Goal: Task Accomplishment & Management: Complete application form

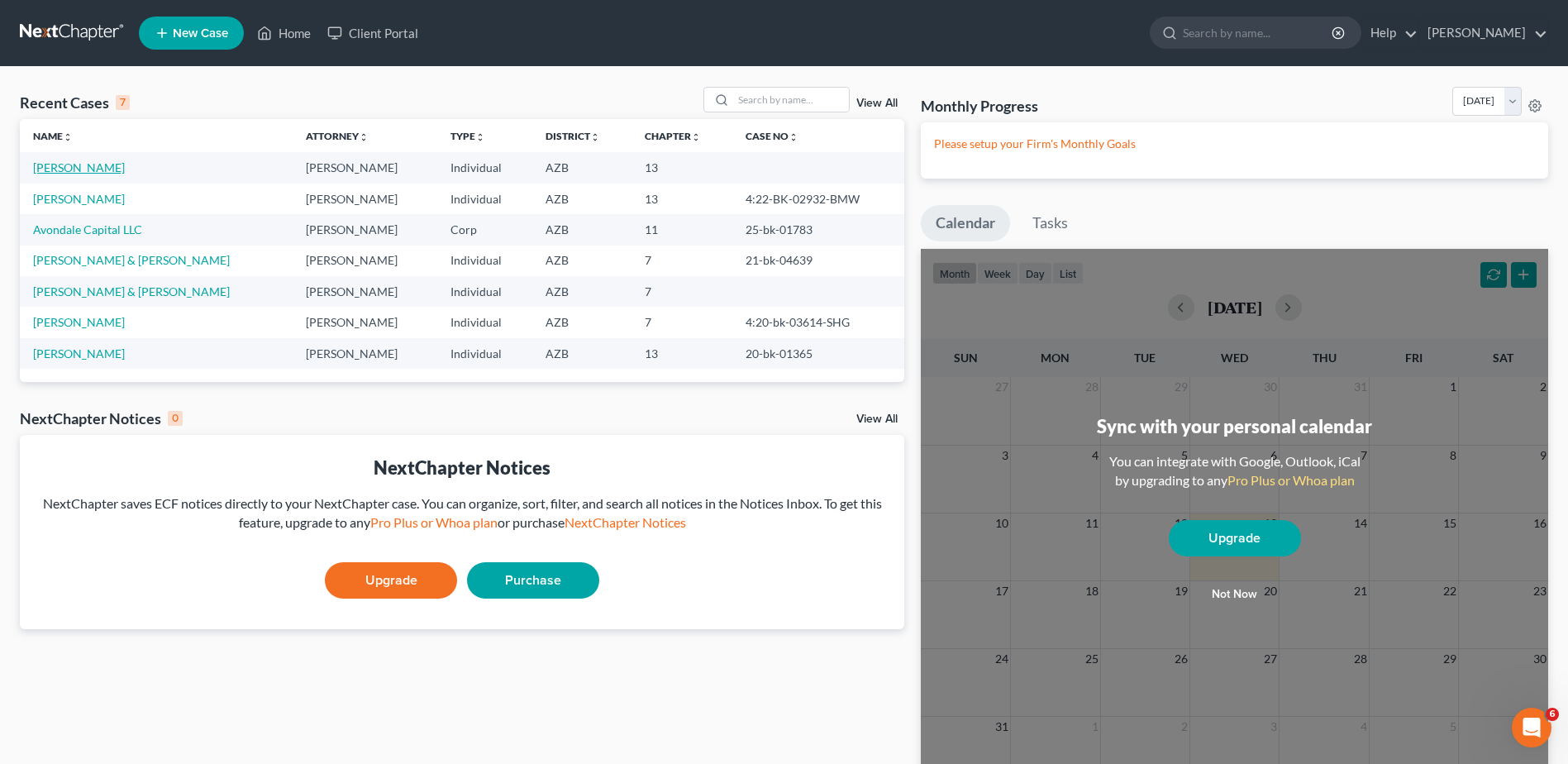
click at [76, 161] on link "[PERSON_NAME]" at bounding box center [79, 167] width 92 height 14
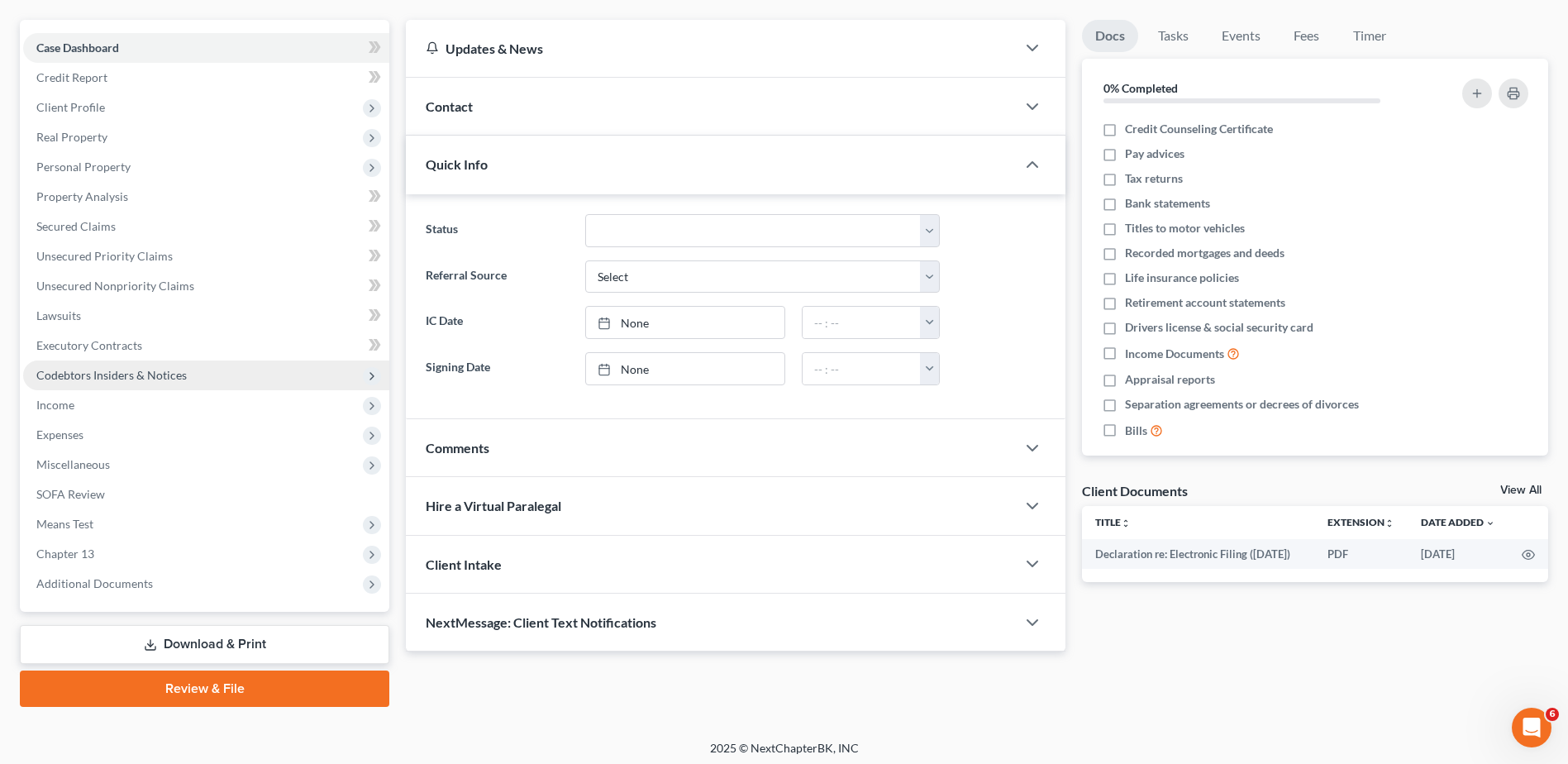
scroll to position [145, 0]
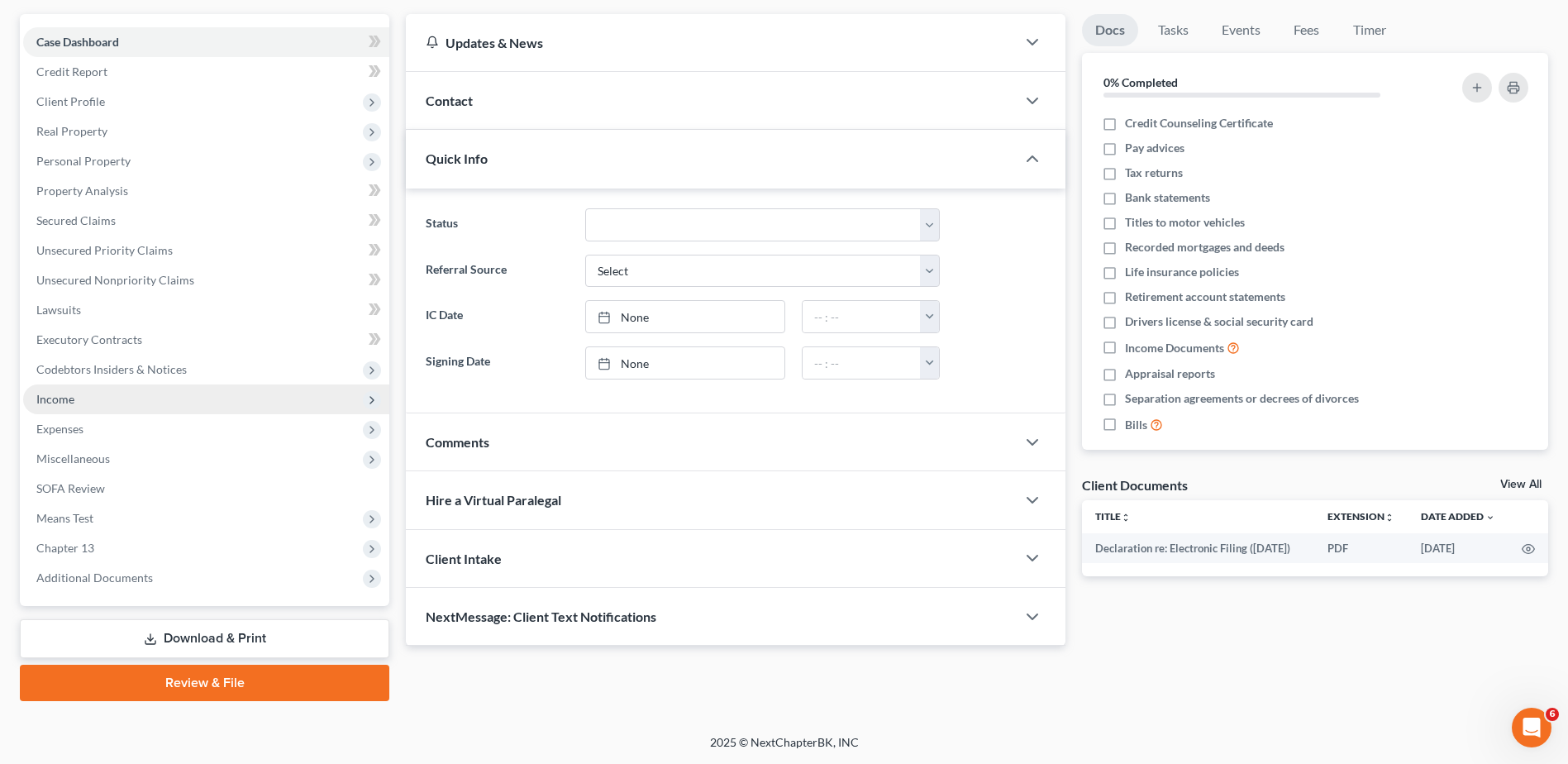
click at [63, 391] on span "Income" at bounding box center [206, 399] width 366 height 29
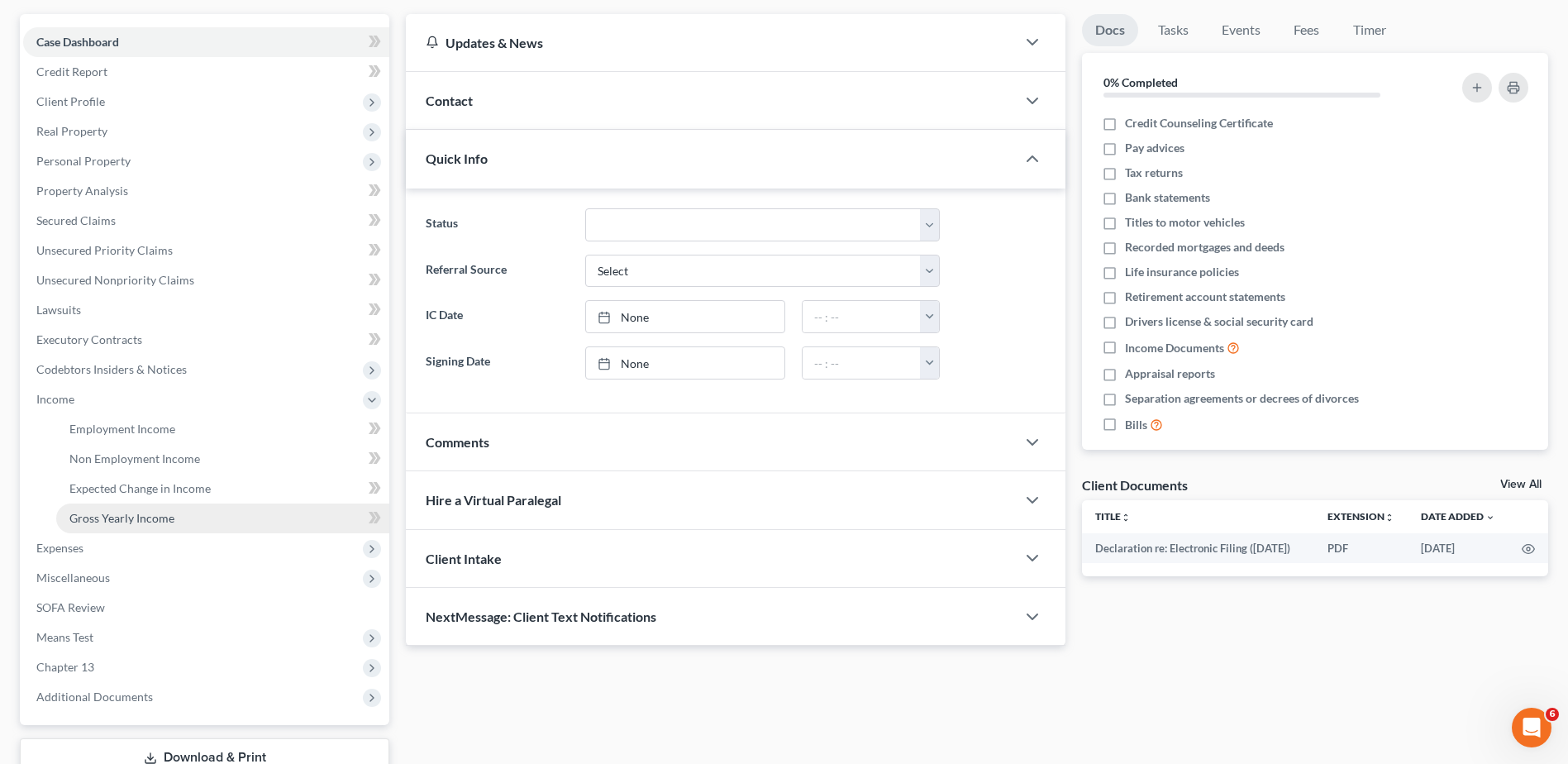
click at [120, 511] on span "Gross Yearly Income" at bounding box center [121, 518] width 105 height 14
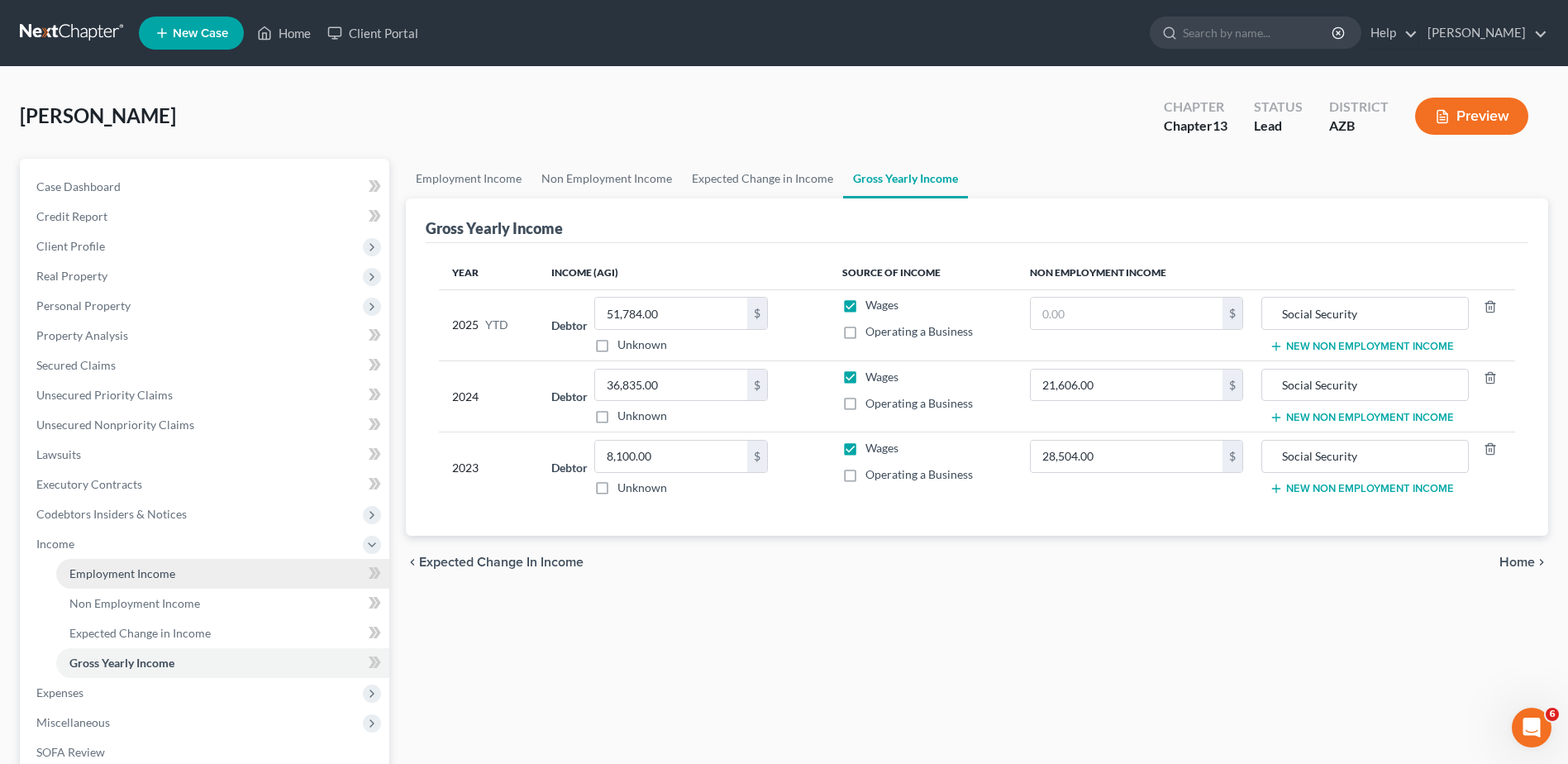
click at [126, 571] on span "Employment Income" at bounding box center [122, 573] width 106 height 14
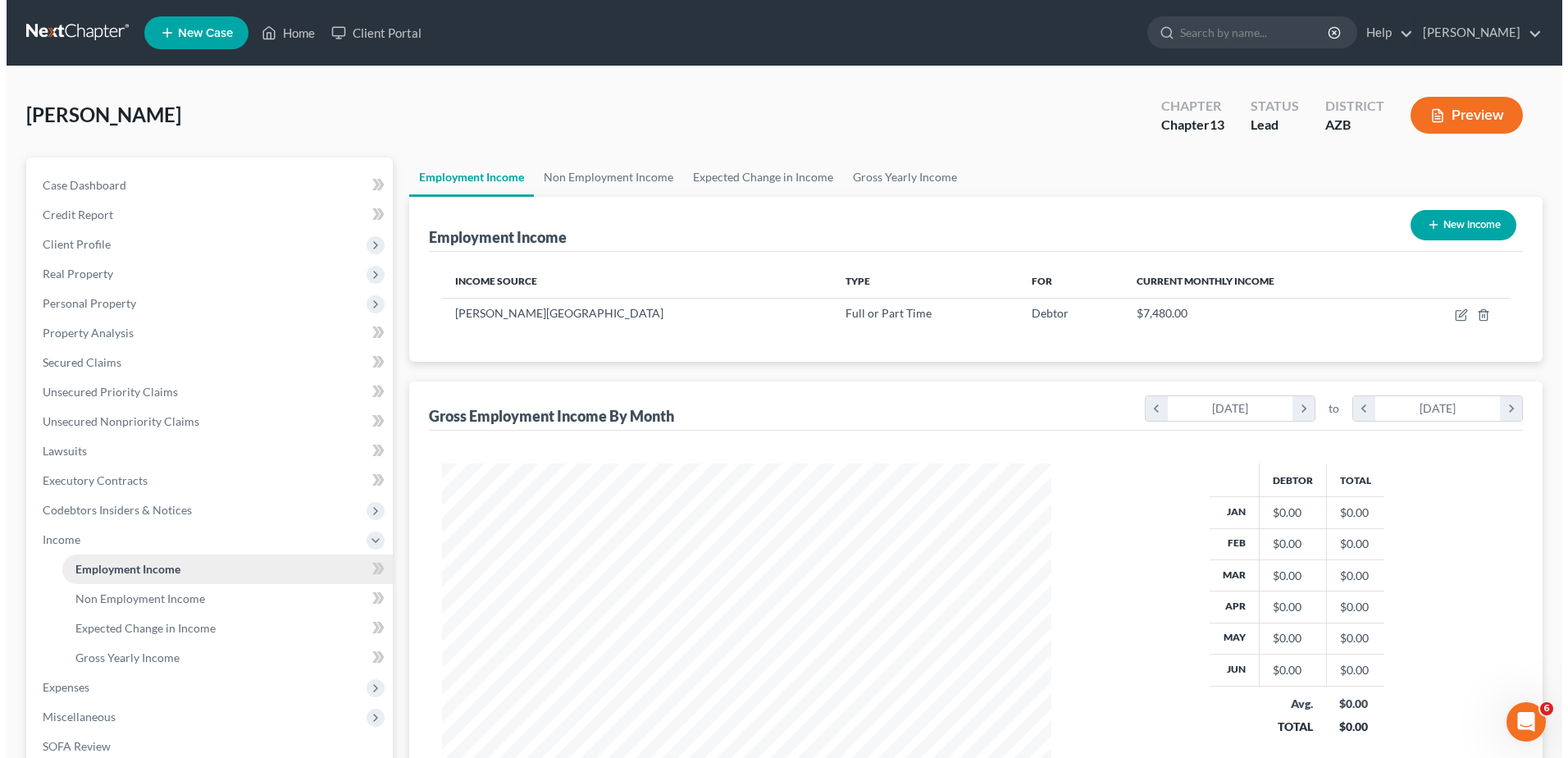
scroll to position [305, 641]
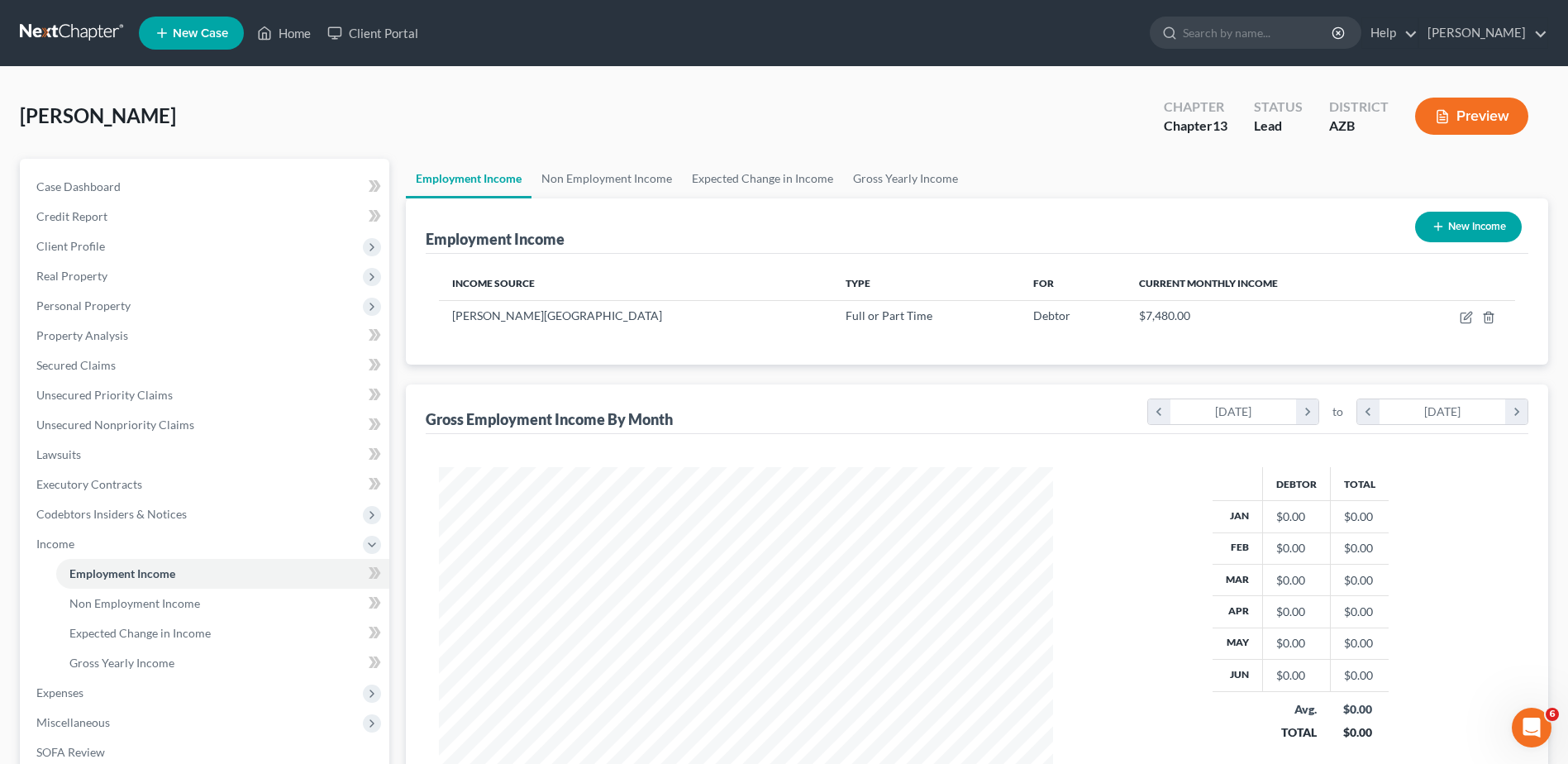
click at [1271, 409] on div "[DATE]" at bounding box center [1233, 411] width 126 height 25
click at [1465, 315] on icon "button" at bounding box center [1466, 318] width 13 height 13
select select "0"
select select "3"
select select "0"
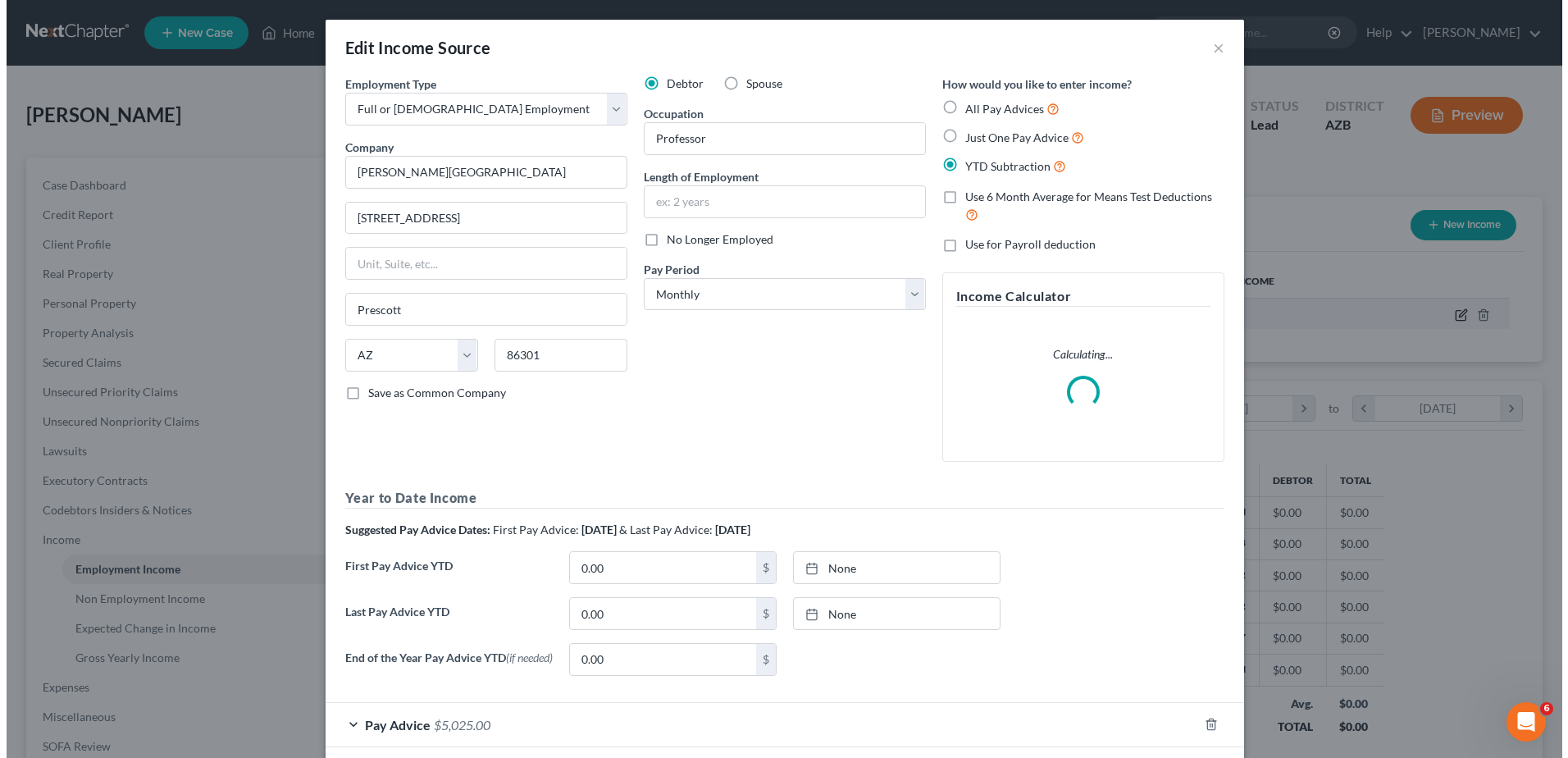
scroll to position [307, 648]
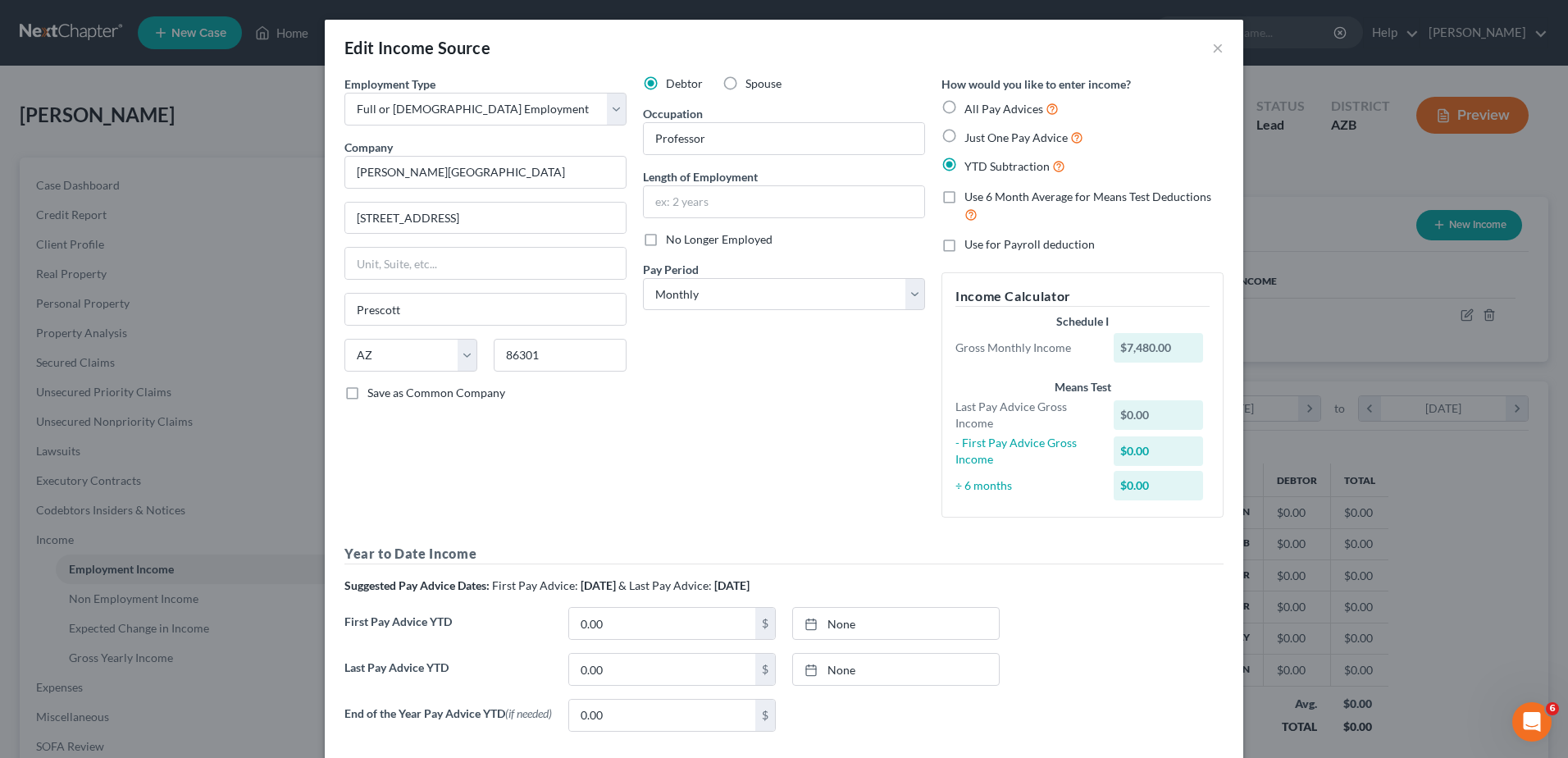
click at [964, 135] on label "Just One Pay Advice" at bounding box center [1024, 137] width 118 height 19
click at [971, 135] on input "Just One Pay Advice" at bounding box center [976, 133] width 10 height 10
radio input "true"
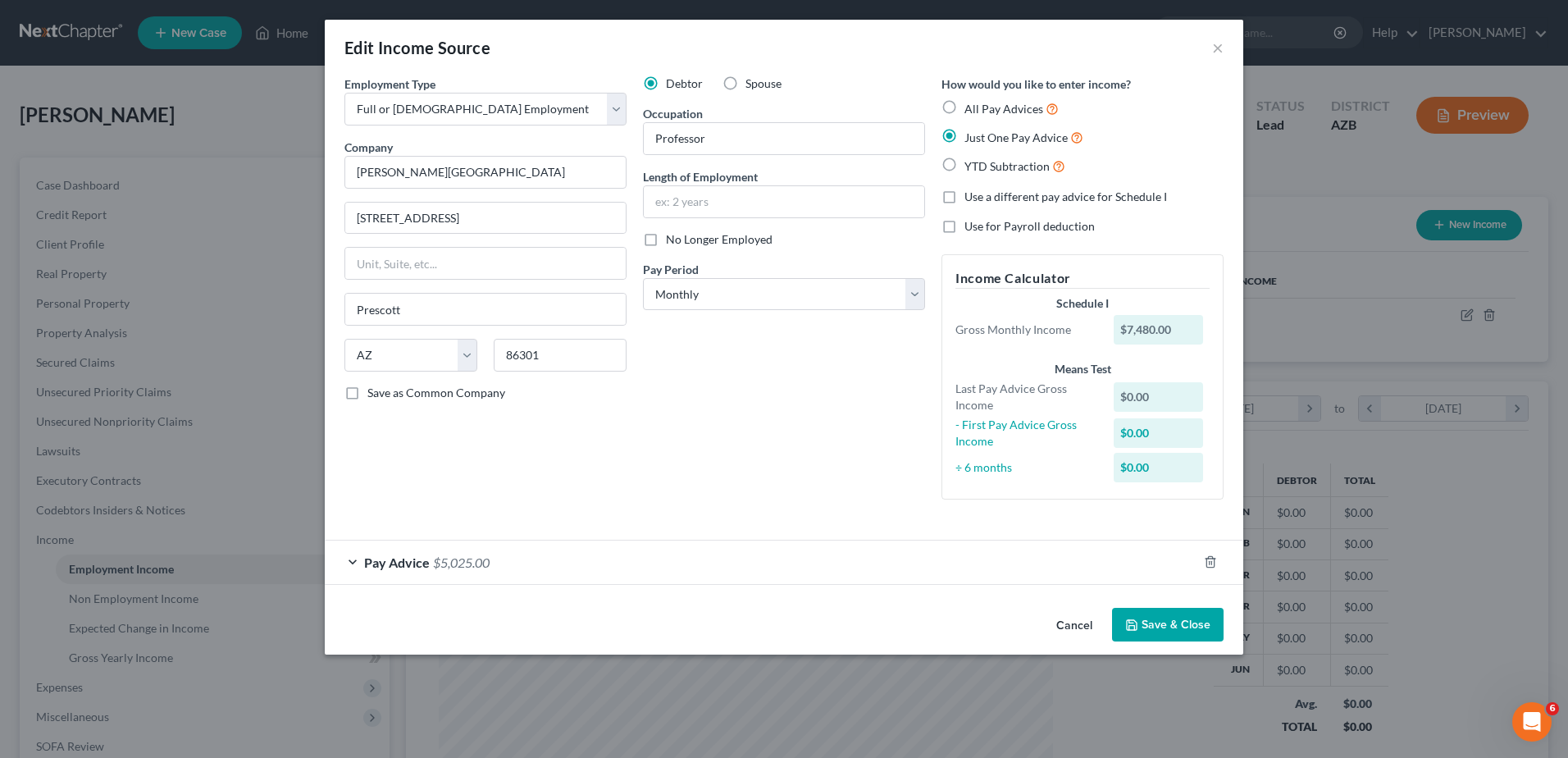
click at [1109, 164] on div "YTD Subtraction" at bounding box center [1082, 166] width 282 height 19
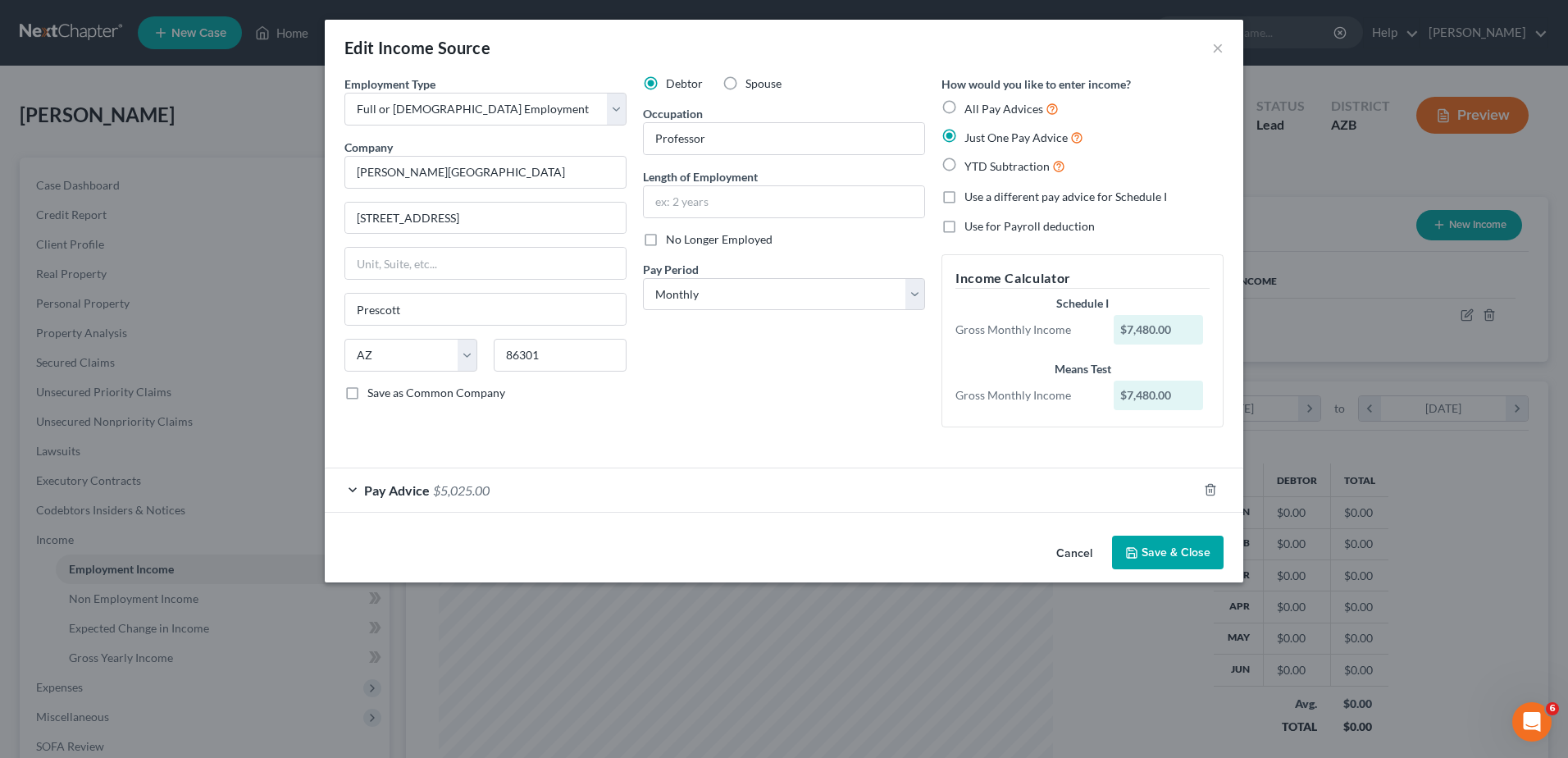
click at [1081, 371] on div "Means Test" at bounding box center [1082, 369] width 254 height 16
click at [1146, 394] on div "$7,480.00" at bounding box center [1159, 395] width 90 height 29
click at [1025, 386] on div "Gross Monthly Income $7,480.00" at bounding box center [1083, 395] width 271 height 29
click at [1024, 331] on div "Gross Monthly Income" at bounding box center [1027, 329] width 158 height 16
click at [1409, 539] on div "Edit Income Source × Employment Type * Select Full or [DEMOGRAPHIC_DATA] Employ…" at bounding box center [784, 379] width 1568 height 758
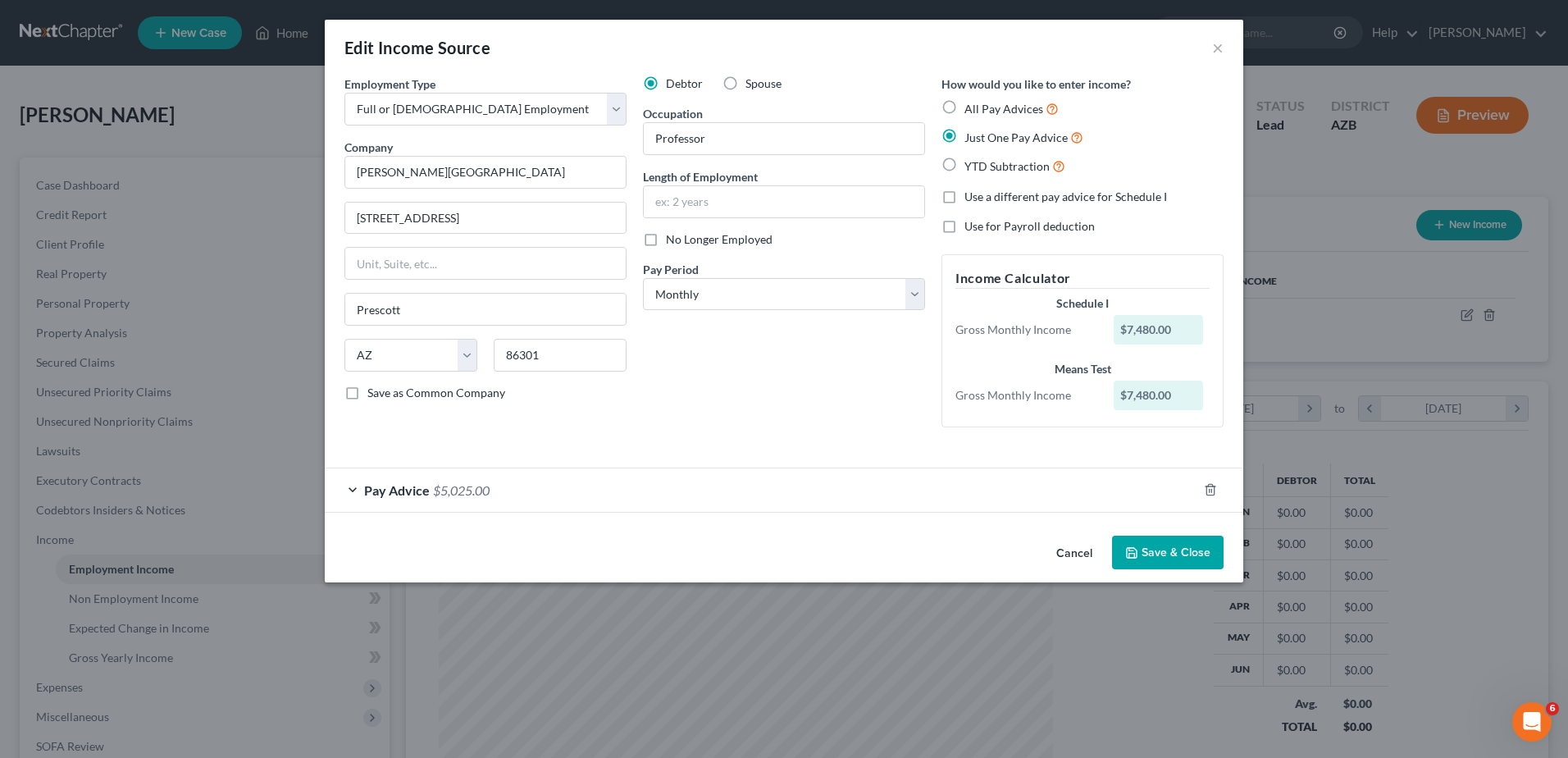
click at [1287, 510] on div "Edit Income Source × Employment Type * Select Full or [DEMOGRAPHIC_DATA] Employ…" at bounding box center [784, 379] width 1568 height 758
click at [401, 485] on span "Pay Advice" at bounding box center [397, 490] width 66 height 16
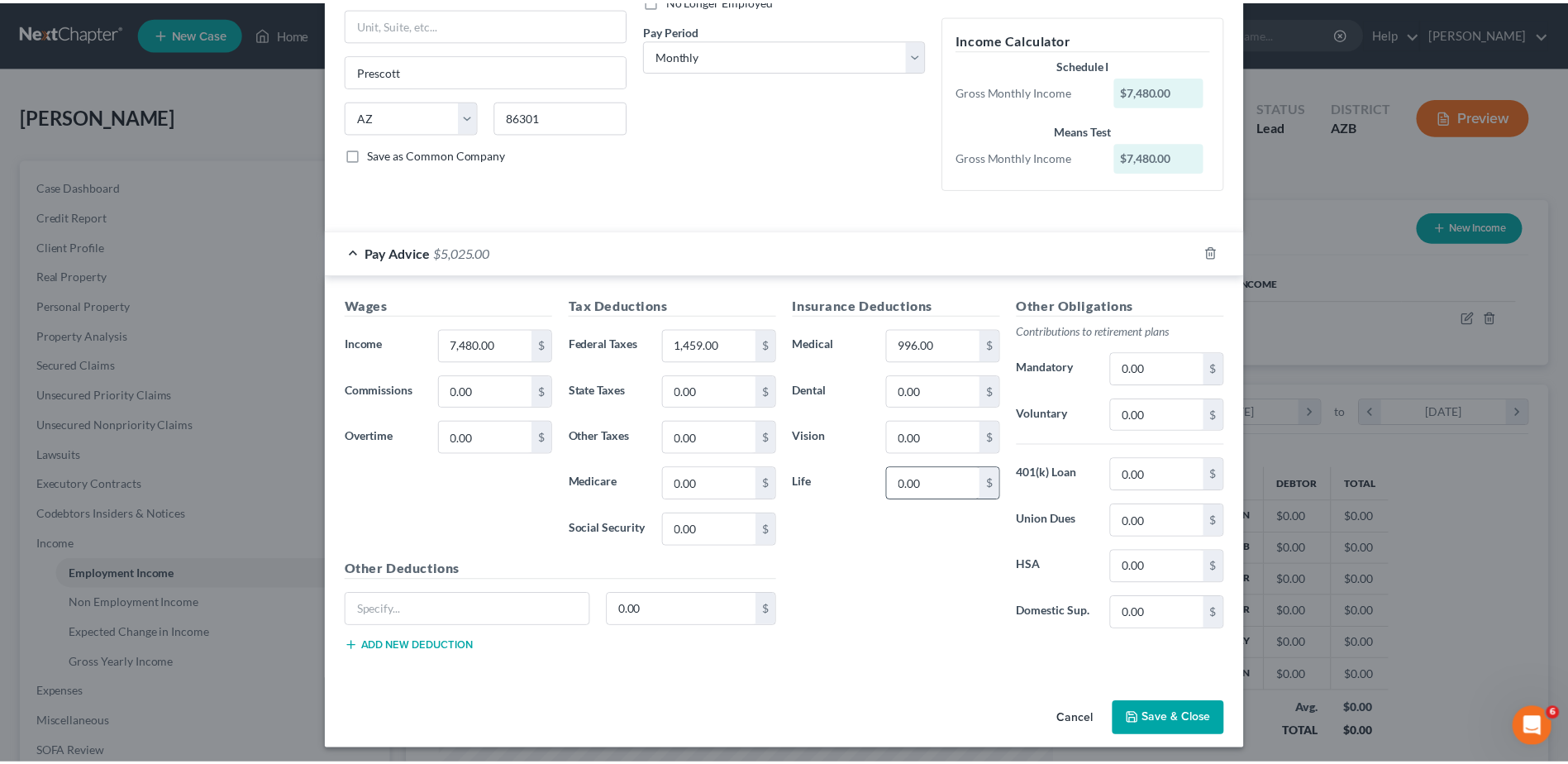
scroll to position [247, 0]
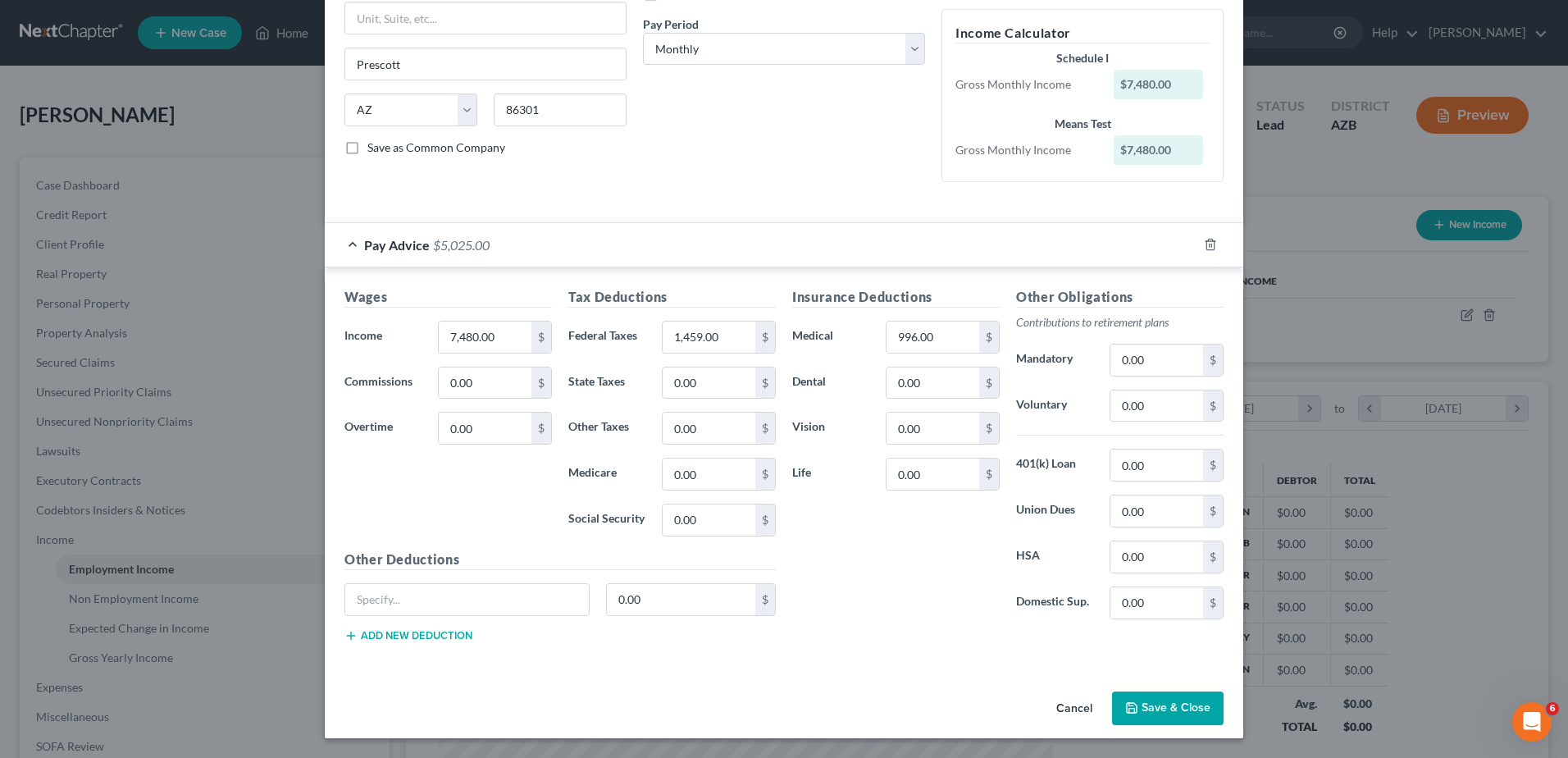
click at [1163, 701] on button "Save & Close" at bounding box center [1168, 708] width 112 height 35
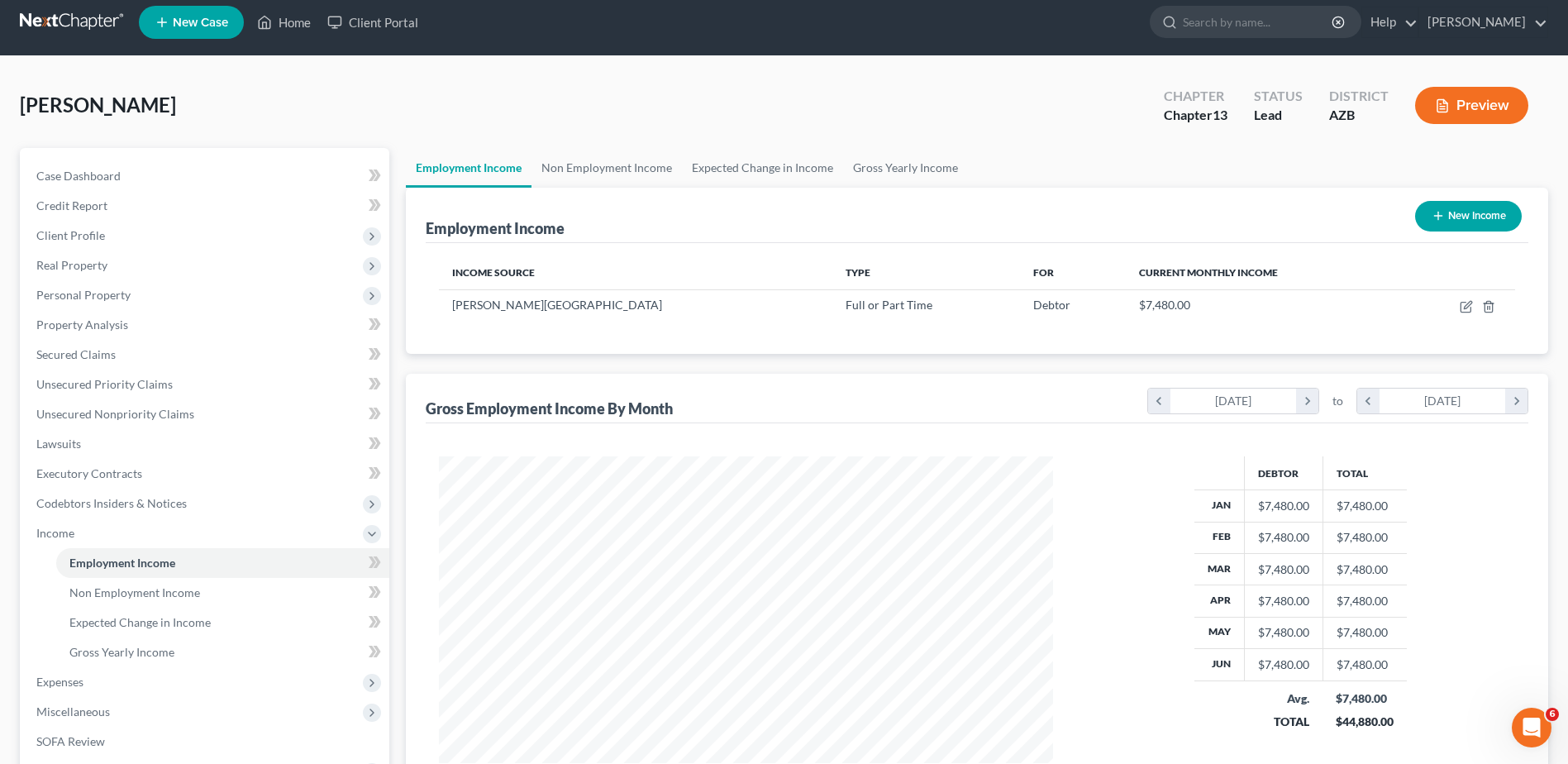
scroll to position [0, 0]
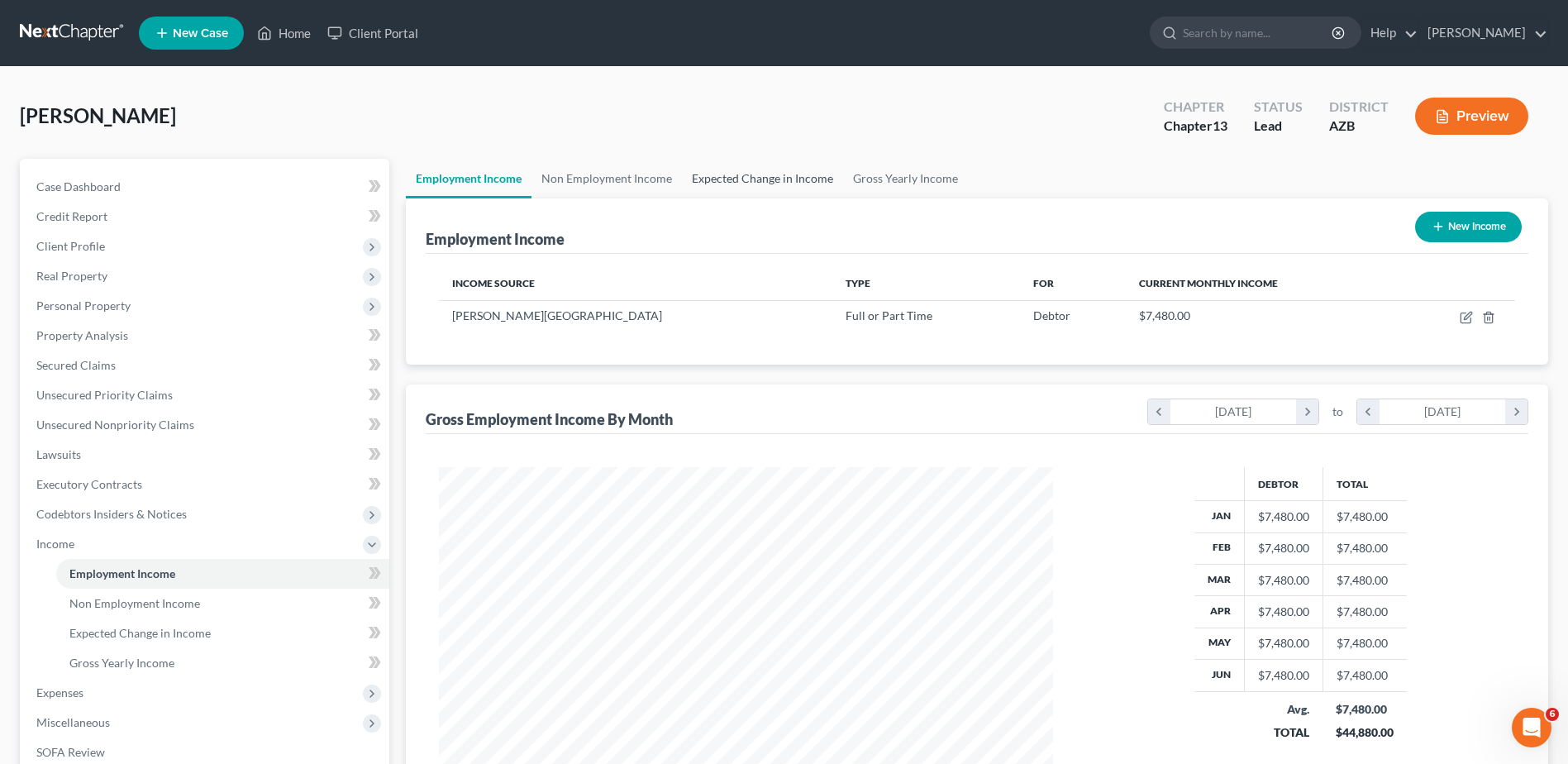
click at [759, 178] on link "Expected Change in Income" at bounding box center [763, 178] width 161 height 40
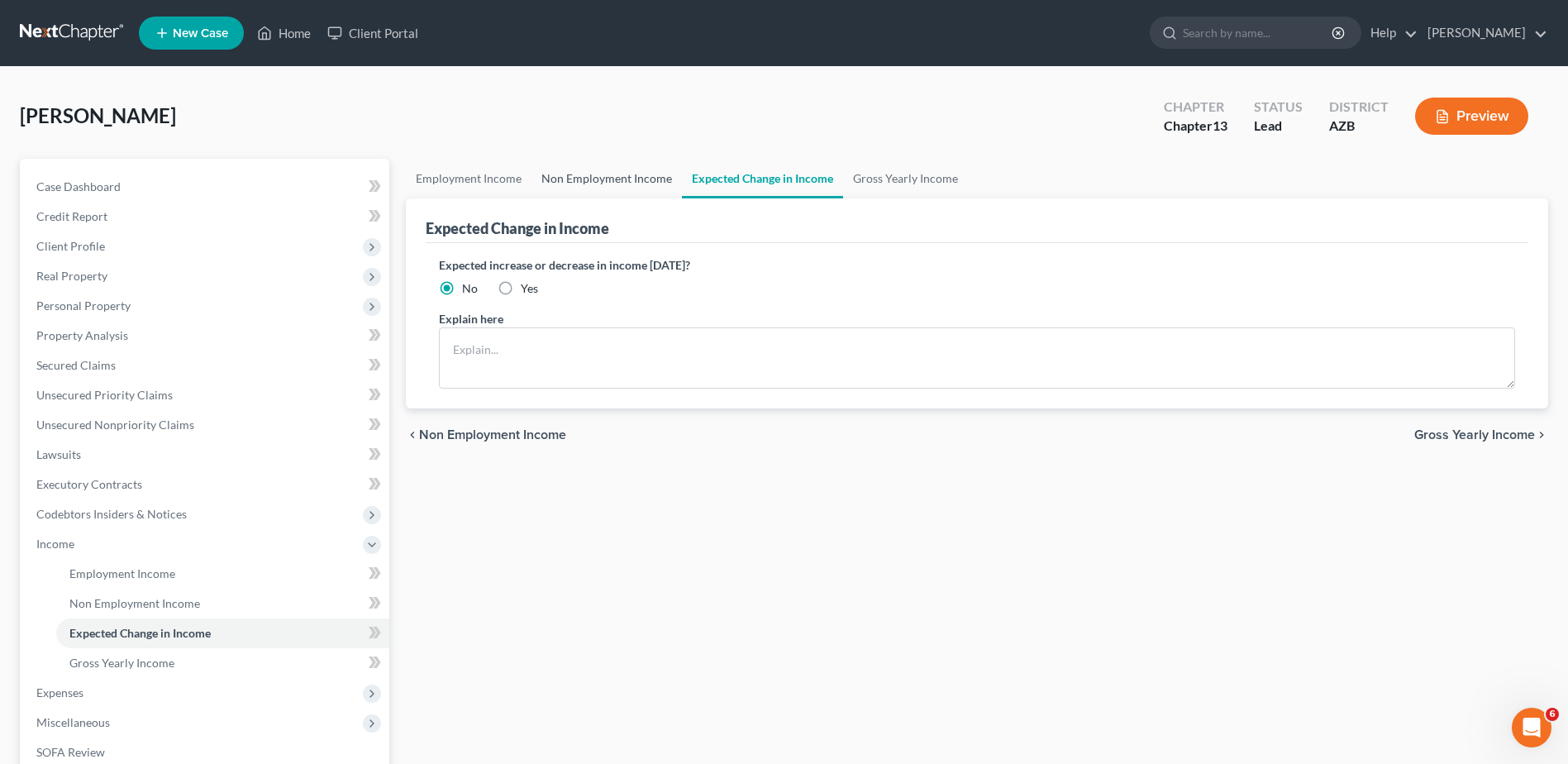
click at [635, 167] on link "Non Employment Income" at bounding box center [606, 178] width 151 height 40
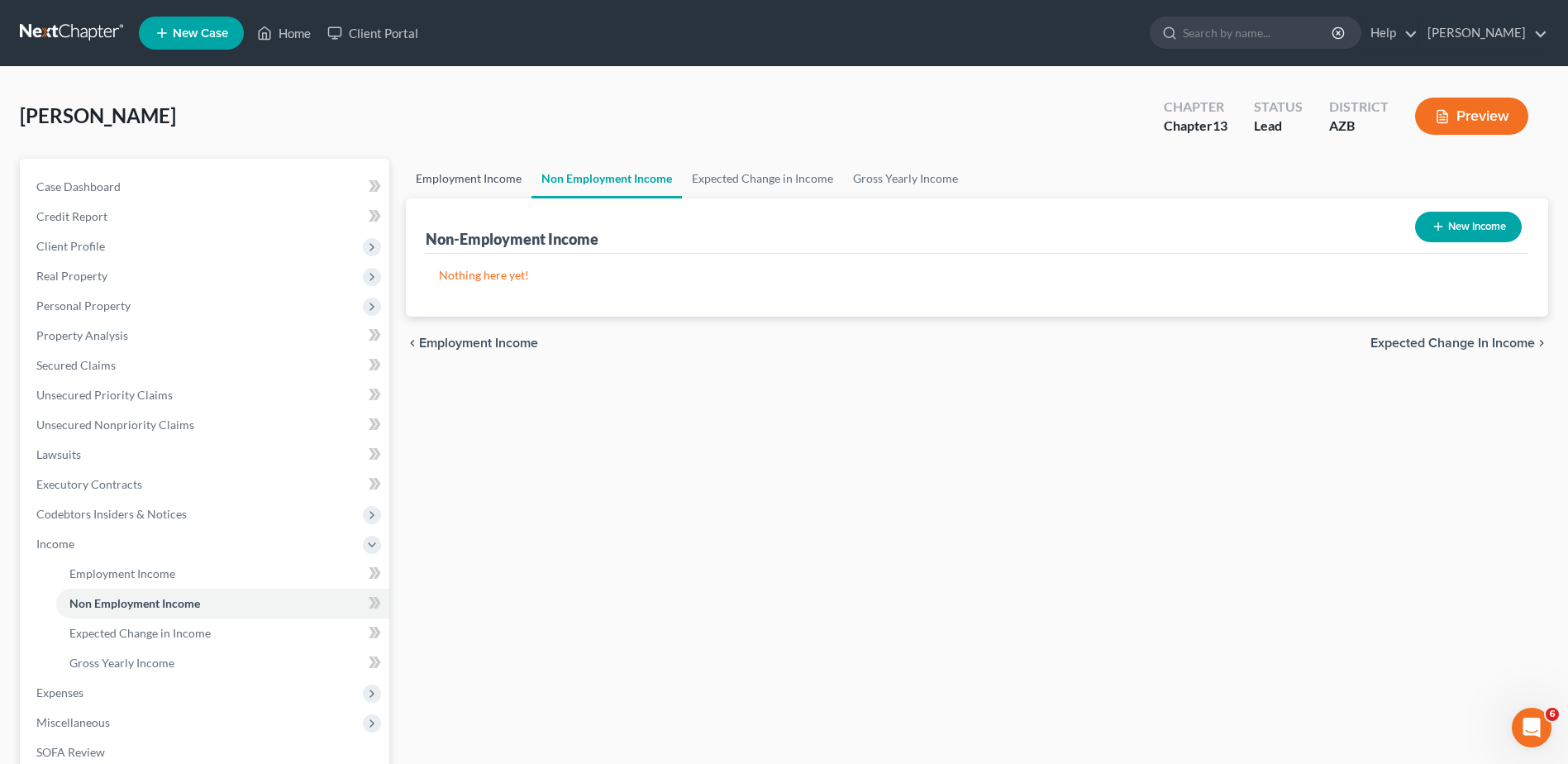
click at [488, 173] on link "Employment Income" at bounding box center [468, 178] width 126 height 40
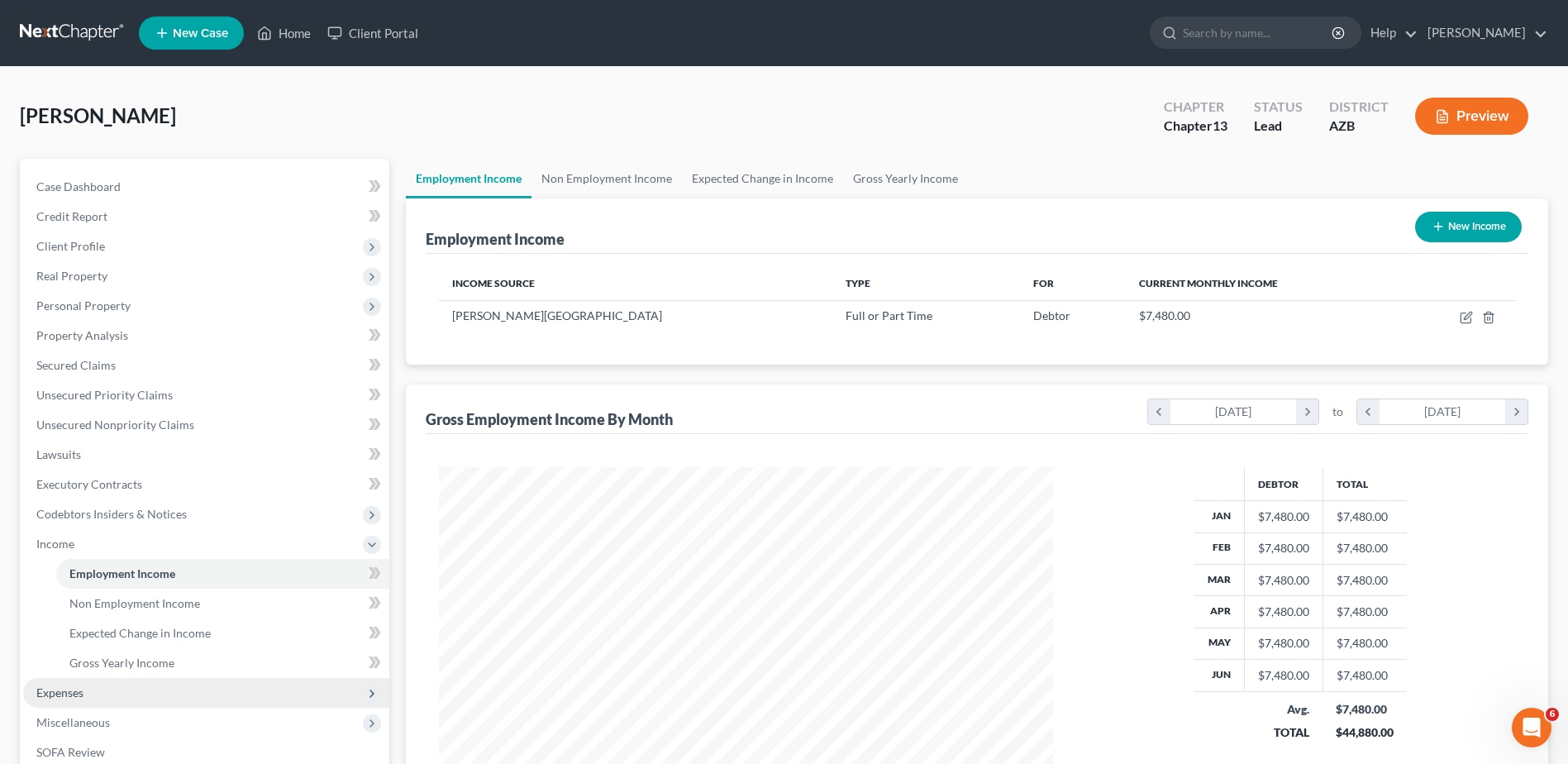
click at [68, 685] on span "Expenses" at bounding box center [60, 692] width 47 height 14
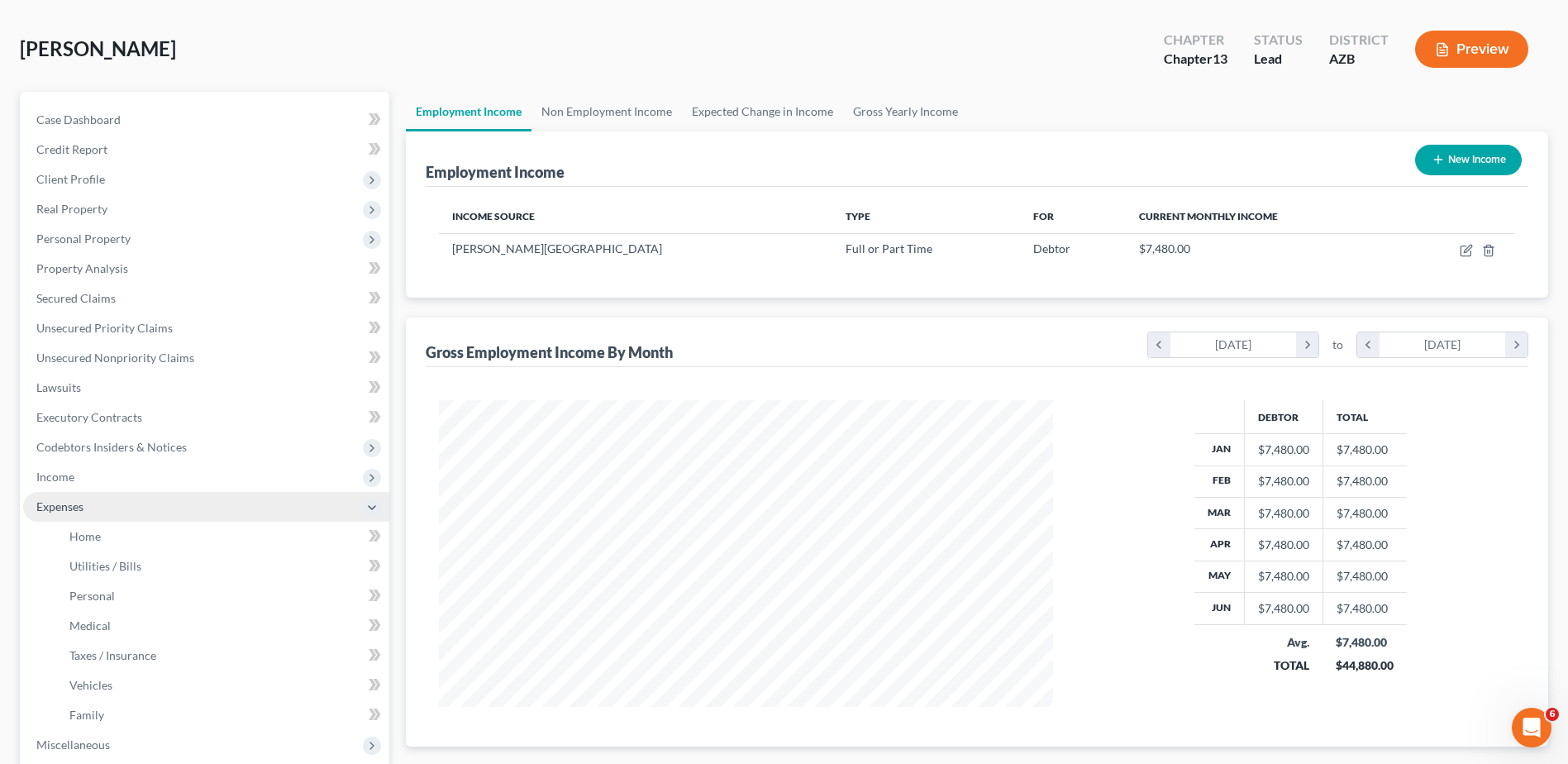
scroll to position [49, 0]
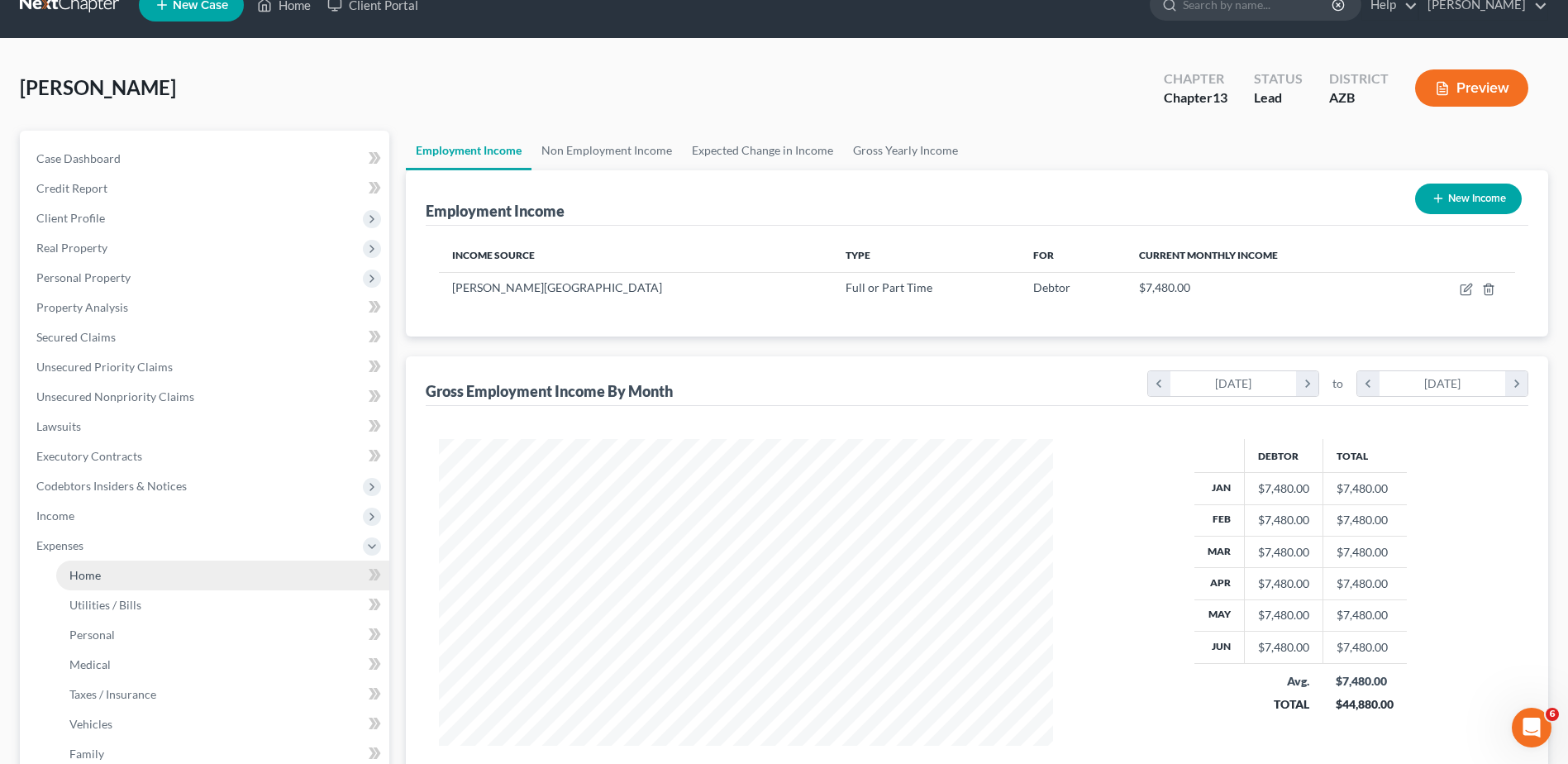
click at [83, 551] on li "Expenses Home Utilities / Bills Personal Medical" at bounding box center [206, 649] width 366 height 238
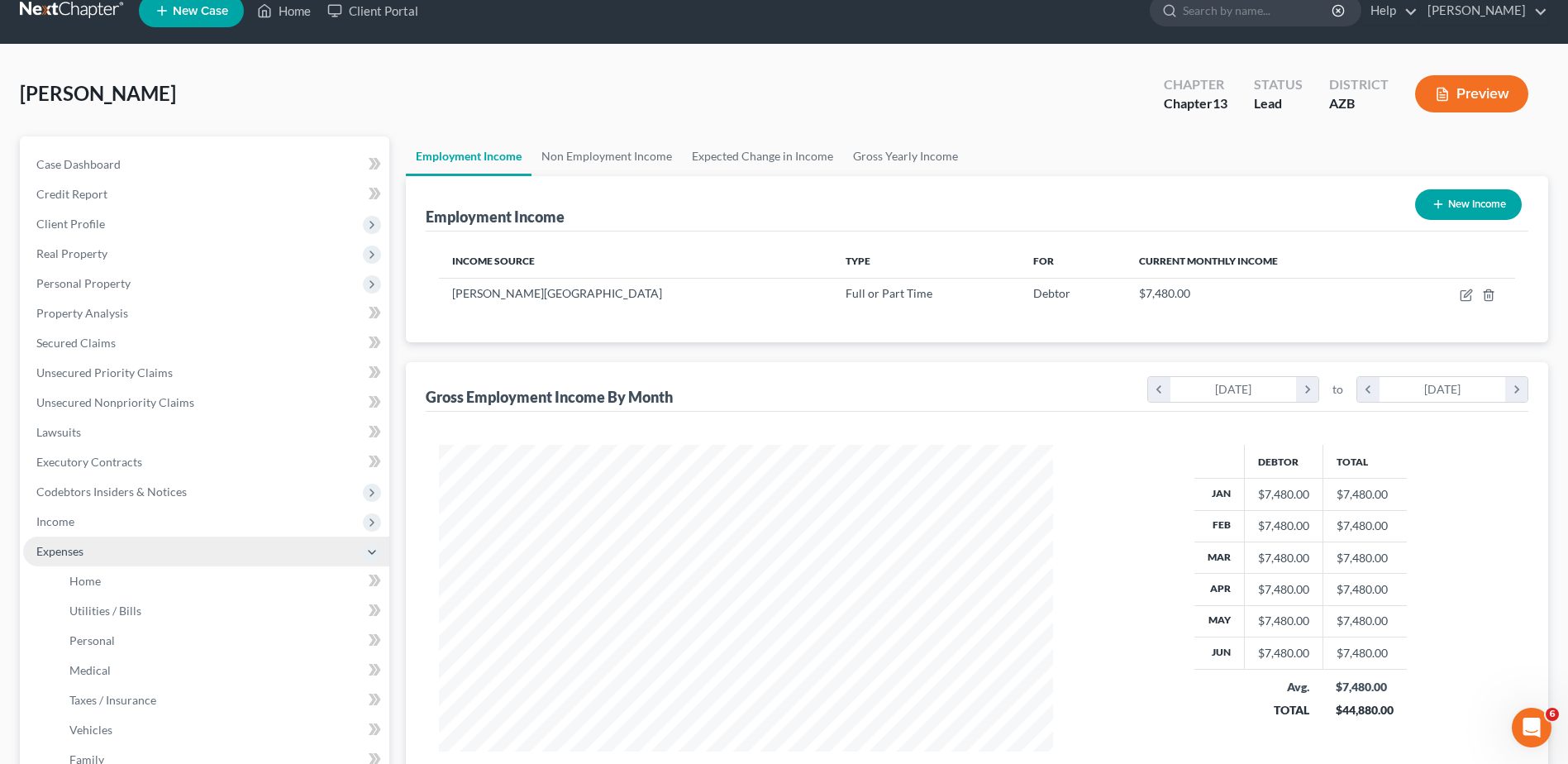
click at [67, 548] on span "Expenses" at bounding box center [60, 551] width 47 height 14
click at [63, 545] on span "Expenses" at bounding box center [60, 551] width 47 height 14
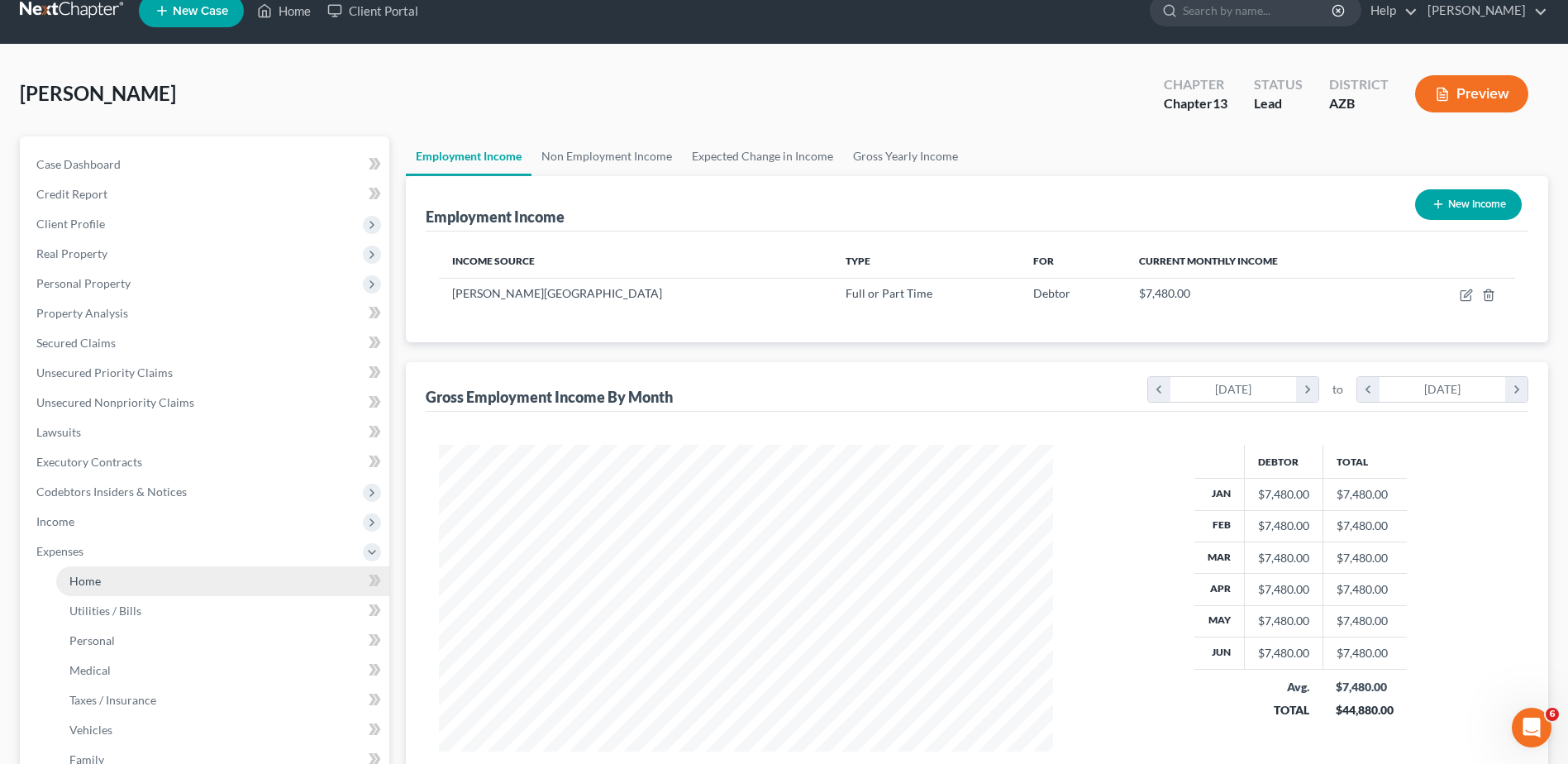
click at [89, 575] on span "Home" at bounding box center [84, 580] width 31 height 14
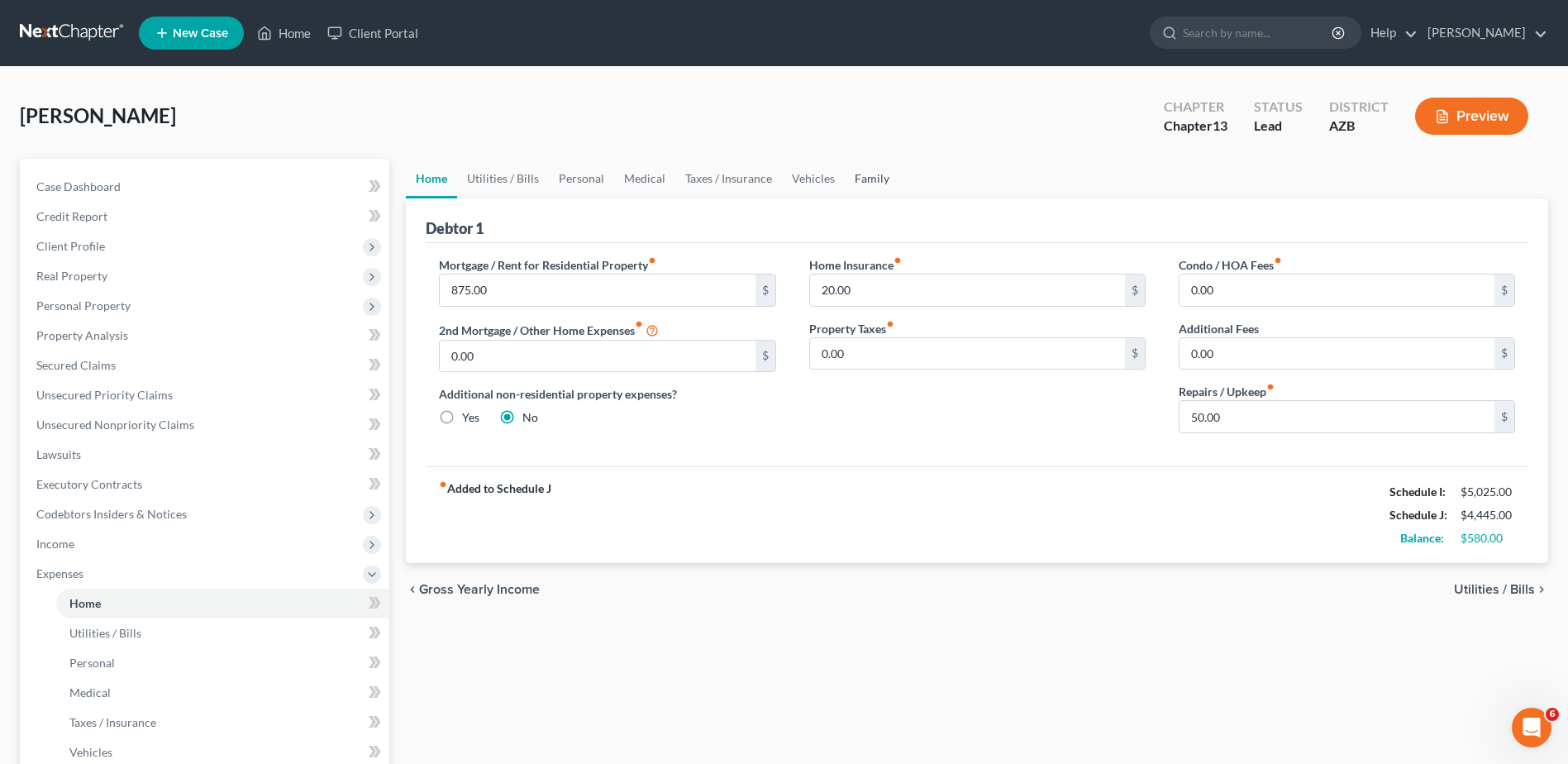
click at [874, 176] on link "Family" at bounding box center [872, 178] width 55 height 40
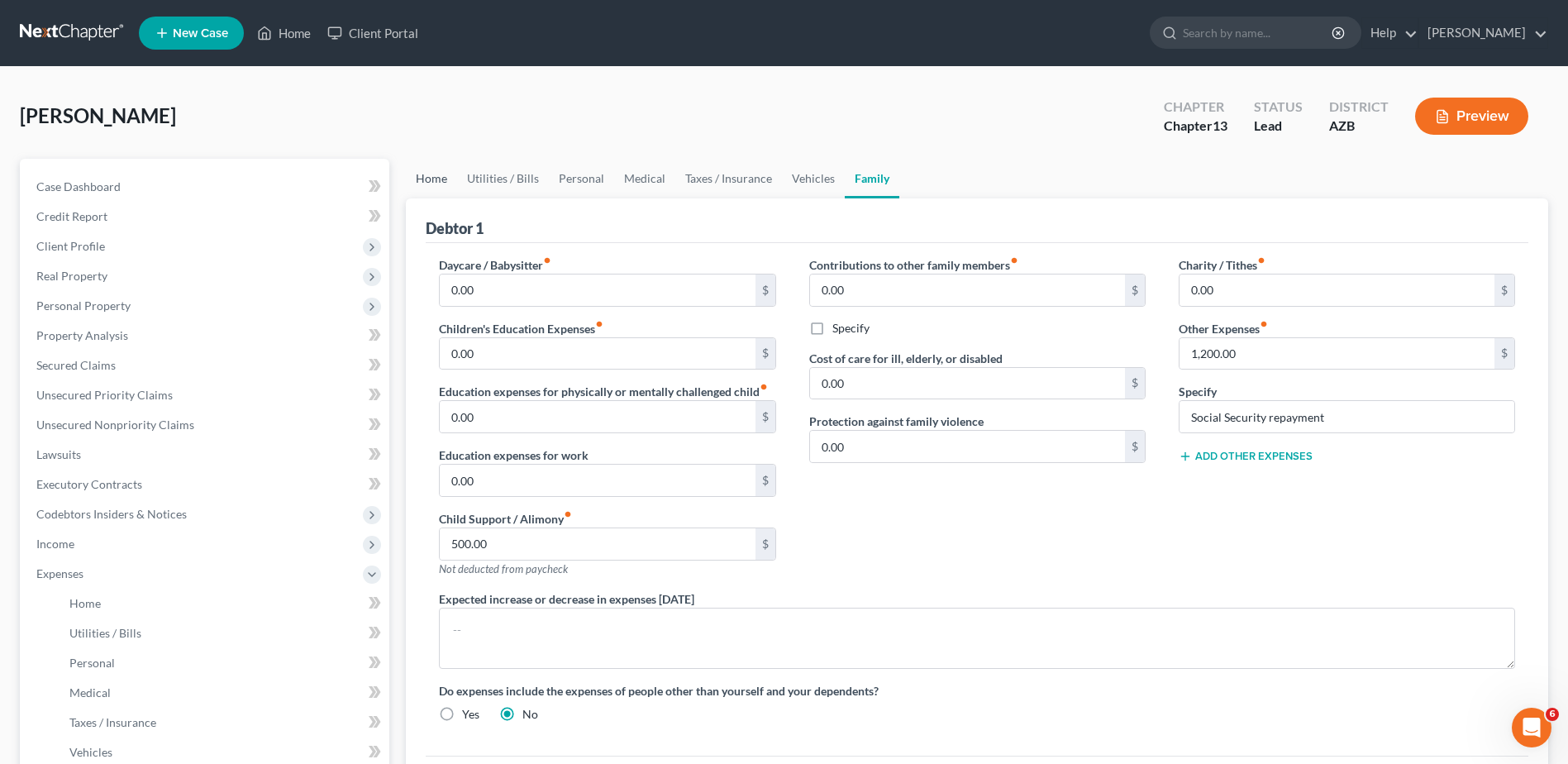
click at [433, 172] on link "Home" at bounding box center [431, 178] width 51 height 40
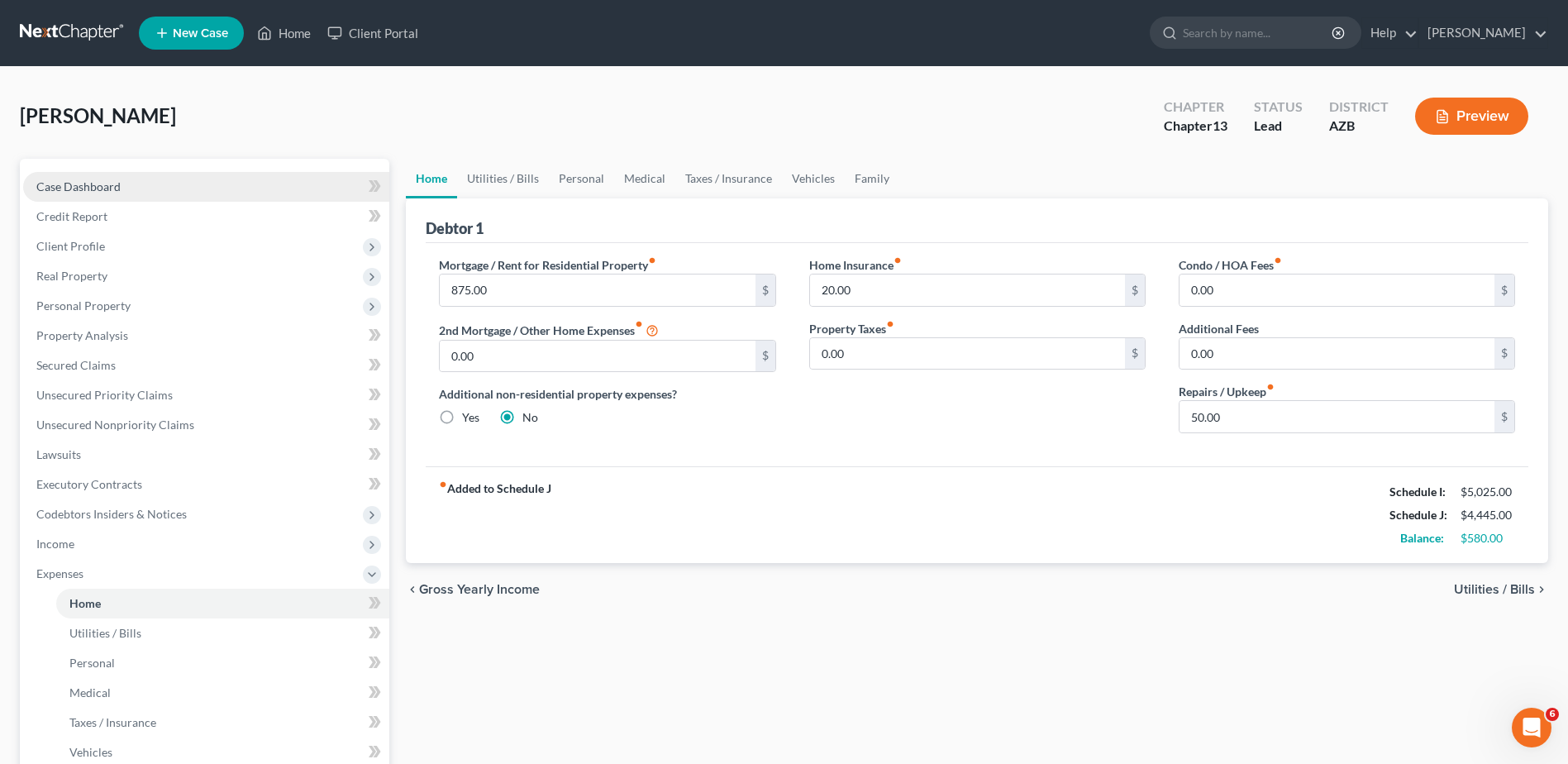
click at [87, 180] on span "Case Dashboard" at bounding box center [78, 186] width 84 height 14
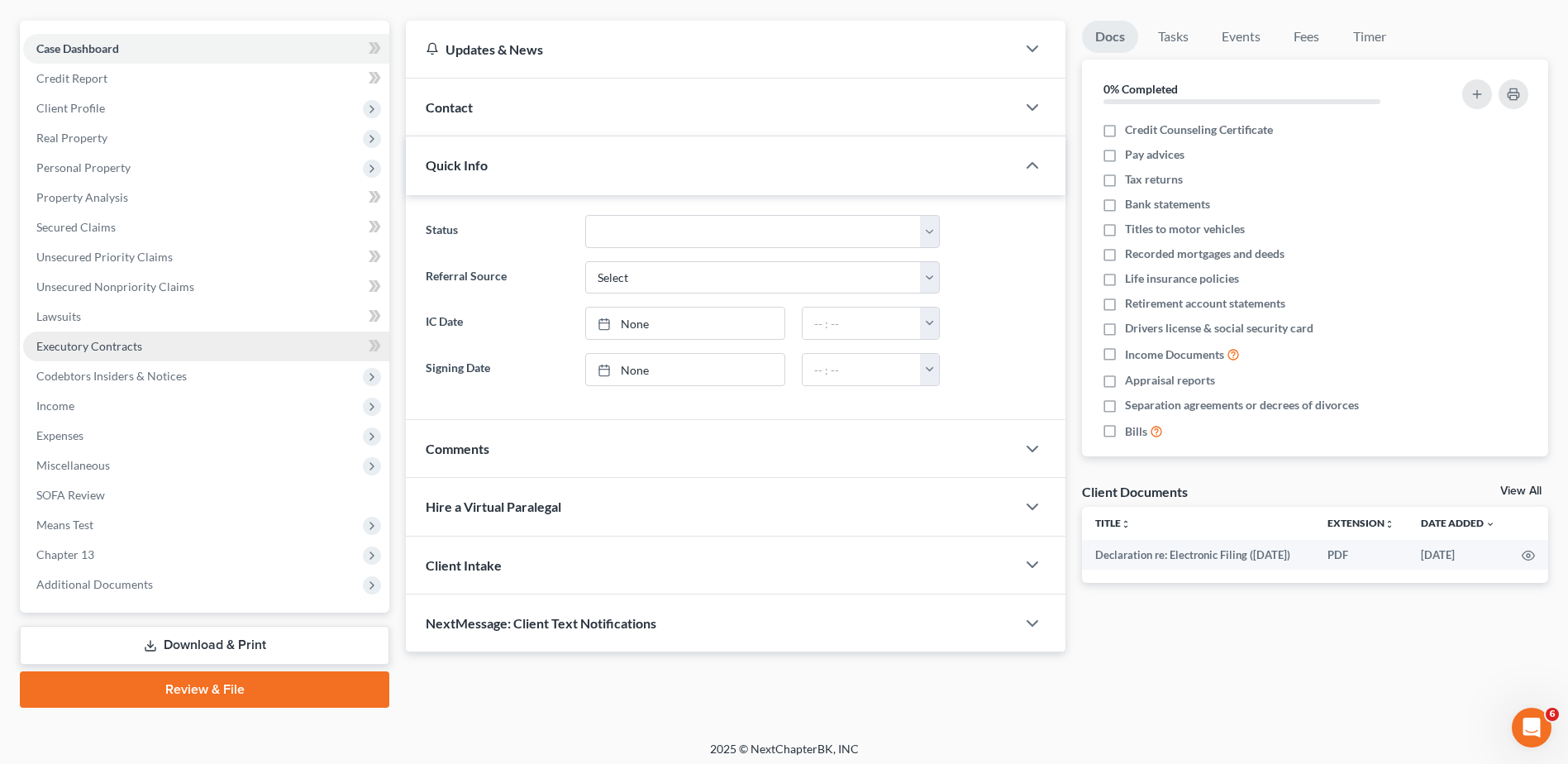
scroll to position [145, 0]
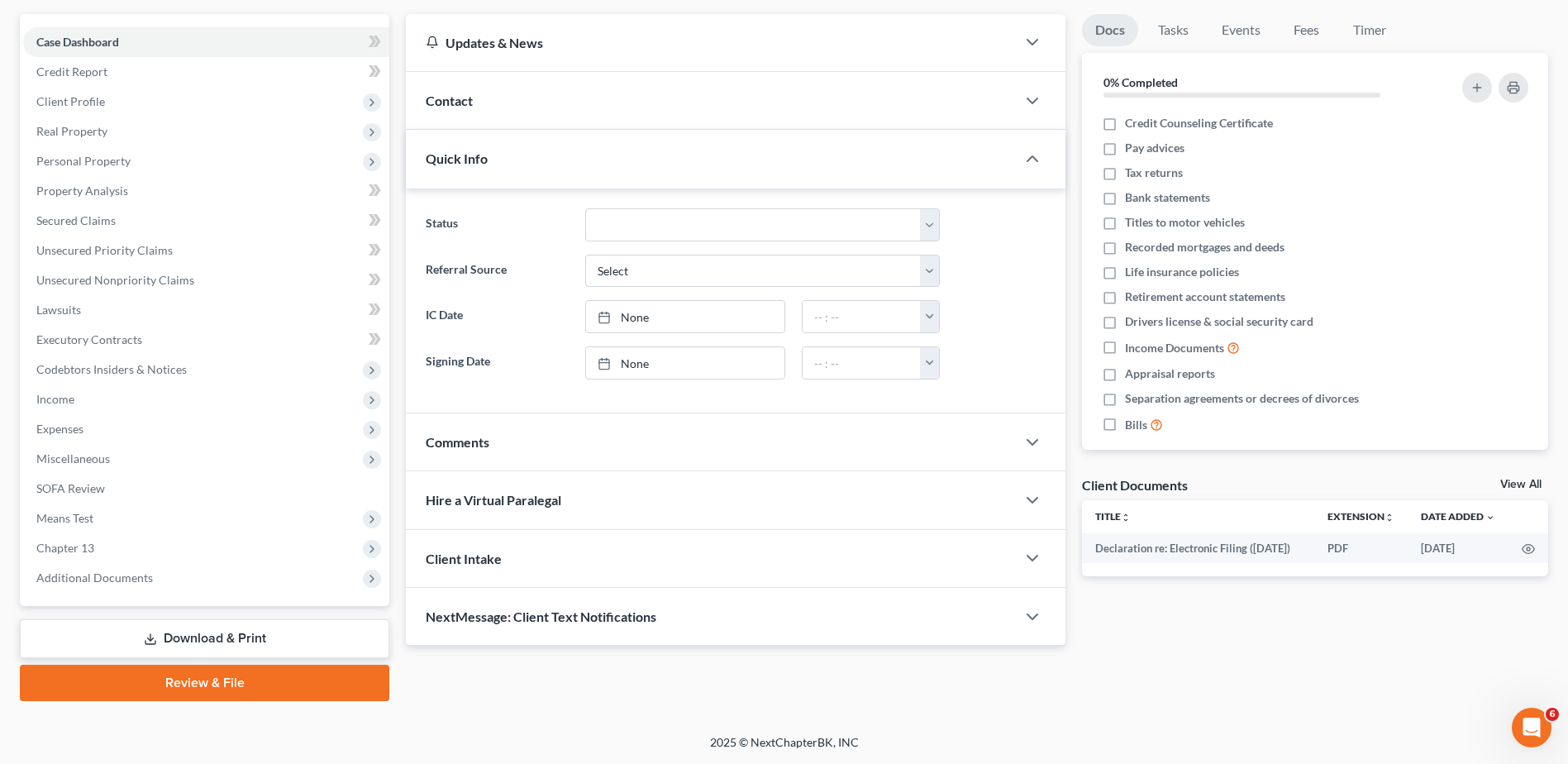
click at [203, 639] on link "Download & Print" at bounding box center [205, 638] width 369 height 39
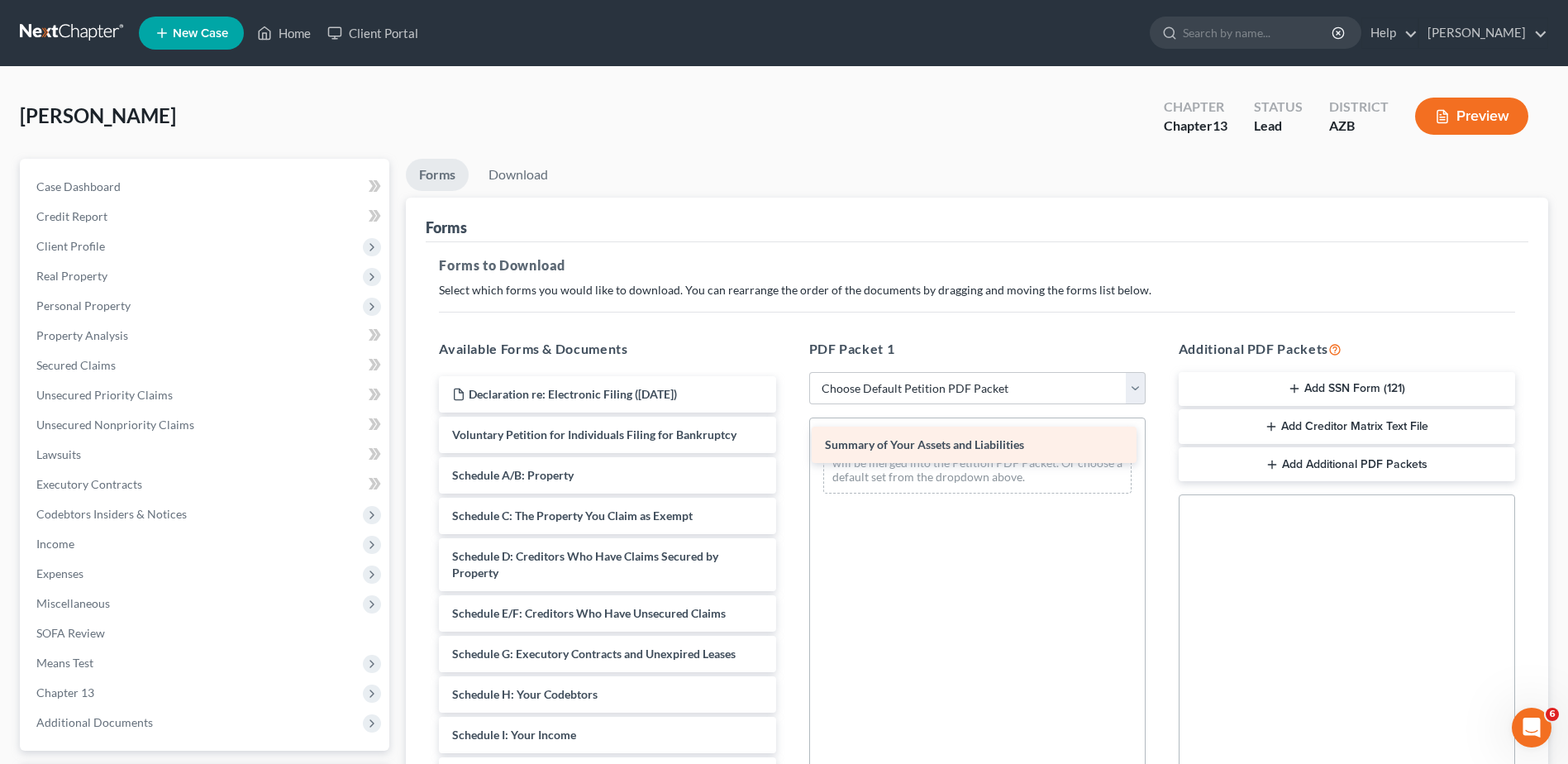
drag, startPoint x: 545, startPoint y: 469, endPoint x: 916, endPoint y: 438, distance: 372.3
click at [788, 438] on div "Summary of Your Assets and Liabilities Declaration re: Electronic Filing ([DATE…" at bounding box center [606, 763] width 363 height 774
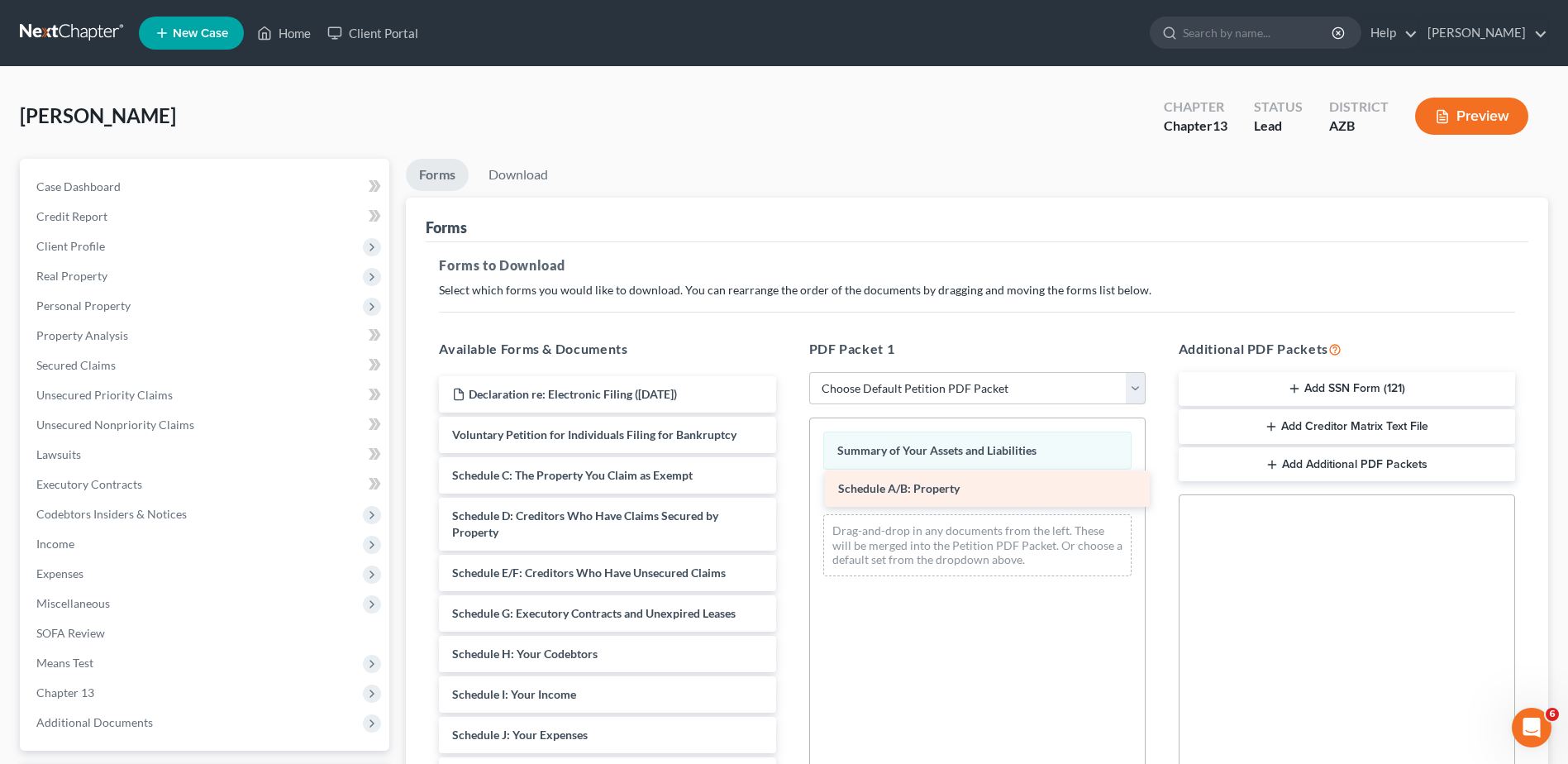
drag, startPoint x: 516, startPoint y: 469, endPoint x: 903, endPoint y: 482, distance: 387.2
click at [788, 482] on div "Schedule A/B: Property Declaration re: Electronic Filing ([DATE]) Voluntary Pet…" at bounding box center [606, 743] width 363 height 735
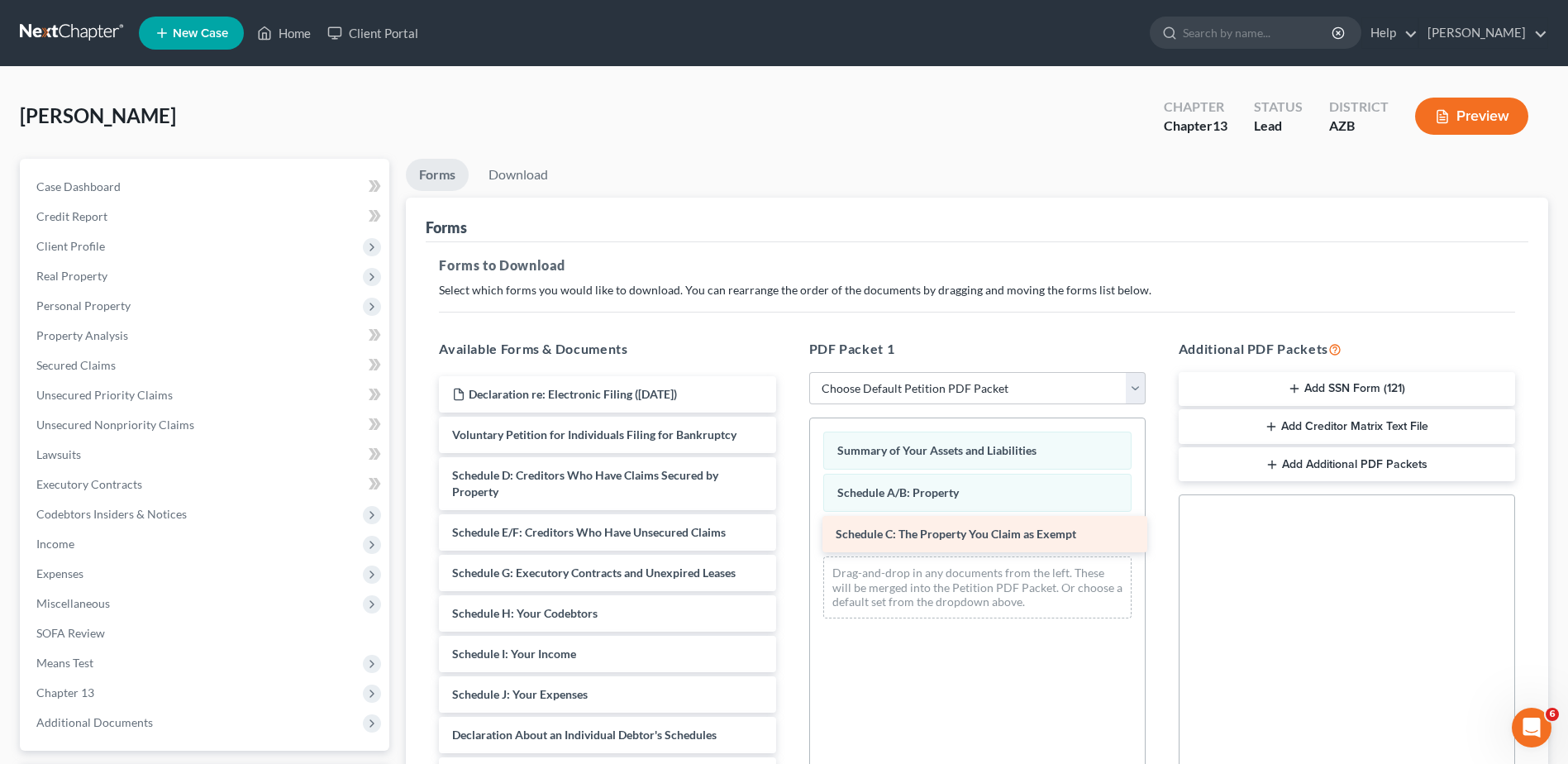
drag, startPoint x: 553, startPoint y: 460, endPoint x: 937, endPoint y: 518, distance: 388.4
click at [788, 518] on div "Schedule C: The Property You Claim as Exempt Declaration re: Electronic Filing …" at bounding box center [606, 723] width 363 height 694
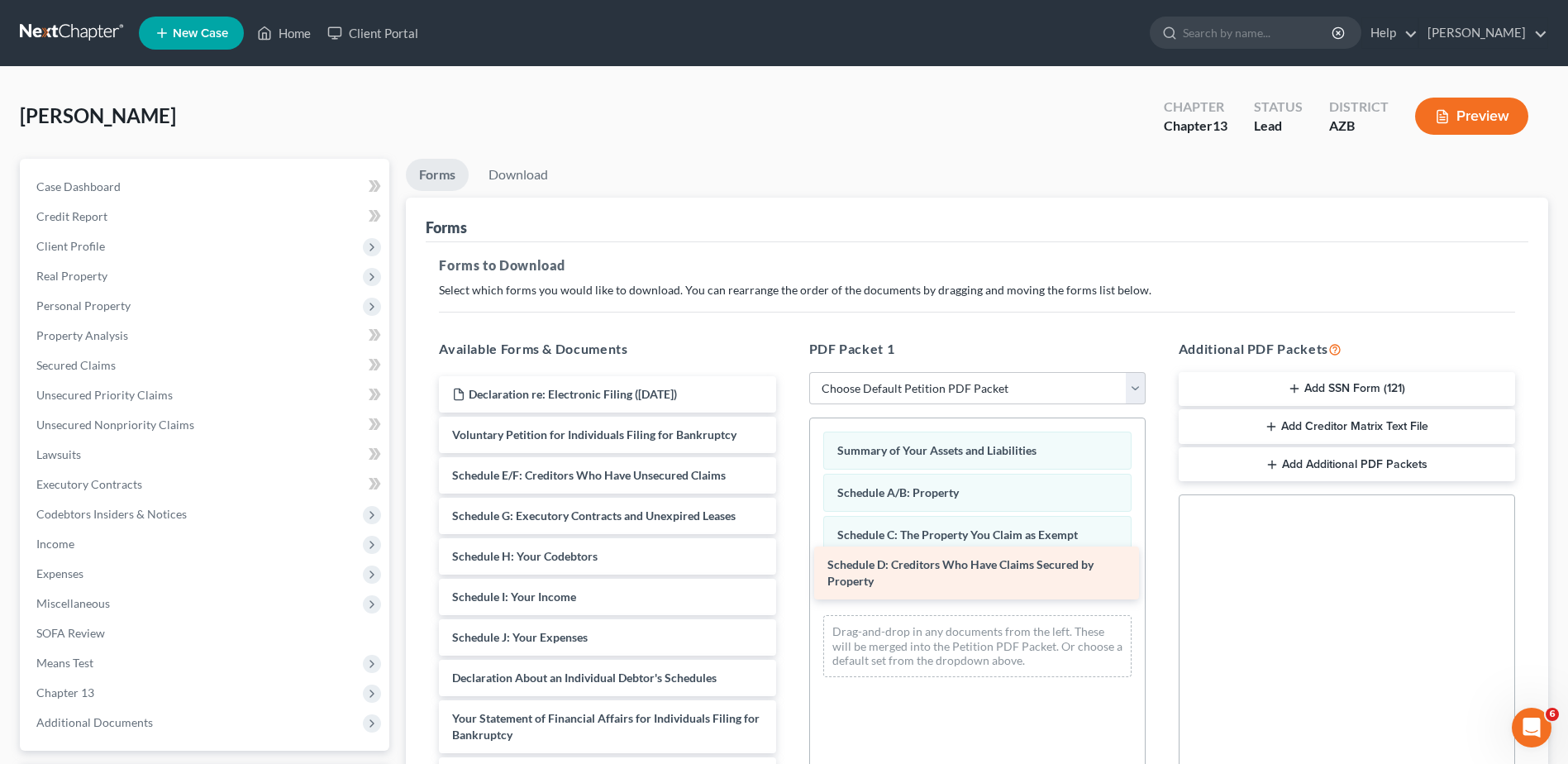
drag, startPoint x: 535, startPoint y: 459, endPoint x: 910, endPoint y: 548, distance: 385.4
click at [788, 548] on div "Schedule D: Creditors Who Have Claims Secured by Property Declaration re: Elect…" at bounding box center [606, 695] width 363 height 637
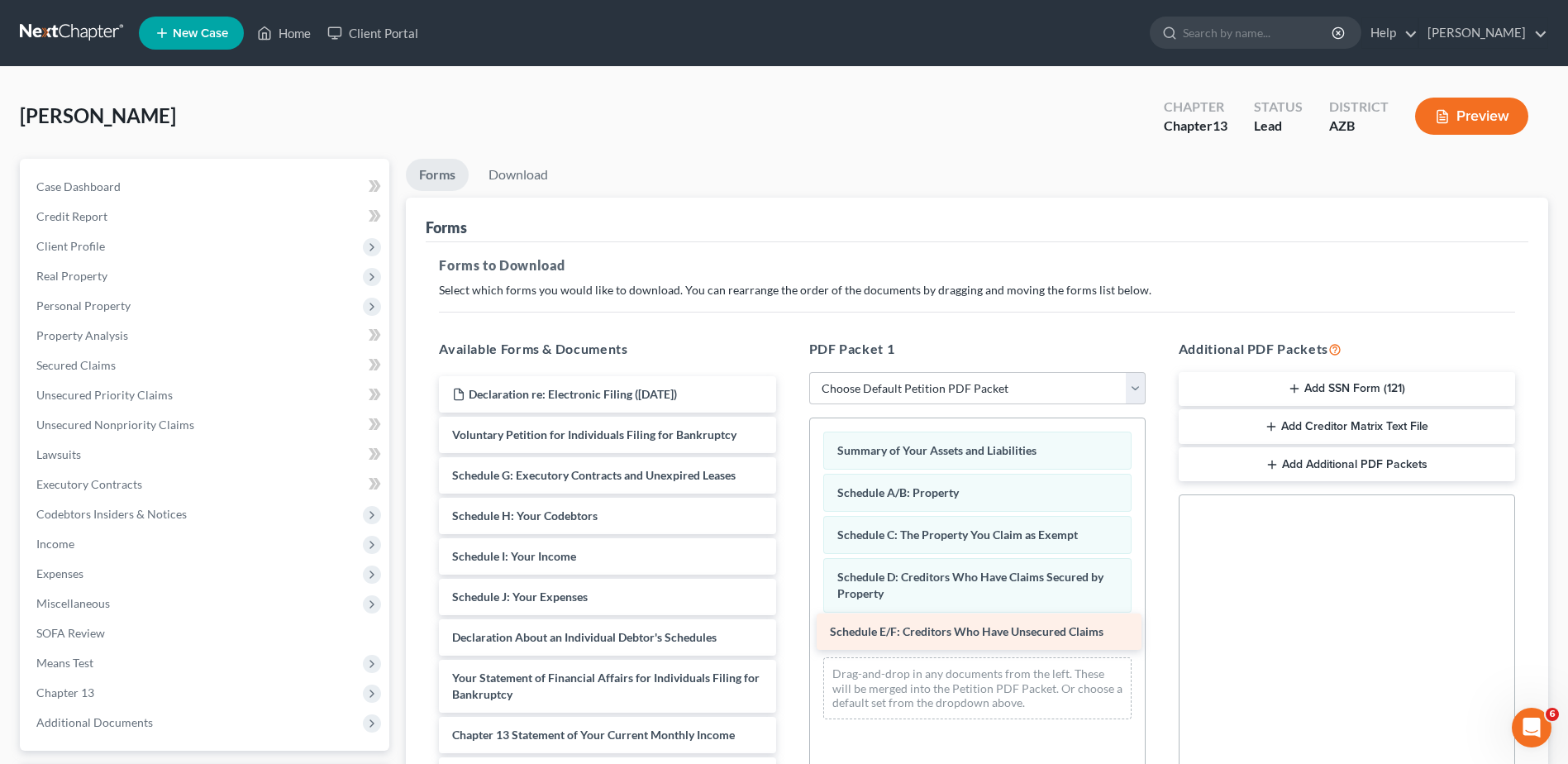
drag, startPoint x: 566, startPoint y: 467, endPoint x: 943, endPoint y: 624, distance: 408.4
click at [788, 624] on div "Schedule E/F: Creditors Who Have Unsecured Claims Declaration re: Electronic Fi…" at bounding box center [606, 674] width 363 height 596
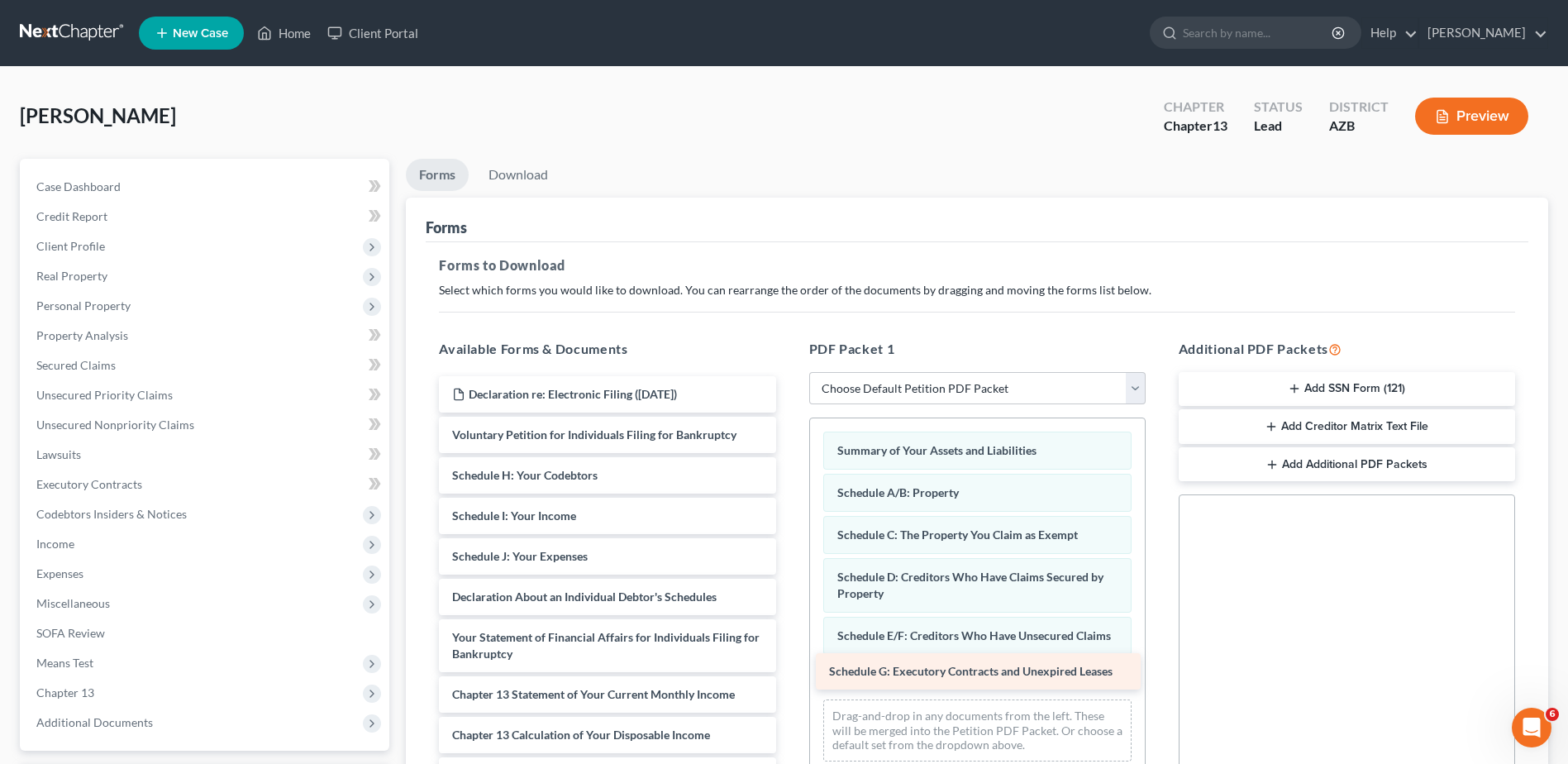
drag, startPoint x: 551, startPoint y: 471, endPoint x: 928, endPoint y: 664, distance: 423.5
click at [788, 664] on div "Schedule G: Executory Contracts and Unexpired Leases Declaration re: Electronic…" at bounding box center [606, 654] width 363 height 555
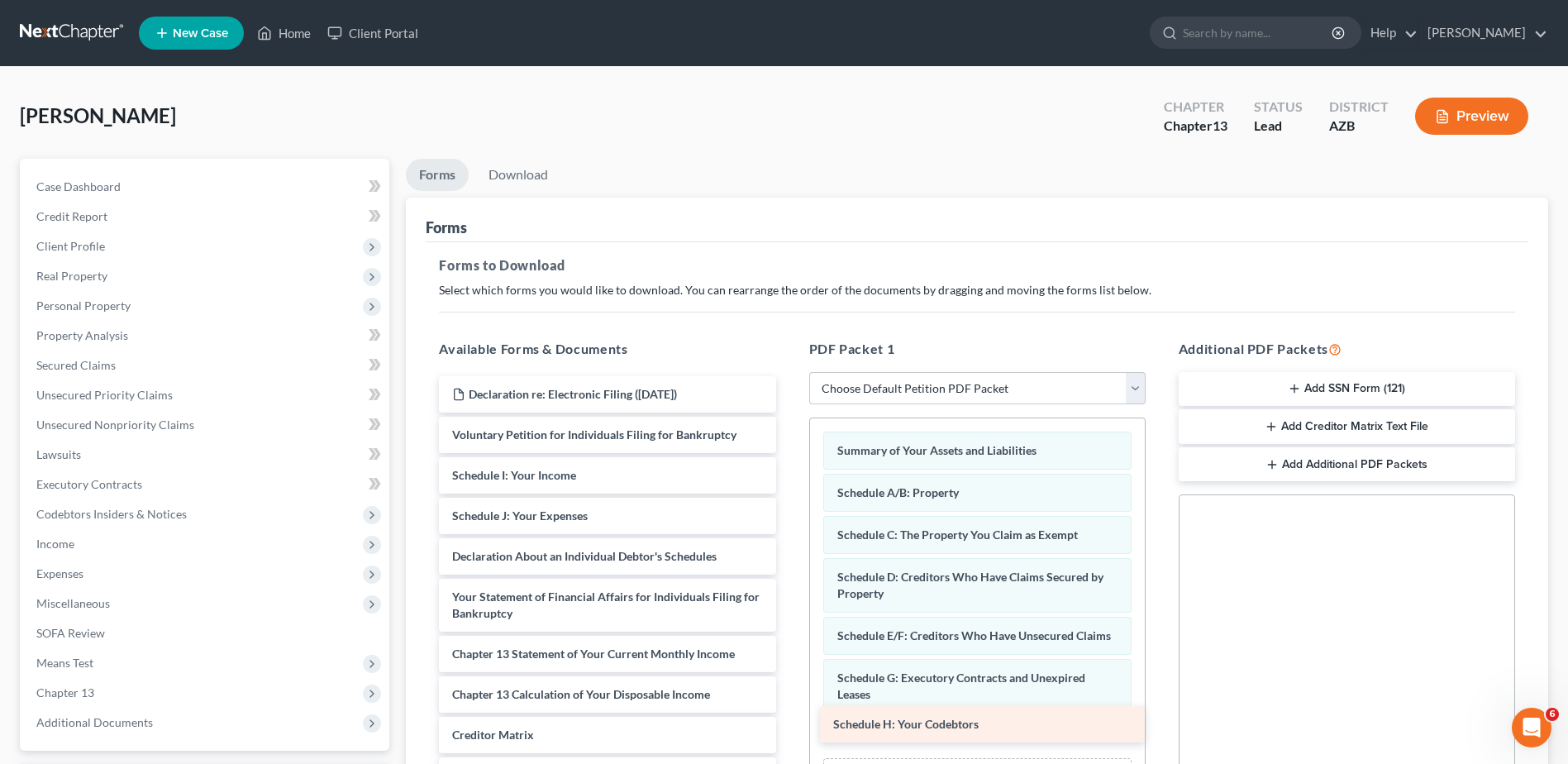
drag, startPoint x: 524, startPoint y: 469, endPoint x: 905, endPoint y: 718, distance: 455.2
click at [788, 718] on div "Schedule H: Your Codebtors Declaration re: Electronic Filing ([DATE]) Voluntary…" at bounding box center [606, 633] width 363 height 515
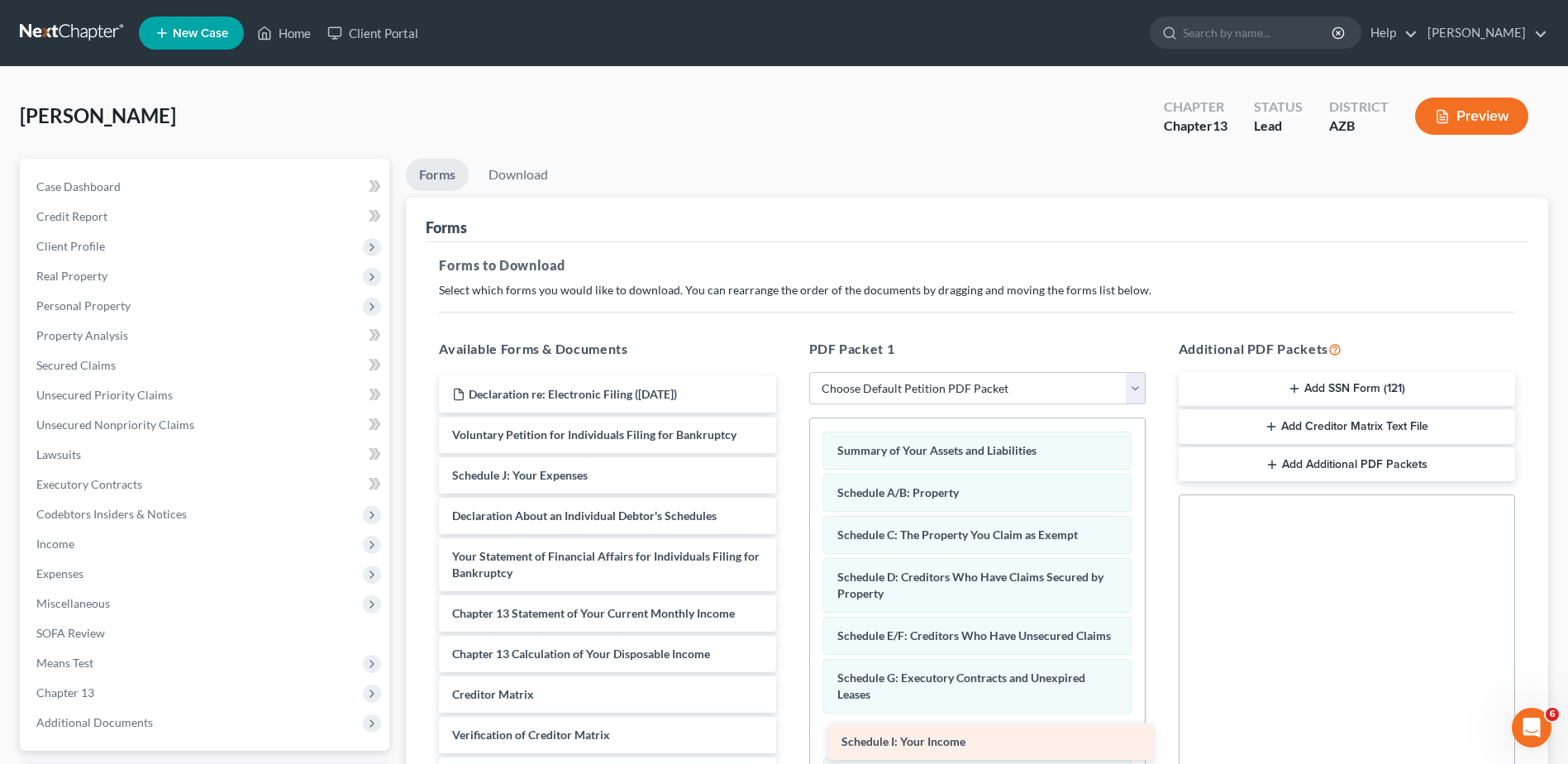
drag, startPoint x: 507, startPoint y: 473, endPoint x: 896, endPoint y: 739, distance: 471.3
click at [788, 739] on div "Schedule I: Your Income Declaration re: Electronic Filing ([DATE]) Voluntary Pe…" at bounding box center [606, 613] width 363 height 475
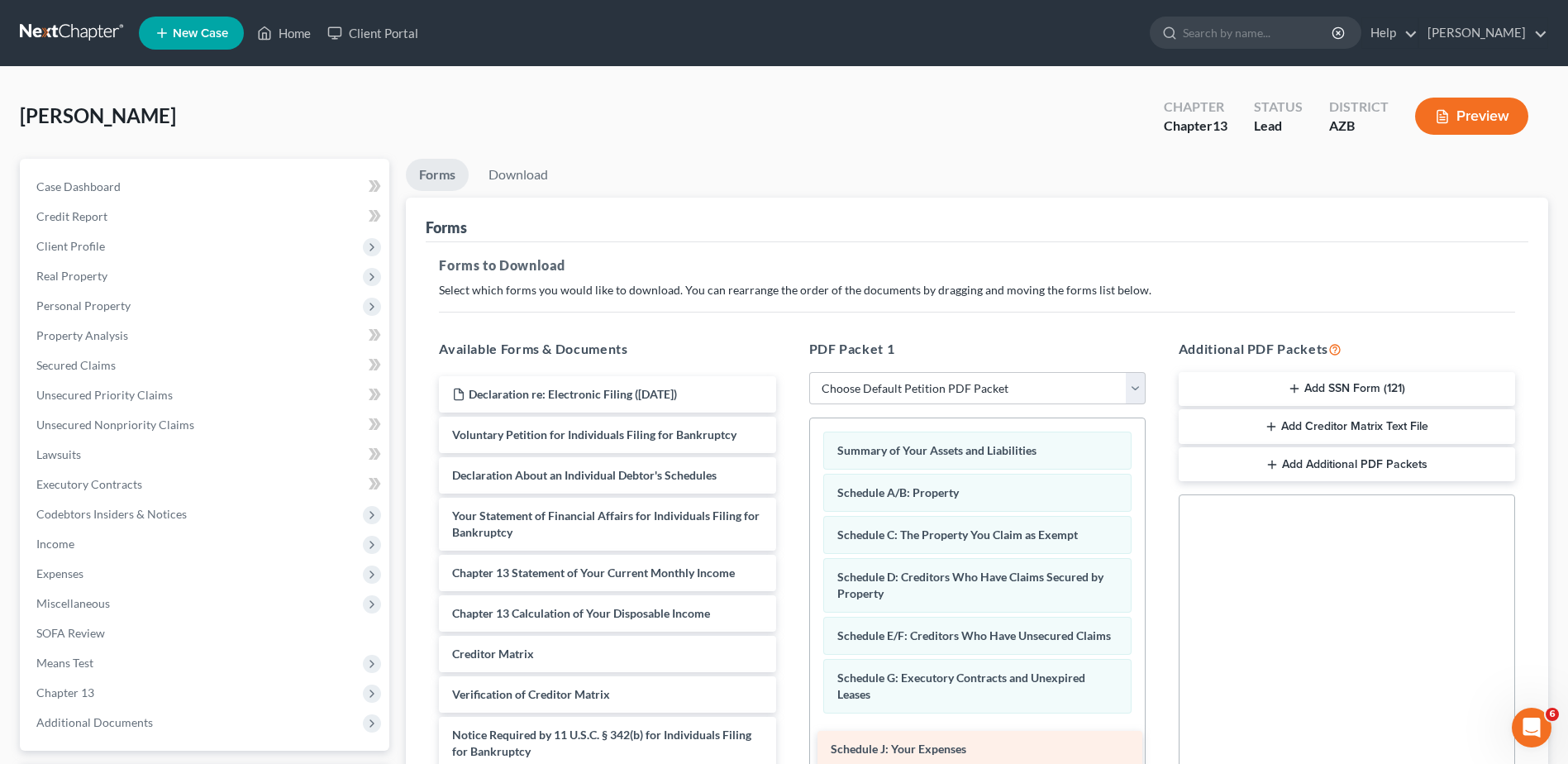
drag, startPoint x: 542, startPoint y: 466, endPoint x: 921, endPoint y: 740, distance: 467.7
click at [788, 740] on div "Schedule J: Your Expenses Declaration re: Electronic Filing ([DATE]) Voluntary …" at bounding box center [606, 593] width 363 height 434
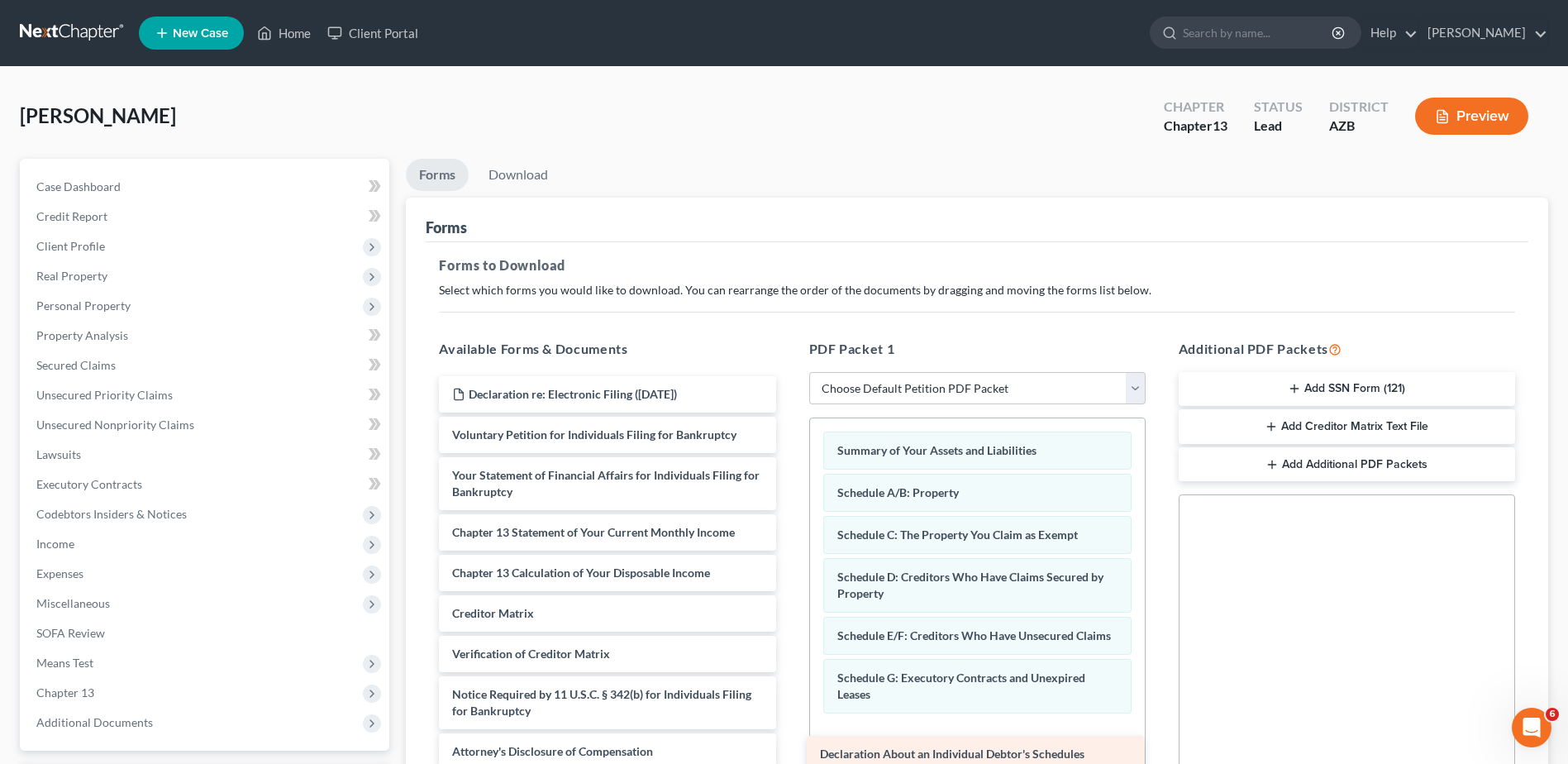
drag, startPoint x: 545, startPoint y: 472, endPoint x: 912, endPoint y: 751, distance: 461.0
click at [788, 751] on div "Declaration About an Individual Debtor's Schedules Declaration re: Electronic F…" at bounding box center [606, 573] width 363 height 393
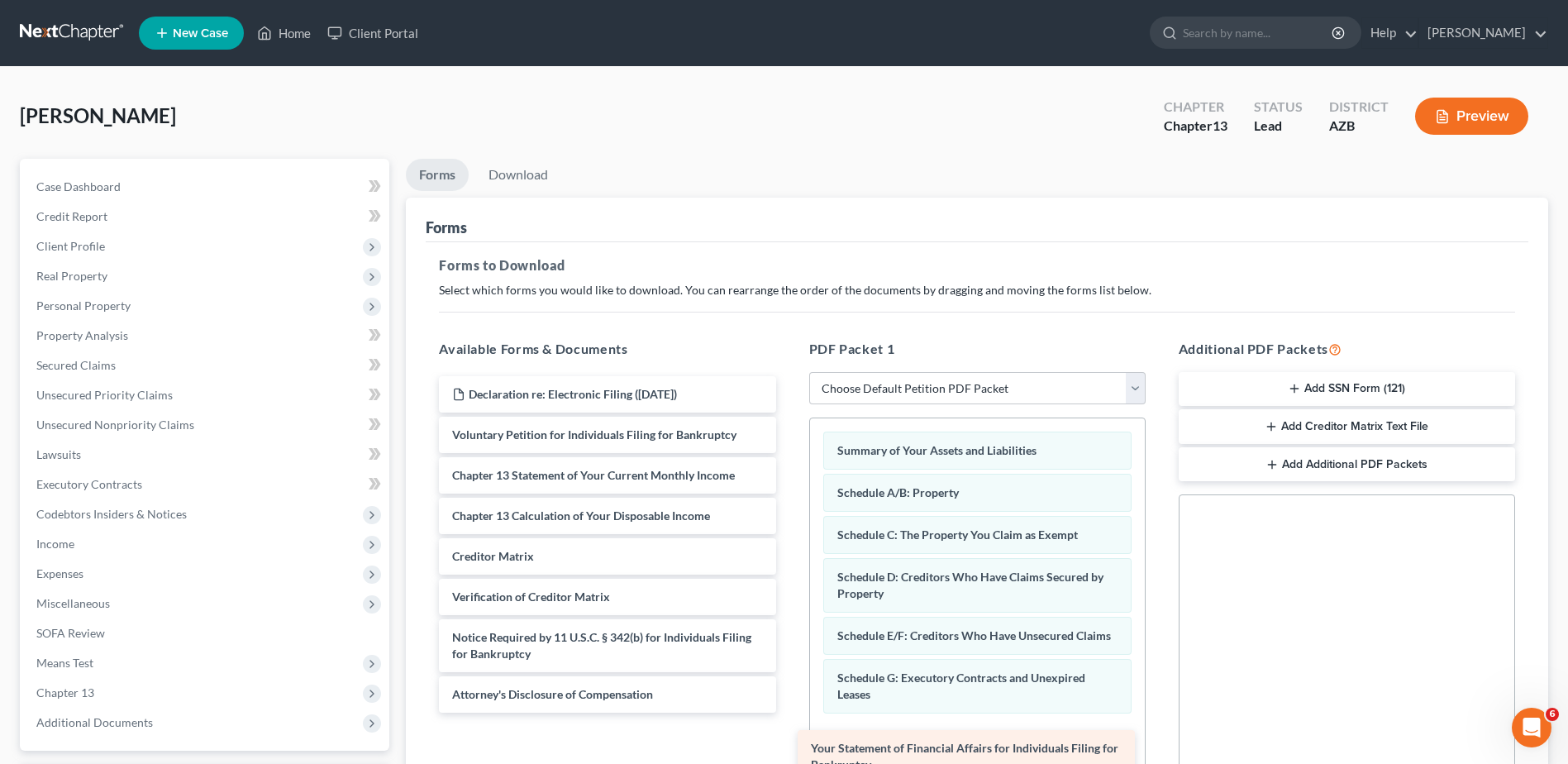
drag, startPoint x: 592, startPoint y: 465, endPoint x: 950, endPoint y: 738, distance: 450.2
click at [788, 713] on div "Your Statement of Financial Affairs for Individuals Filing for Bankruptcy Decla…" at bounding box center [606, 544] width 363 height 337
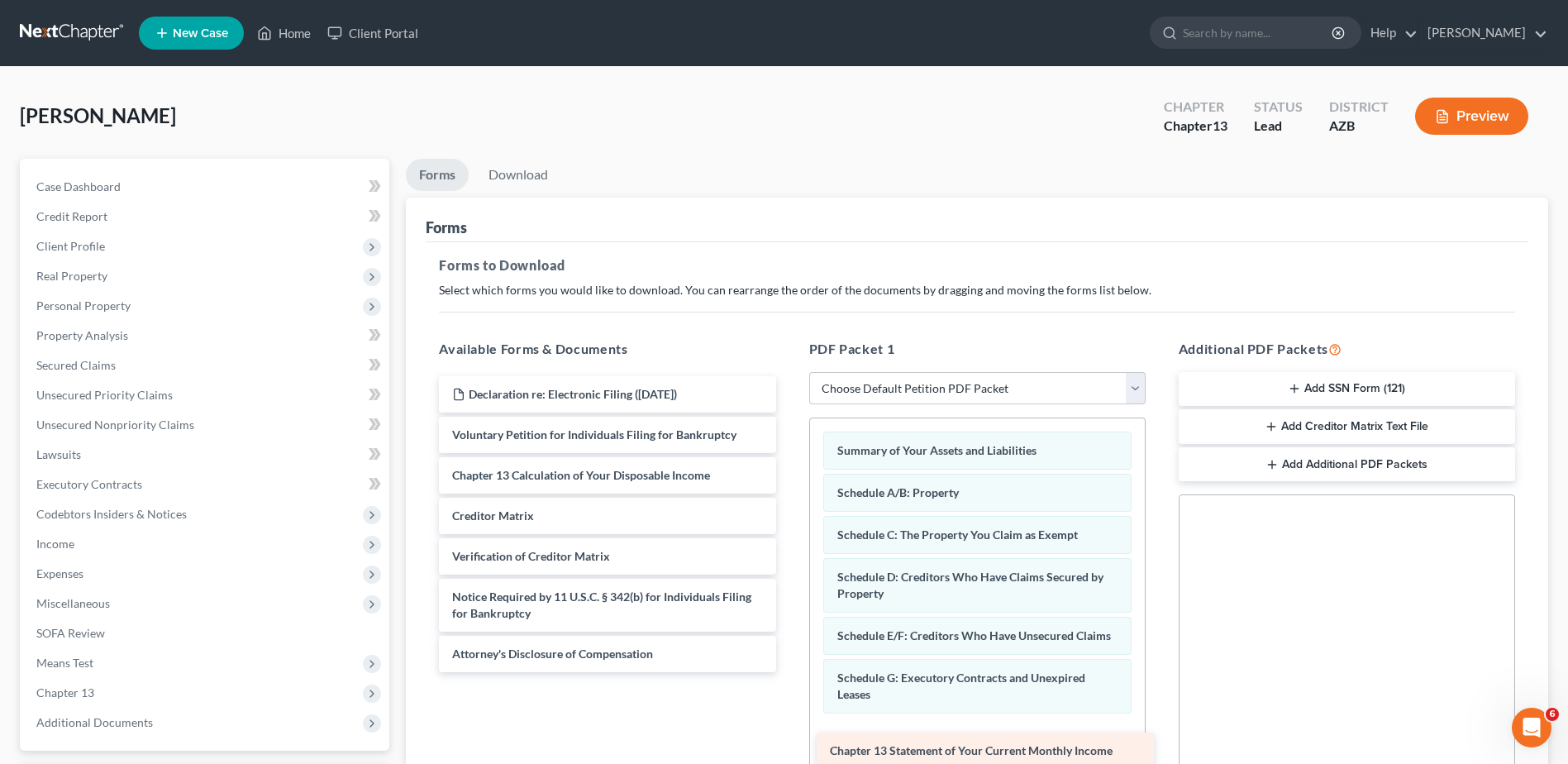
drag, startPoint x: 540, startPoint y: 463, endPoint x: 917, endPoint y: 737, distance: 466.1
click at [788, 672] on div "Chapter 13 Statement of Your Current Monthly Income Declaration re: Electronic …" at bounding box center [606, 524] width 363 height 296
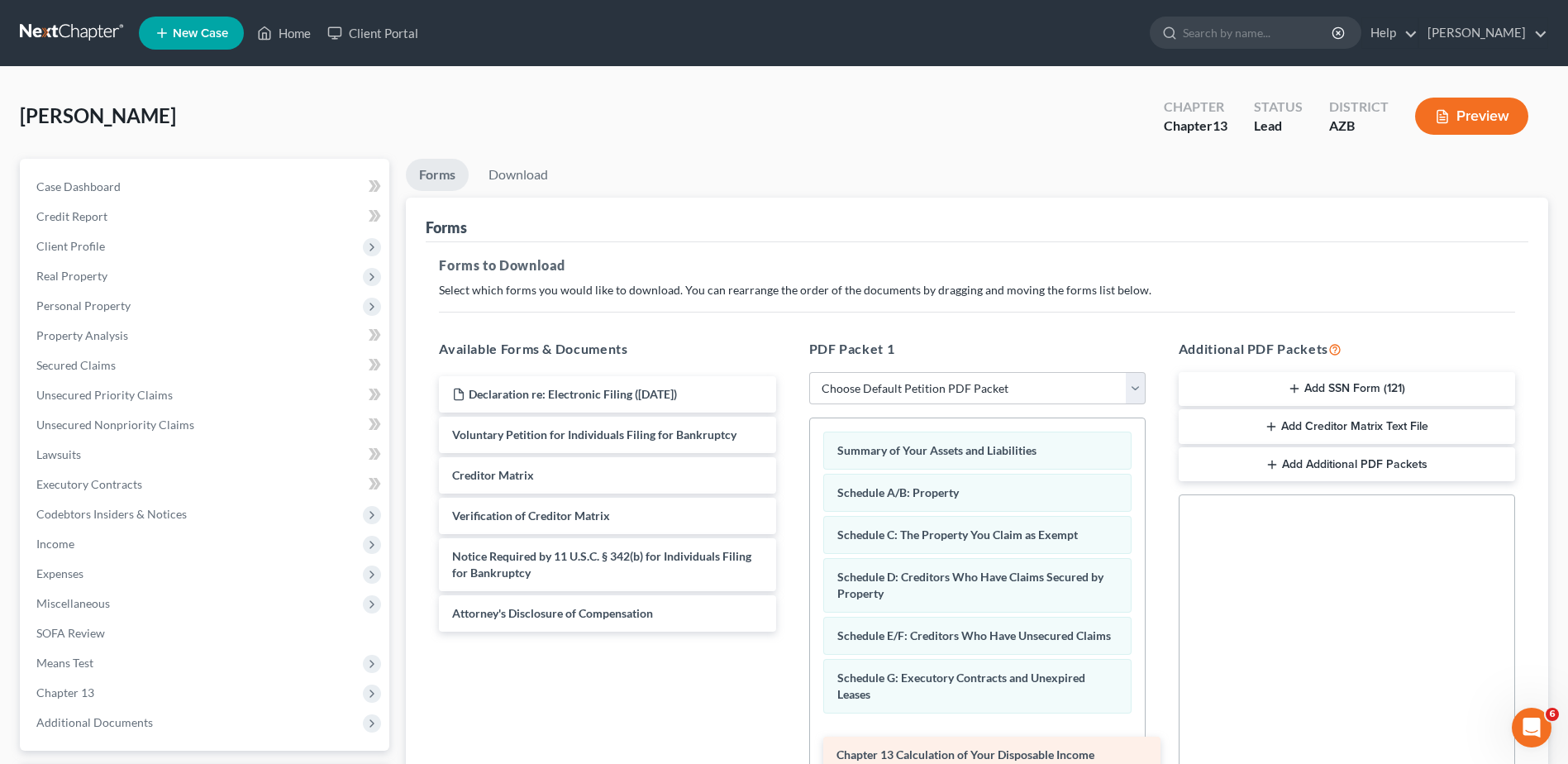
drag, startPoint x: 532, startPoint y: 468, endPoint x: 916, endPoint y: 748, distance: 475.2
click at [788, 631] on div "Chapter 13 Calculation of Your Disposable Income Declaration re: Electronic Fil…" at bounding box center [606, 504] width 363 height 256
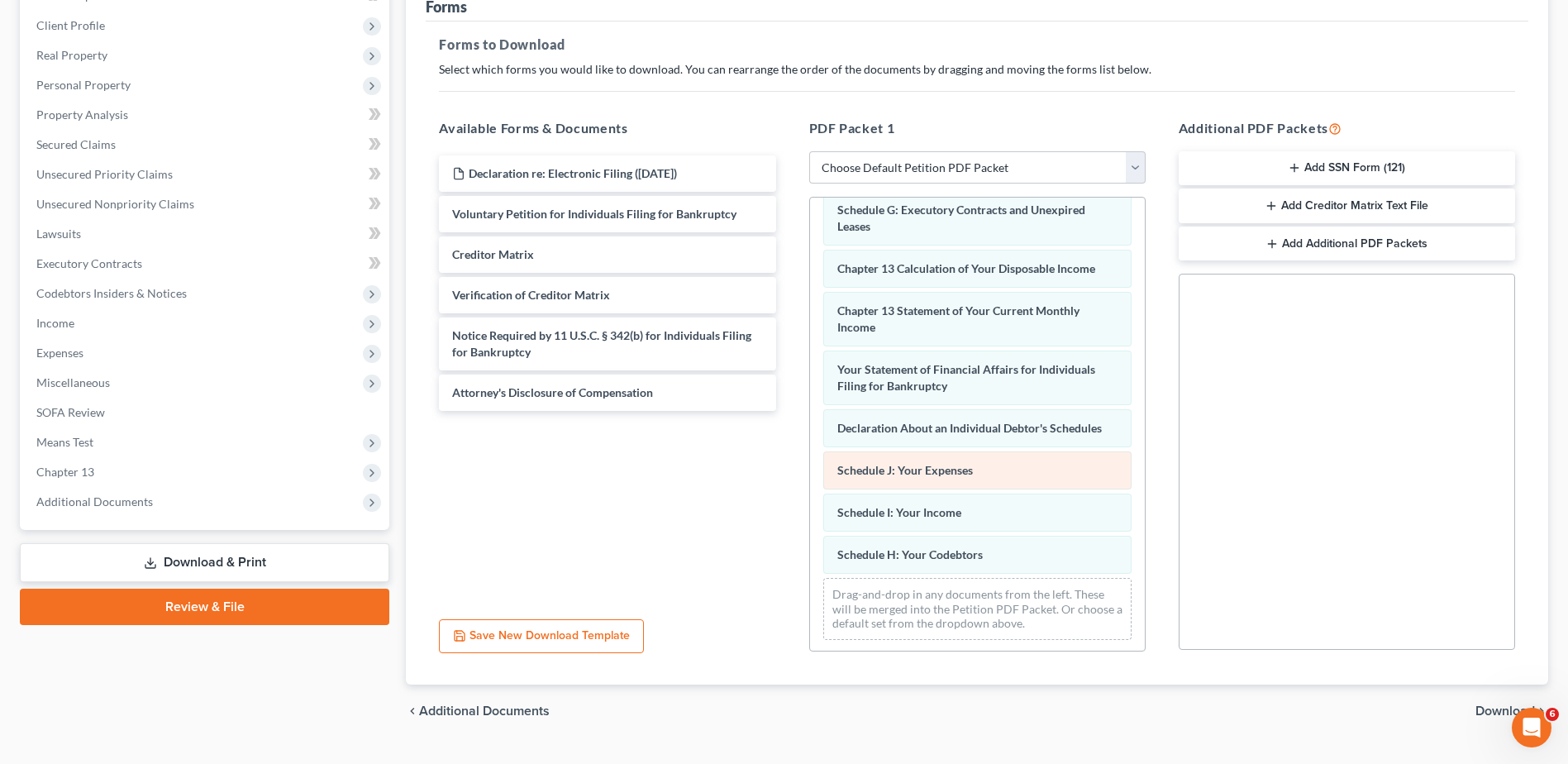
scroll to position [266, 0]
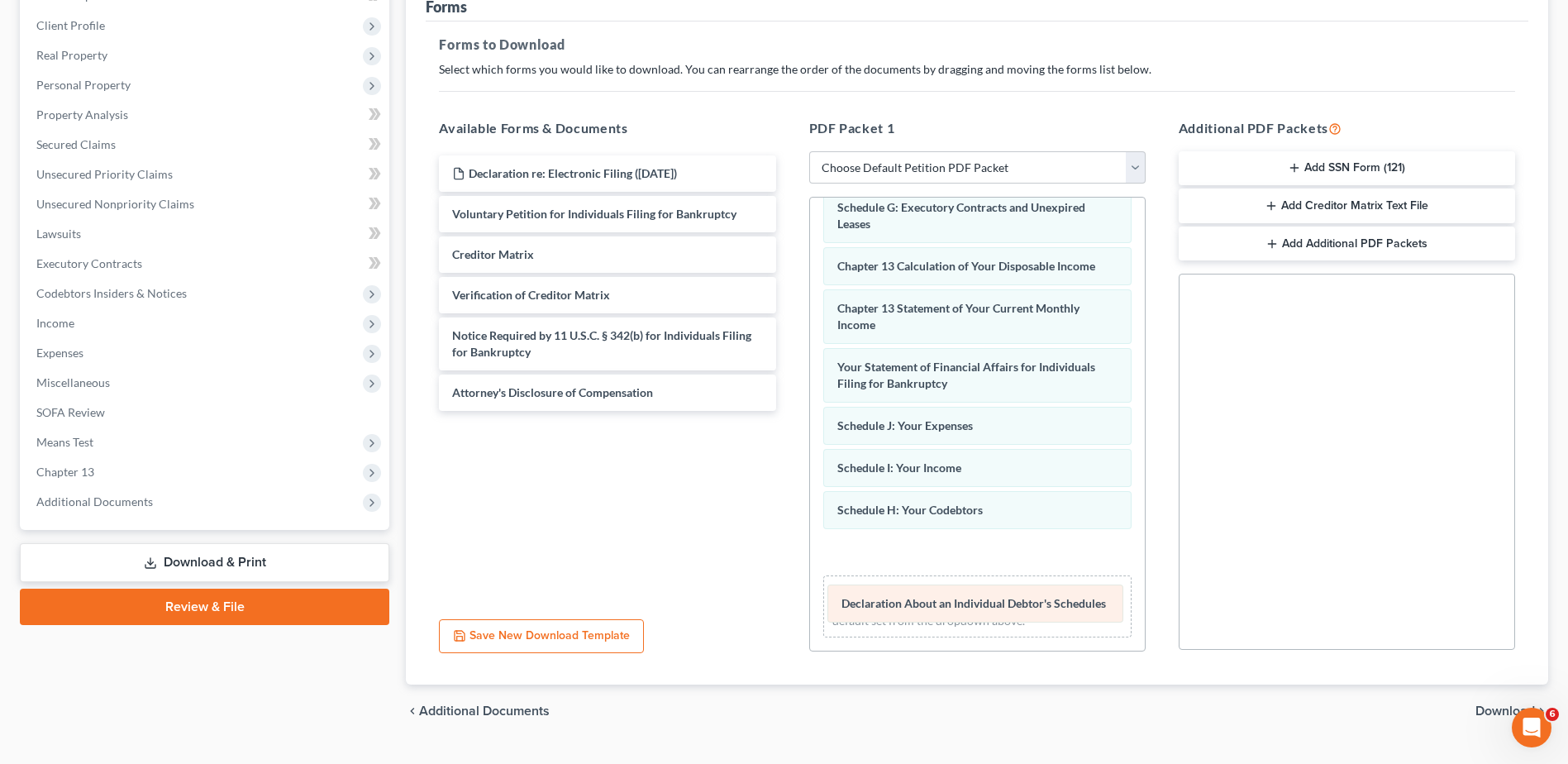
drag, startPoint x: 917, startPoint y: 423, endPoint x: 922, endPoint y: 600, distance: 177.1
click at [922, 600] on div "Declaration About an Individual Debtor's Schedules Summary of Your Assets and L…" at bounding box center [977, 299] width 334 height 702
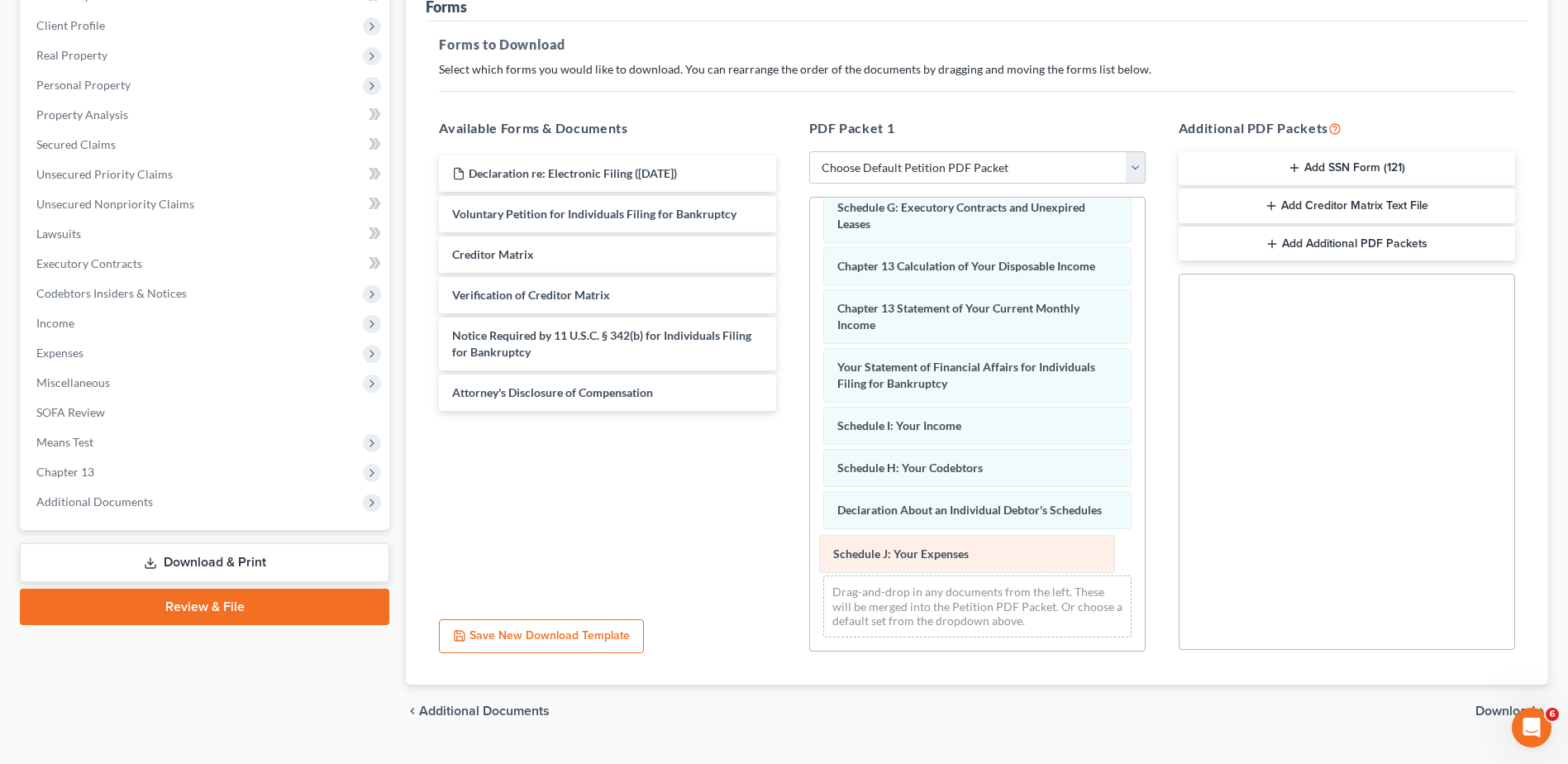
drag, startPoint x: 935, startPoint y: 424, endPoint x: 930, endPoint y: 552, distance: 128.1
click at [930, 552] on div "Schedule J: Your Expenses Summary of Your Assets and Liabilities Schedule A/B: …" at bounding box center [977, 299] width 334 height 702
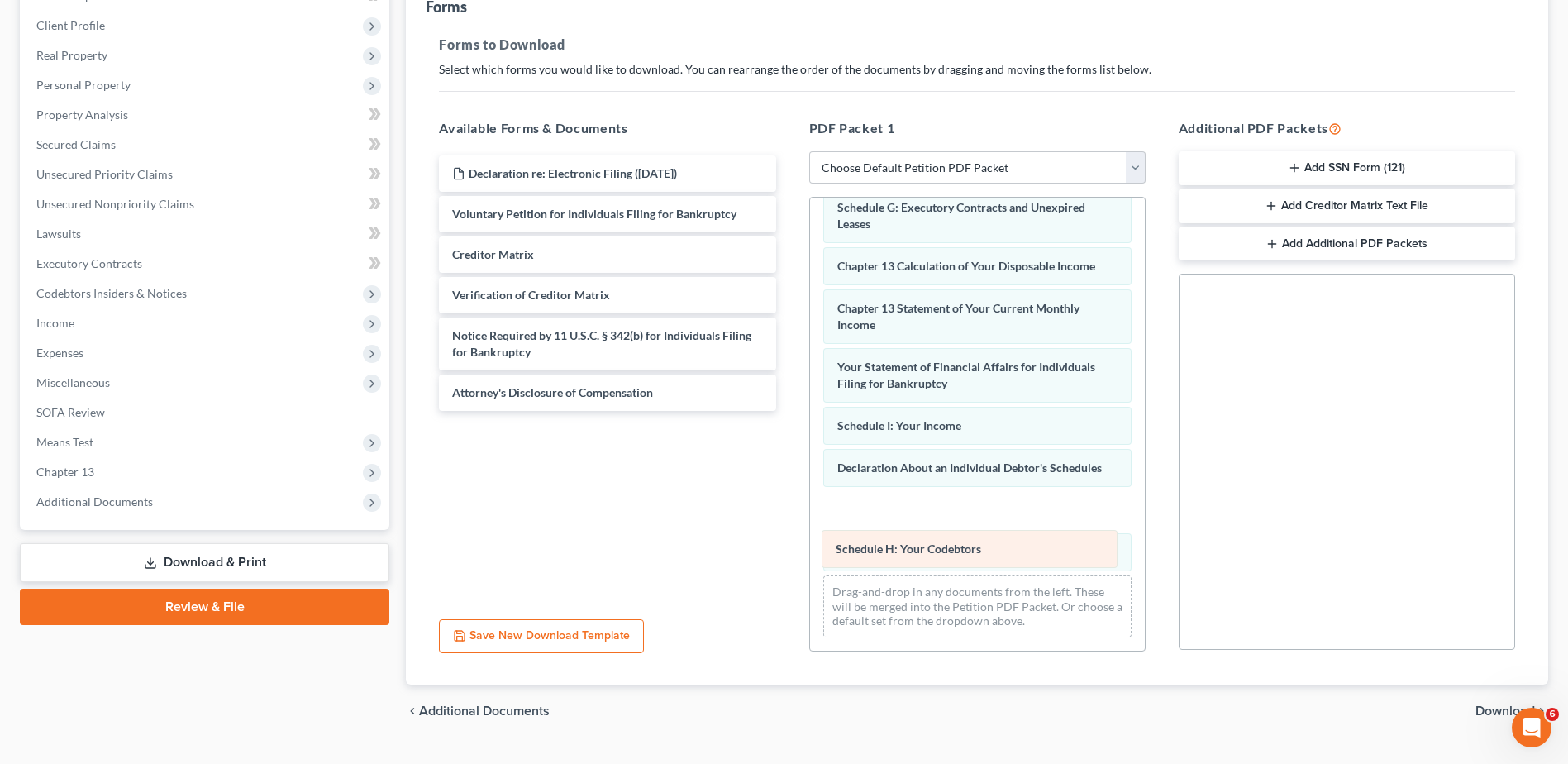
drag, startPoint x: 894, startPoint y: 468, endPoint x: 892, endPoint y: 550, distance: 82.0
click at [892, 550] on div "Schedule H: Your Codebtors Summary of Your Assets and Liabilities Schedule A/B:…" at bounding box center [977, 299] width 334 height 702
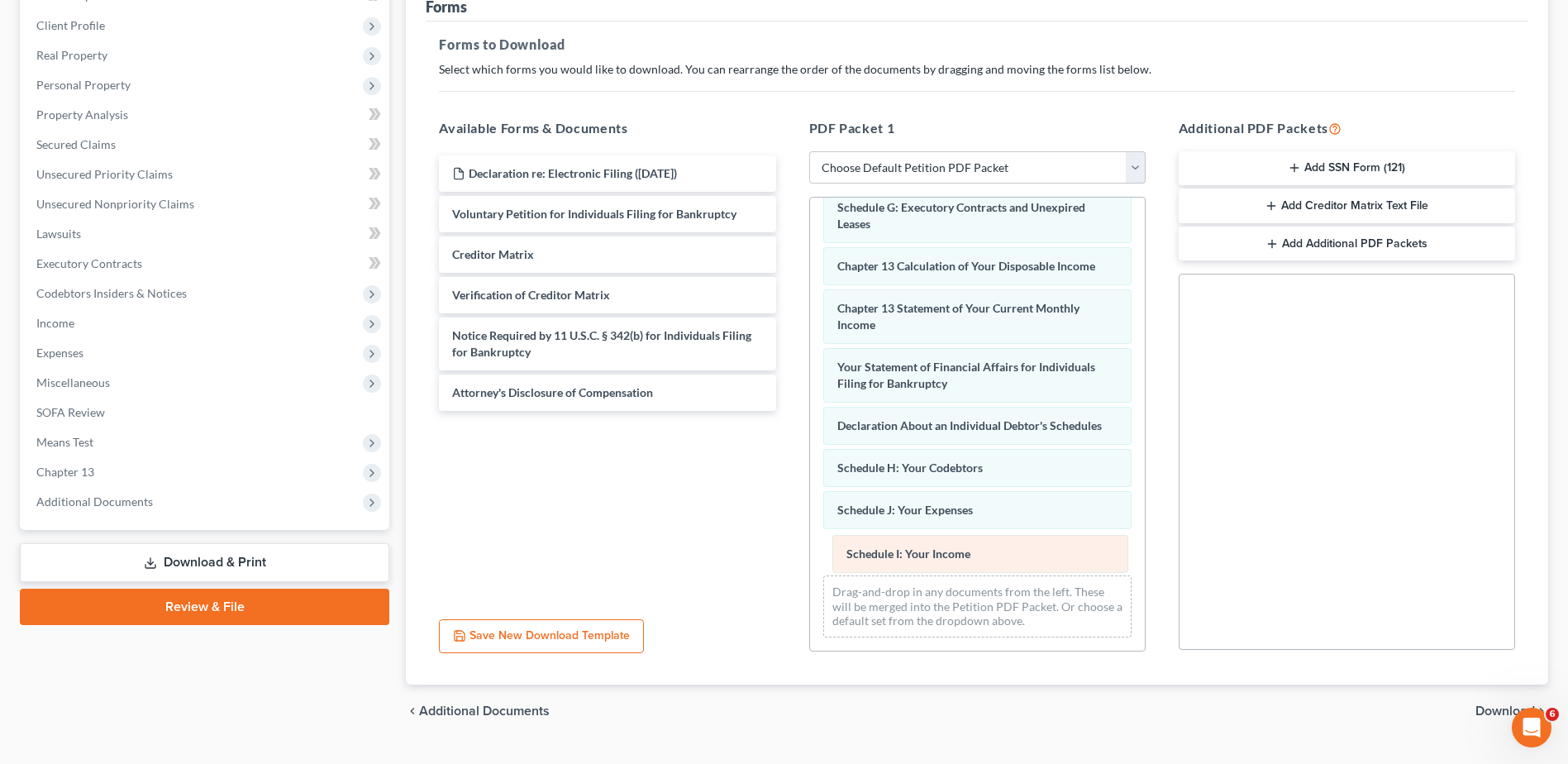
drag, startPoint x: 883, startPoint y: 430, endPoint x: 892, endPoint y: 558, distance: 128.3
click at [892, 558] on div "Schedule I: Your Income Summary of Your Assets and Liabilities Schedule A/B: Pr…" at bounding box center [977, 299] width 334 height 702
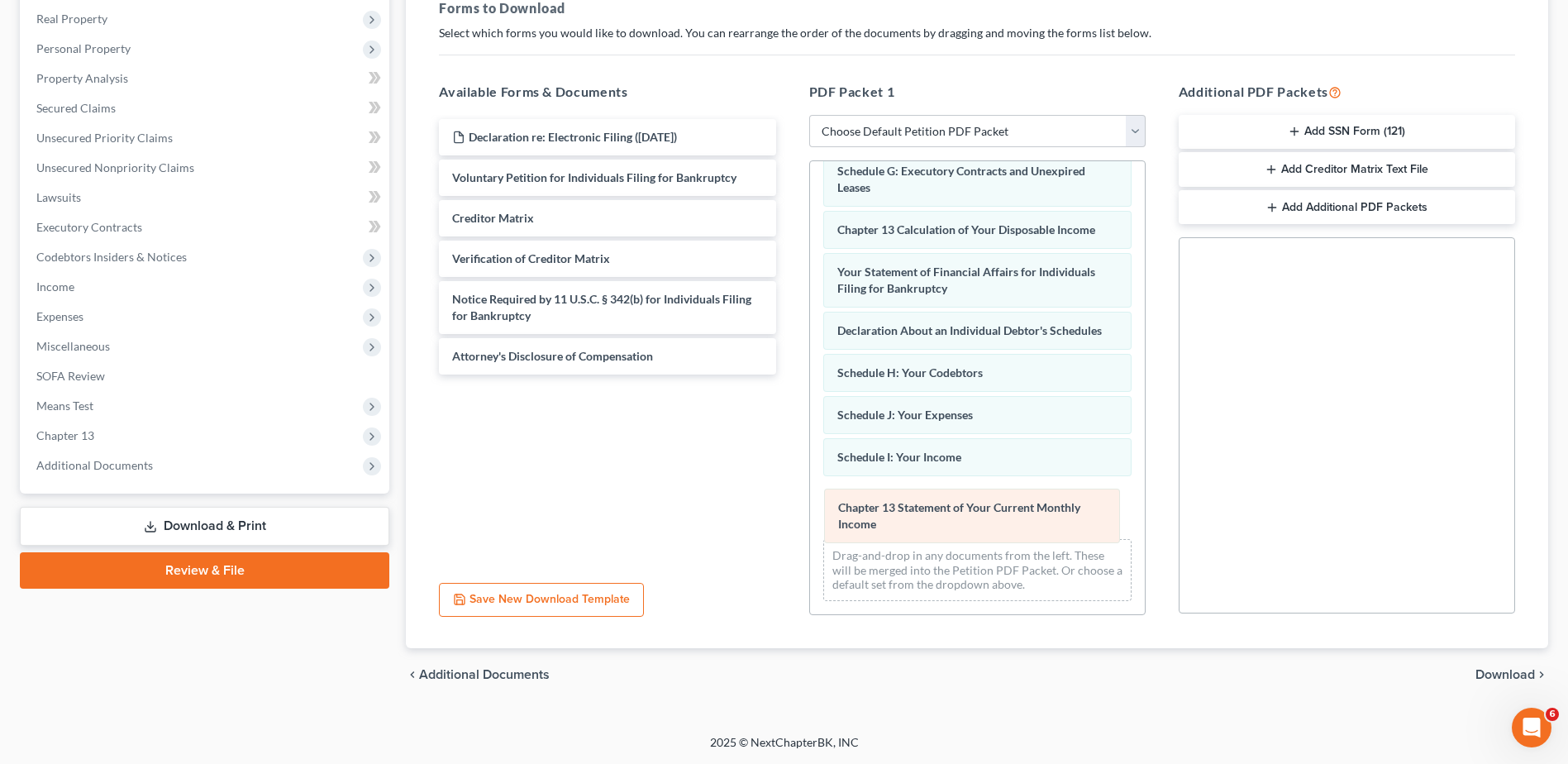
drag, startPoint x: 911, startPoint y: 267, endPoint x: 912, endPoint y: 502, distance: 235.0
click at [912, 502] on div "Chapter 13 Statement of Your Current Monthly Income Summary of Your Assets and …" at bounding box center [977, 263] width 334 height 702
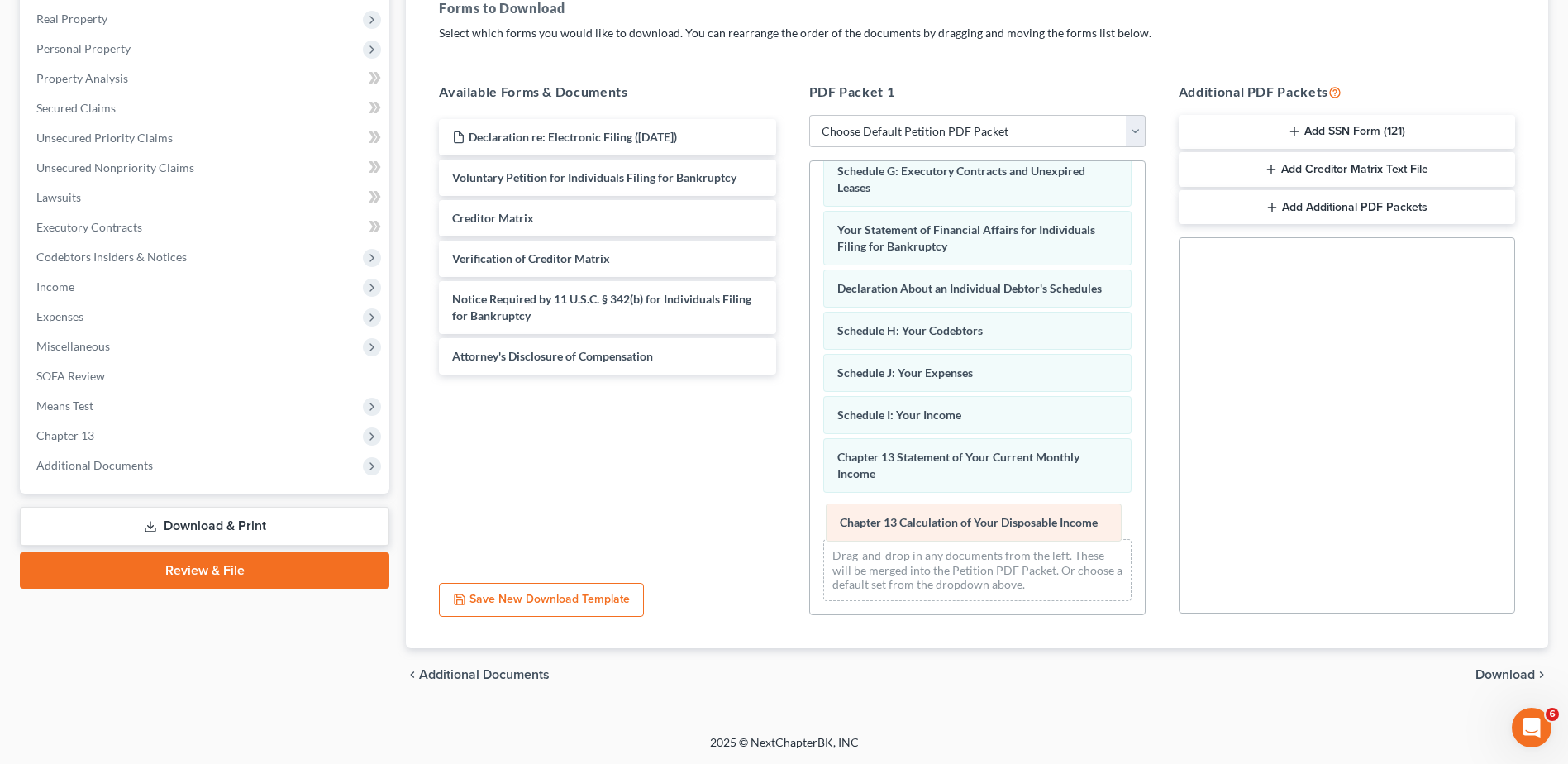
drag, startPoint x: 902, startPoint y: 228, endPoint x: 904, endPoint y: 521, distance: 293.0
click at [904, 521] on div "Chapter 13 Calculation of Your Disposable Income Summary of Your Assets and Lia…" at bounding box center [977, 263] width 334 height 702
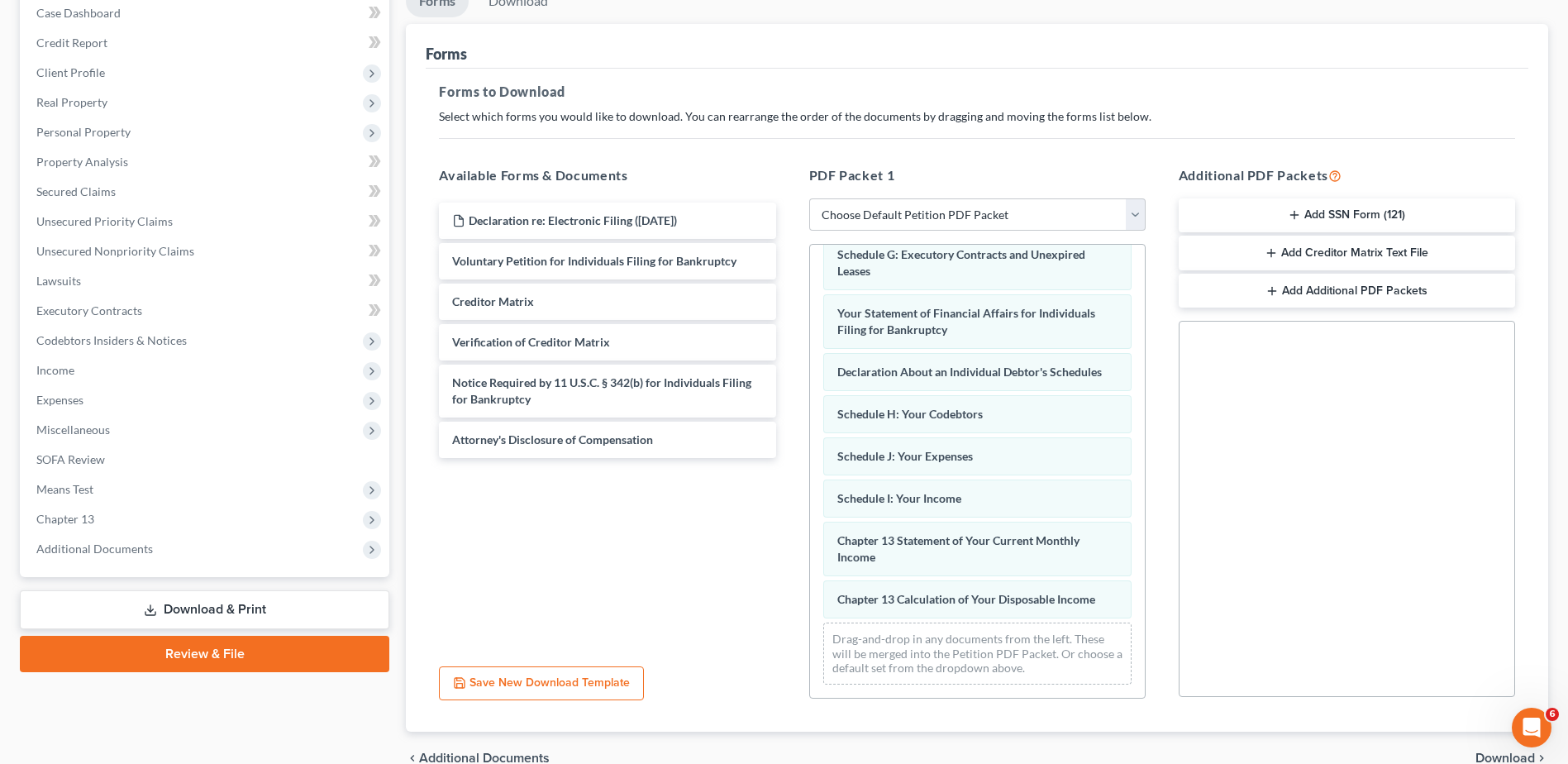
scroll to position [174, 0]
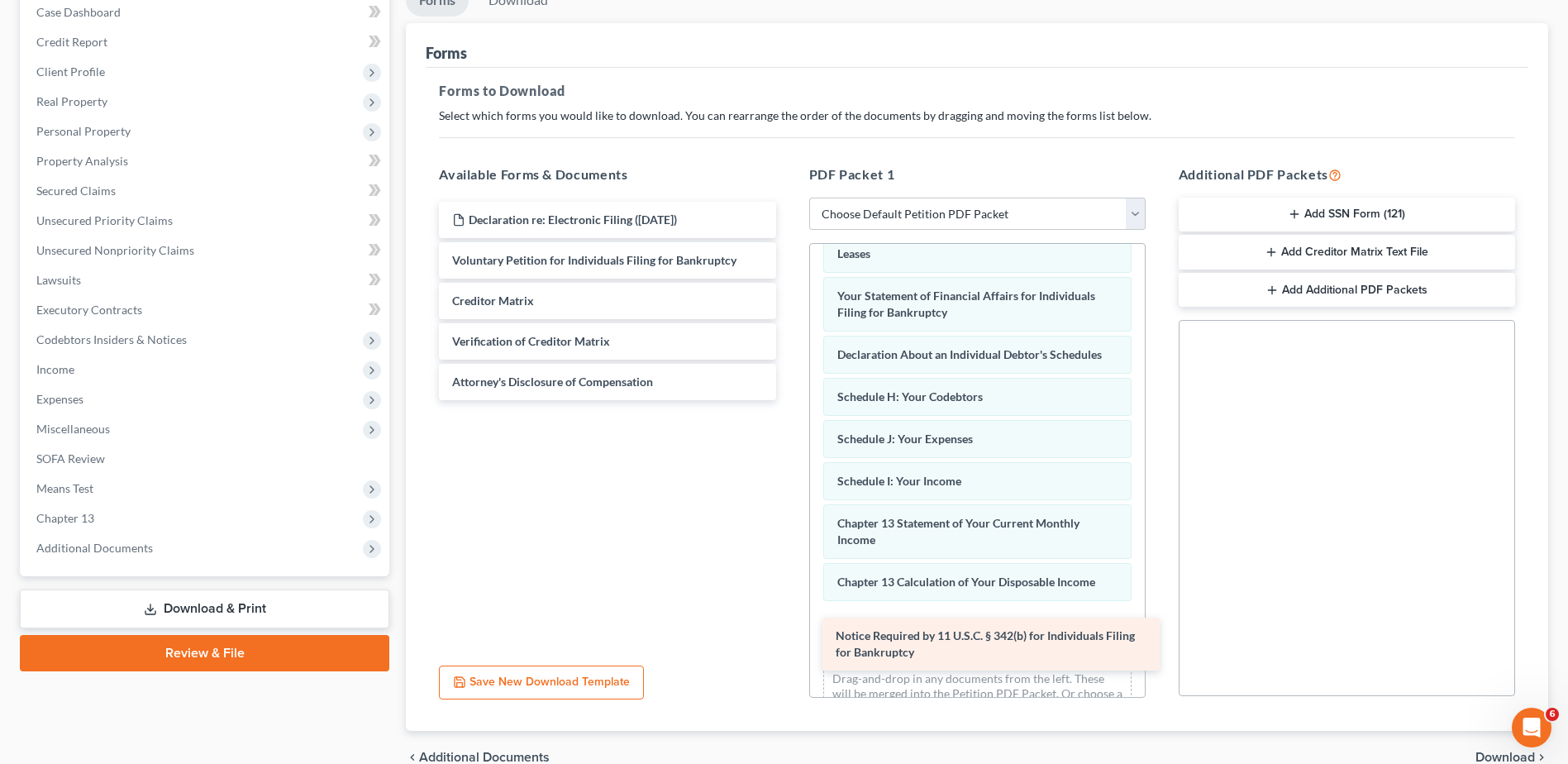
drag, startPoint x: 595, startPoint y: 383, endPoint x: 979, endPoint y: 637, distance: 460.4
click at [788, 400] on div "Notice Required by 11 U.S.C. § 342(b) for Individuals Filing for Bankruptcy Dec…" at bounding box center [606, 300] width 363 height 198
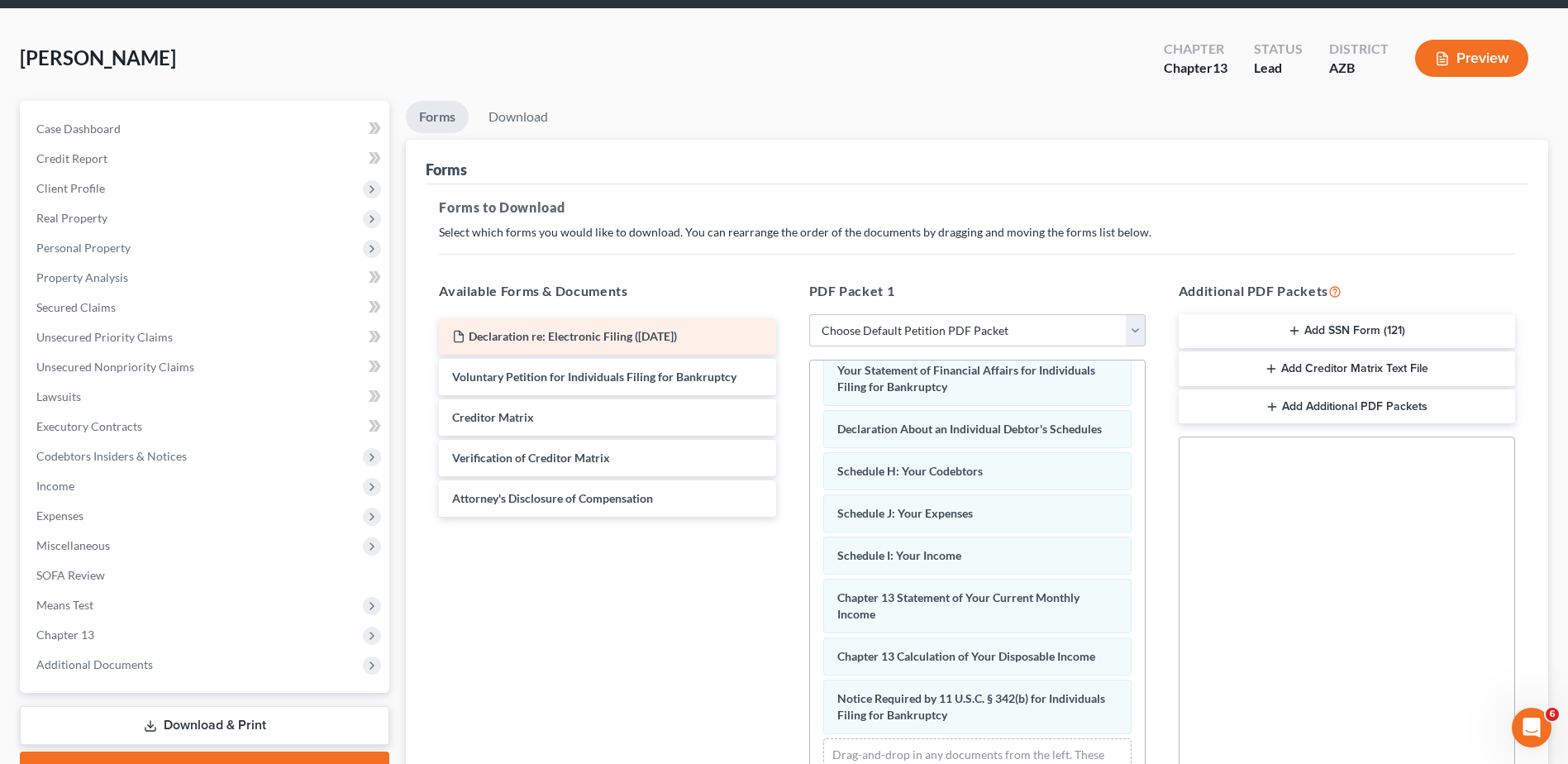
scroll to position [0, 0]
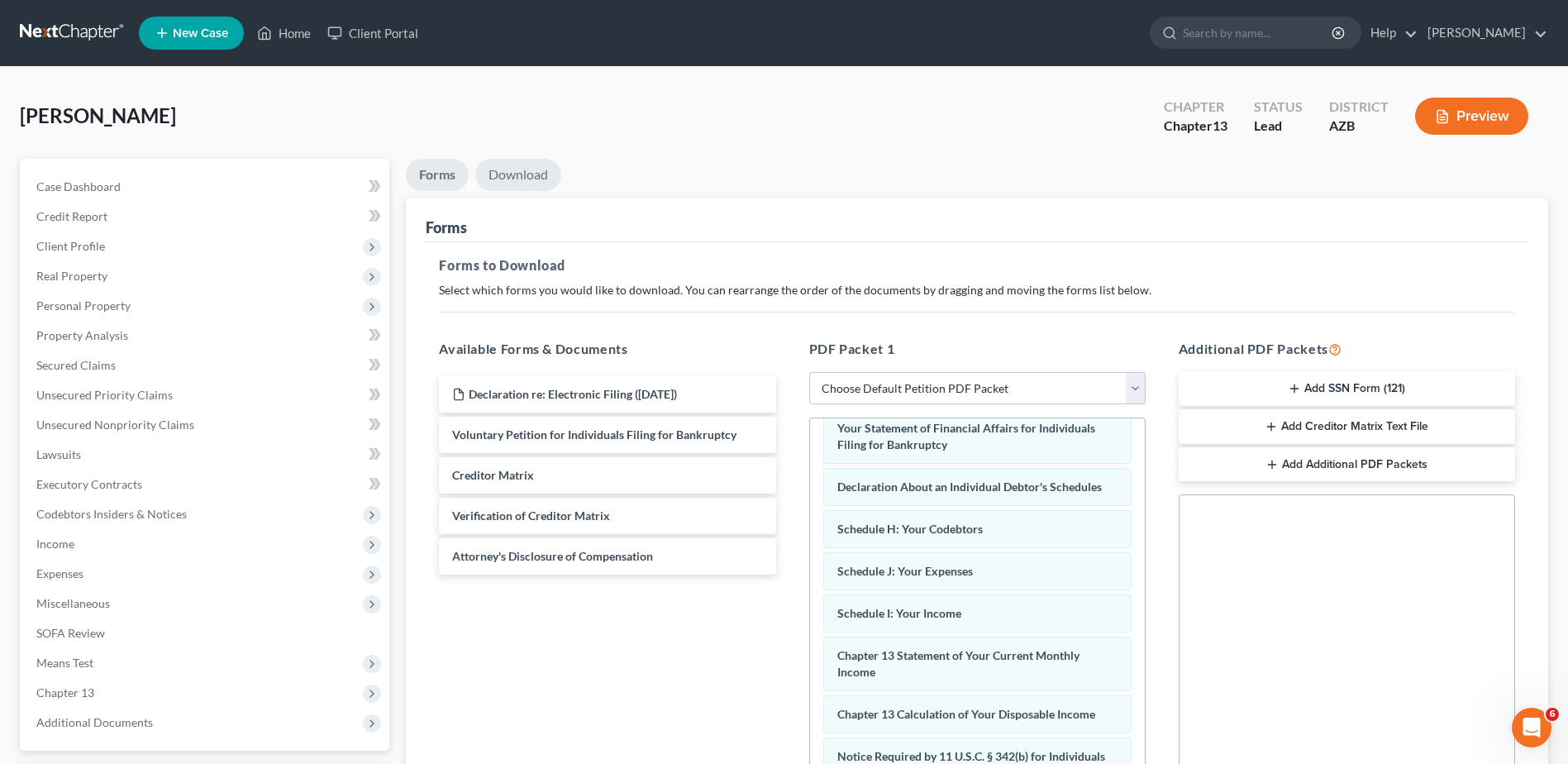
click at [537, 174] on link "Download" at bounding box center [518, 174] width 86 height 32
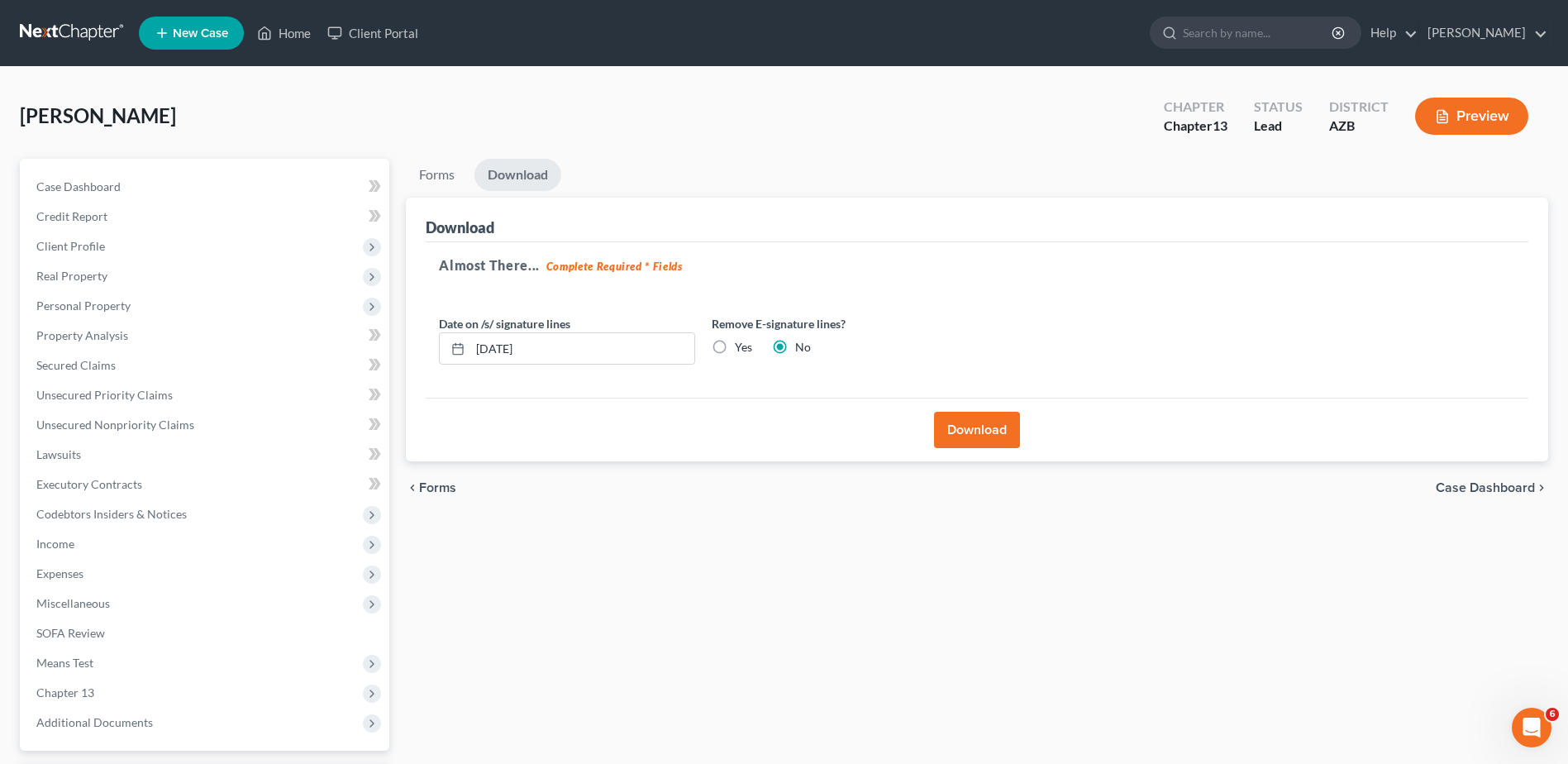
click at [966, 421] on button "Download" at bounding box center [977, 429] width 86 height 36
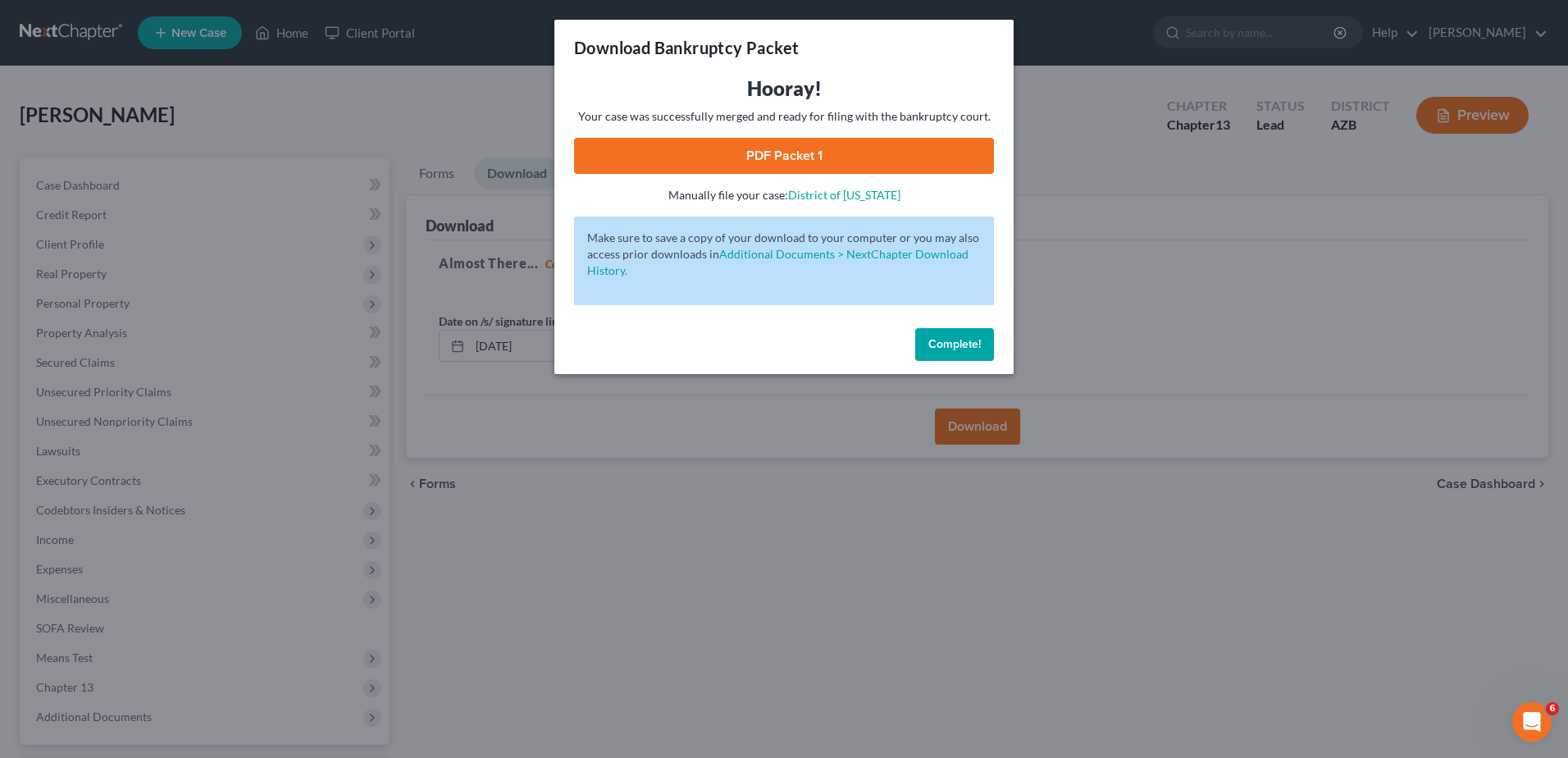
click at [774, 151] on link "PDF Packet 1" at bounding box center [784, 156] width 420 height 36
click at [291, 338] on div "Download Bankruptcy Packet Hooray! Your case was successfully merged and ready …" at bounding box center [784, 379] width 1568 height 758
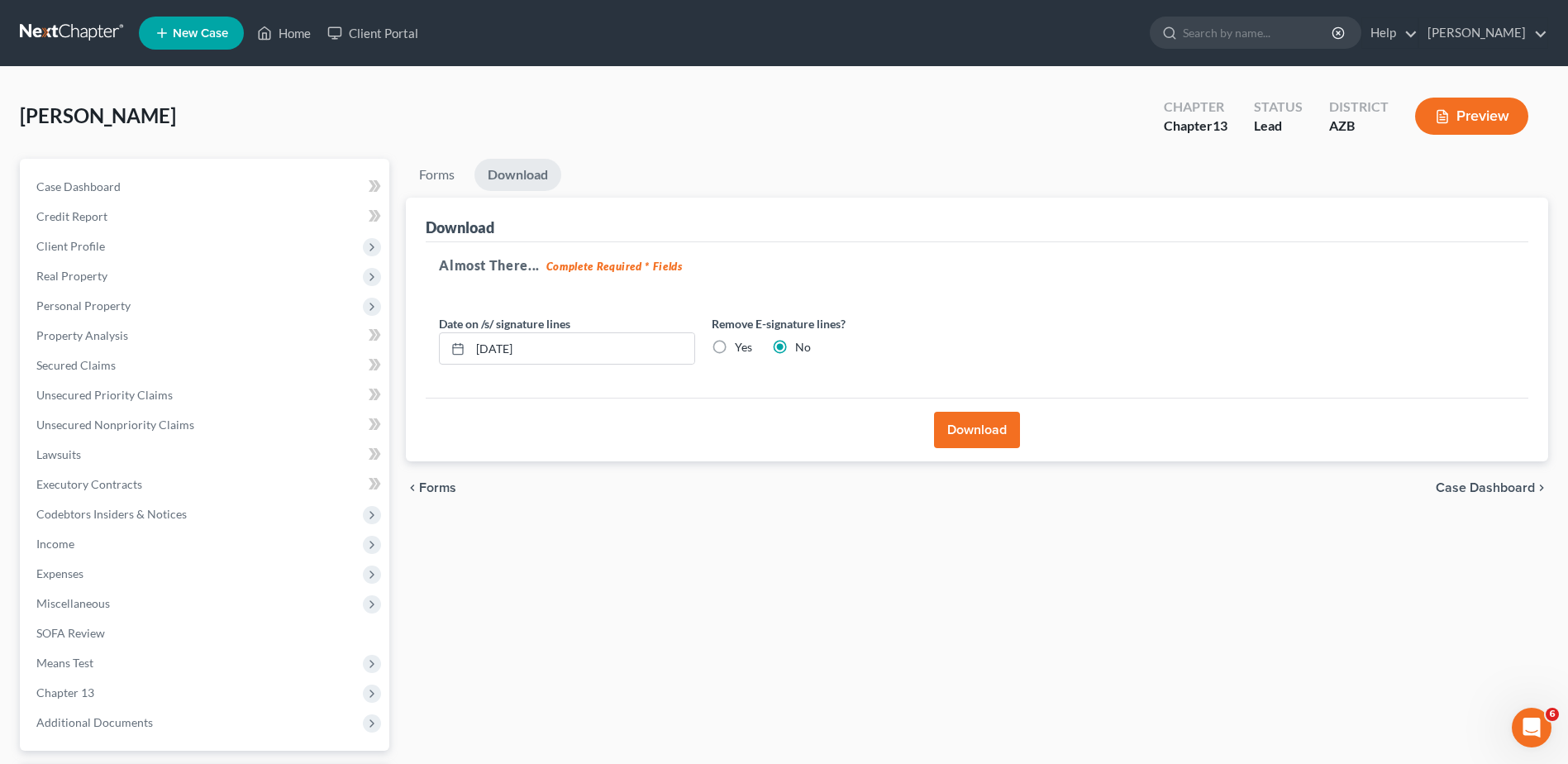
click at [516, 172] on link "Download" at bounding box center [518, 174] width 87 height 32
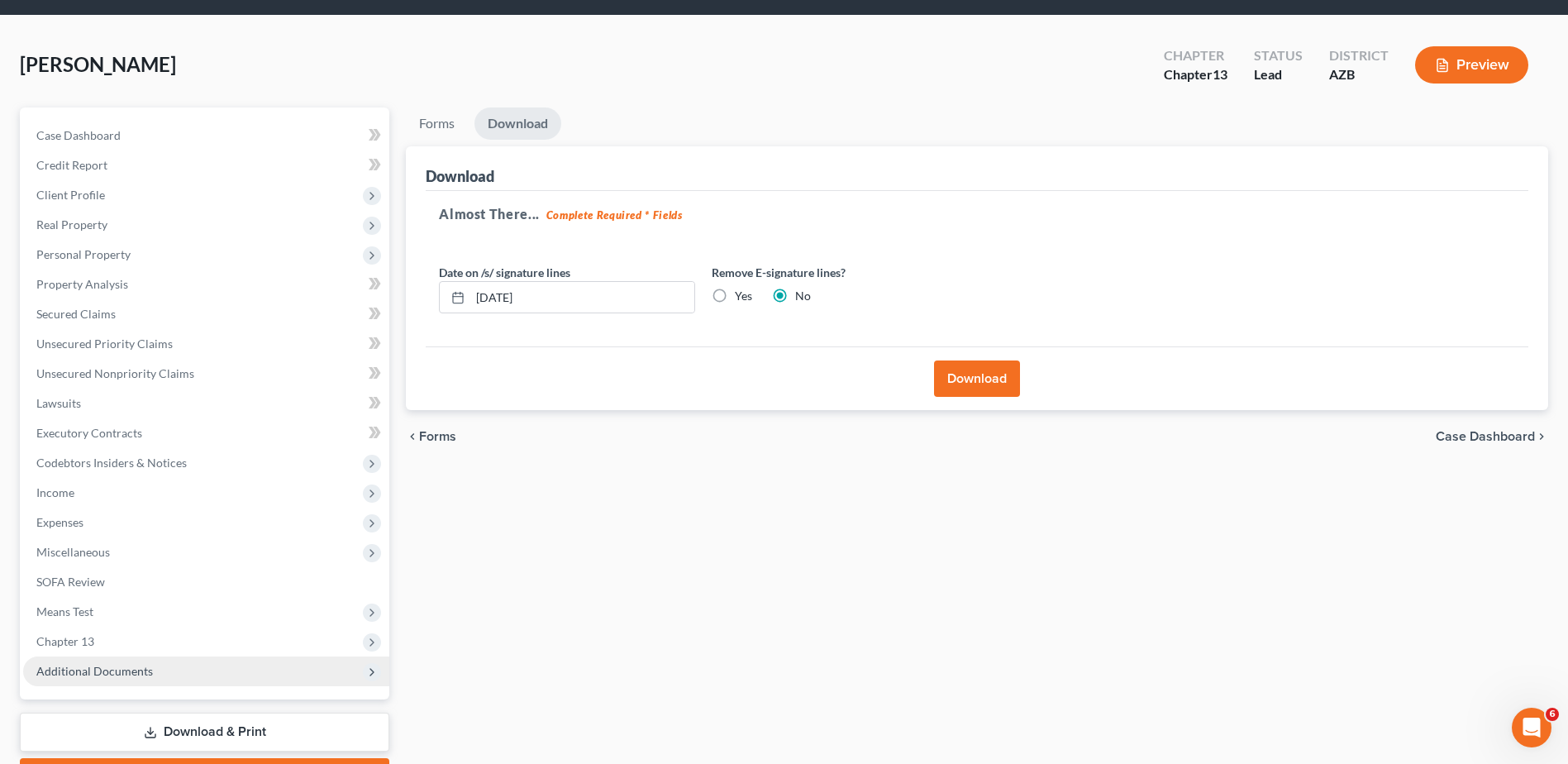
scroll to position [55, 0]
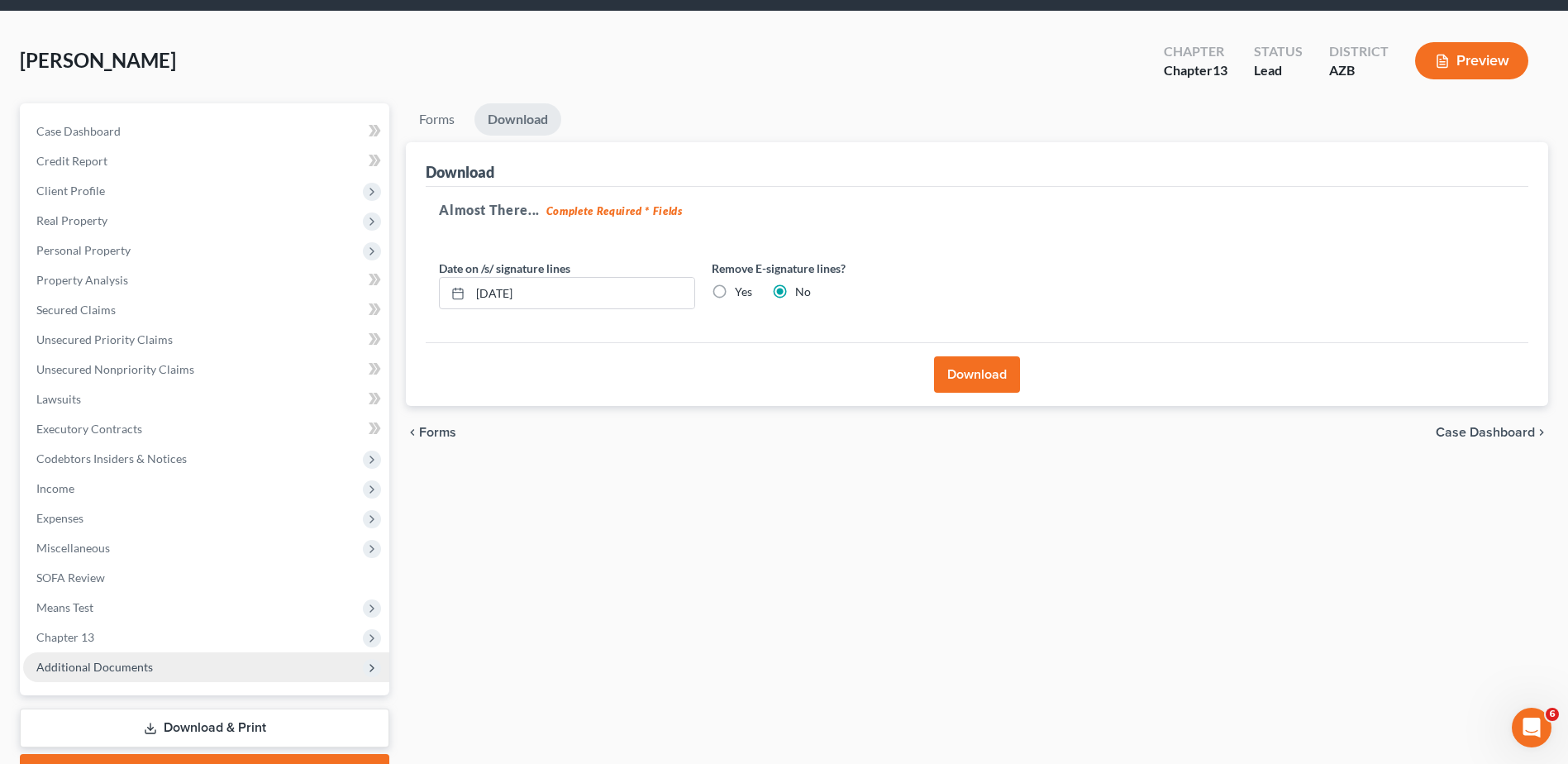
click at [109, 665] on span "Additional Documents" at bounding box center [94, 666] width 117 height 14
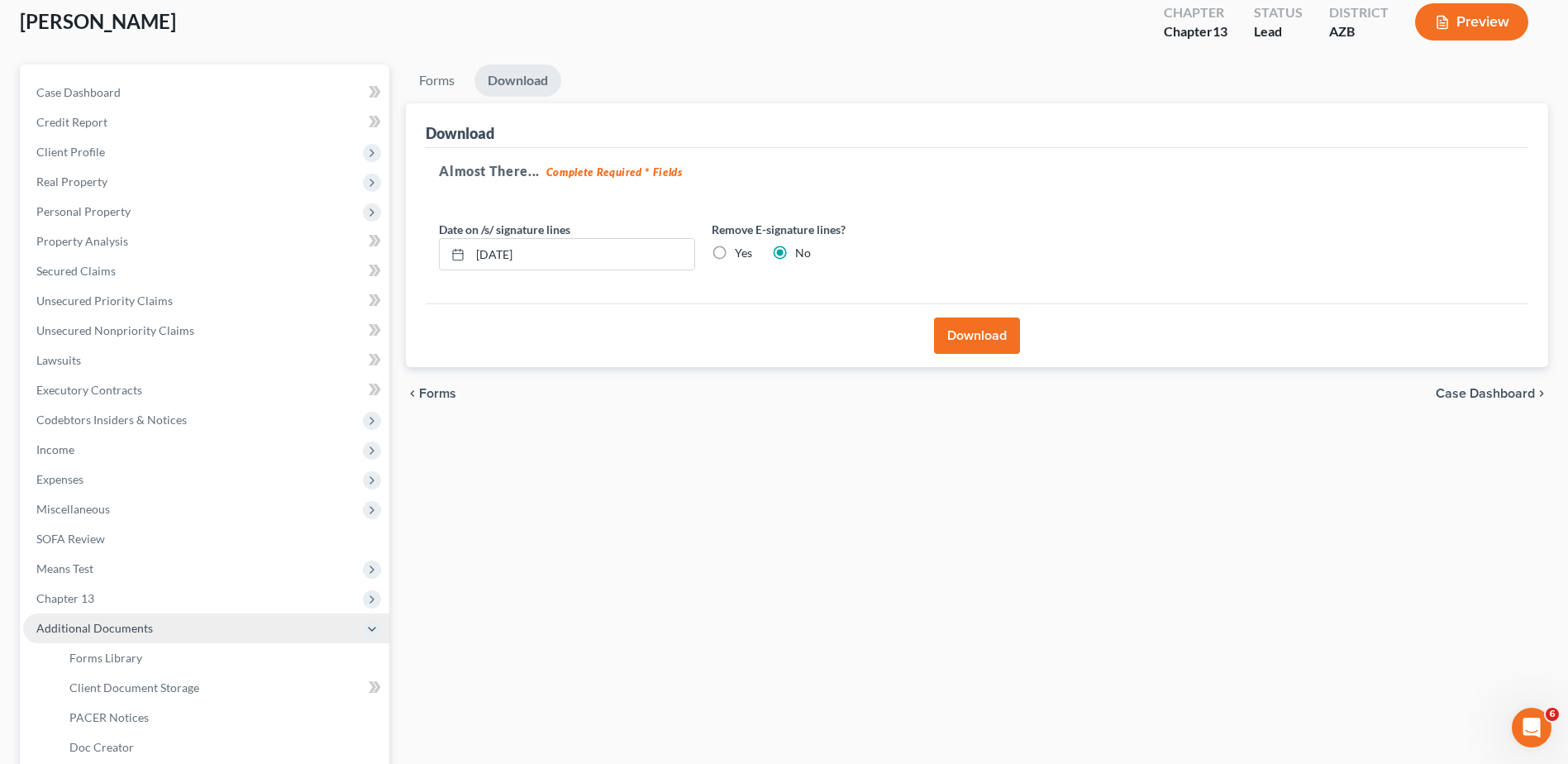
scroll to position [110, 0]
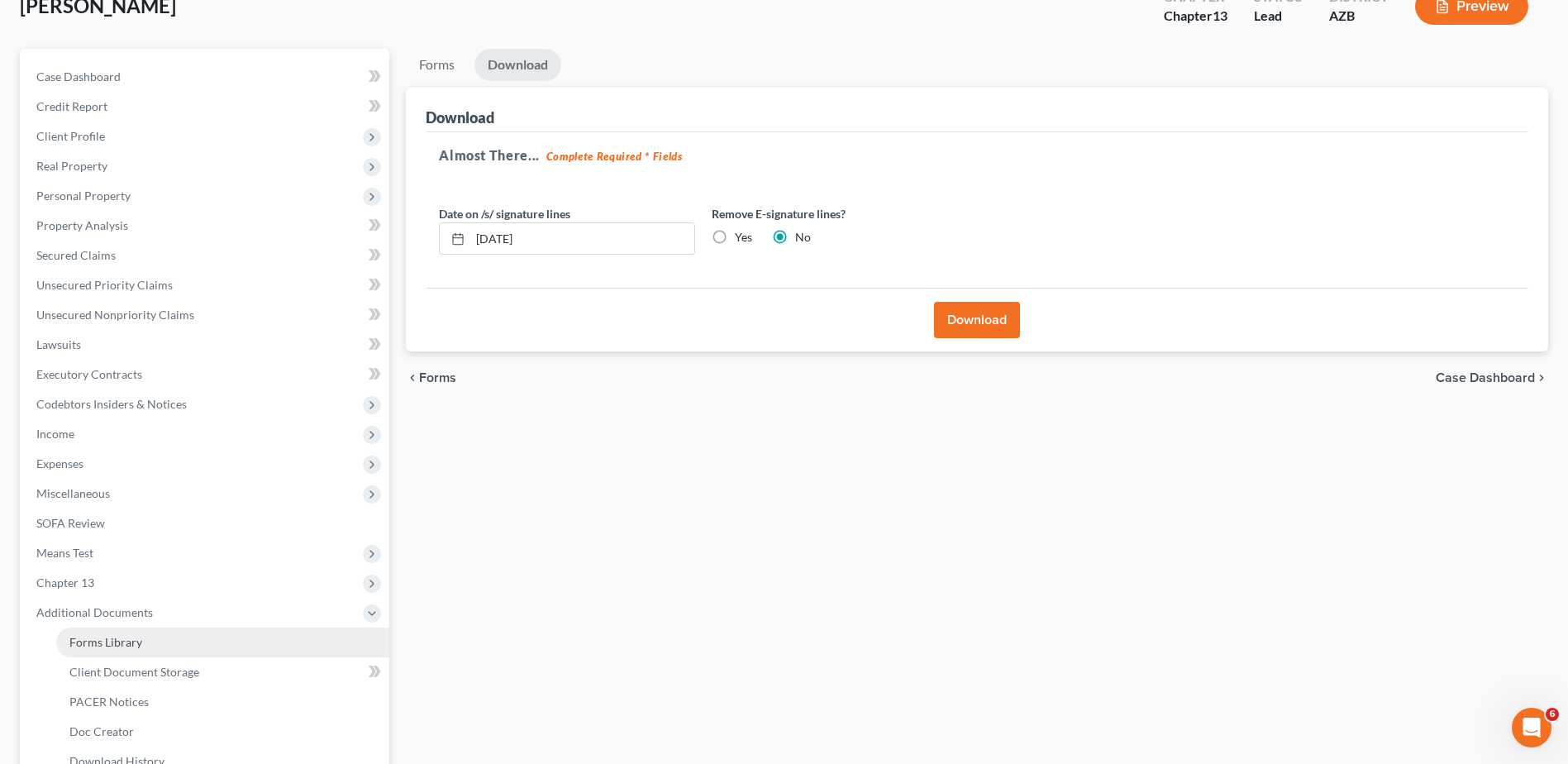
click at [119, 641] on span "Forms Library" at bounding box center [105, 642] width 73 height 14
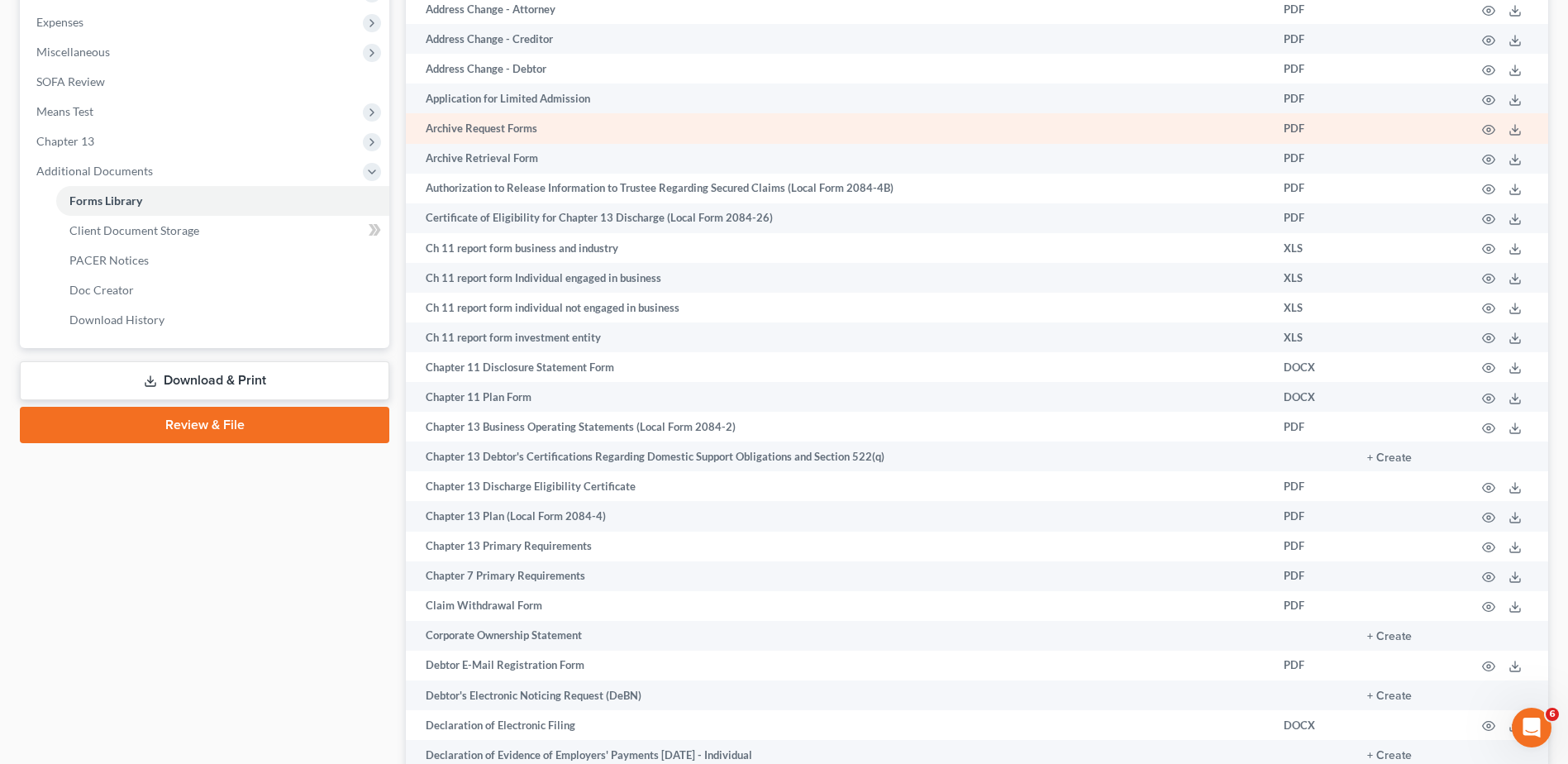
scroll to position [606, 0]
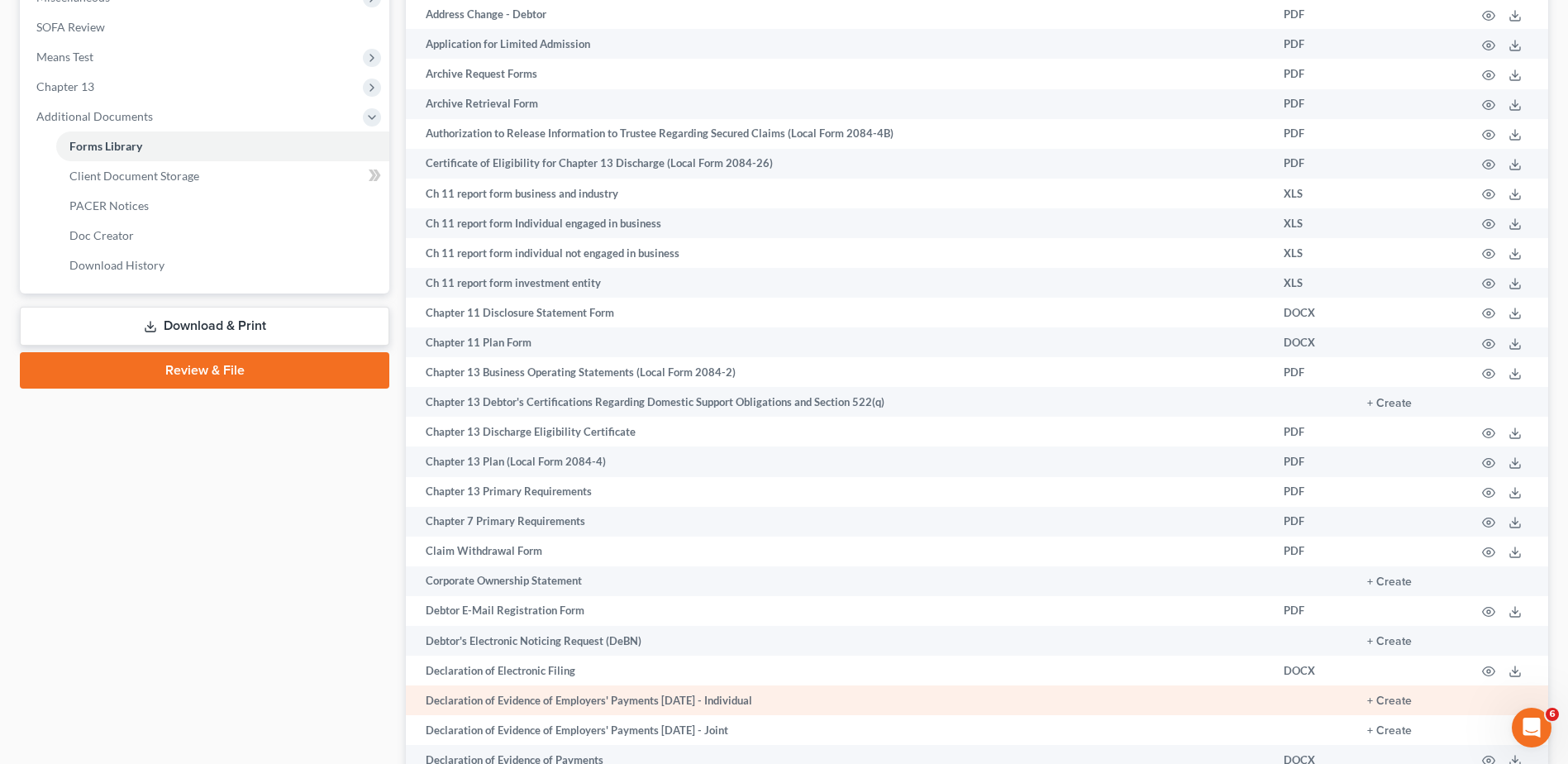
click at [516, 700] on td "Declaration of Evidence of Employers' Payments [DATE] - Individual" at bounding box center [838, 700] width 864 height 29
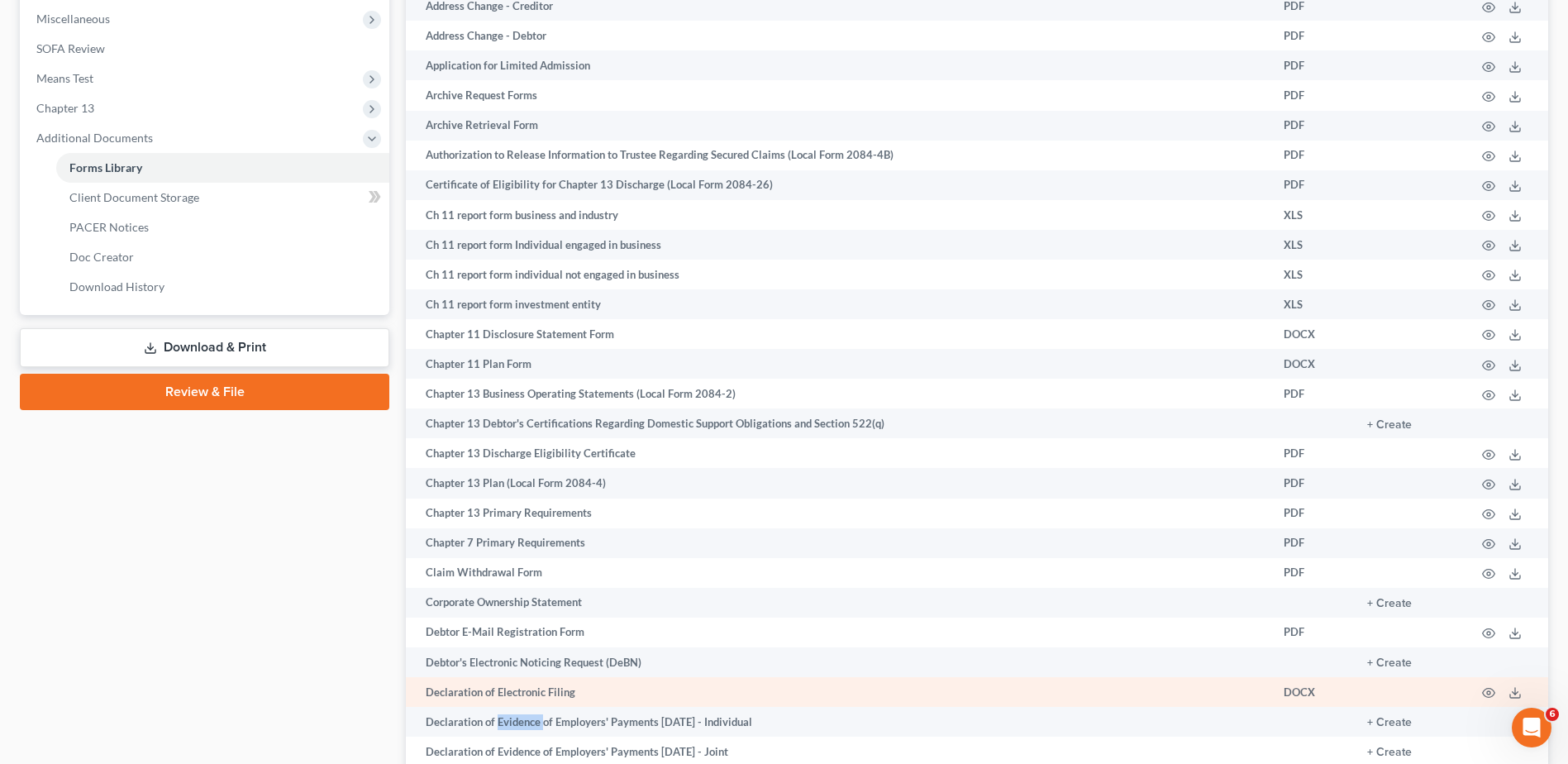
scroll to position [579, 0]
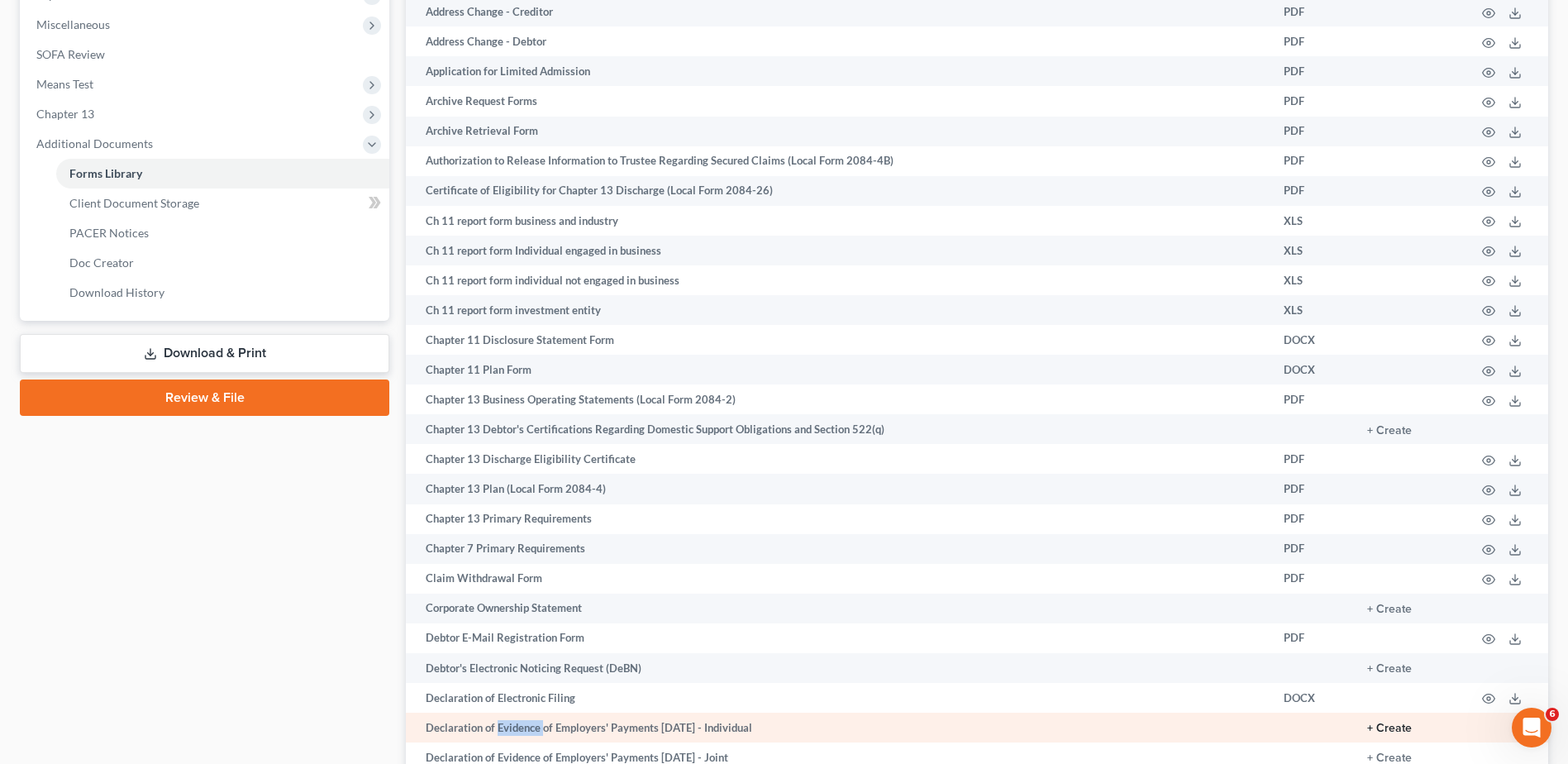
click at [1394, 725] on button "+ Create" at bounding box center [1389, 728] width 45 height 11
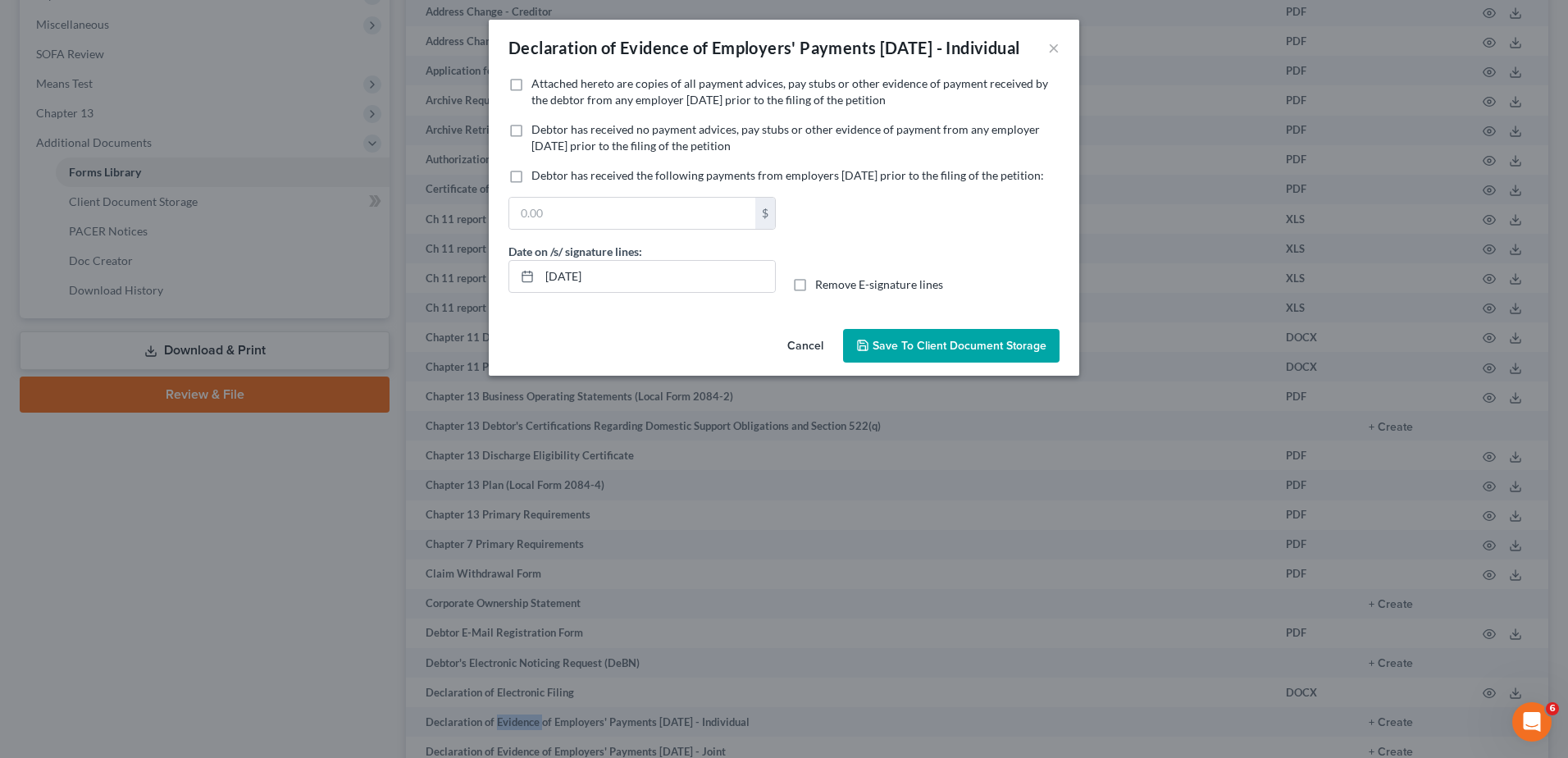
click at [904, 353] on span "Save to Client Document Storage" at bounding box center [959, 345] width 174 height 14
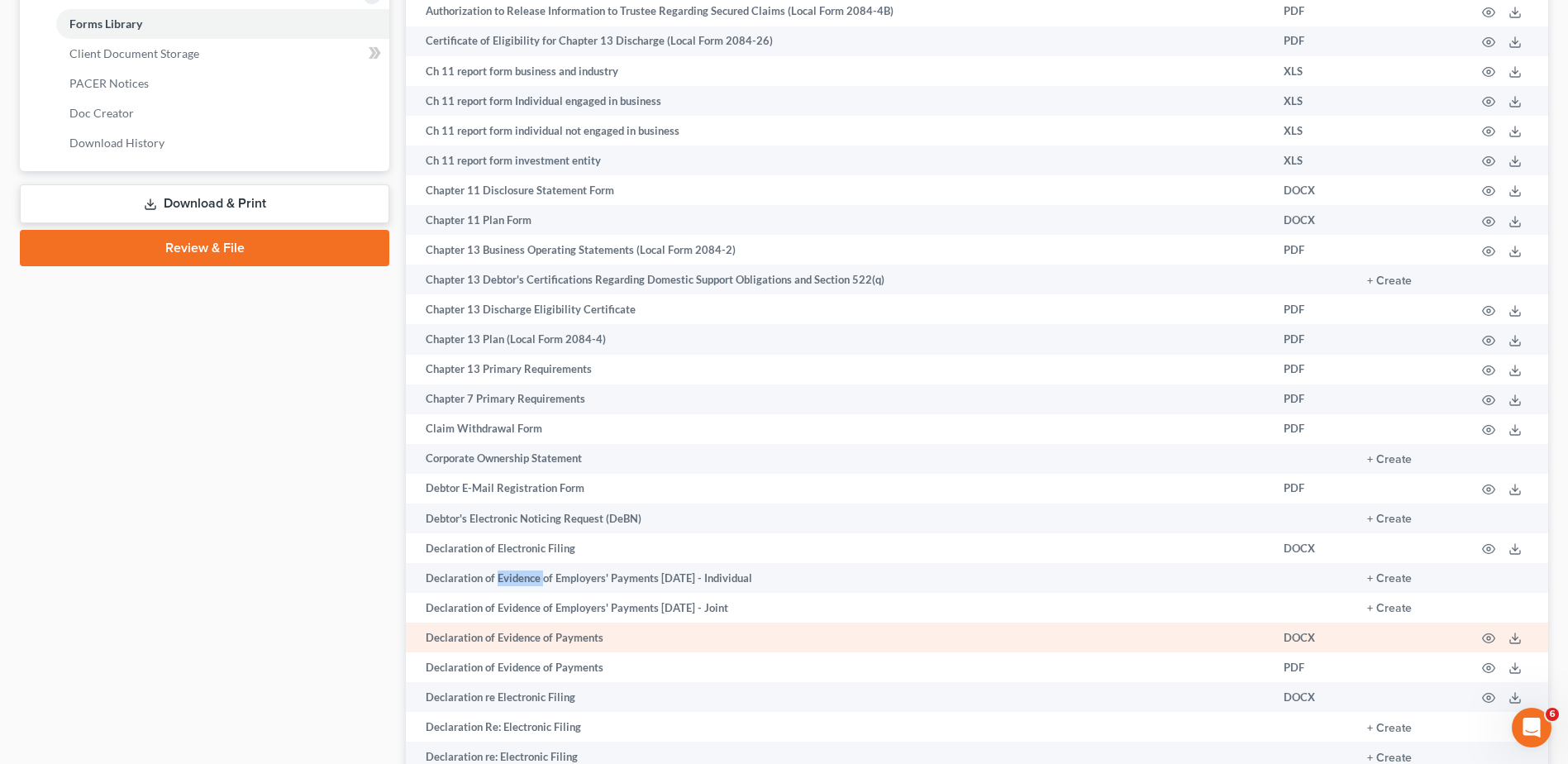
scroll to position [717, 0]
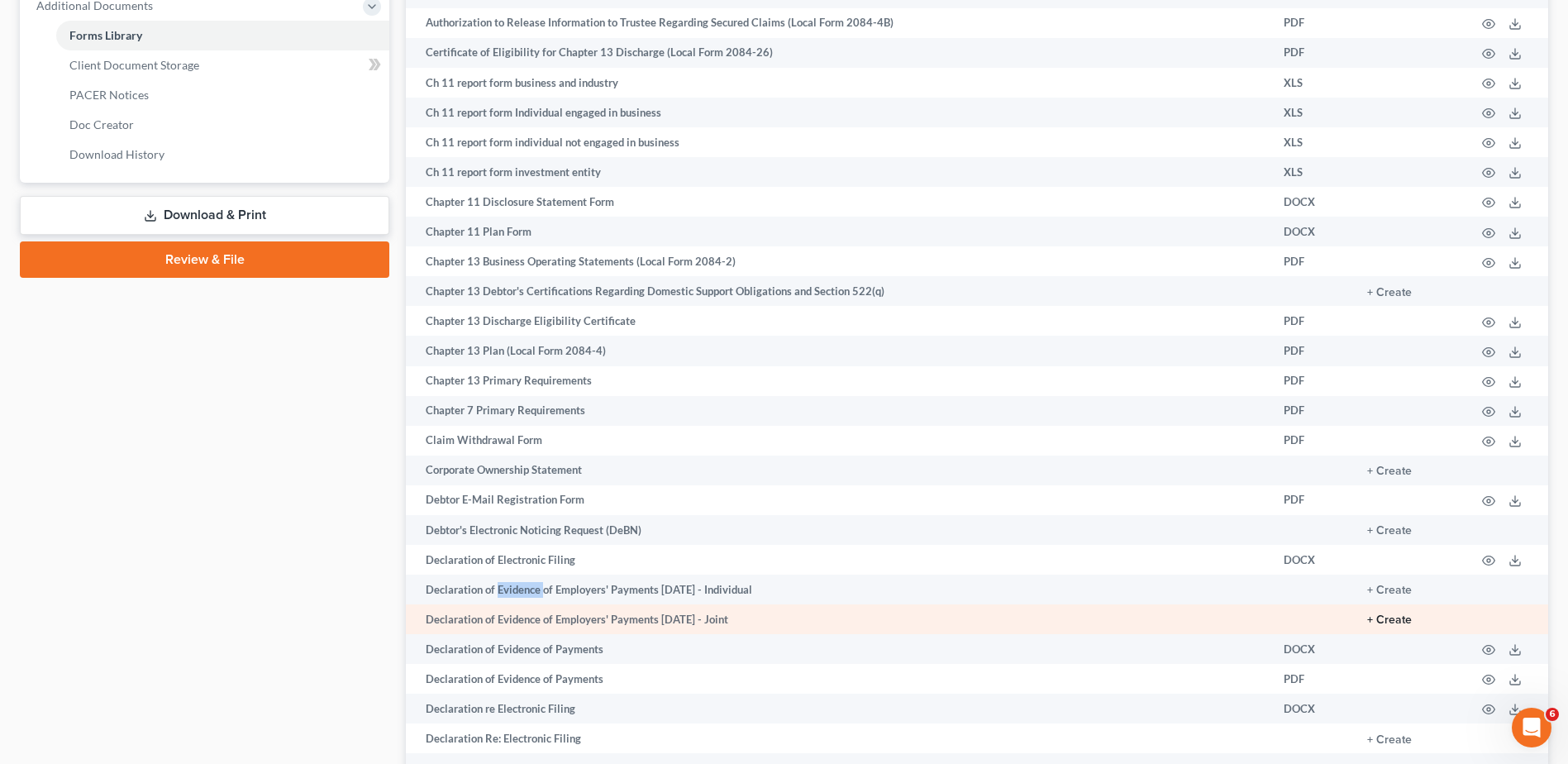
click at [1394, 617] on button "+ Create" at bounding box center [1389, 620] width 45 height 11
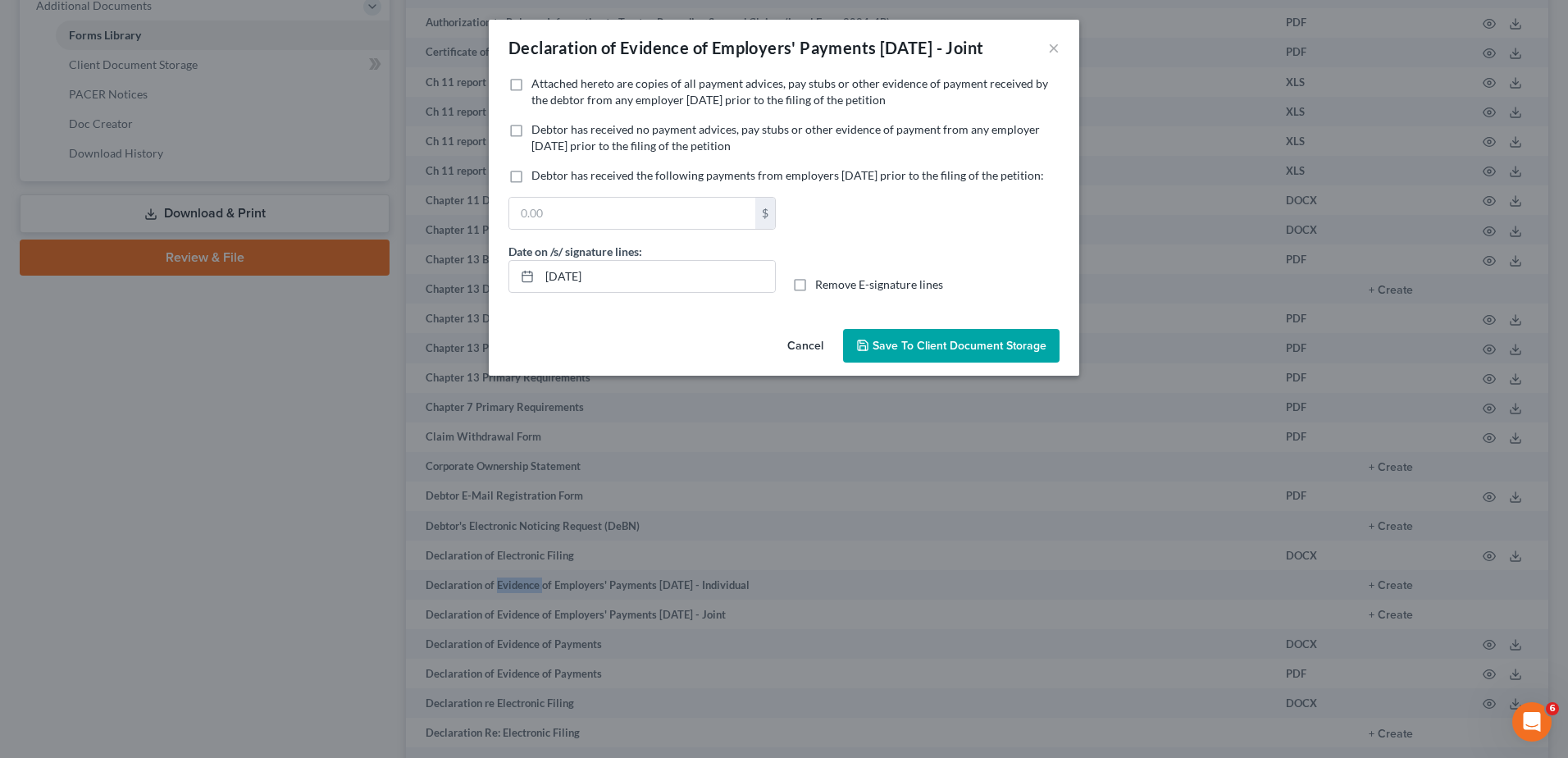
click at [918, 363] on button "Save to Client Document Storage" at bounding box center [951, 346] width 216 height 35
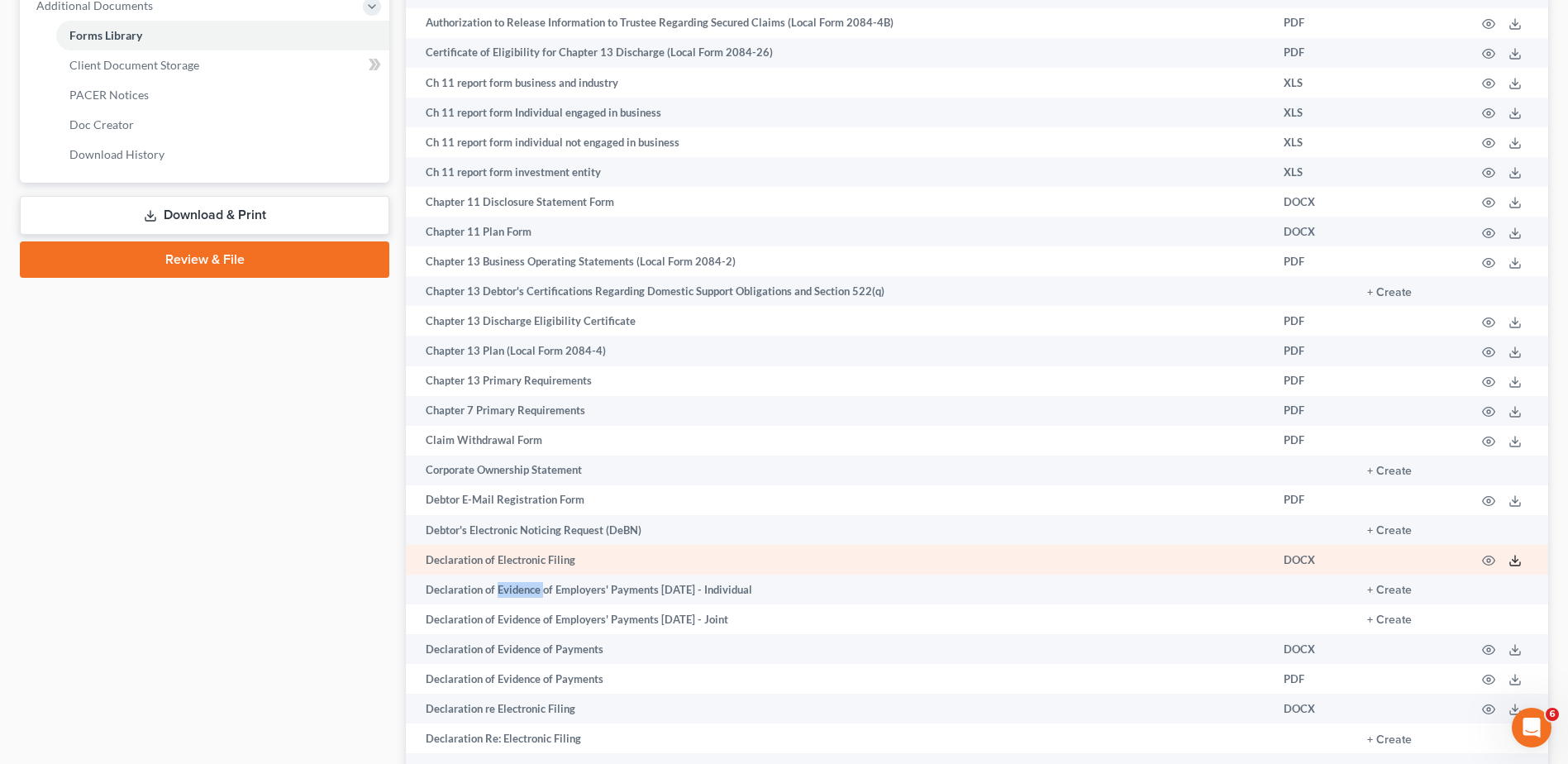
click at [1518, 560] on polyline at bounding box center [1515, 561] width 6 height 3
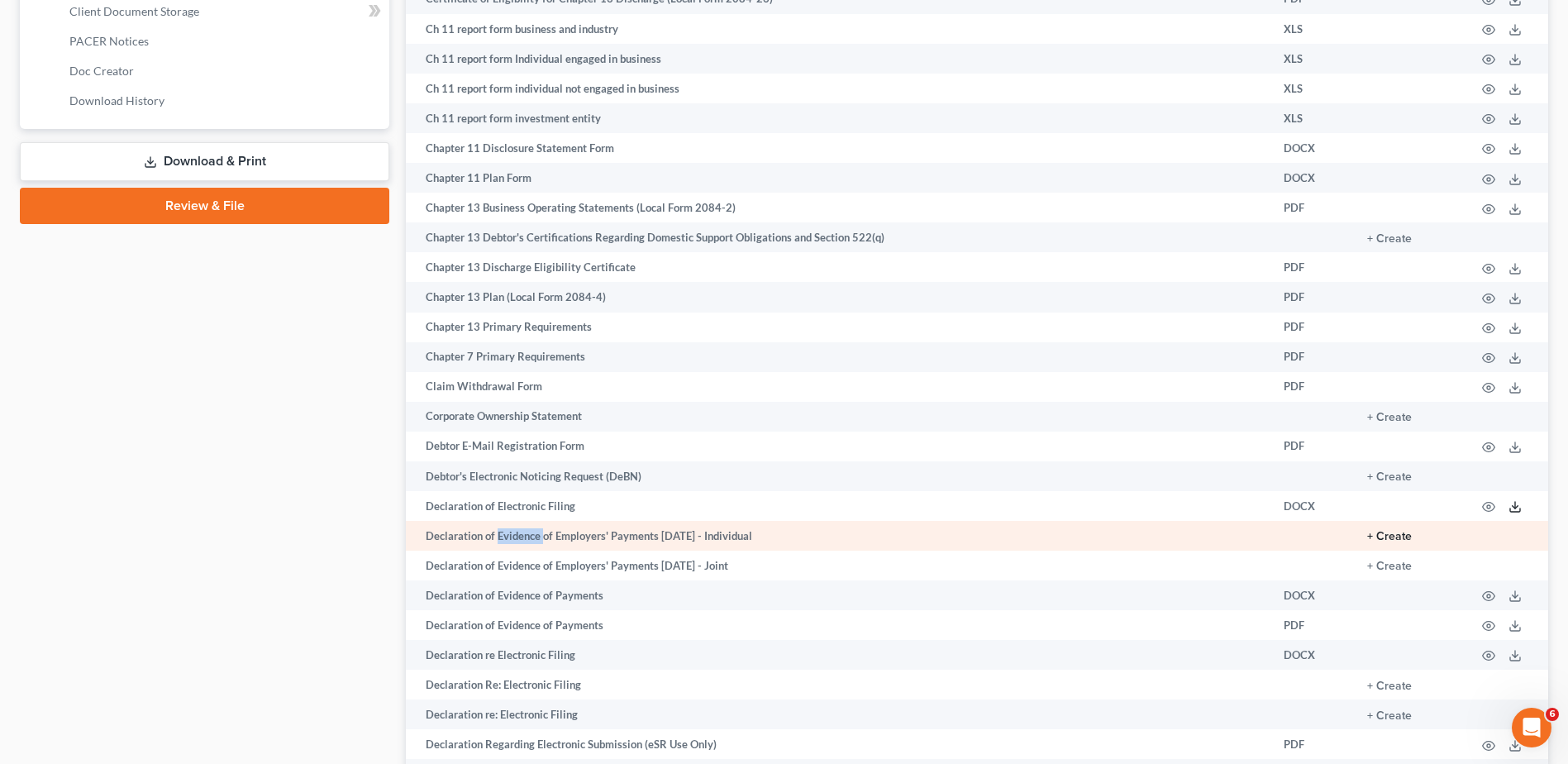
scroll to position [772, 0]
click at [1389, 530] on button "+ Create" at bounding box center [1389, 536] width 45 height 11
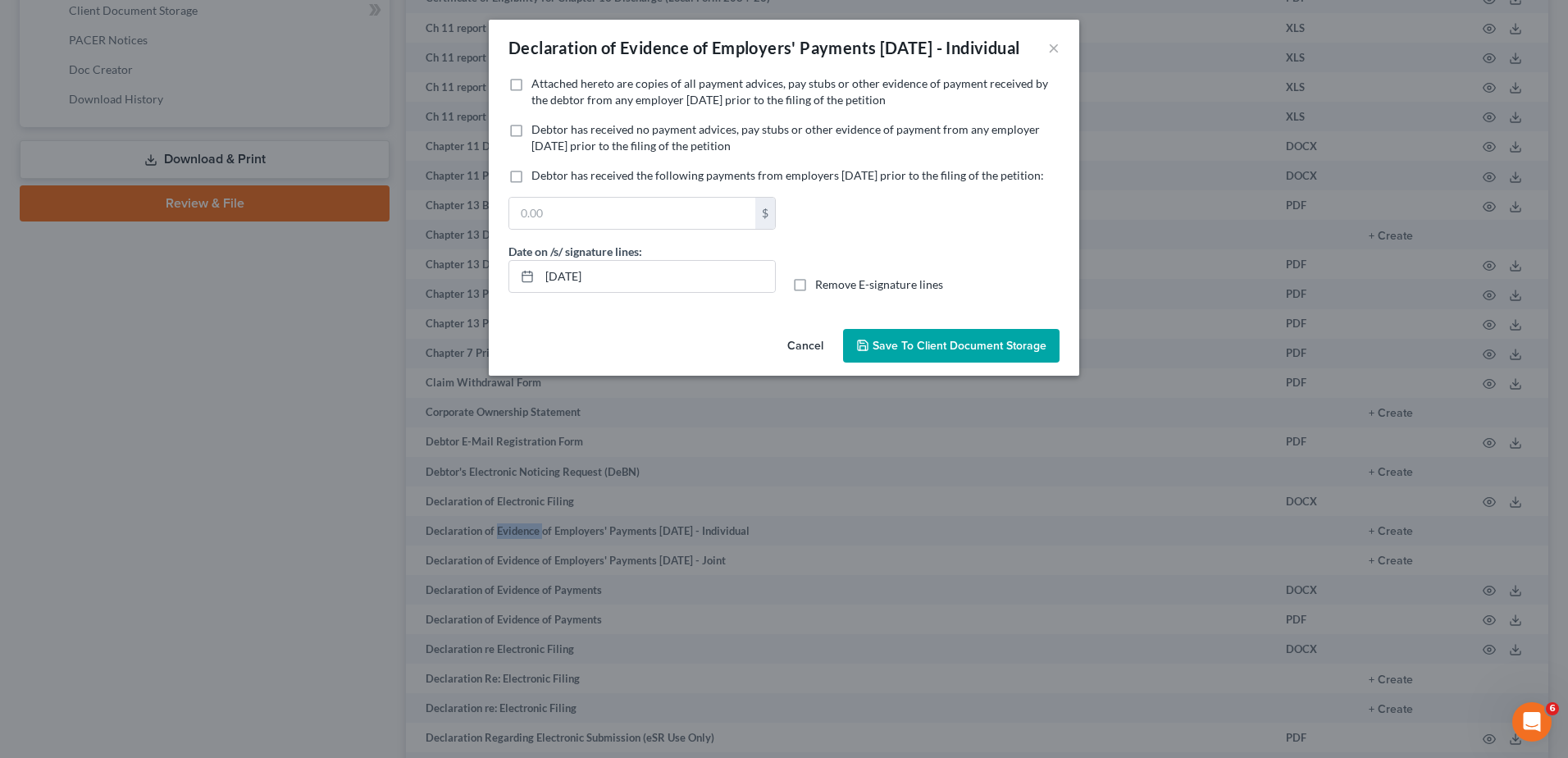
click at [960, 363] on button "Save to Client Document Storage" at bounding box center [951, 346] width 216 height 35
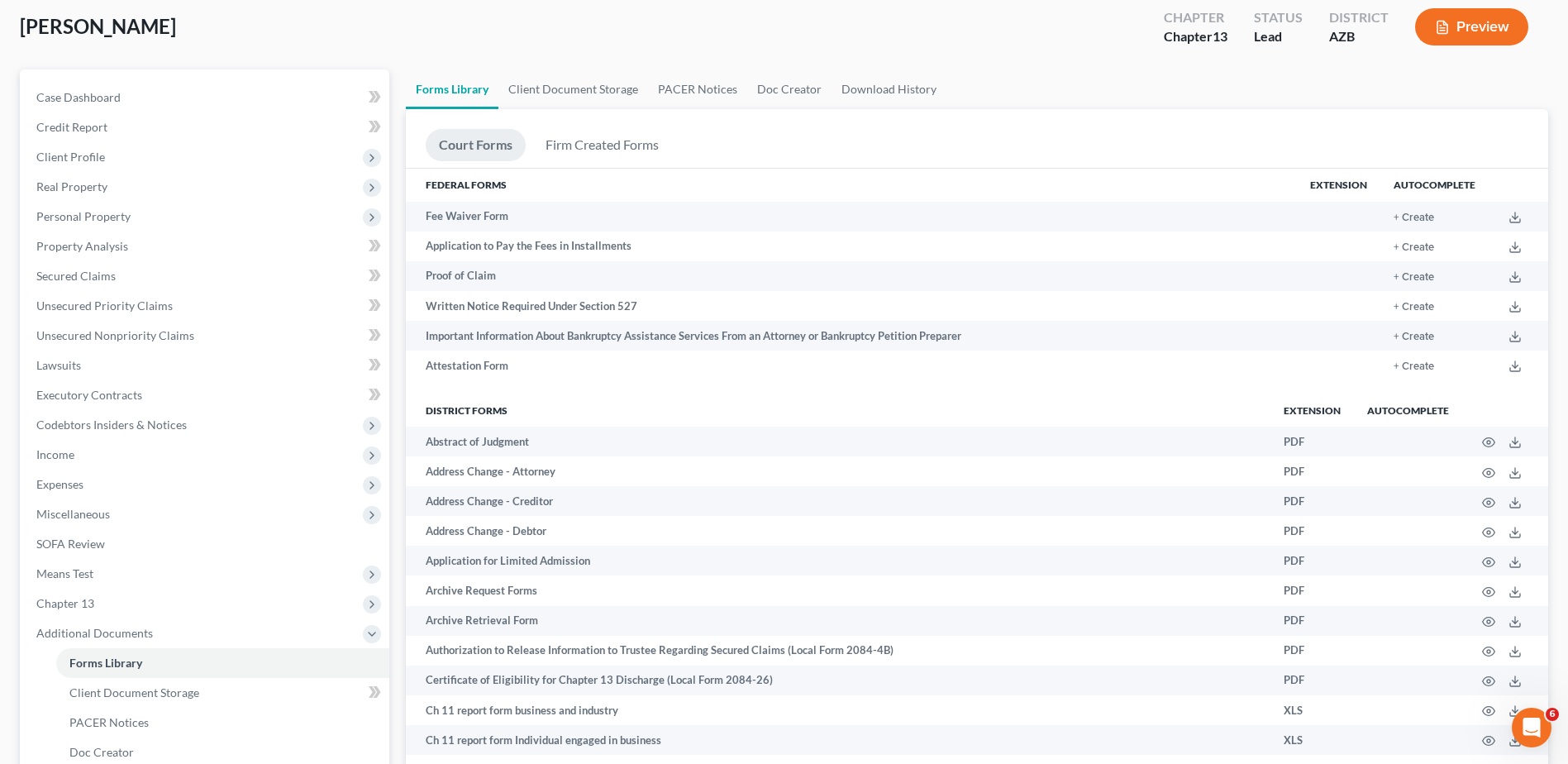
scroll to position [82, 0]
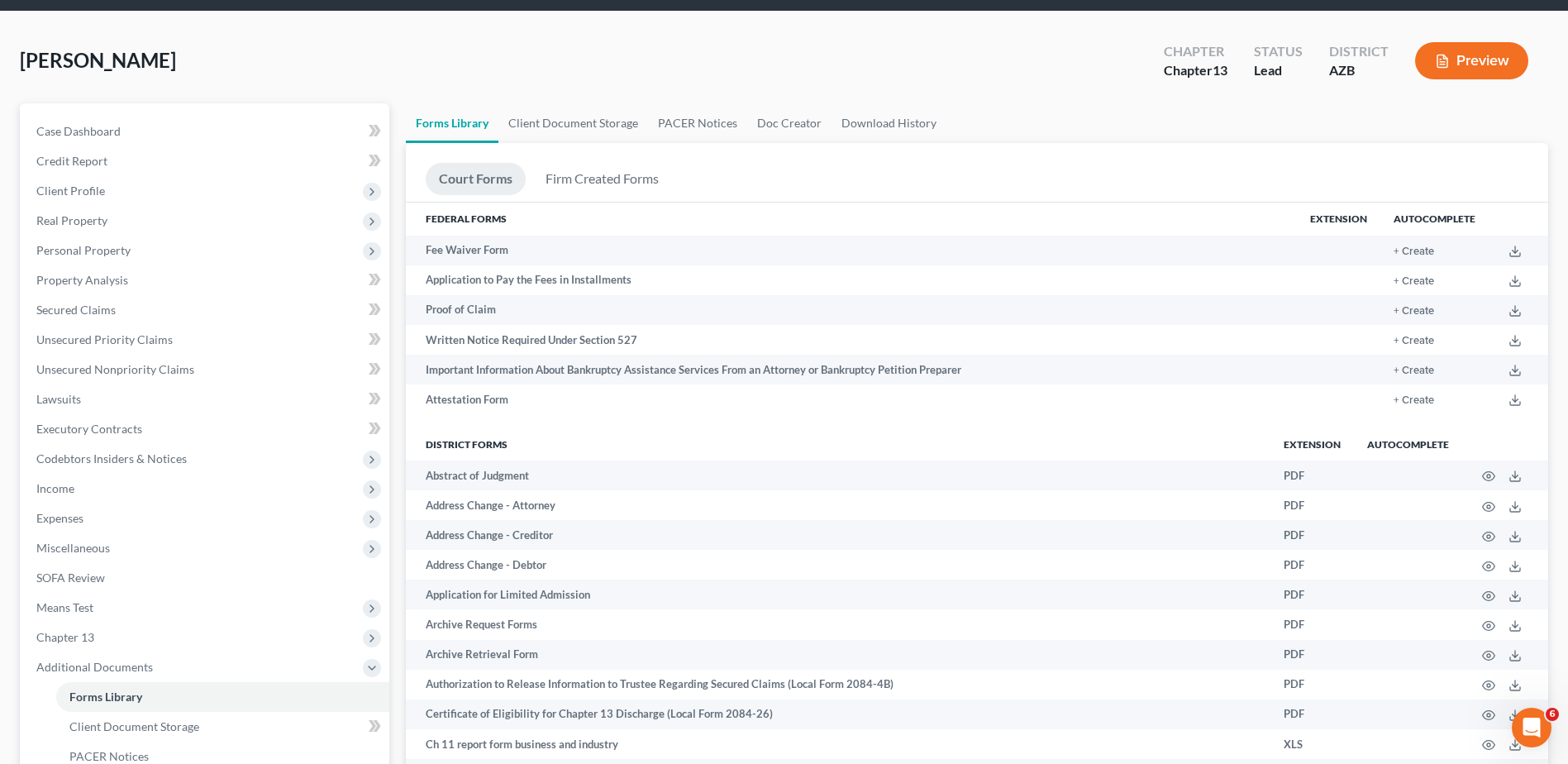
click at [449, 108] on link "Forms Library" at bounding box center [452, 123] width 93 height 40
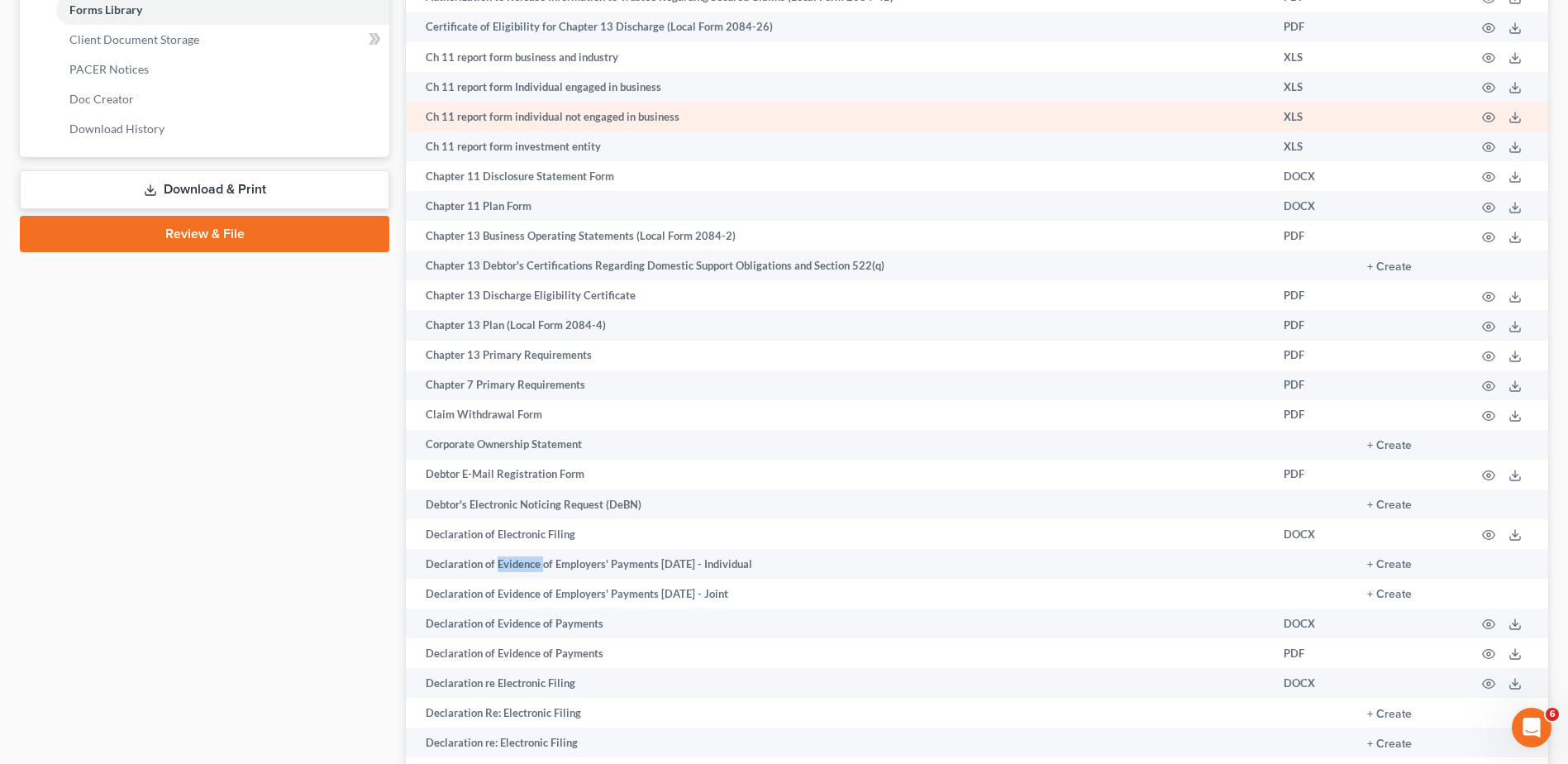
scroll to position [772, 0]
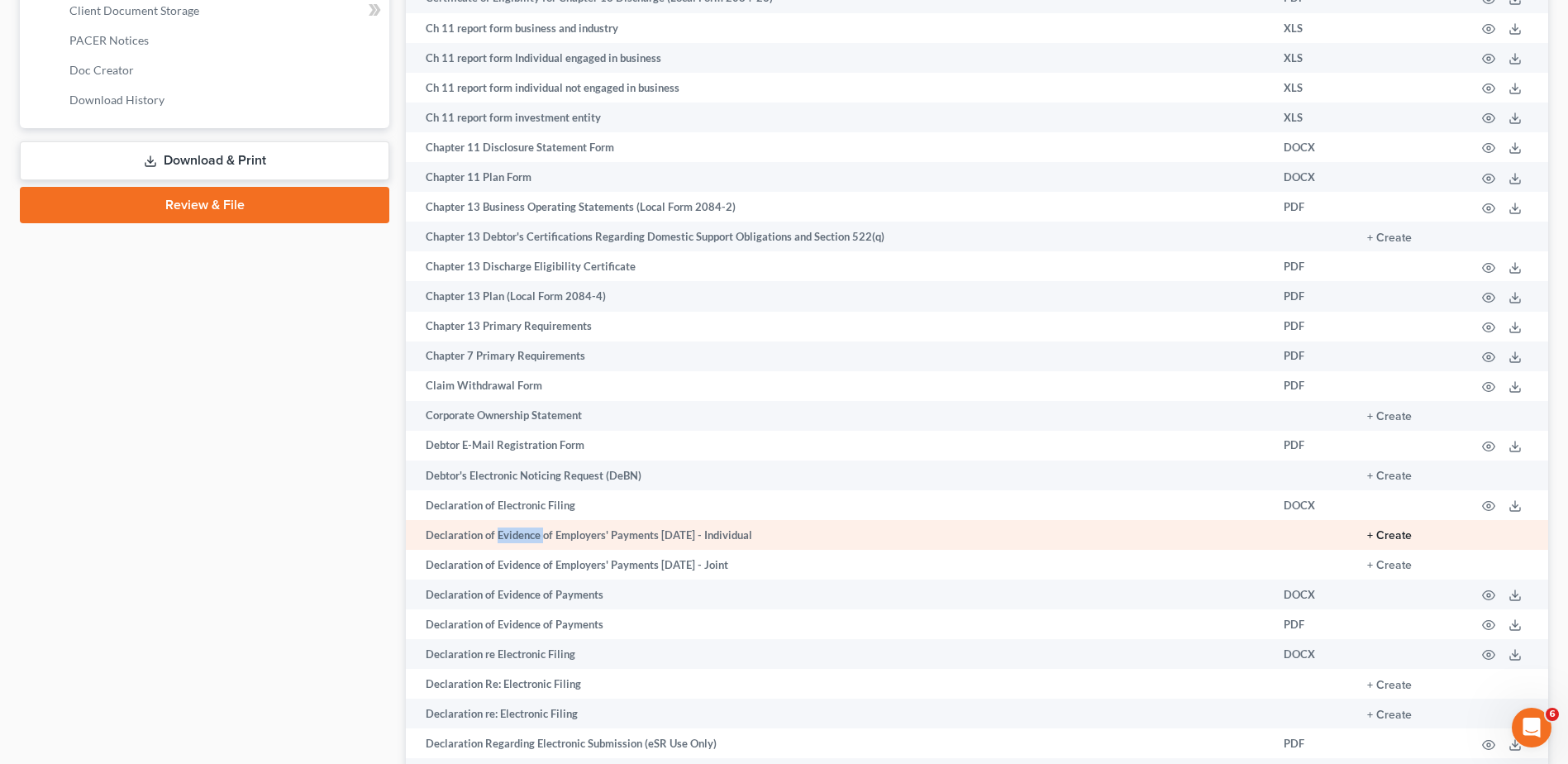
click at [1392, 531] on button "+ Create" at bounding box center [1389, 536] width 45 height 11
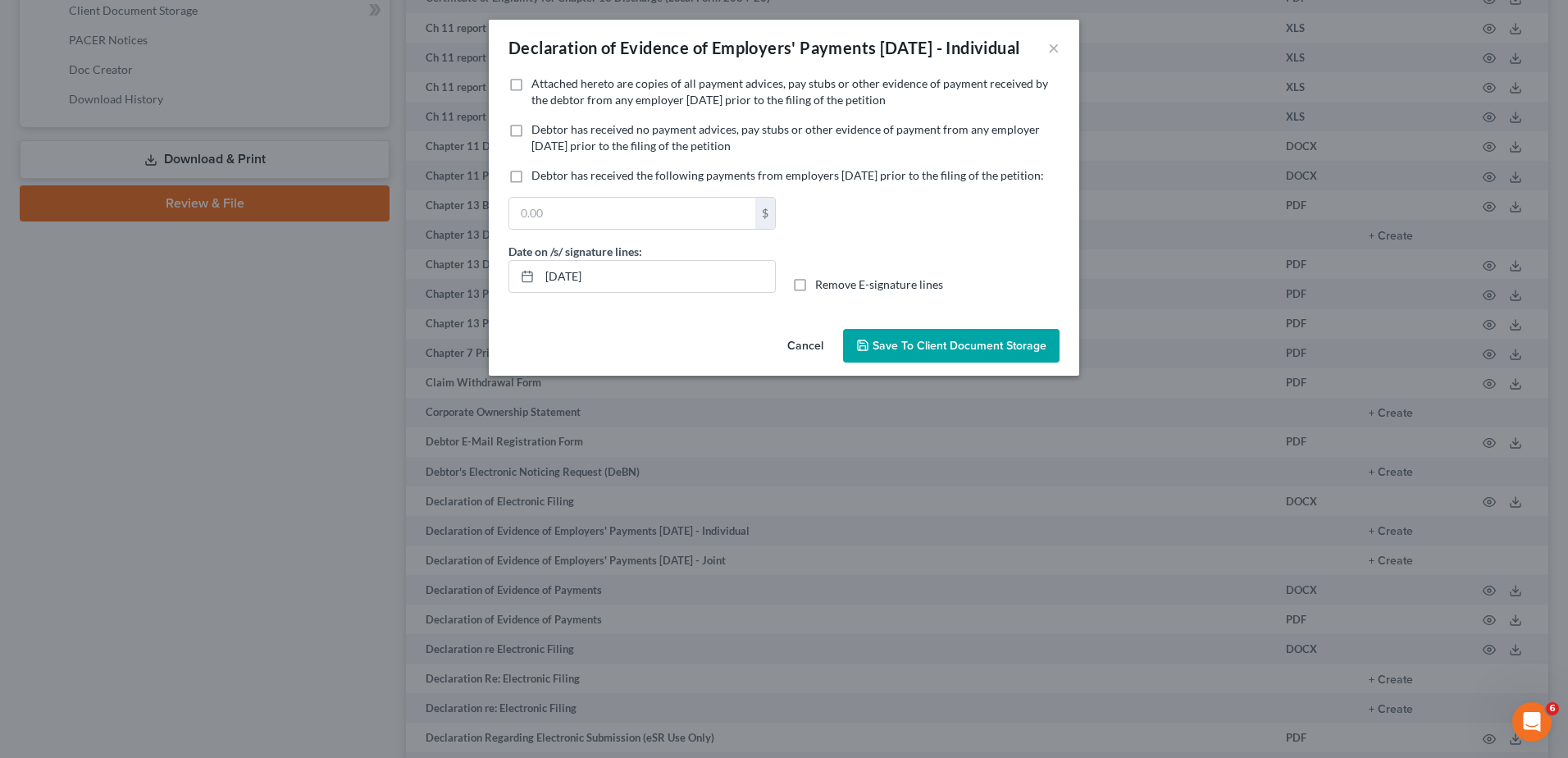
click at [531, 102] on label "Attached hereto are copies of all payment advices, pay stubs or other evidence …" at bounding box center [795, 91] width 528 height 33
click at [538, 87] on input "Attached hereto are copies of all payment advices, pay stubs or other evidence …" at bounding box center [542, 80] width 10 height 10
checkbox input "true"
click at [918, 353] on span "Save to Client Document Storage" at bounding box center [959, 345] width 174 height 14
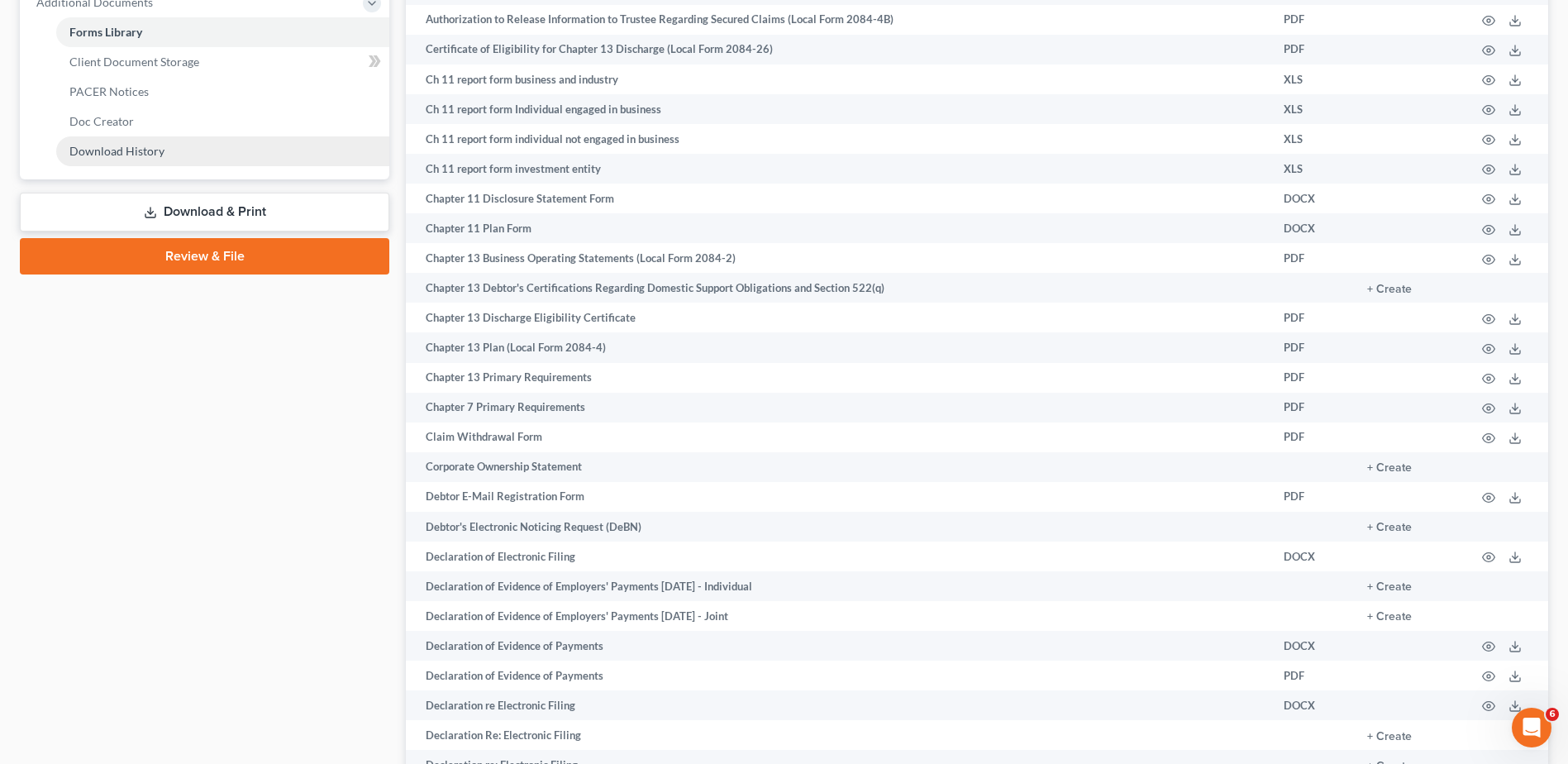
scroll to position [744, 0]
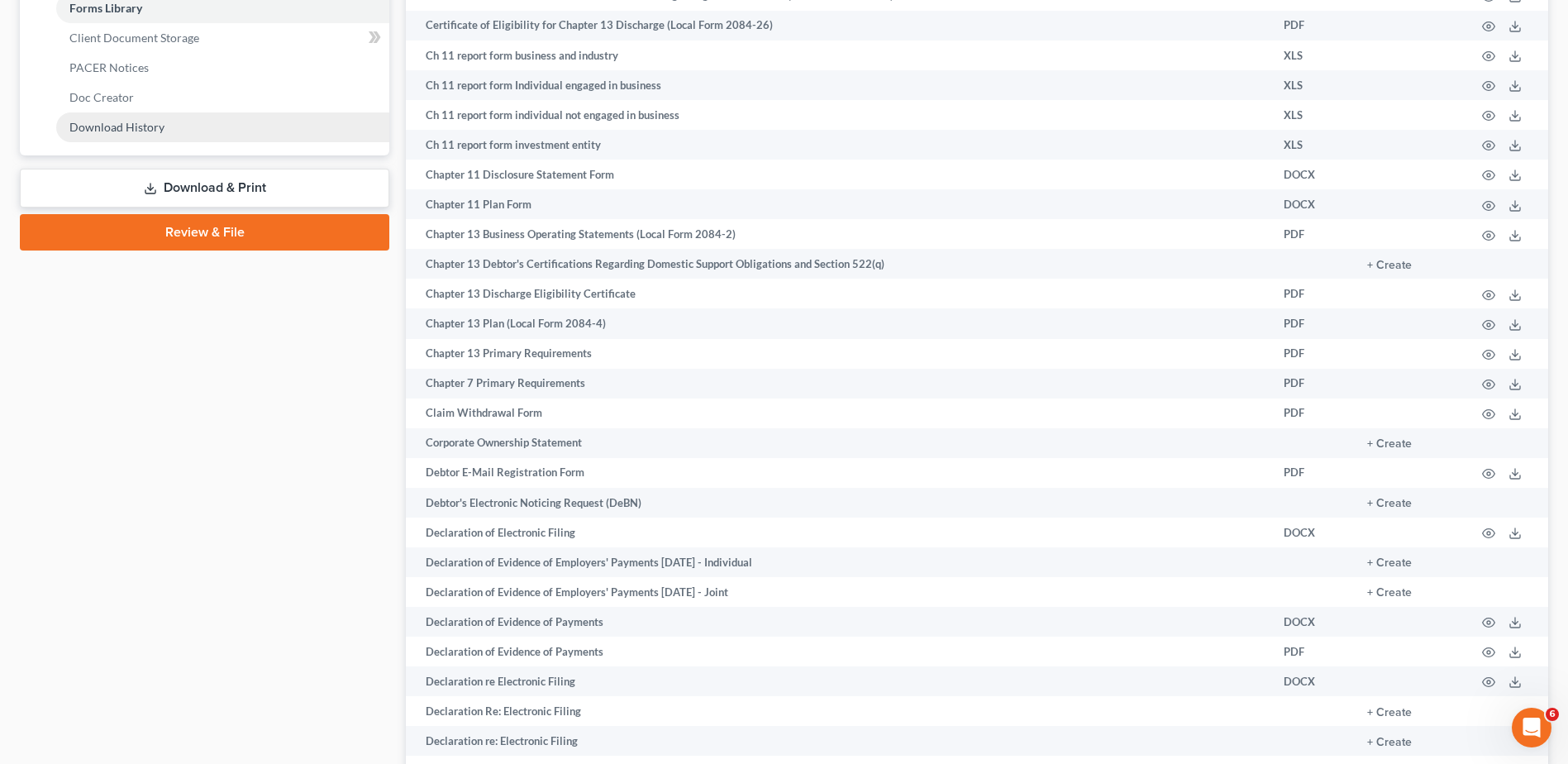
click at [125, 123] on span "Download History" at bounding box center [117, 126] width 95 height 14
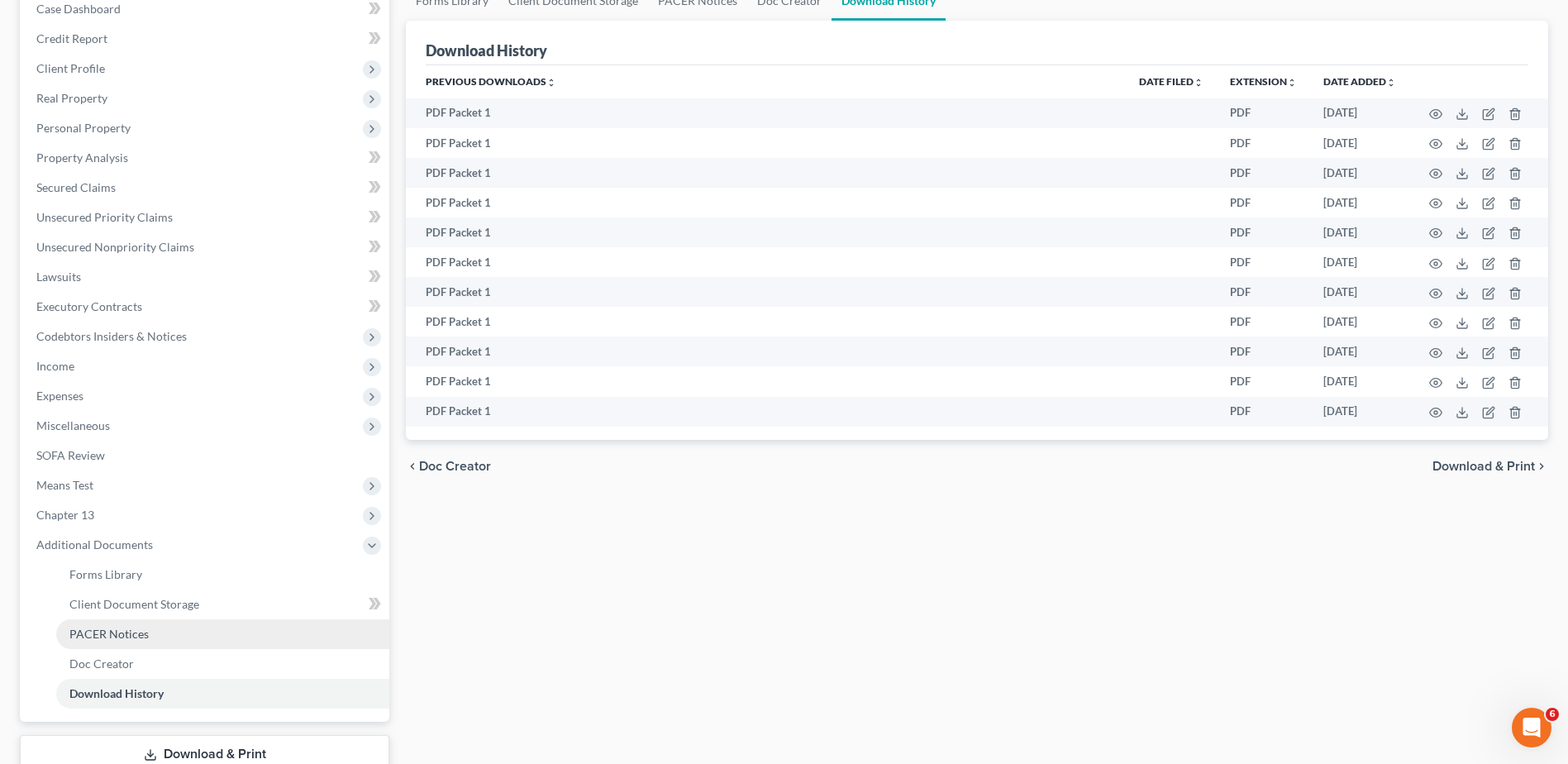
scroll to position [294, 0]
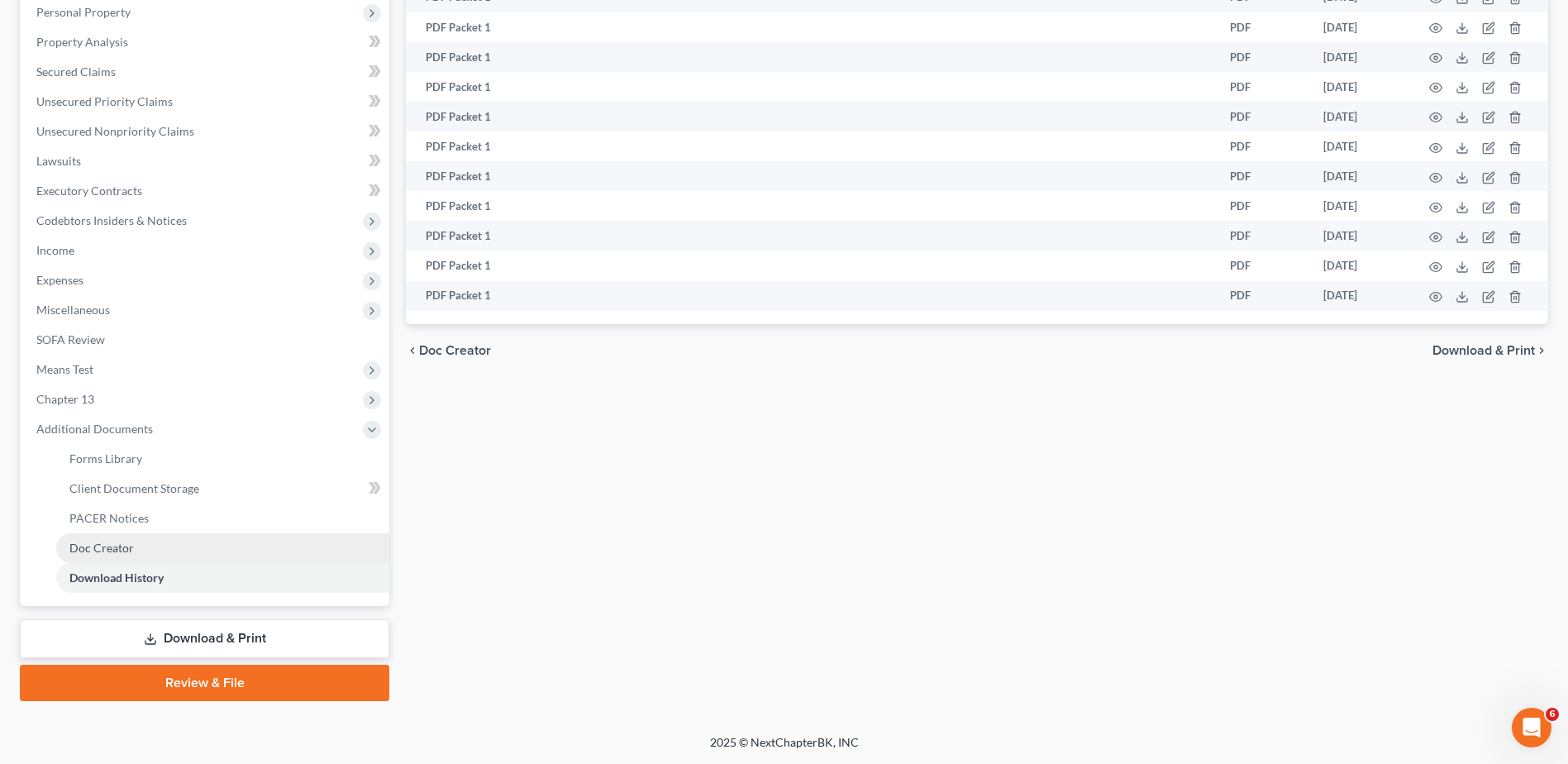
click at [112, 547] on span "Doc Creator" at bounding box center [101, 547] width 64 height 14
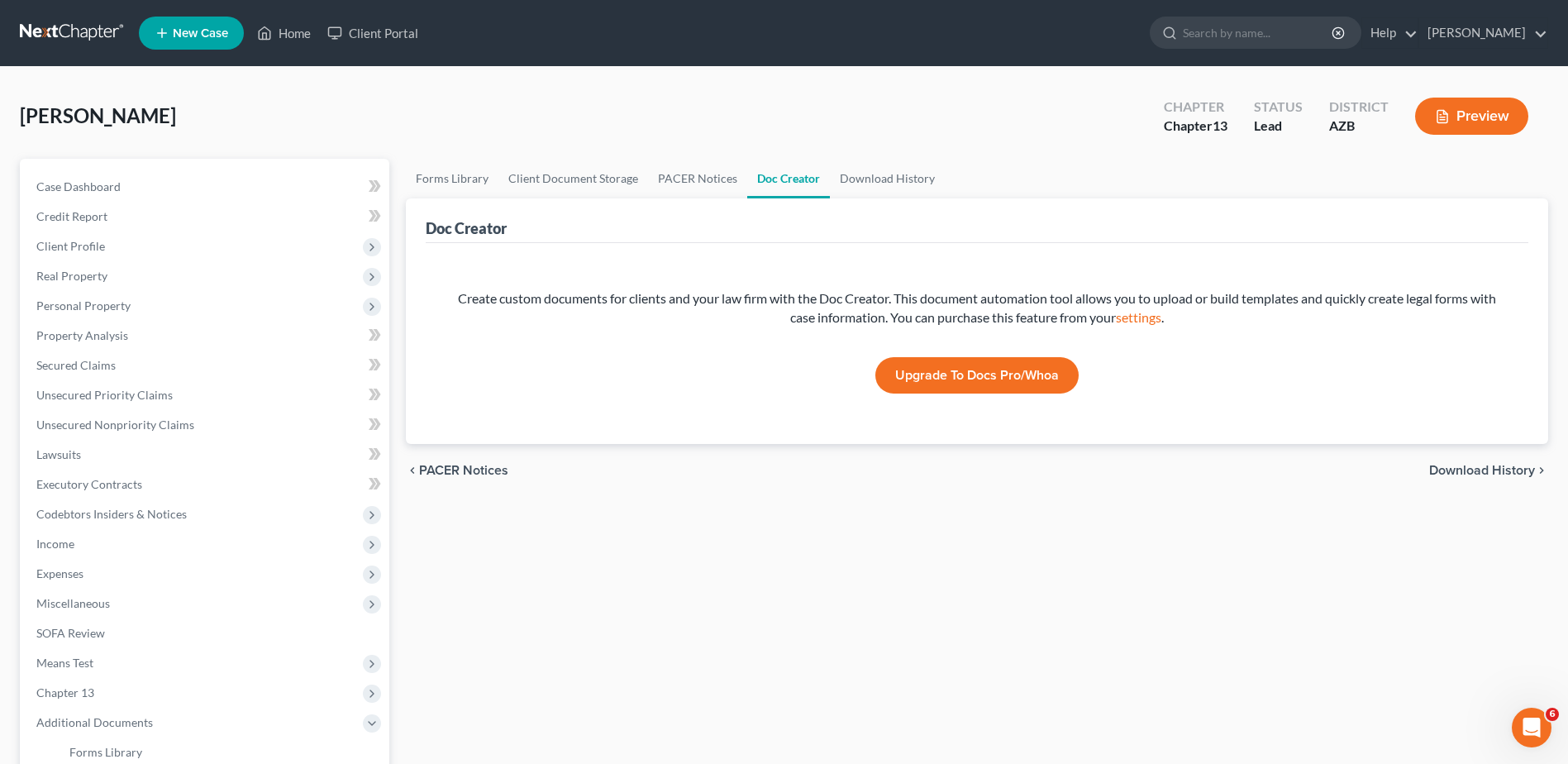
click at [436, 464] on span "PACER Notices" at bounding box center [463, 470] width 89 height 13
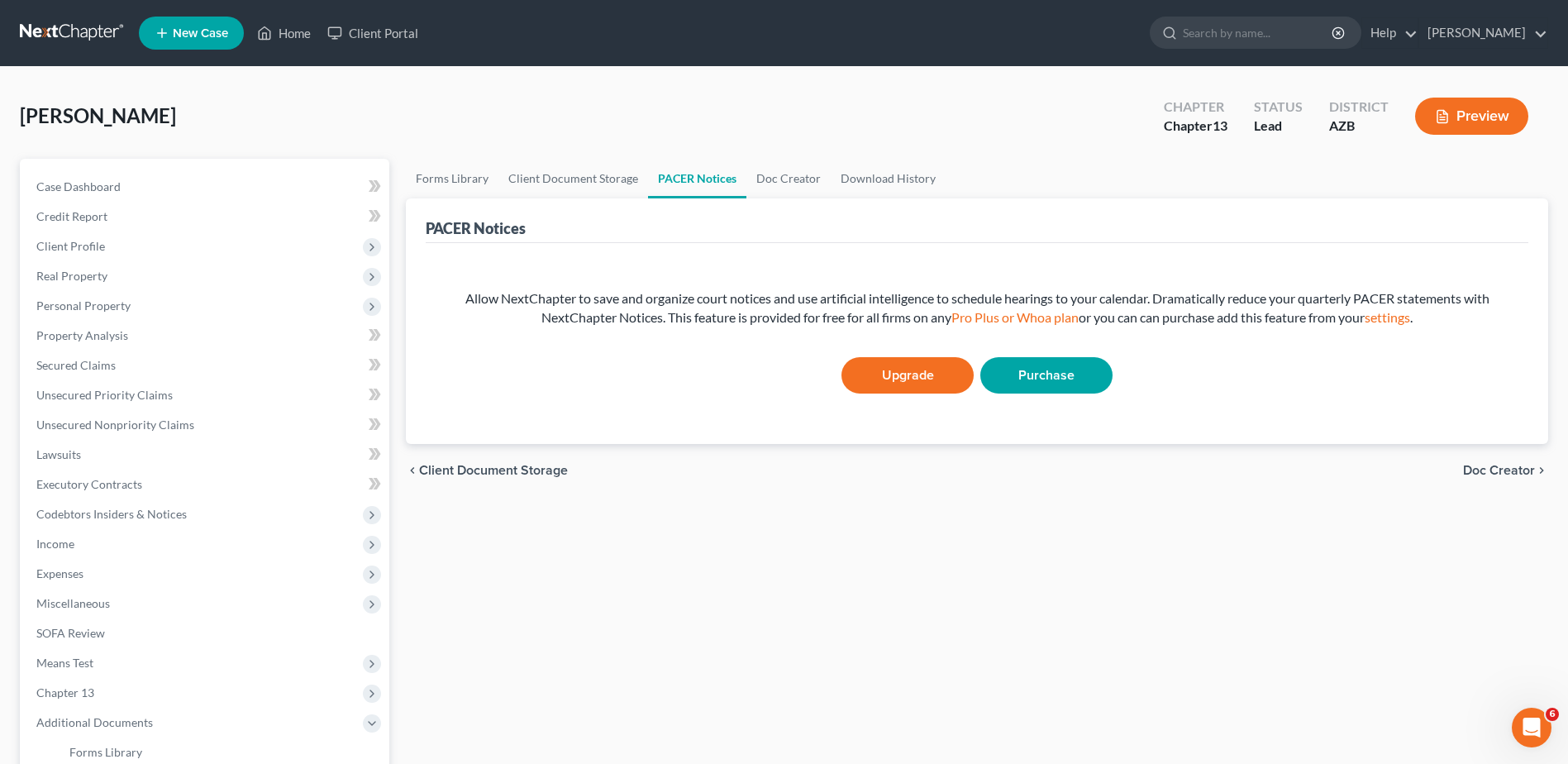
click at [537, 258] on div "Allow NextChapter to save and organize court notices and use artificial intelli…" at bounding box center [977, 339] width 1096 height 168
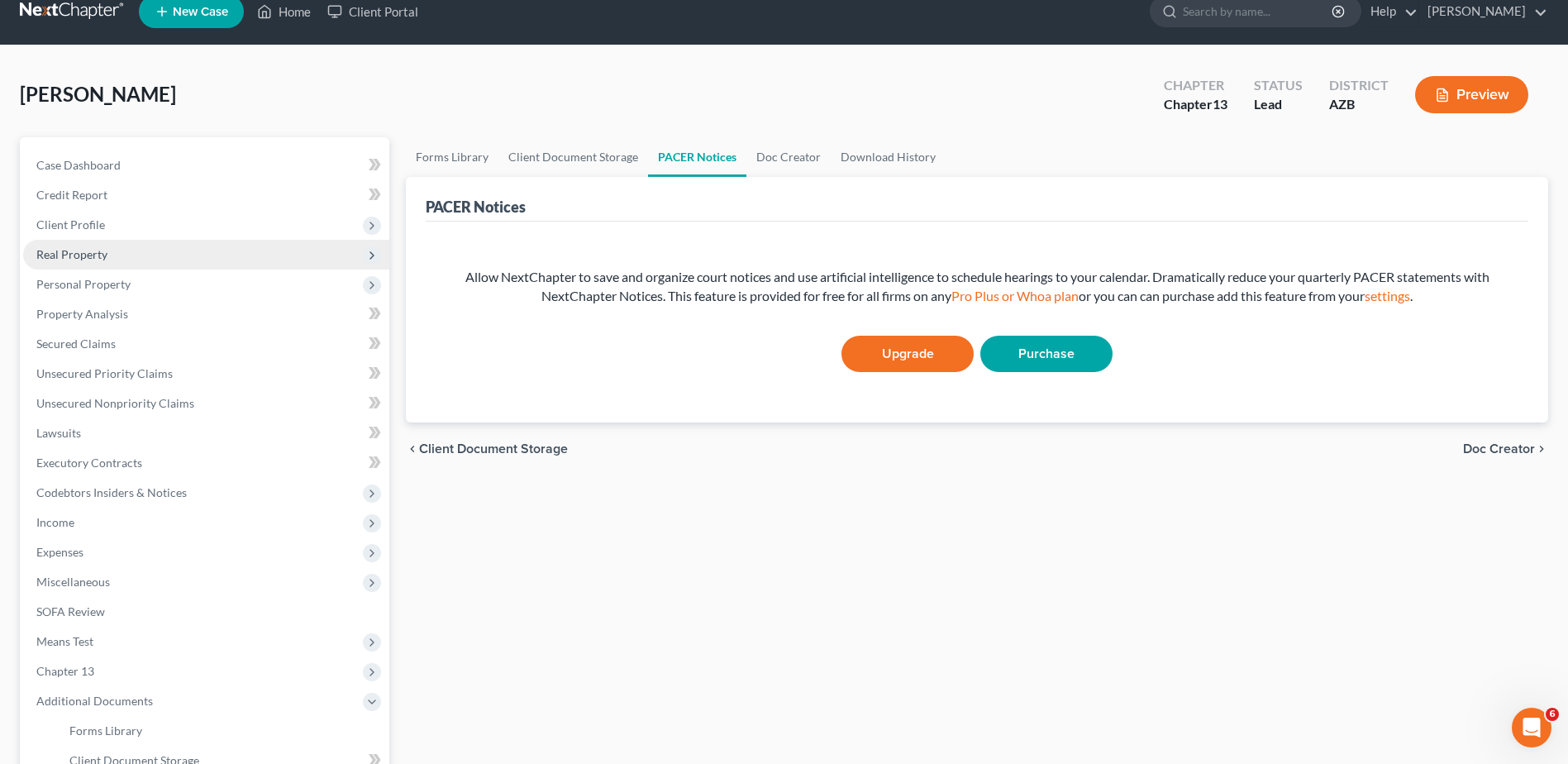
scroll to position [27, 0]
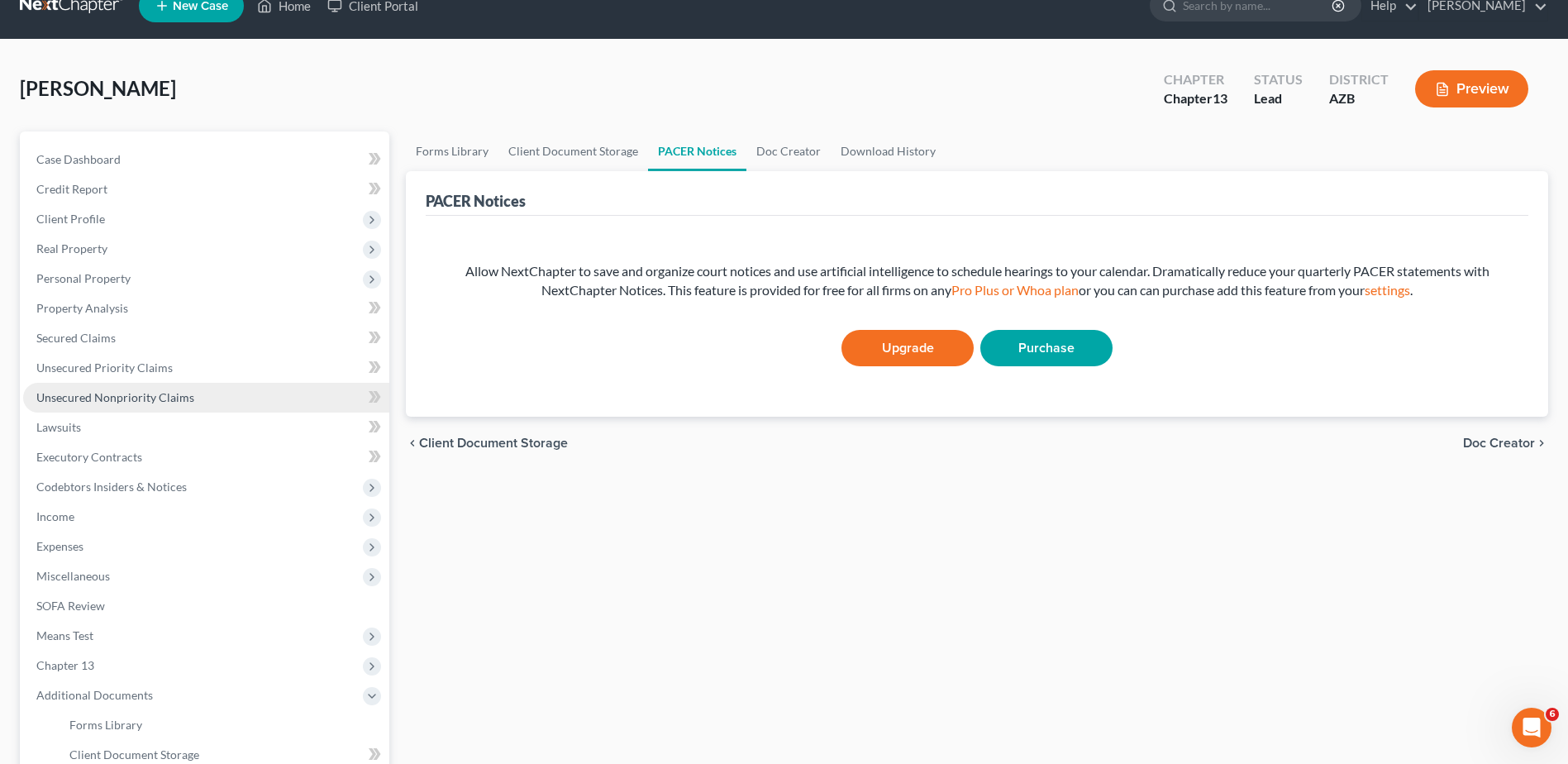
click at [99, 396] on span "Unsecured Nonpriority Claims" at bounding box center [115, 397] width 158 height 14
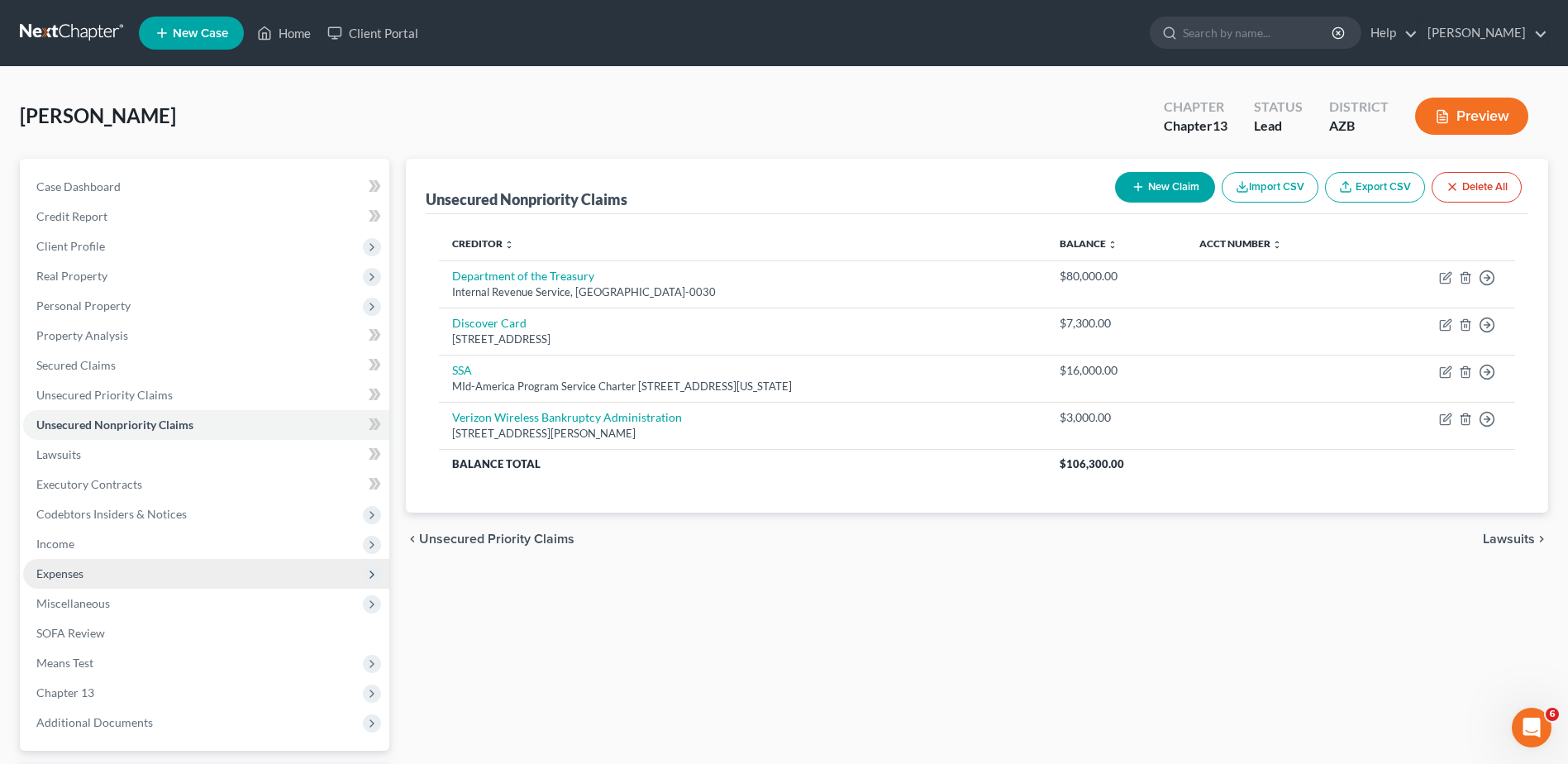
click at [67, 570] on span "Expenses" at bounding box center [60, 573] width 47 height 14
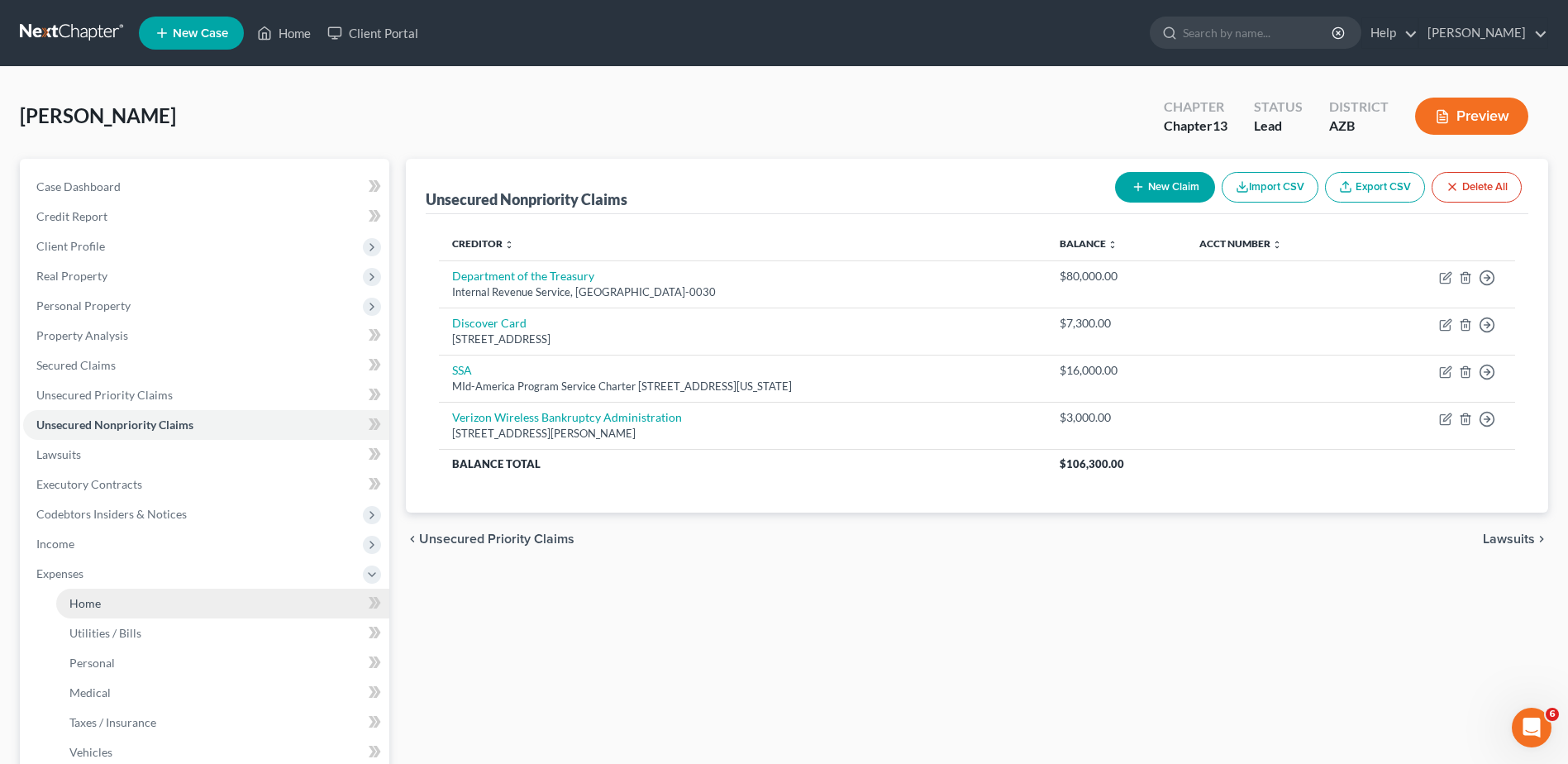
click at [91, 605] on span "Home" at bounding box center [84, 603] width 31 height 14
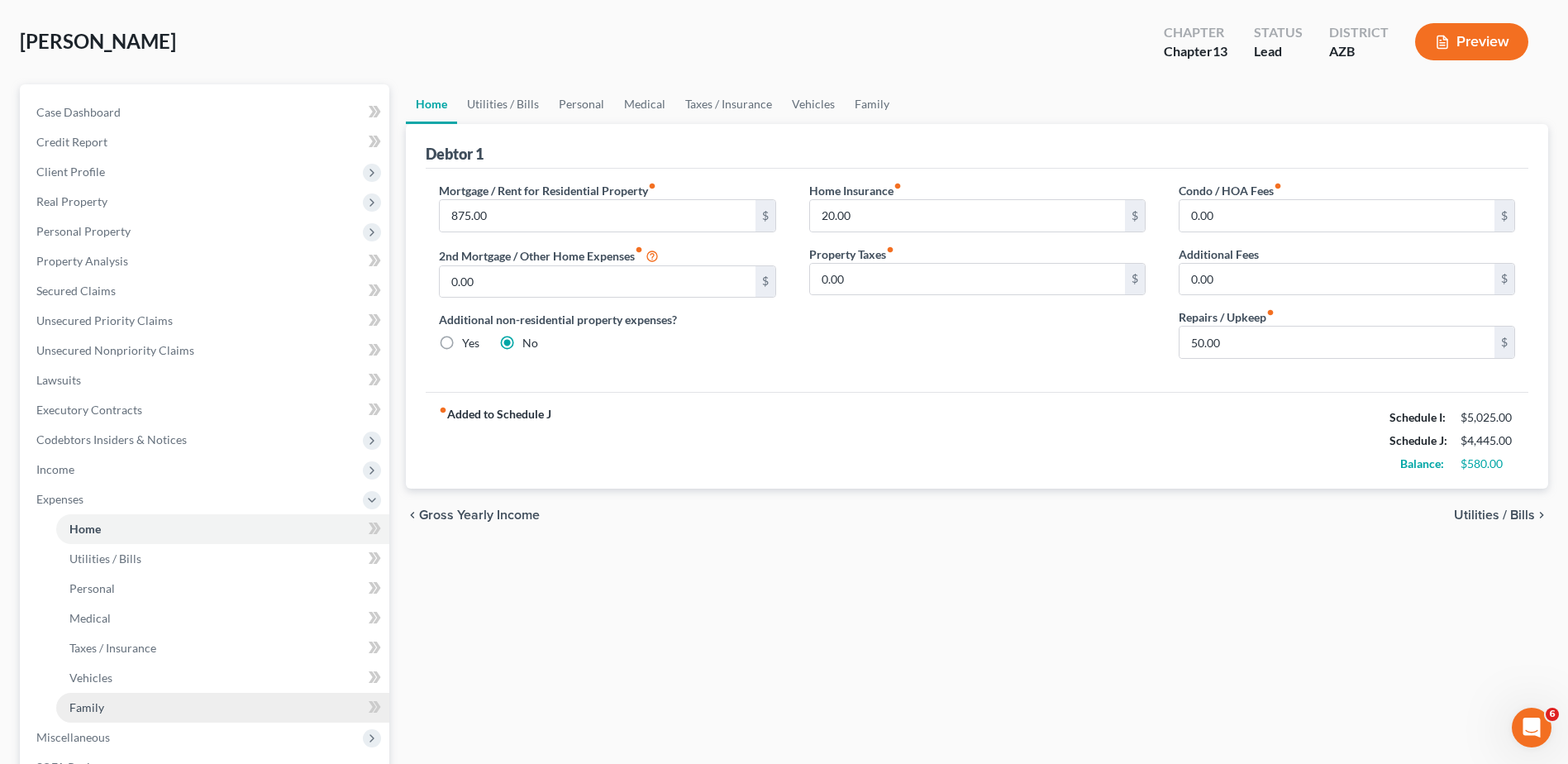
scroll to position [82, 0]
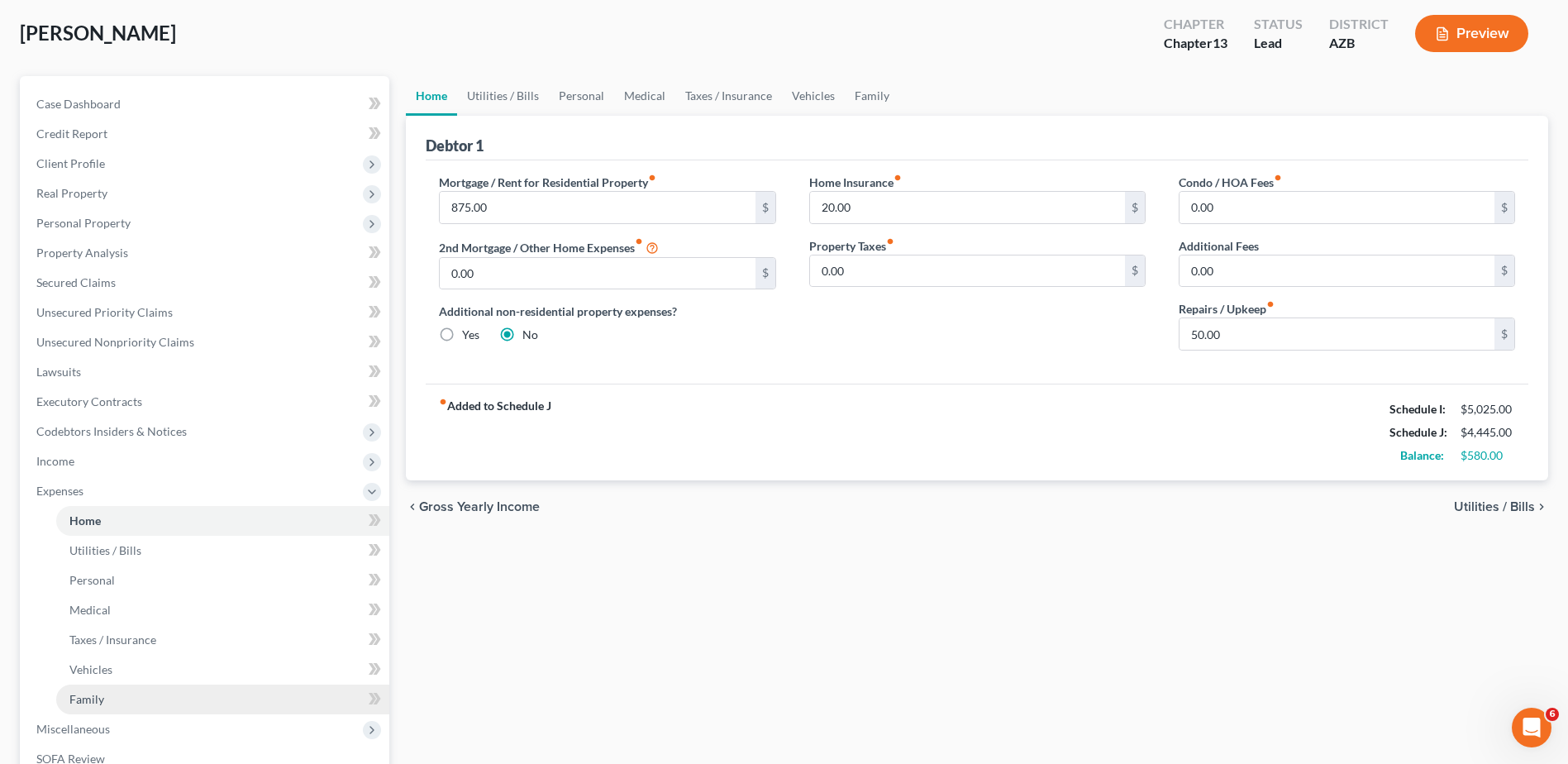
click at [95, 689] on link "Family" at bounding box center [223, 699] width 333 height 29
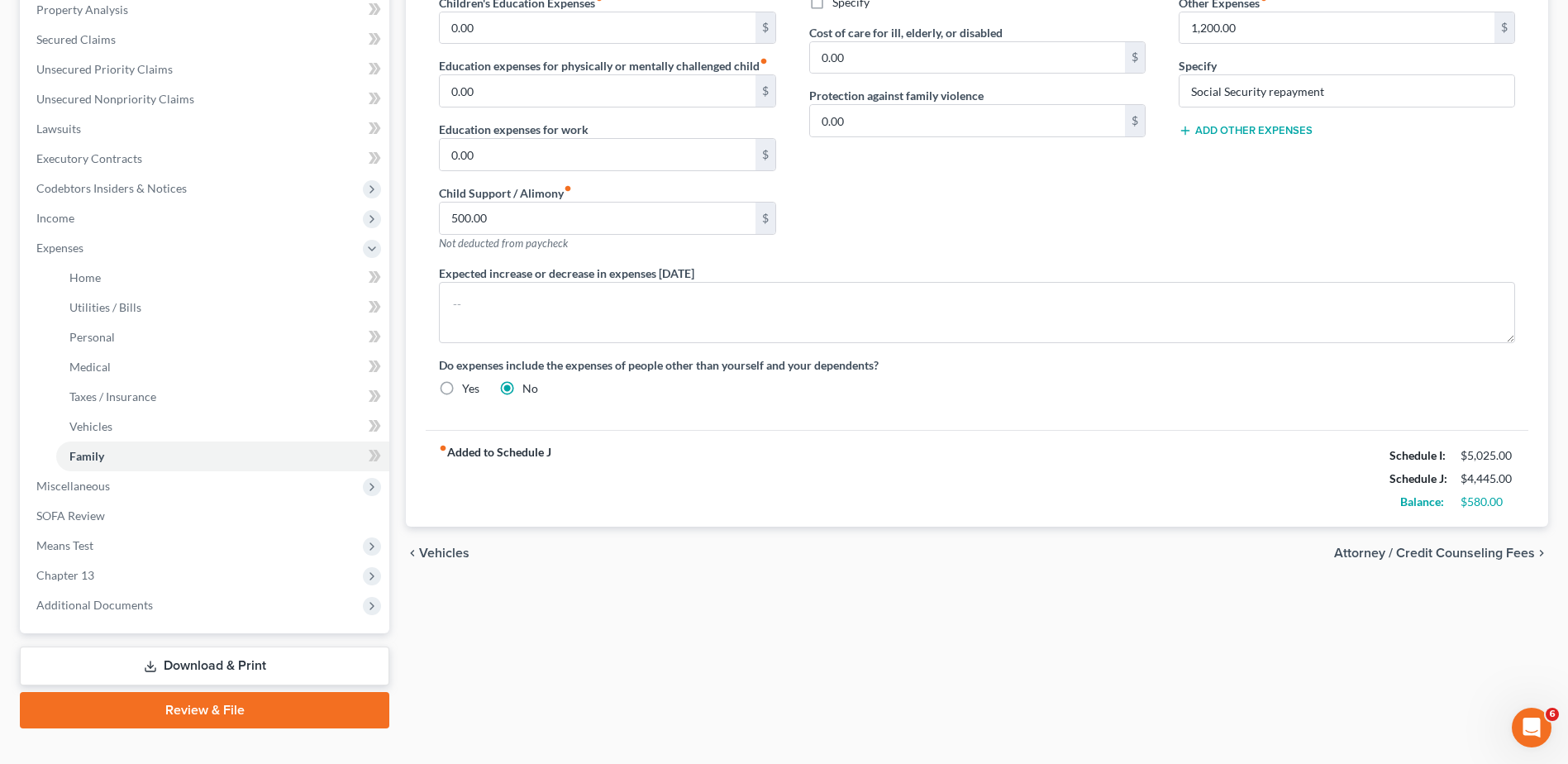
scroll to position [353, 0]
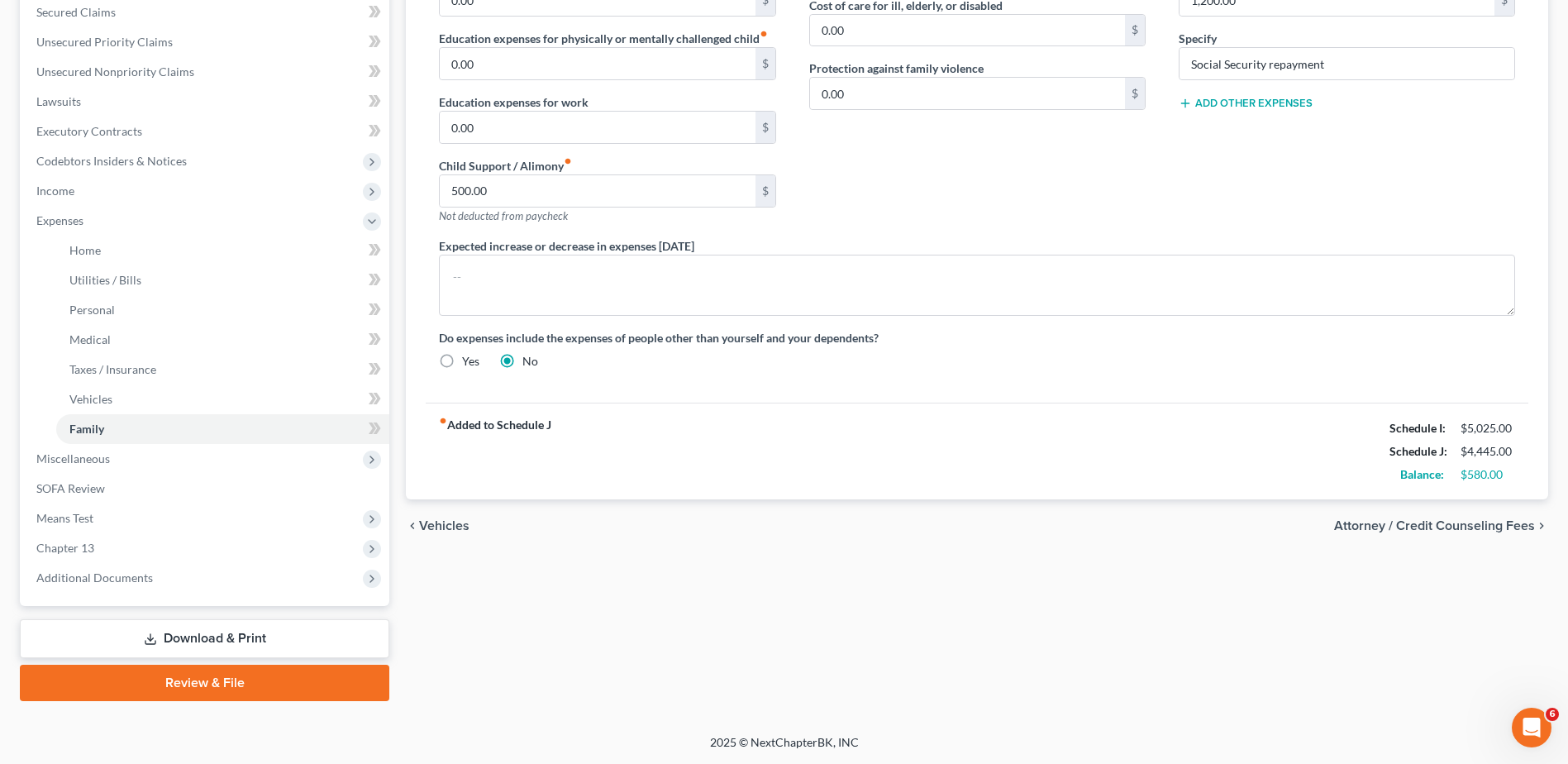
click at [1416, 522] on span "Attorney / Credit Counseling Fees" at bounding box center [1434, 526] width 201 height 13
select select "0"
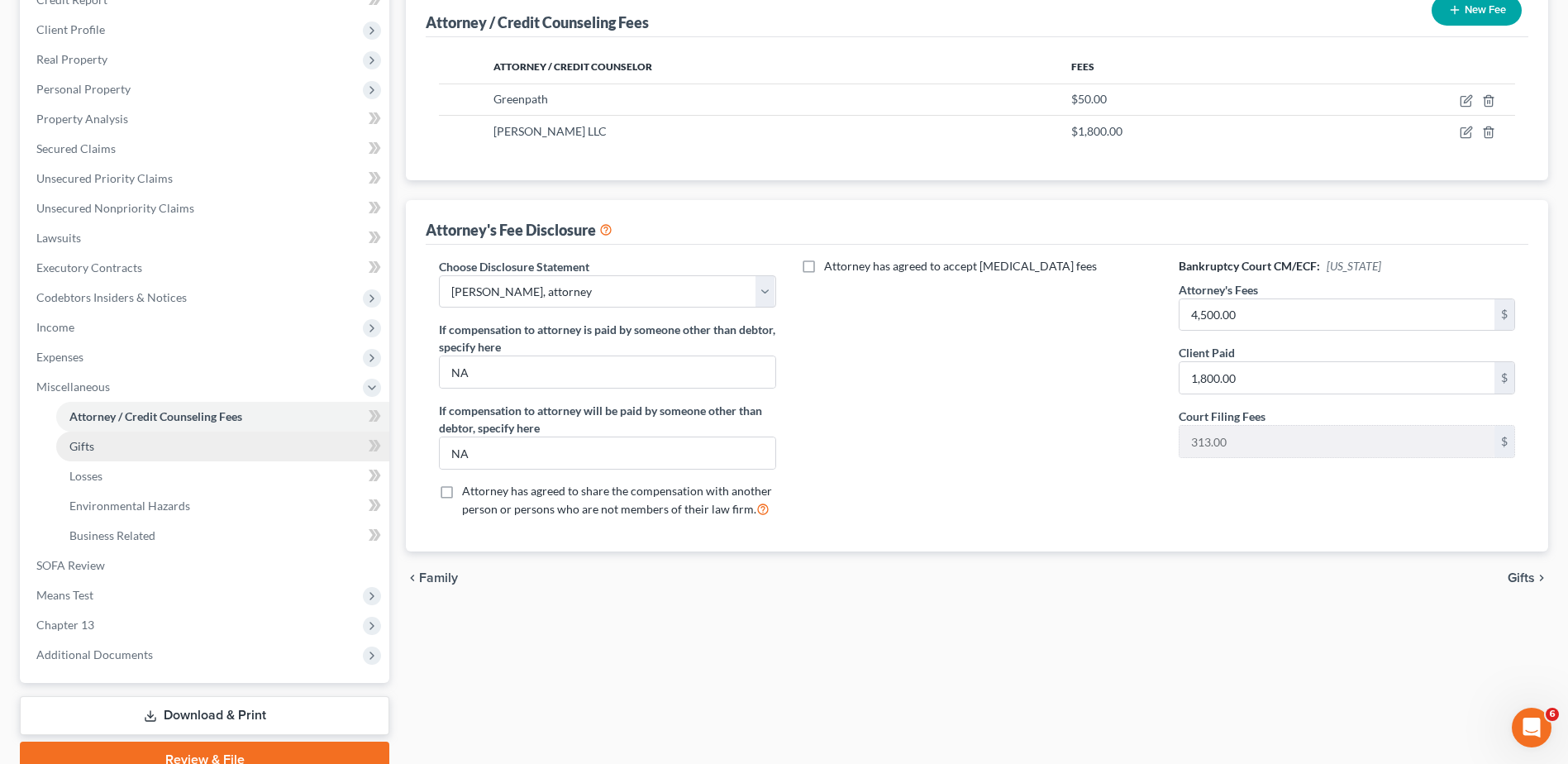
scroll to position [210, 0]
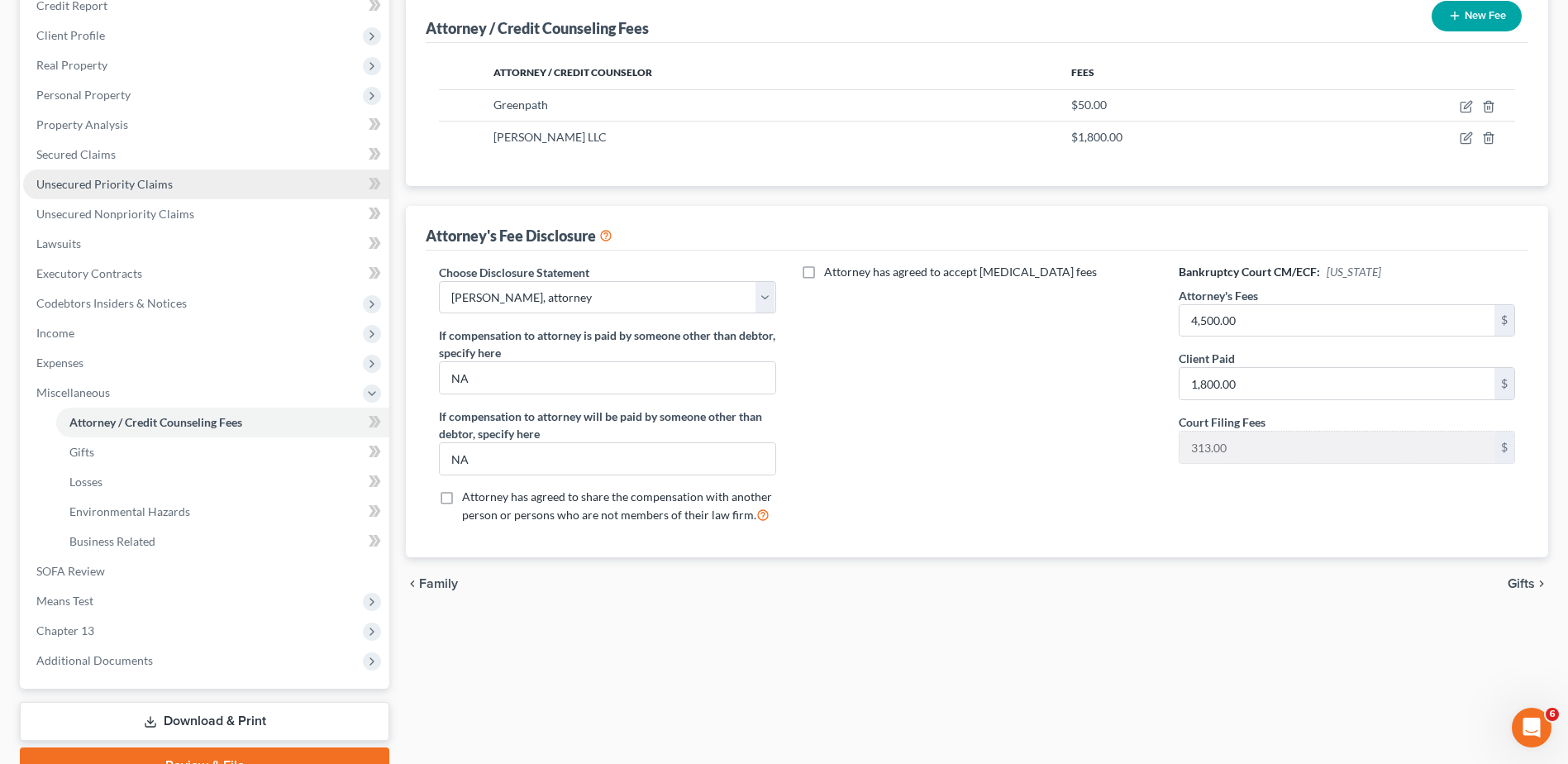
click at [99, 178] on span "Unsecured Priority Claims" at bounding box center [104, 184] width 136 height 14
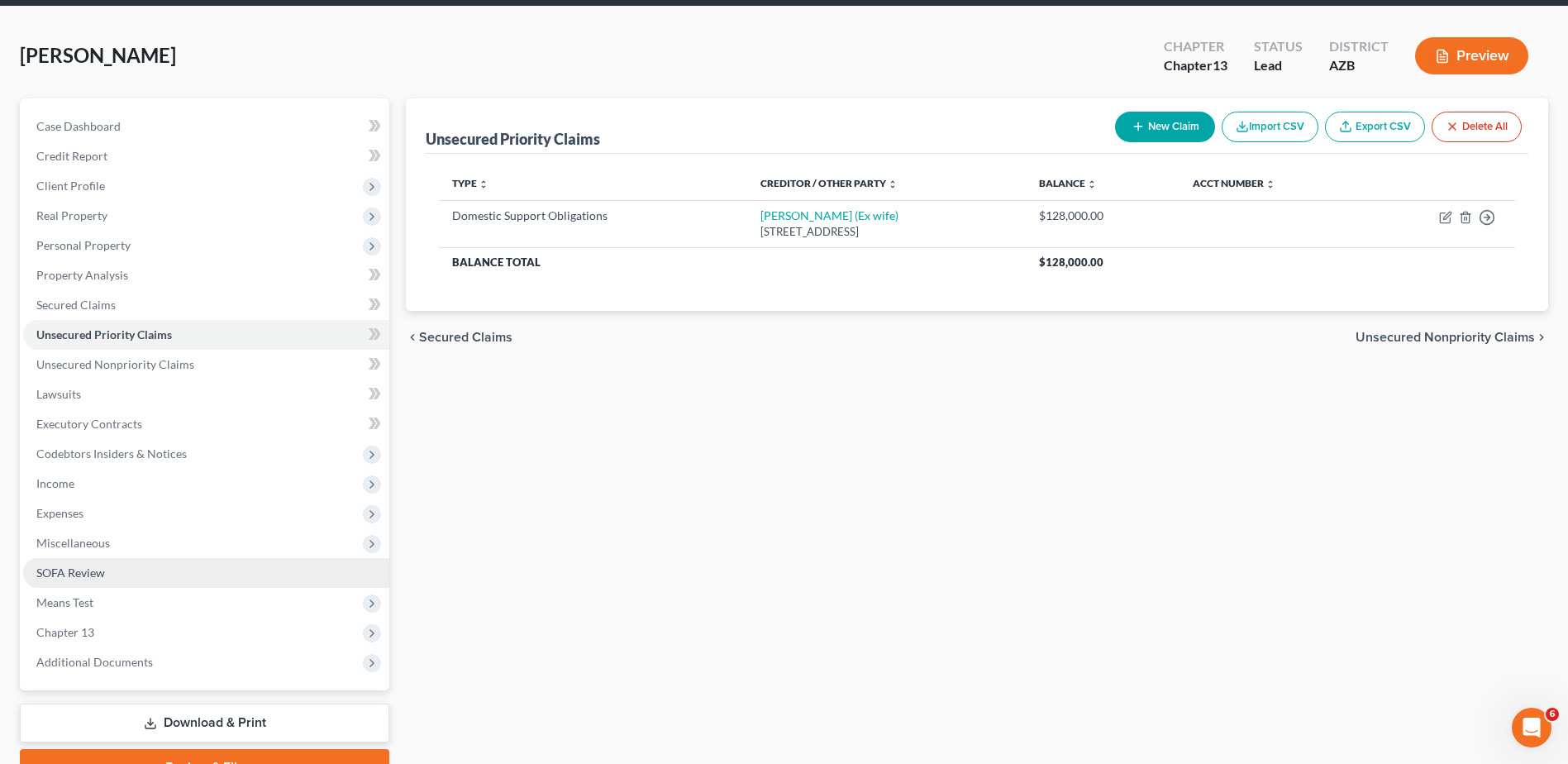
scroll to position [55, 0]
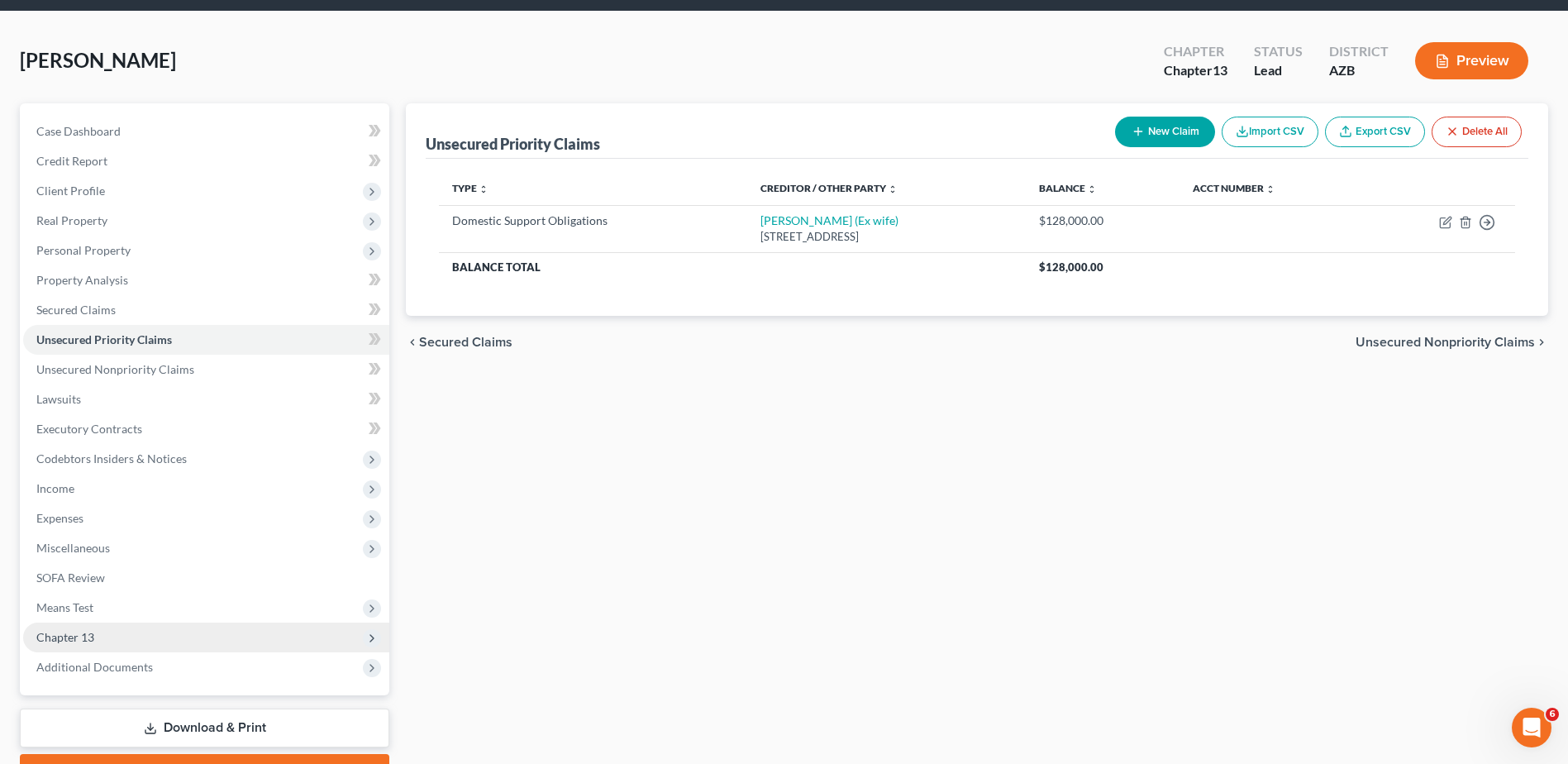
click at [75, 628] on span "Chapter 13" at bounding box center [206, 637] width 366 height 29
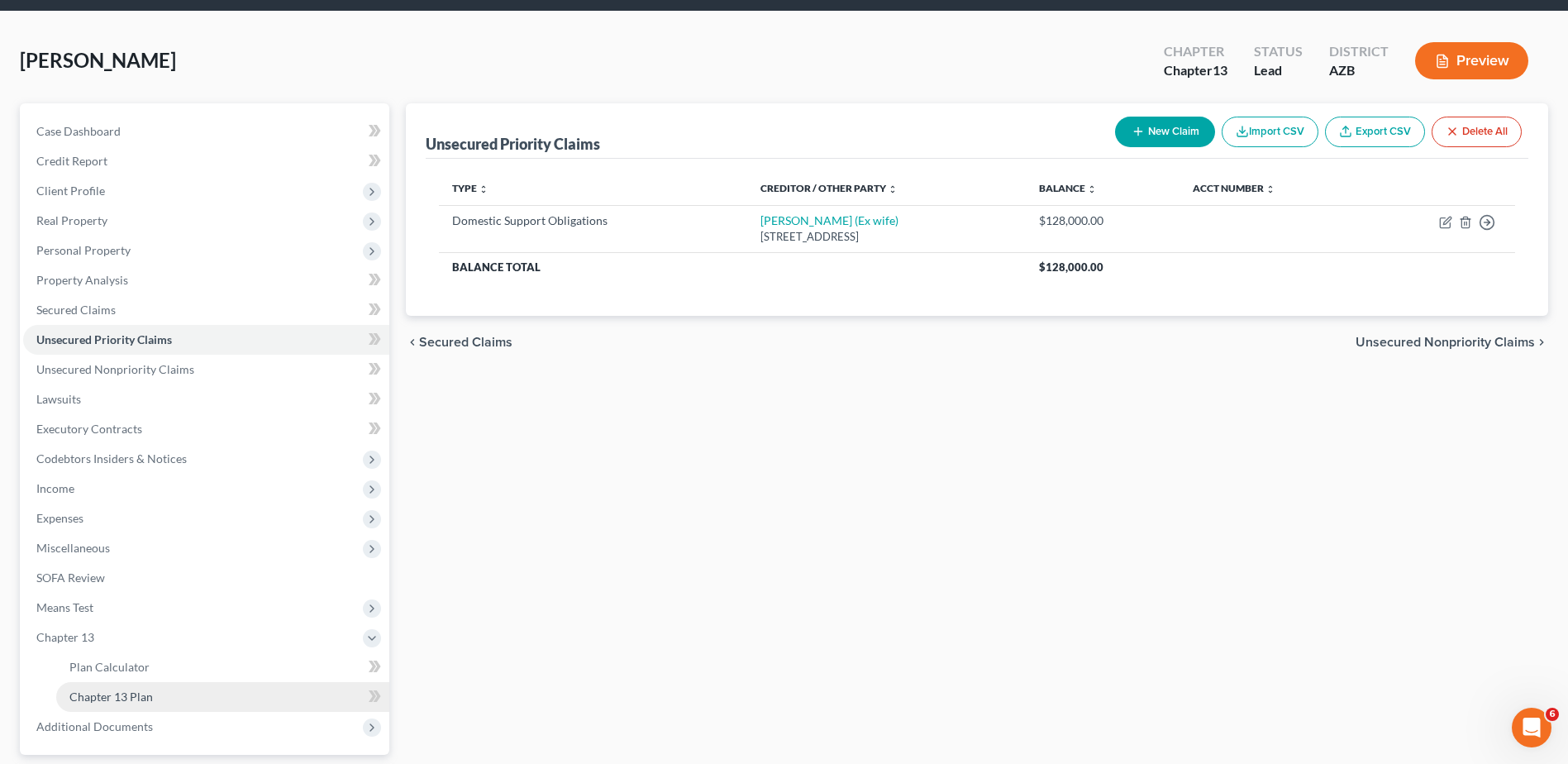
click at [131, 693] on span "Chapter 13 Plan" at bounding box center [111, 696] width 83 height 14
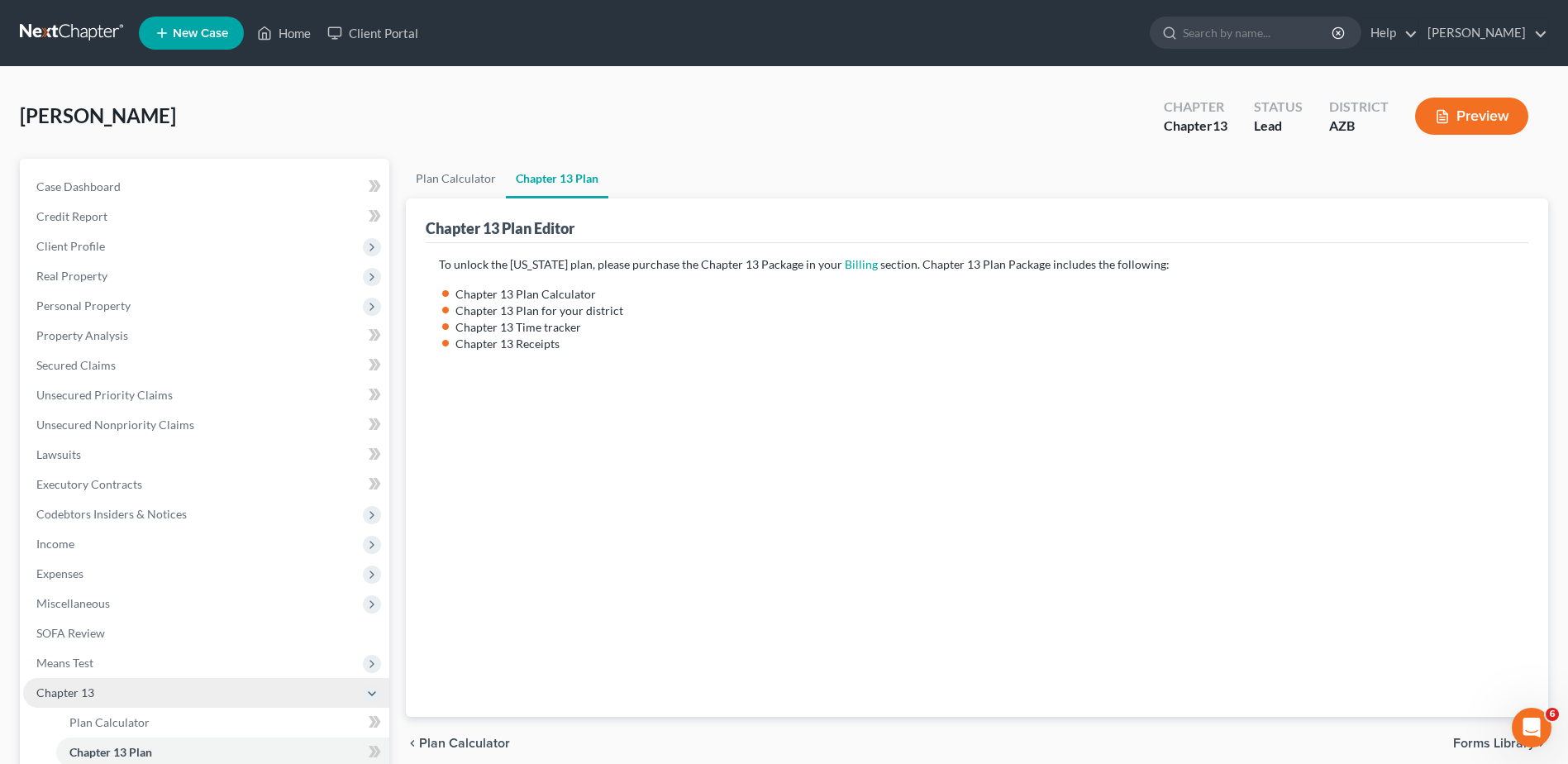
click at [68, 686] on span "Chapter 13" at bounding box center [64, 692] width 58 height 14
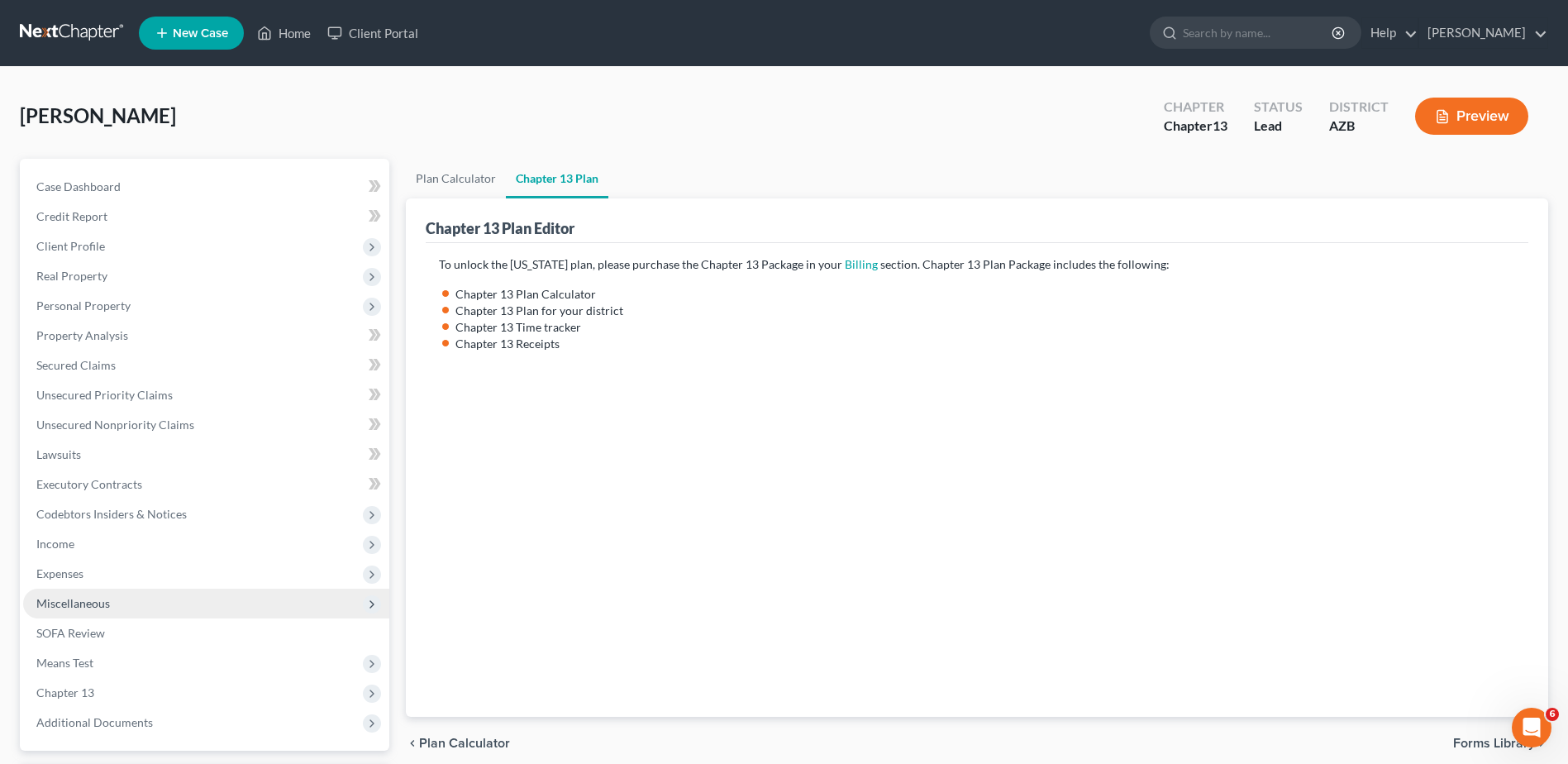
click at [81, 597] on span "Miscellaneous" at bounding box center [73, 603] width 74 height 14
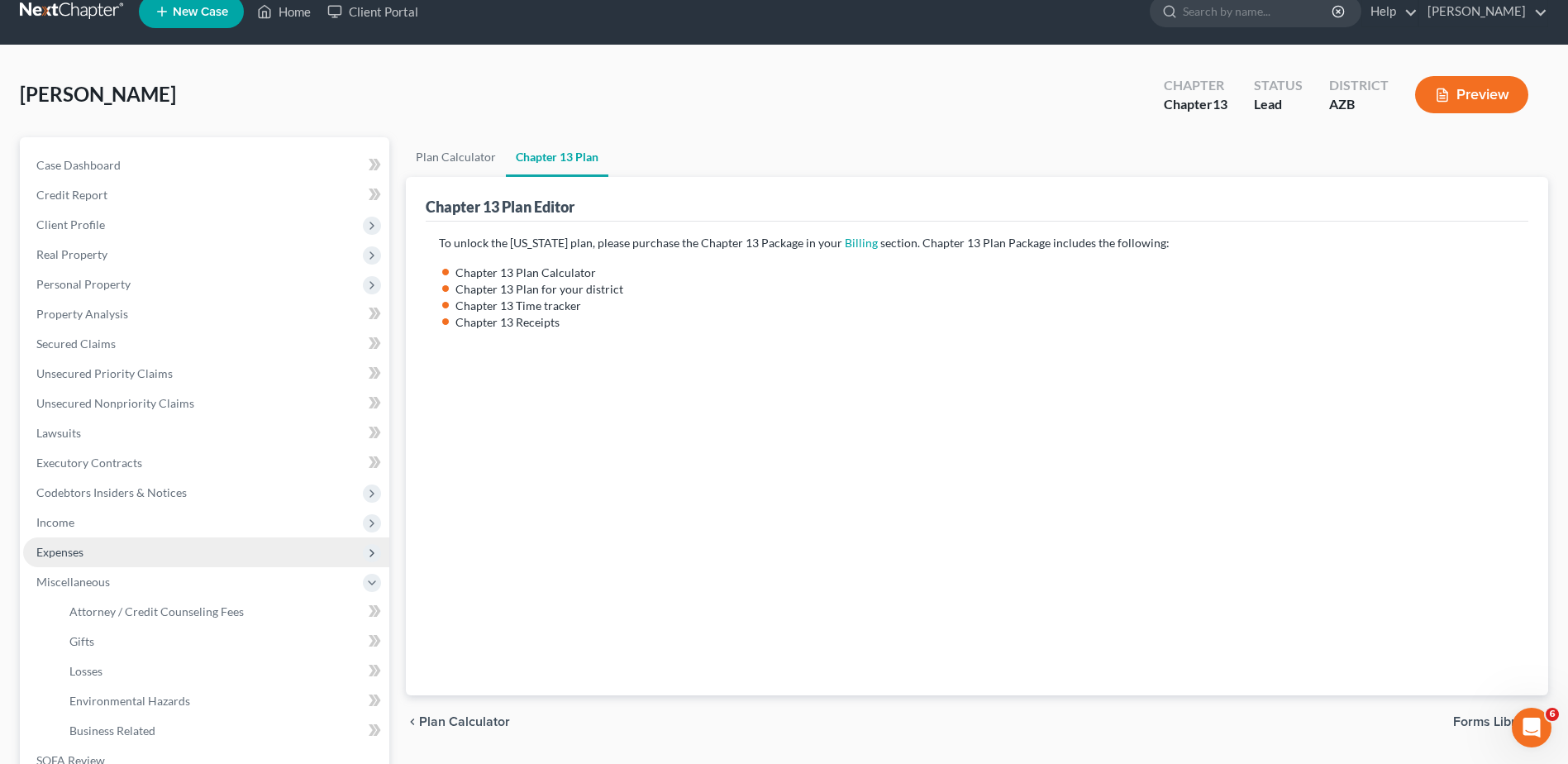
scroll to position [27, 0]
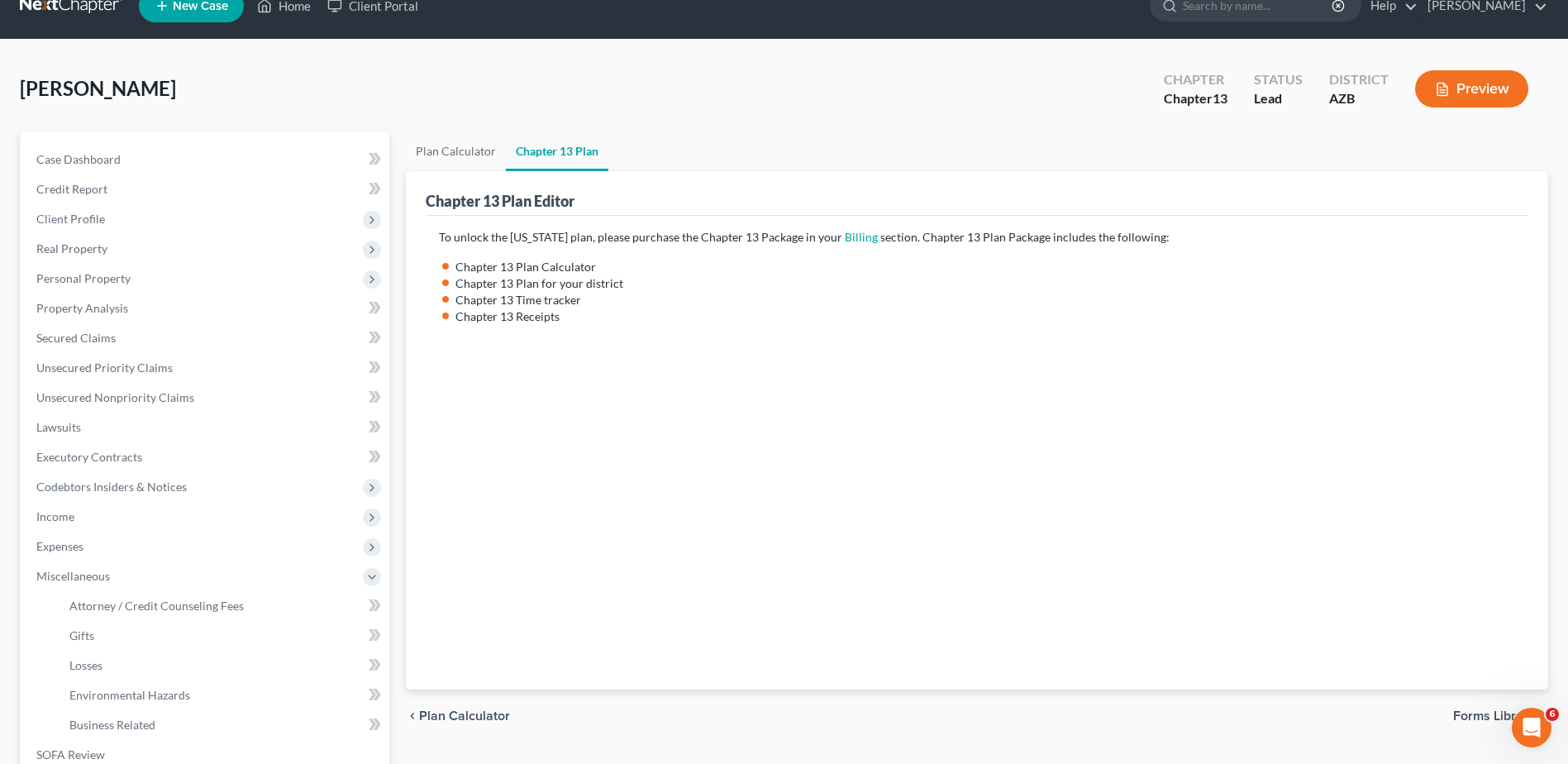
click at [1071, 311] on li "Chapter 13 Receipts" at bounding box center [985, 316] width 1059 height 16
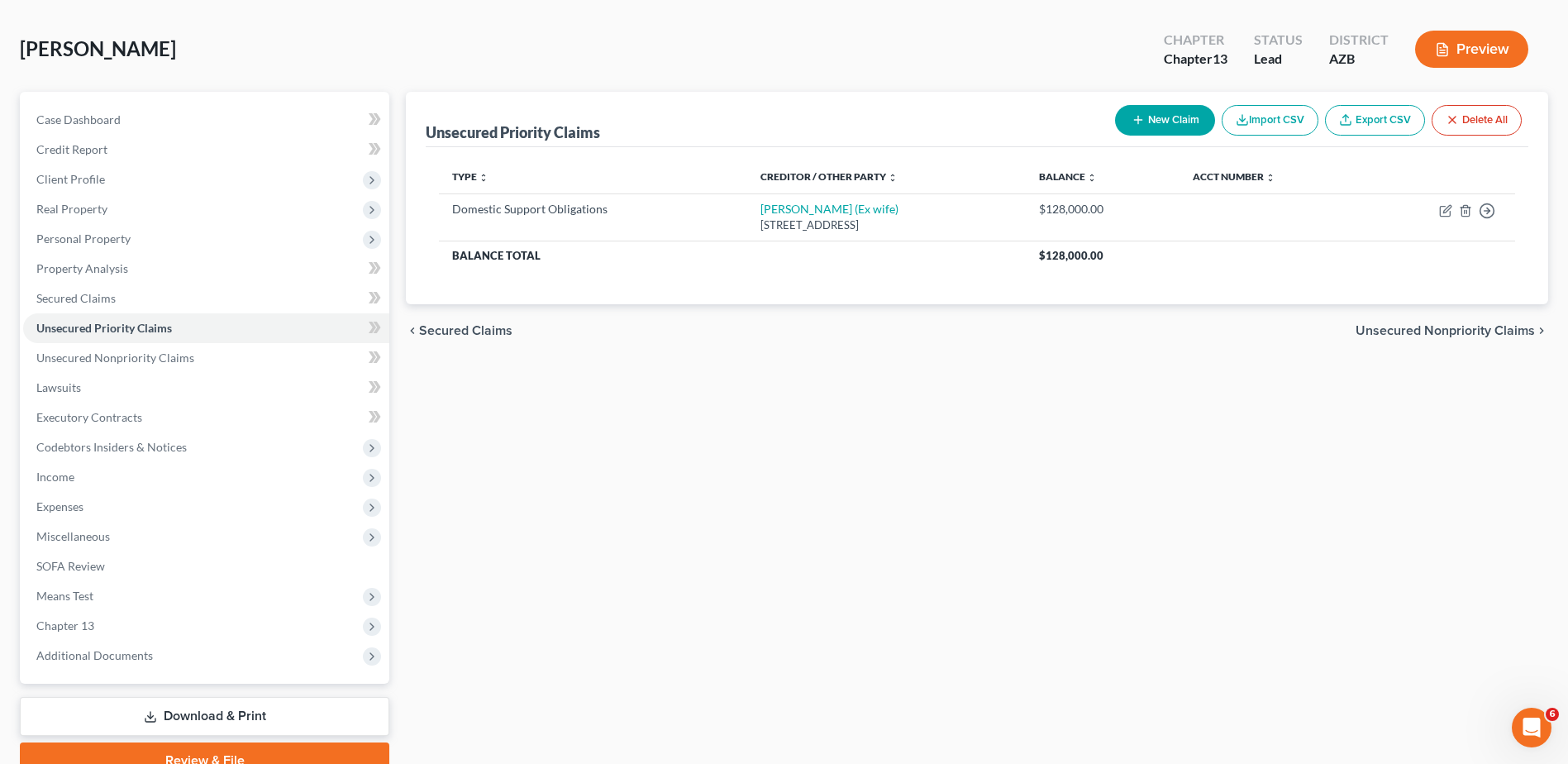
scroll to position [62, 0]
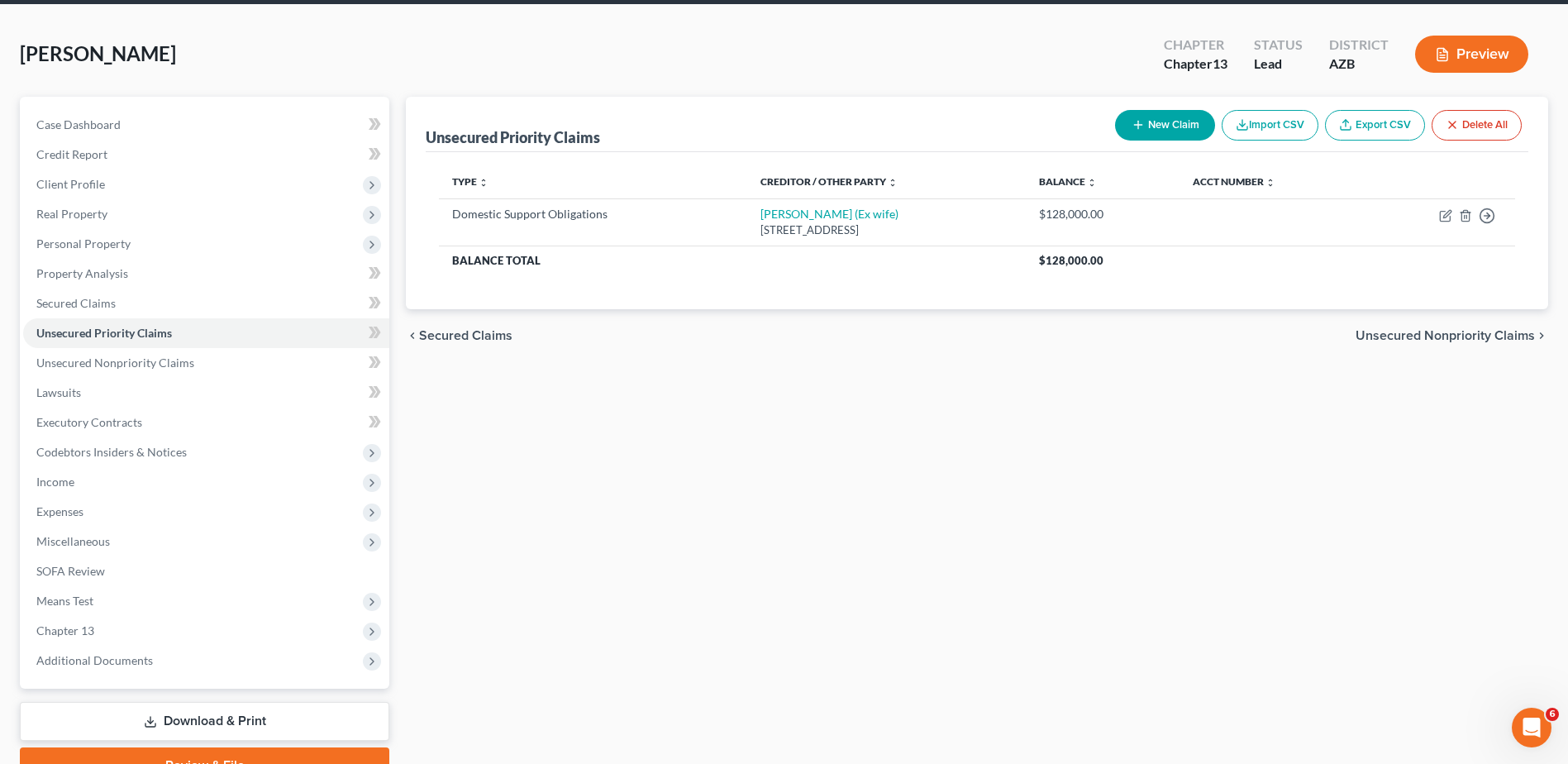
click at [213, 693] on div "Case Dashboard Payments Invoices Payments Payments Credit Report Client Profile" at bounding box center [204, 440] width 386 height 687
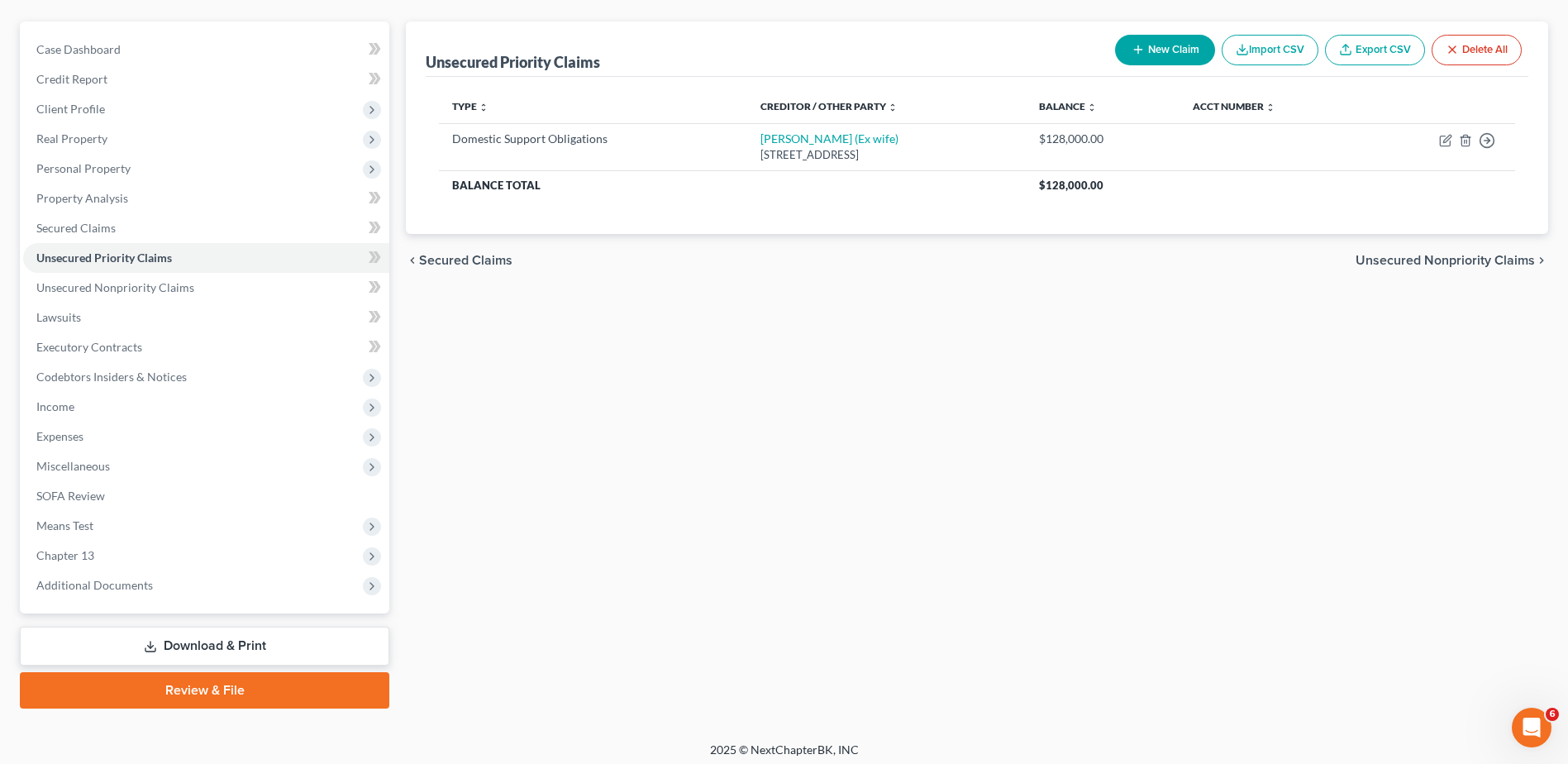
scroll to position [145, 0]
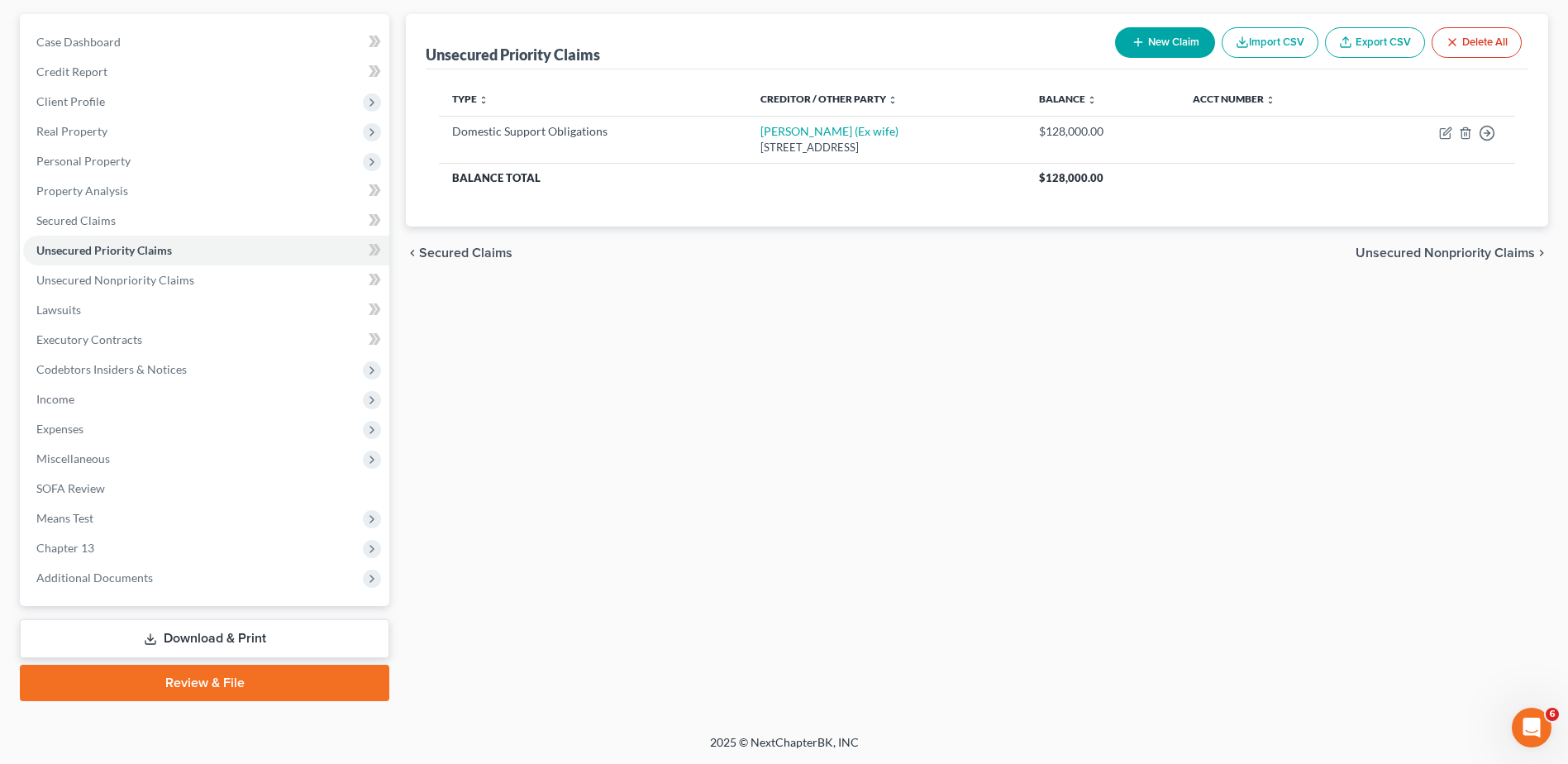
click at [227, 633] on link "Download & Print" at bounding box center [205, 638] width 369 height 39
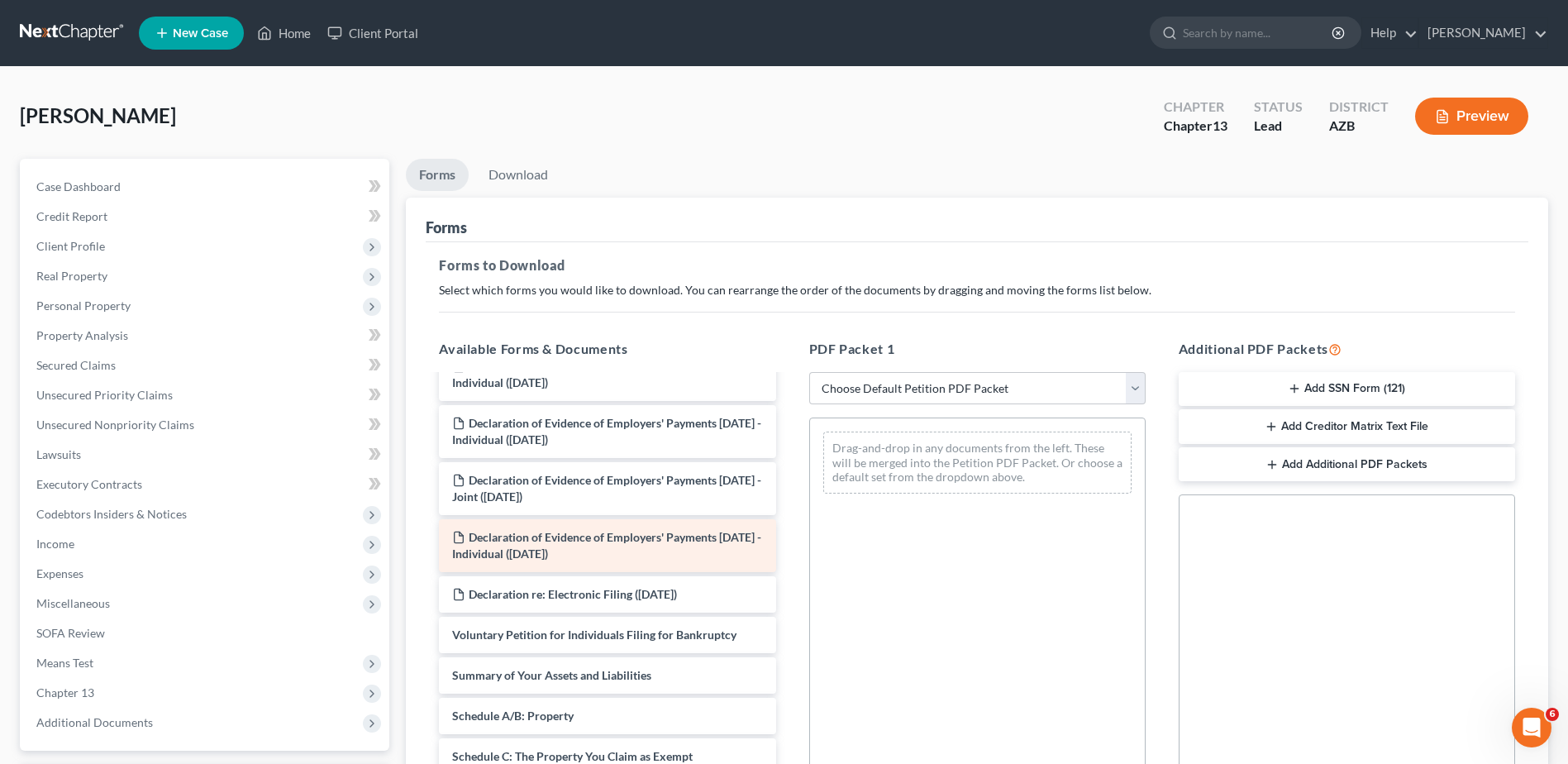
scroll to position [27, 0]
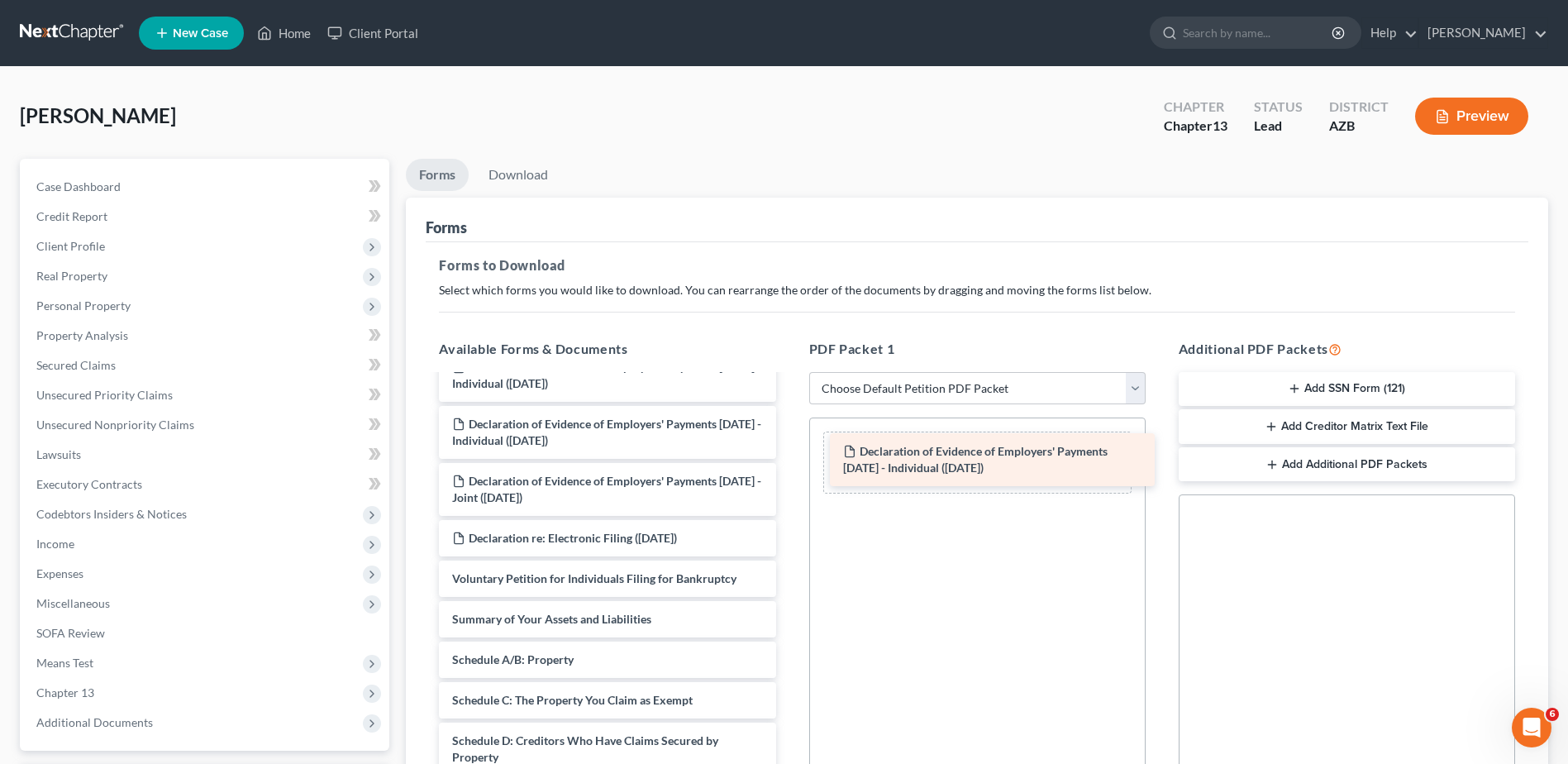
drag, startPoint x: 568, startPoint y: 539, endPoint x: 959, endPoint y: 452, distance: 400.6
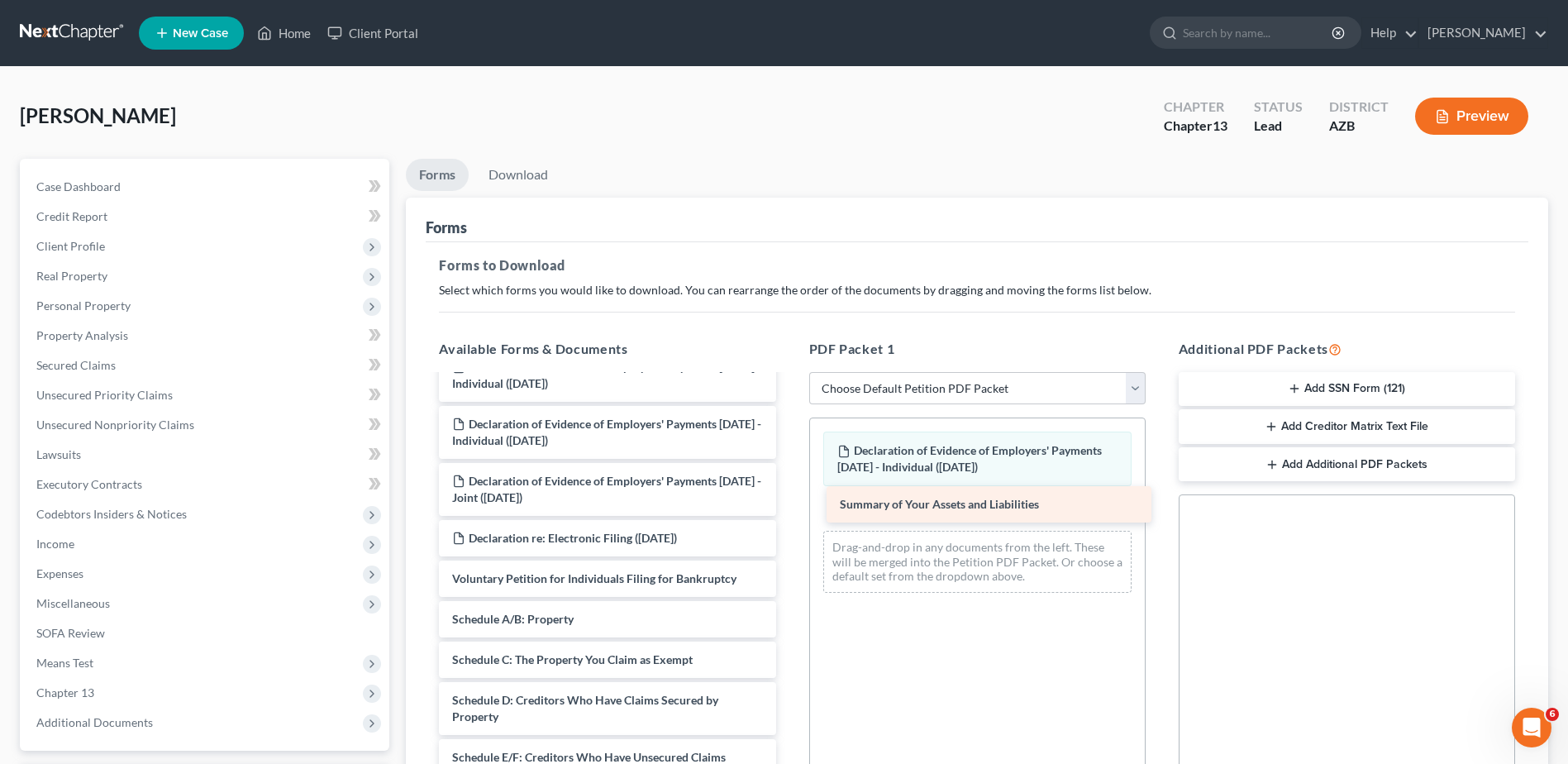
drag, startPoint x: 540, startPoint y: 620, endPoint x: 928, endPoint y: 505, distance: 404.7
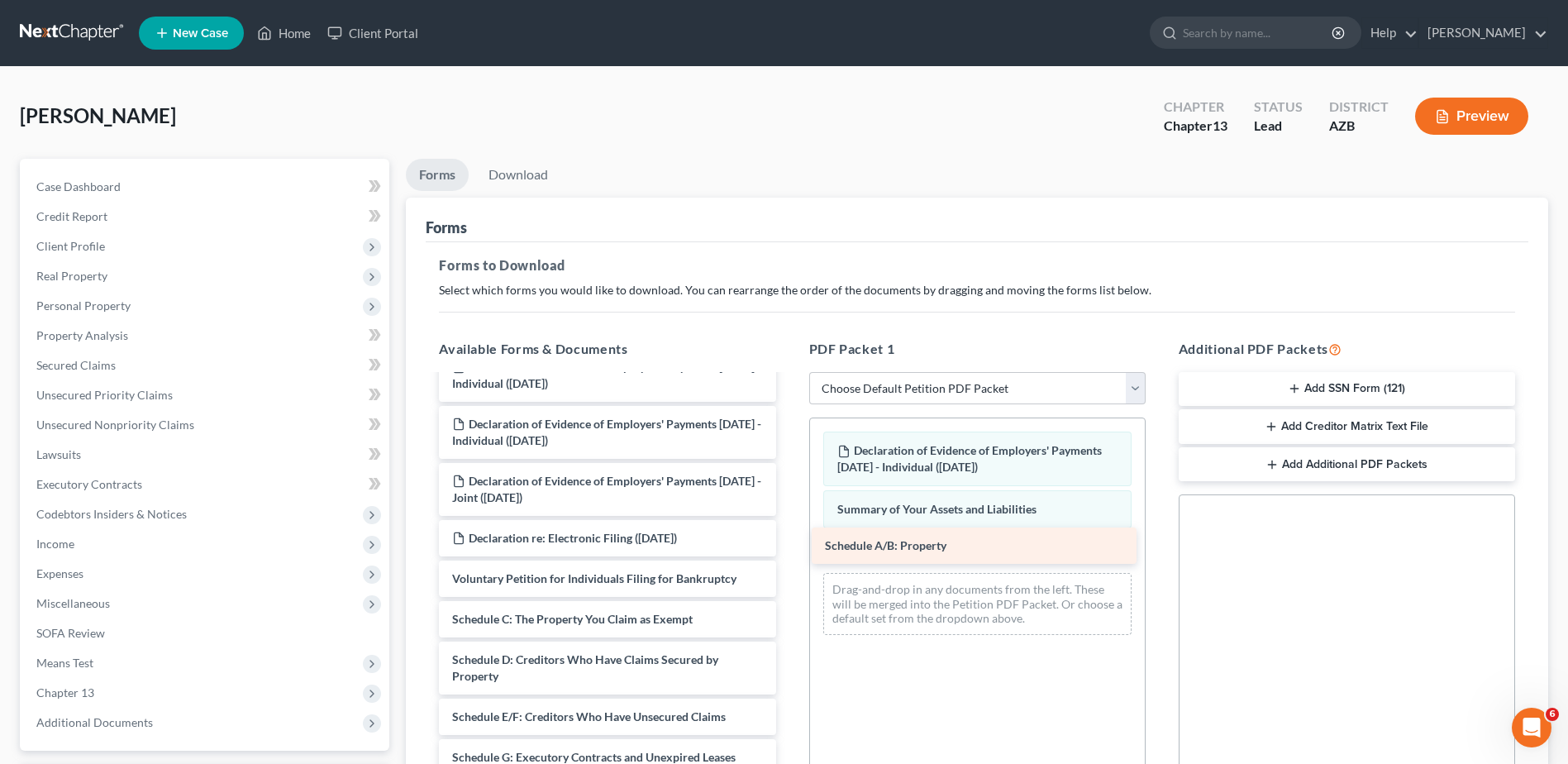
drag, startPoint x: 514, startPoint y: 615, endPoint x: 888, endPoint y: 541, distance: 381.3
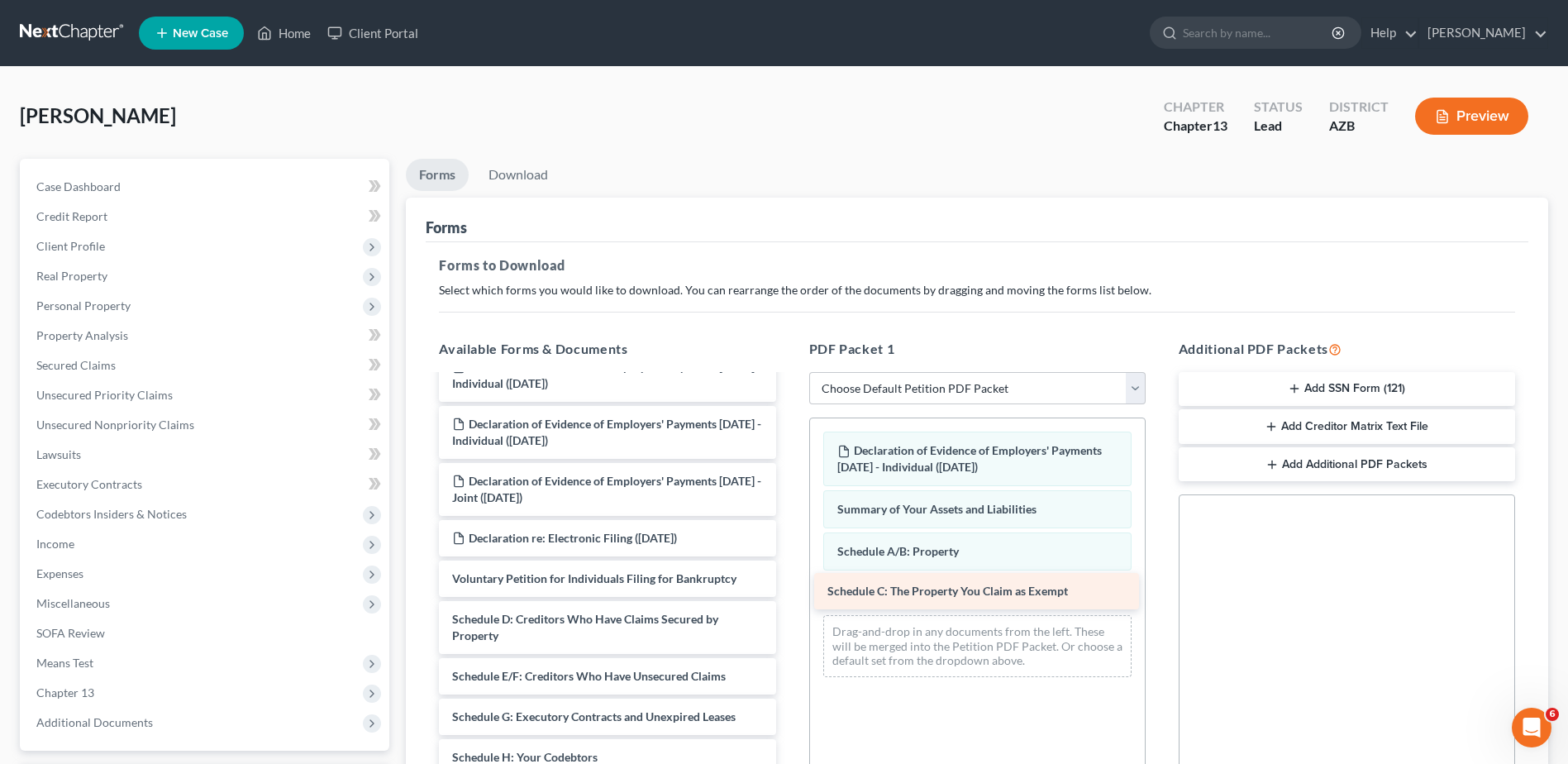
drag, startPoint x: 532, startPoint y: 617, endPoint x: 906, endPoint y: 588, distance: 375.1
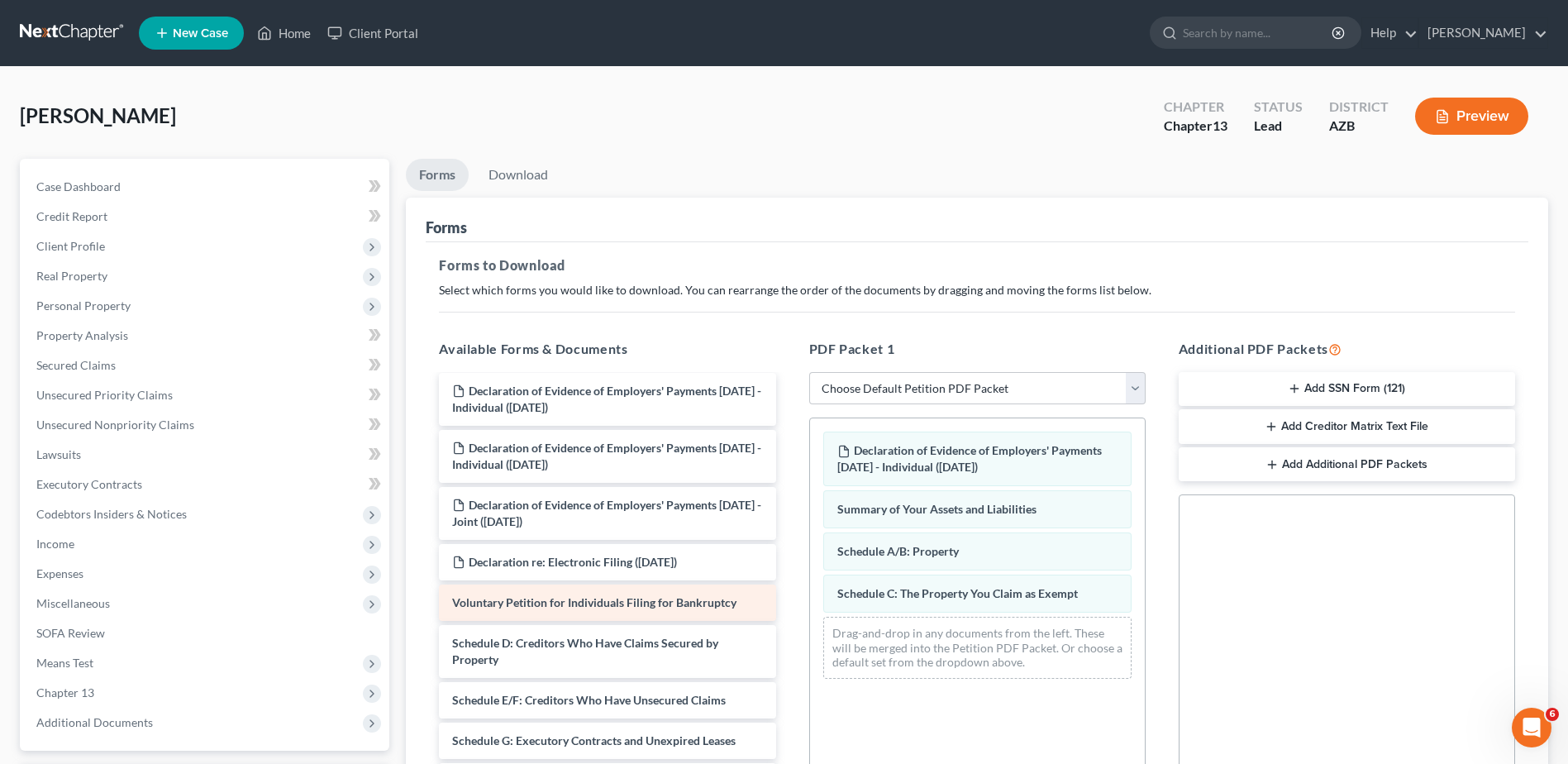
scroll to position [0, 0]
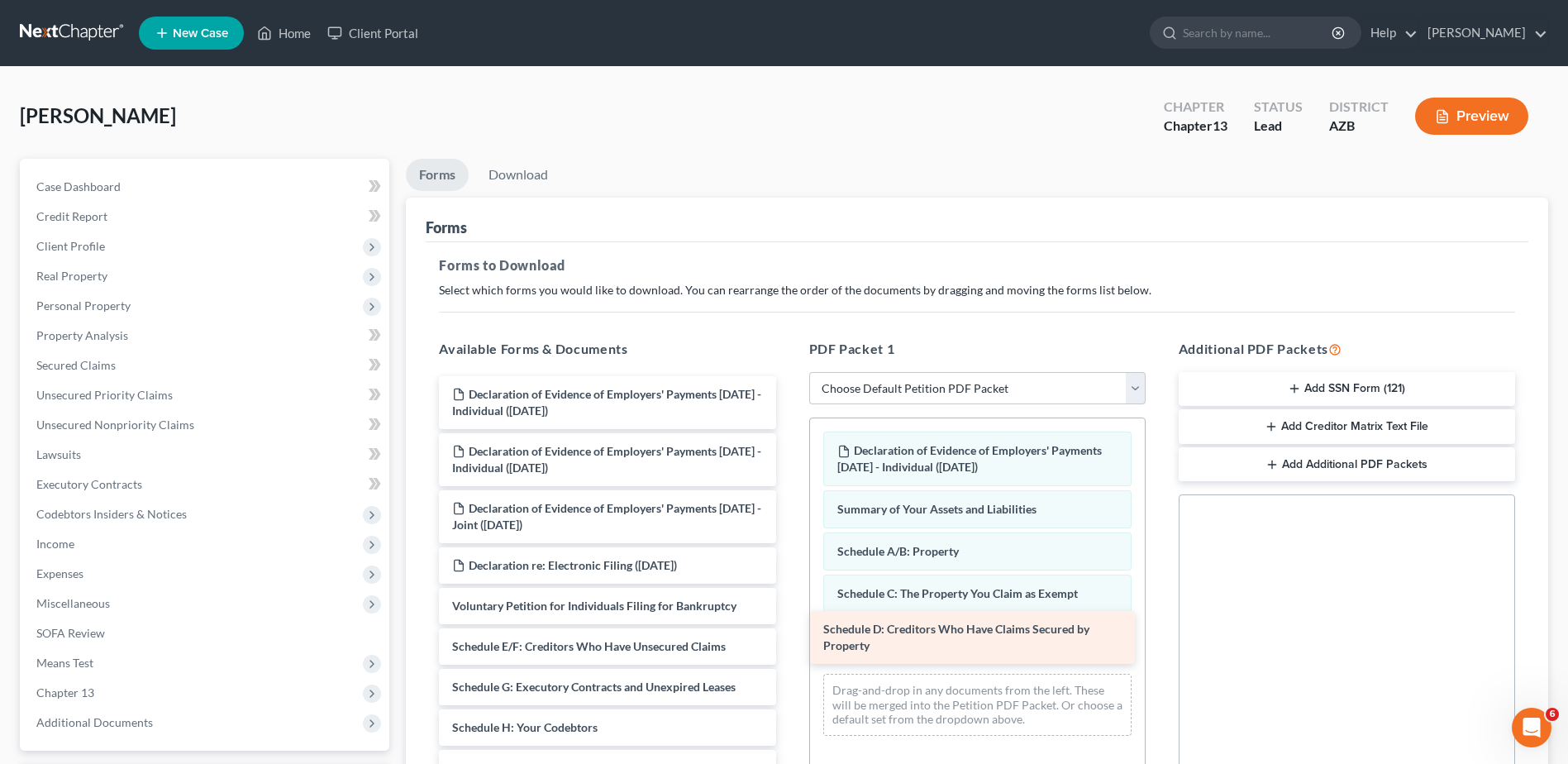
drag, startPoint x: 575, startPoint y: 621, endPoint x: 946, endPoint y: 625, distance: 371.0
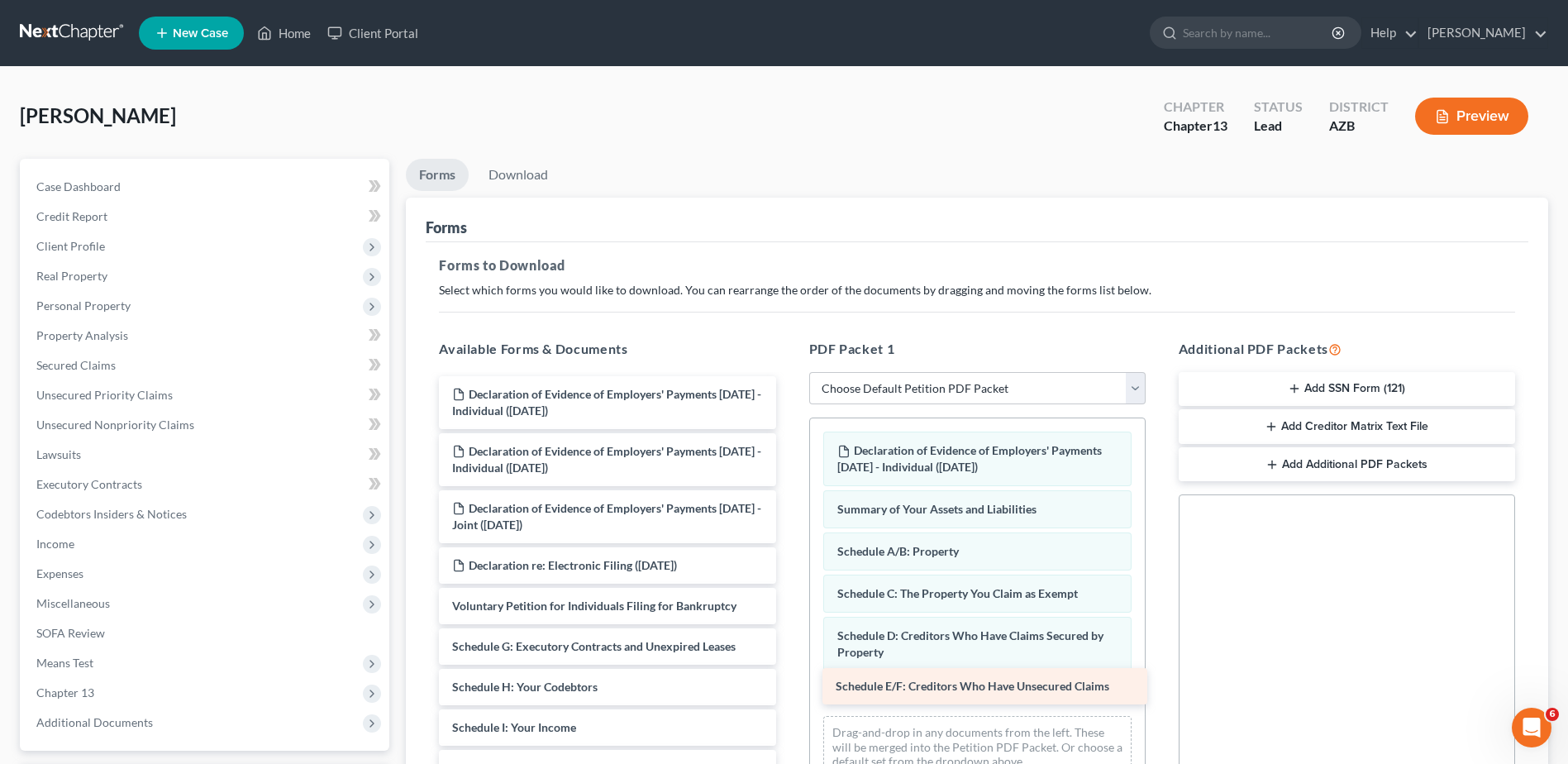
drag, startPoint x: 584, startPoint y: 649, endPoint x: 967, endPoint y: 689, distance: 385.1
click at [788, 689] on div "Schedule E/F: Creditors Who Have Unsecured Claims Declaration of Evidence of Em…" at bounding box center [606, 759] width 363 height 767
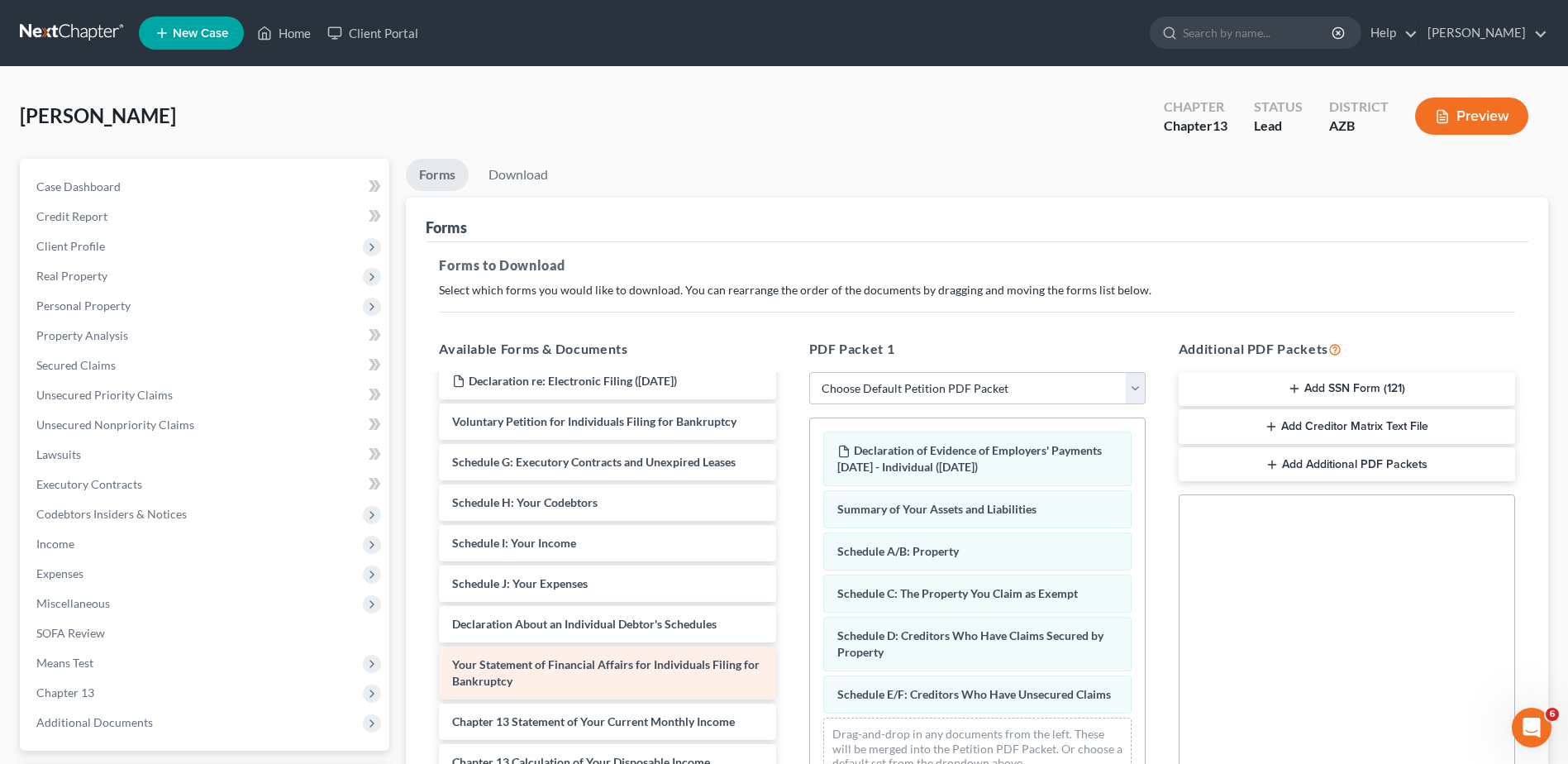
scroll to position [192, 0]
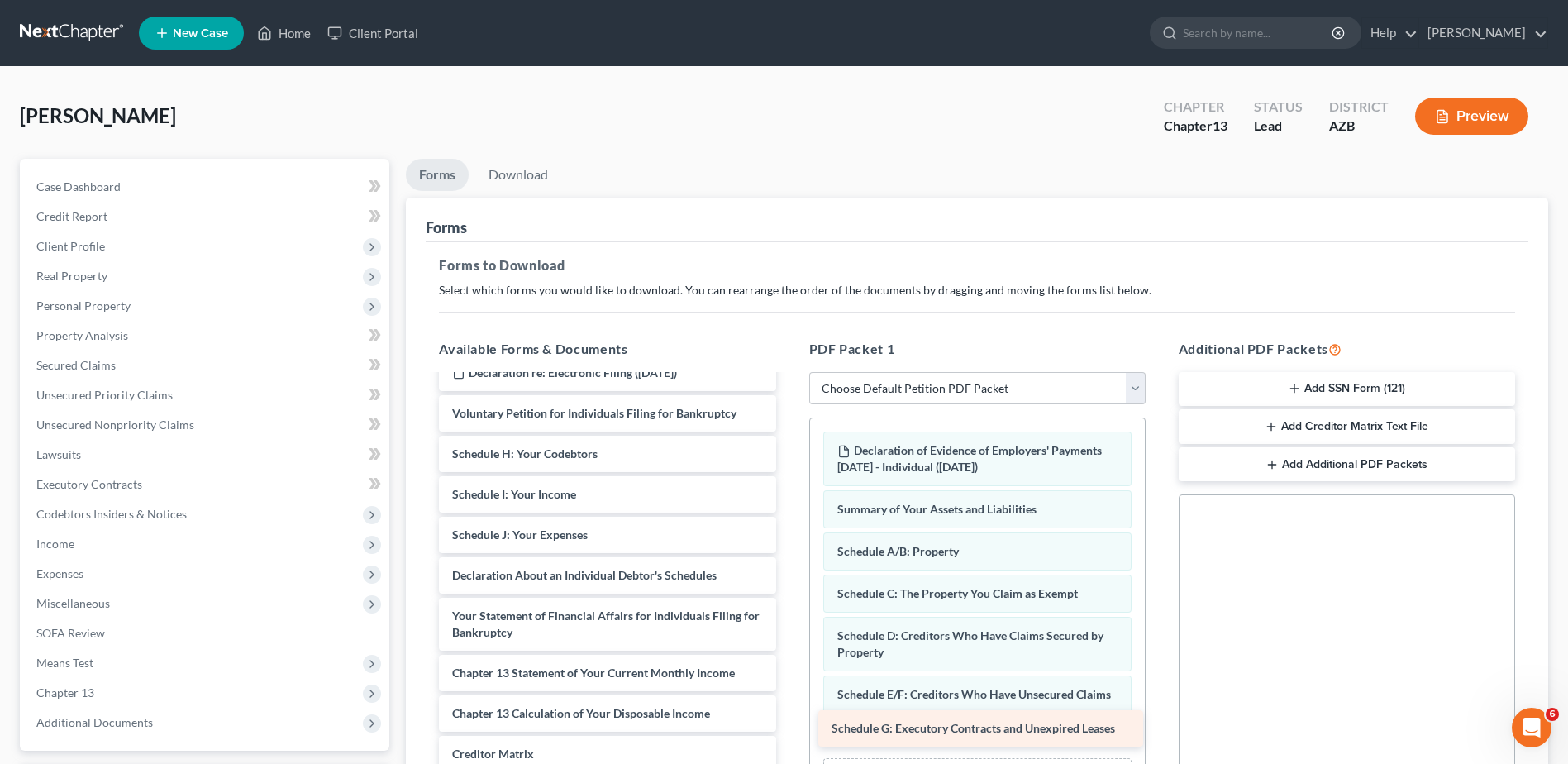
drag, startPoint x: 528, startPoint y: 450, endPoint x: 908, endPoint y: 724, distance: 468.5
click at [788, 724] on div "Schedule G: Executory Contracts and Unexpired Leases Declaration of Evidence of…" at bounding box center [606, 547] width 363 height 727
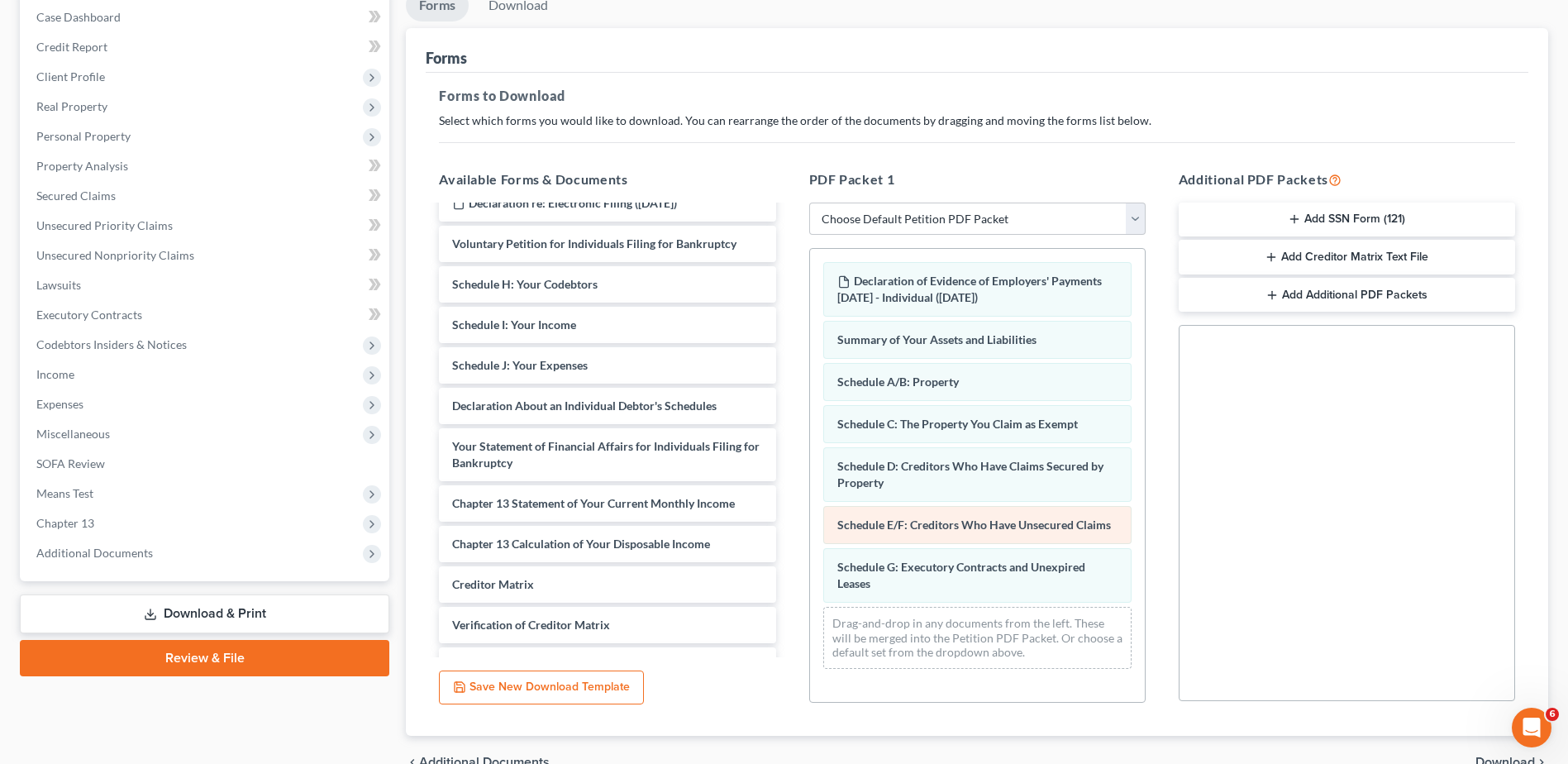
scroll to position [138, 0]
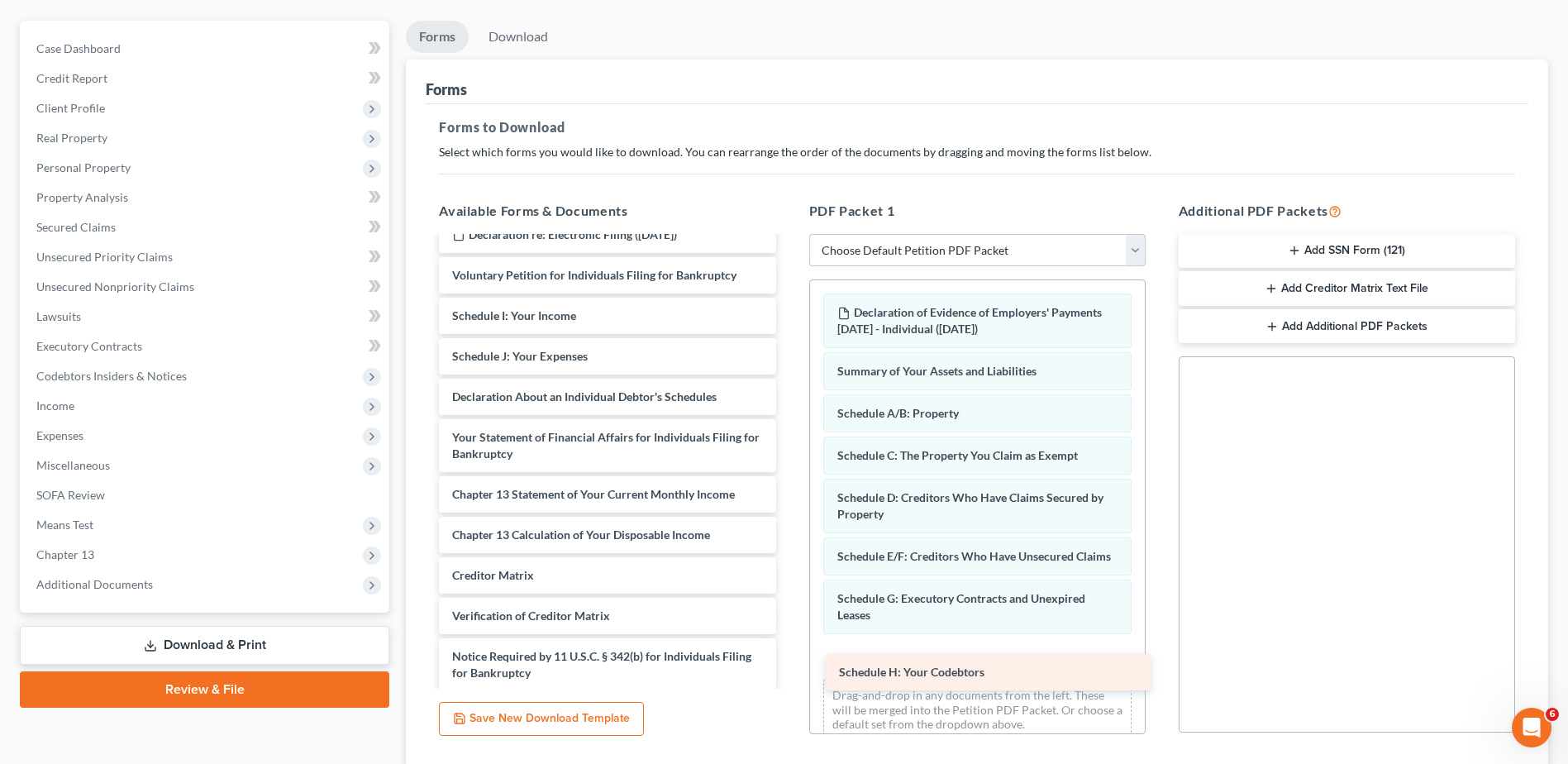
drag, startPoint x: 508, startPoint y: 314, endPoint x: 895, endPoint y: 670, distance: 525.8
click at [788, 670] on div "Schedule H: Your Codebtors Declaration of Evidence of Employers' Payments [DATE…" at bounding box center [606, 389] width 363 height 686
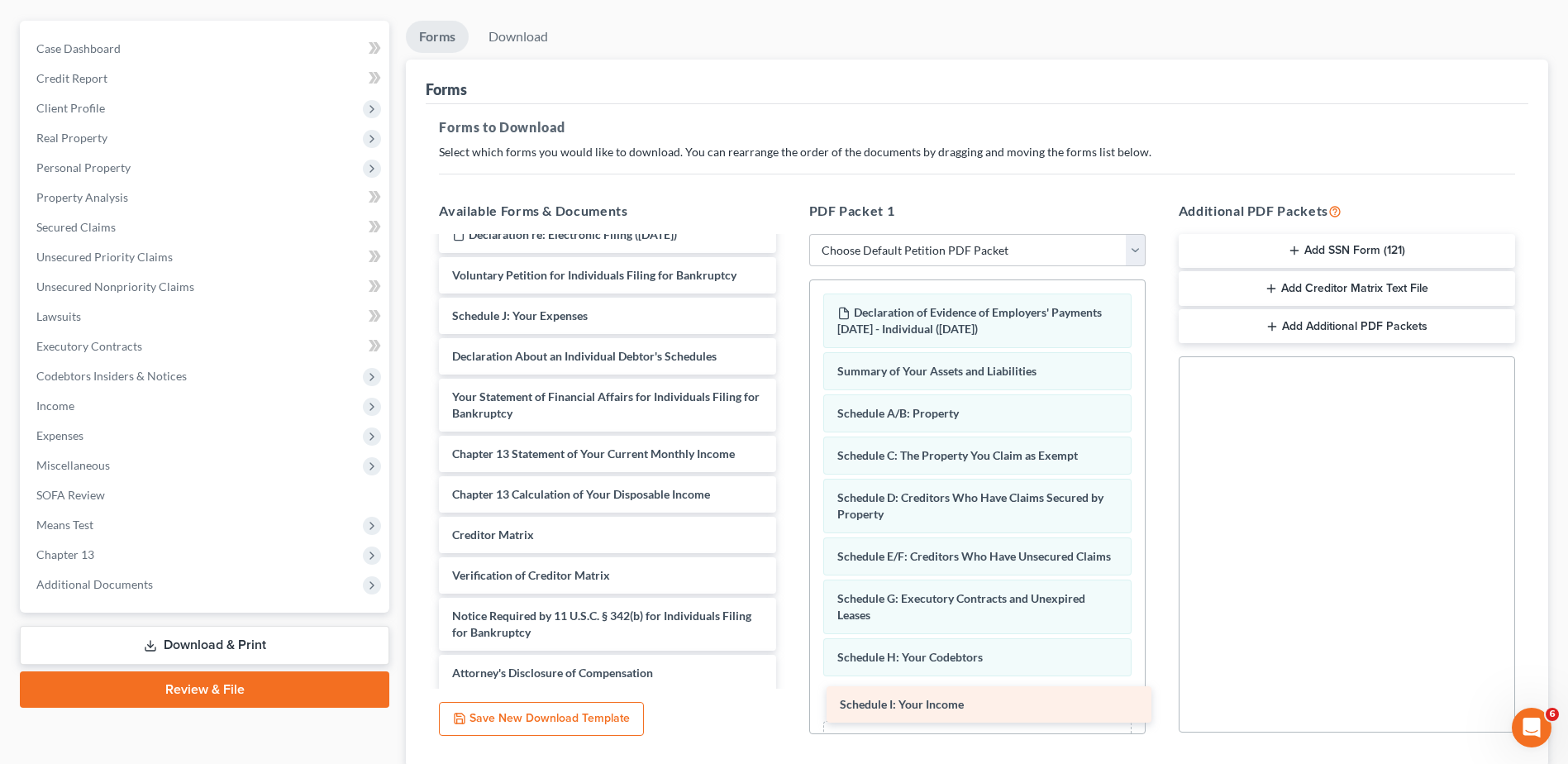
drag, startPoint x: 517, startPoint y: 314, endPoint x: 905, endPoint y: 702, distance: 548.7
click at [788, 691] on div "Schedule I: Your Income Declaration of Evidence of Employers' Payments [DATE] -…" at bounding box center [606, 368] width 363 height 646
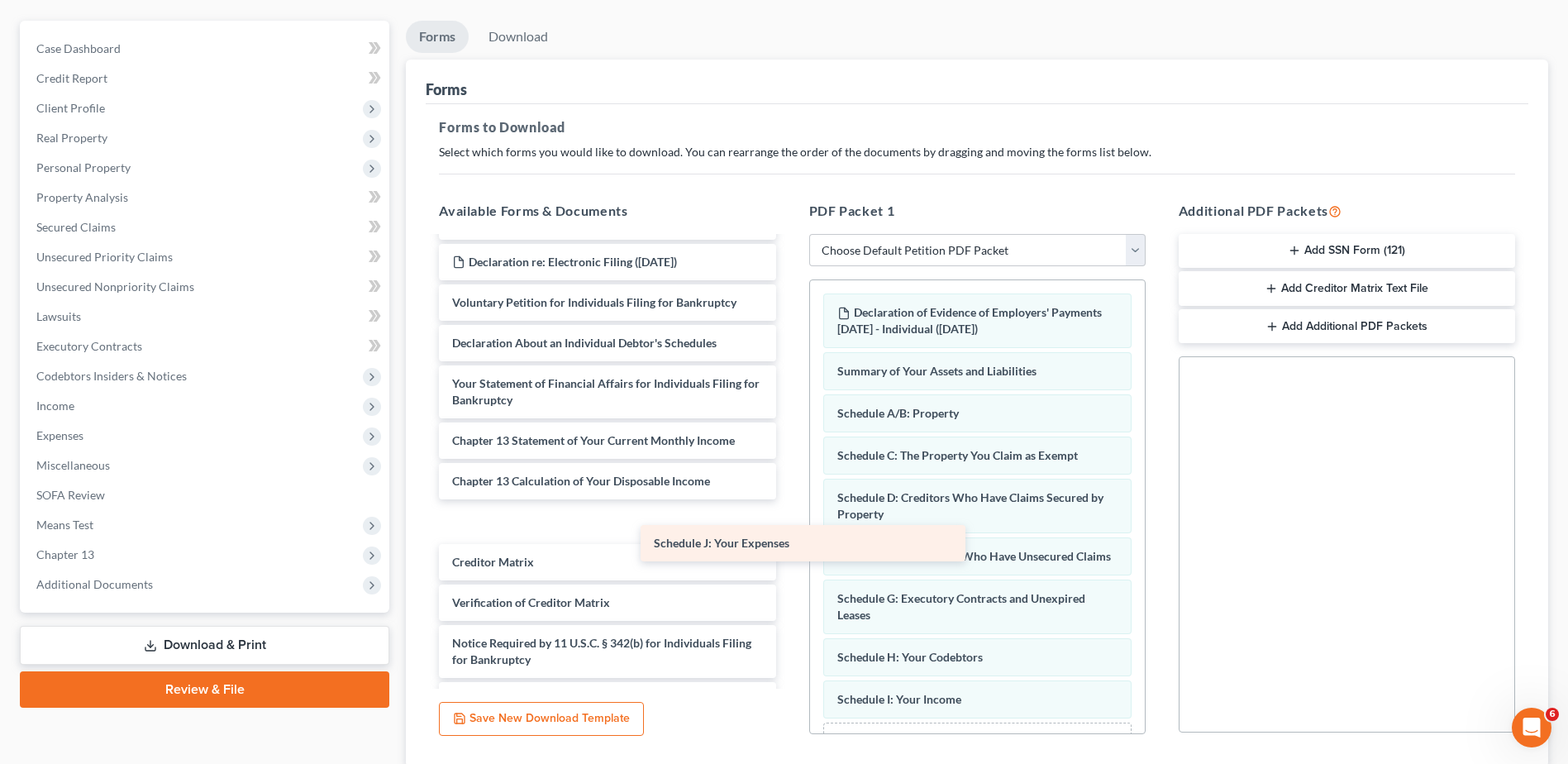
scroll to position [158, 0]
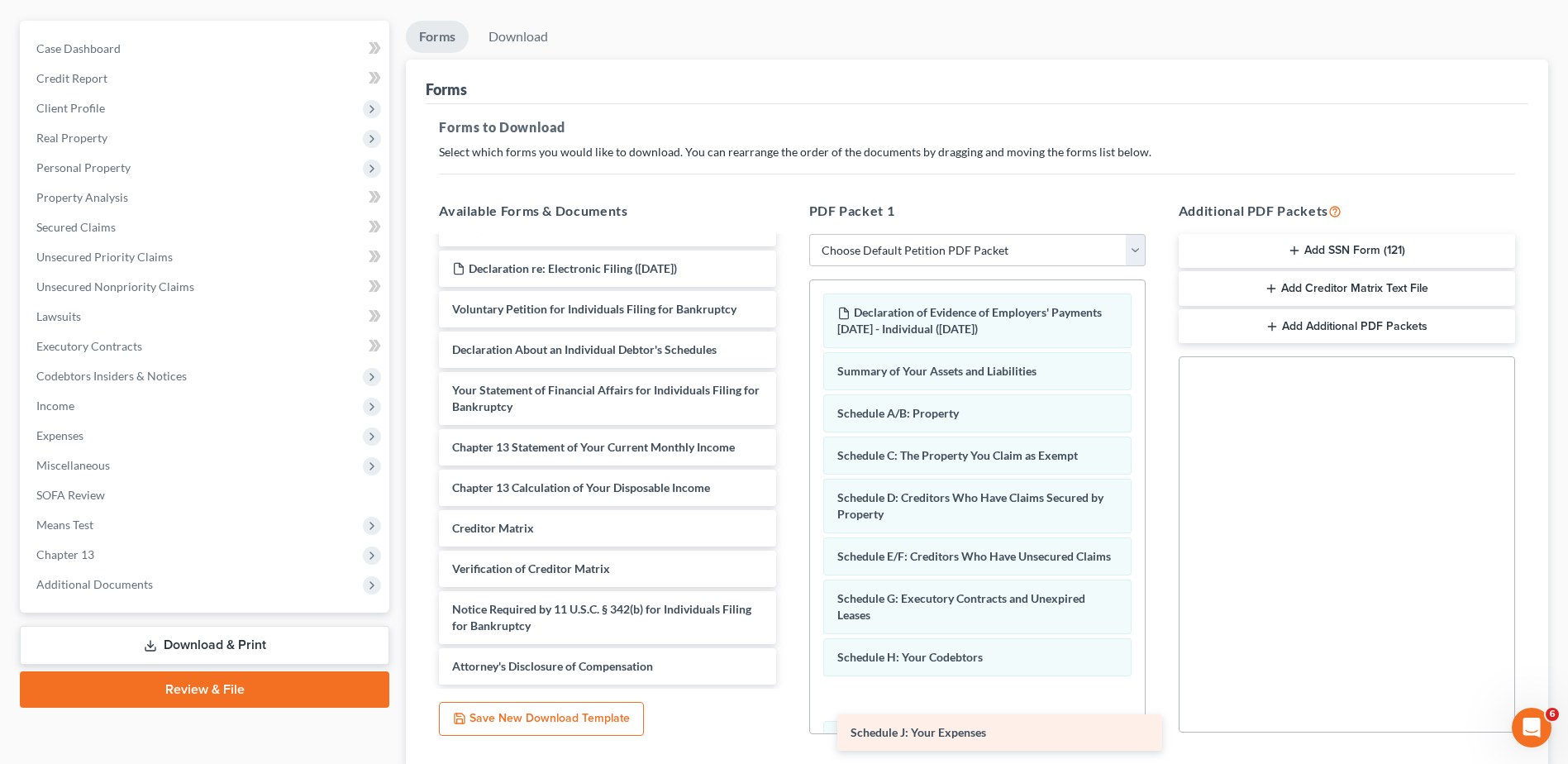
drag, startPoint x: 502, startPoint y: 341, endPoint x: 901, endPoint y: 732, distance: 558.6
click at [788, 684] on div "Schedule J: Your Expenses Declaration of Evidence of Employers' Payments [DATE]…" at bounding box center [606, 382] width 363 height 606
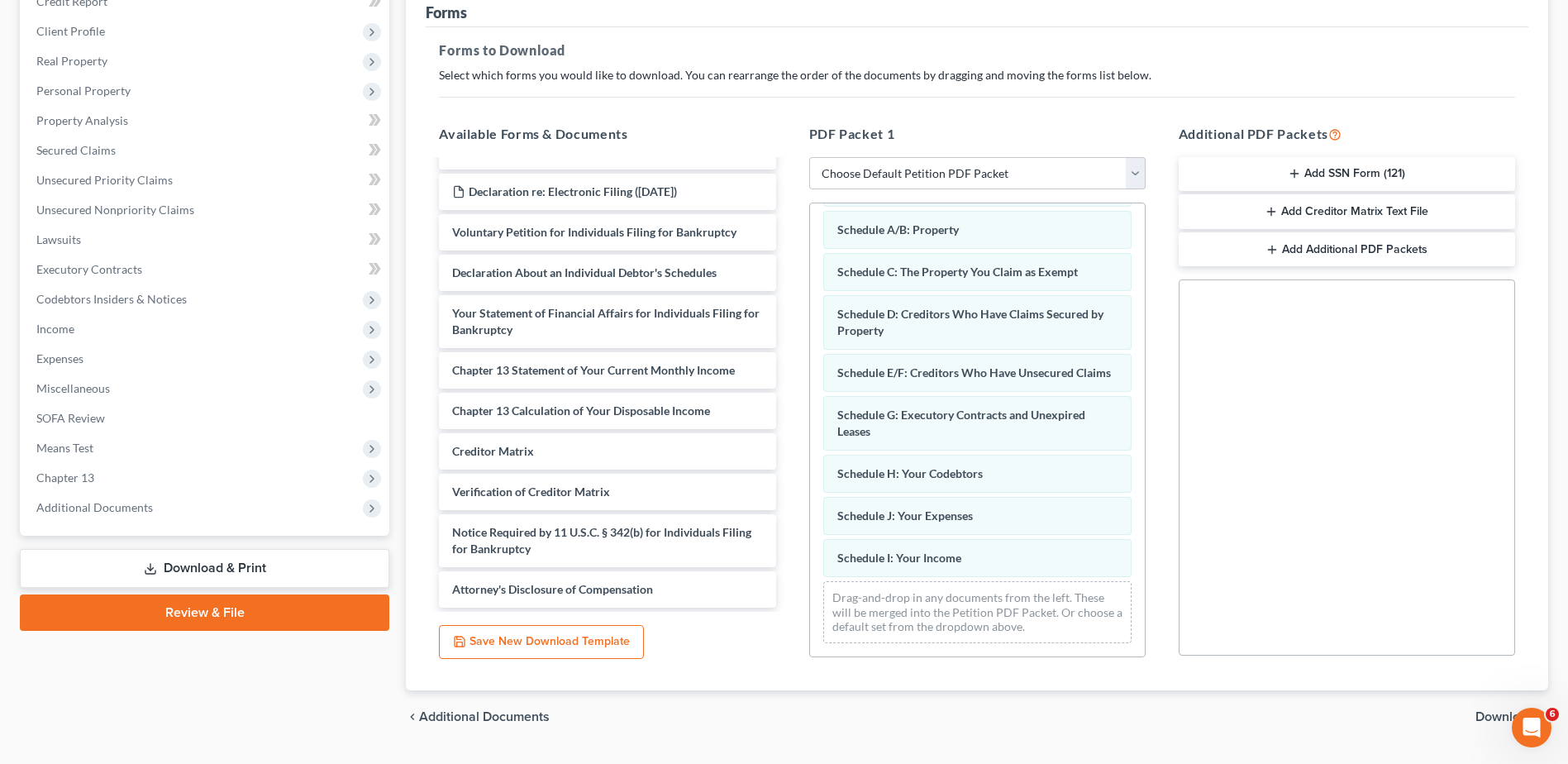
scroll to position [202, 0]
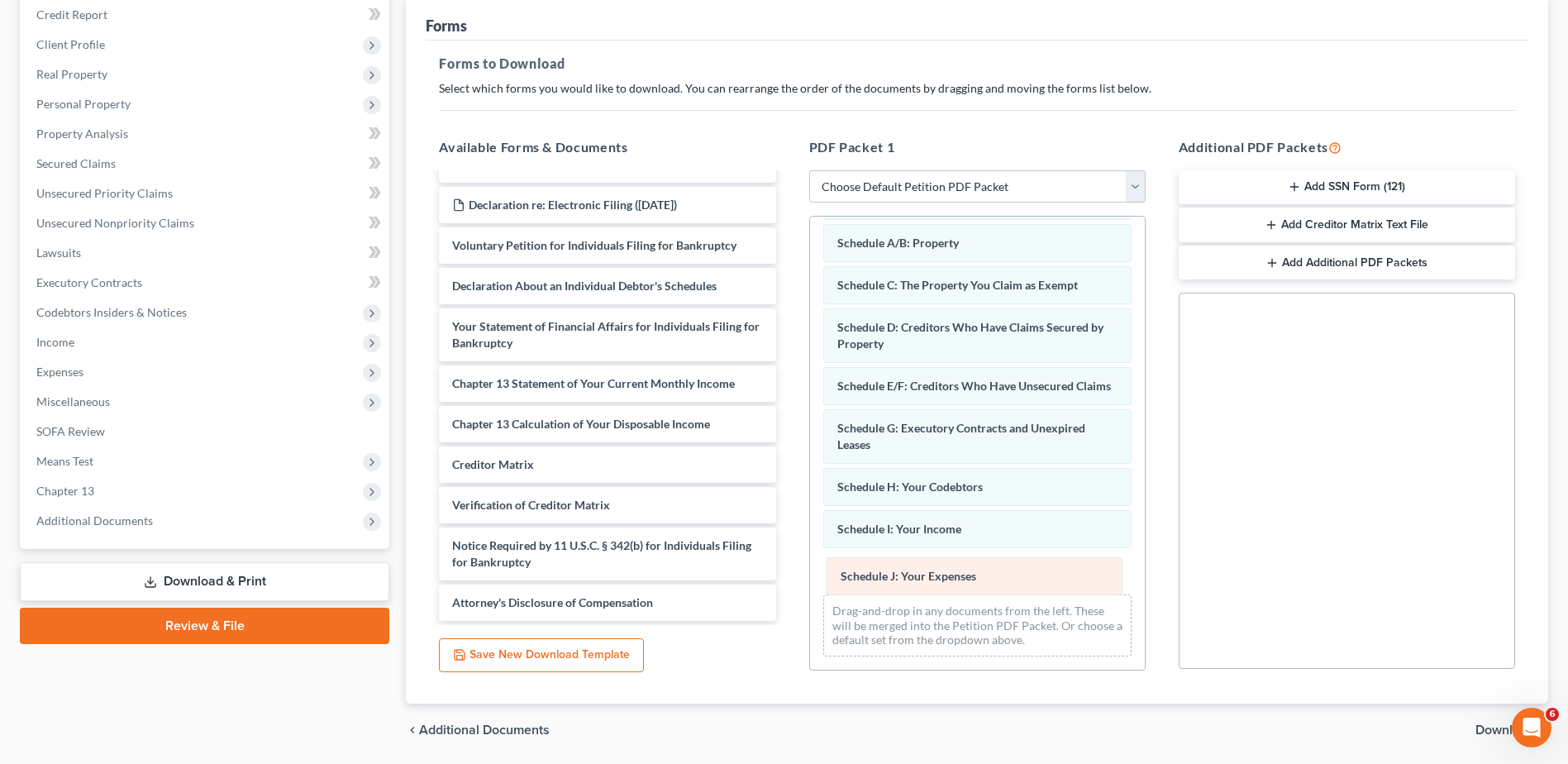
drag, startPoint x: 928, startPoint y: 522, endPoint x: 930, endPoint y: 570, distance: 48.0
click at [930, 570] on div "Schedule J: Your Expenses Declaration of Evidence of Employers' Payments [DATE]…" at bounding box center [977, 390] width 334 height 560
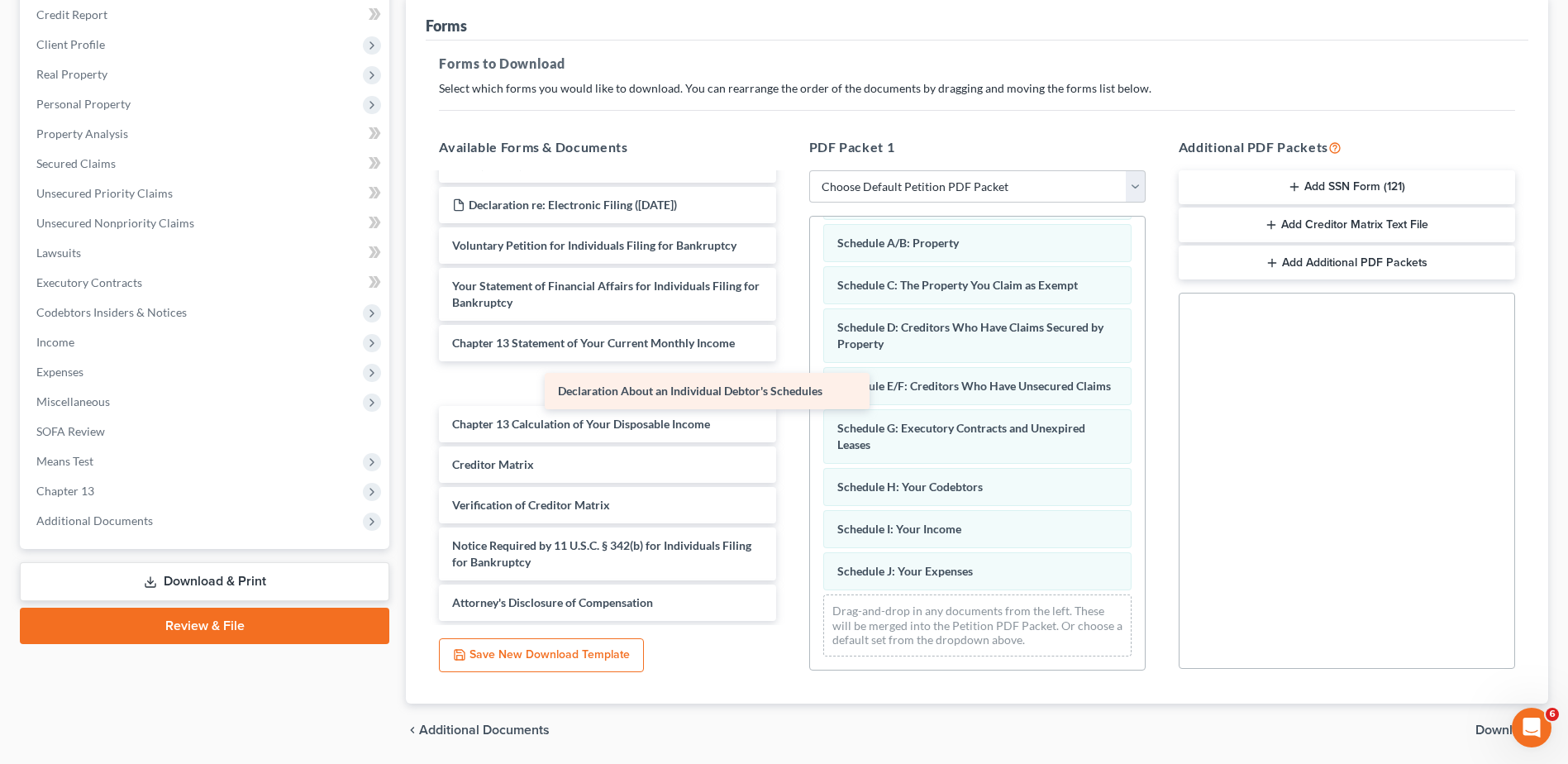
scroll to position [118, 0]
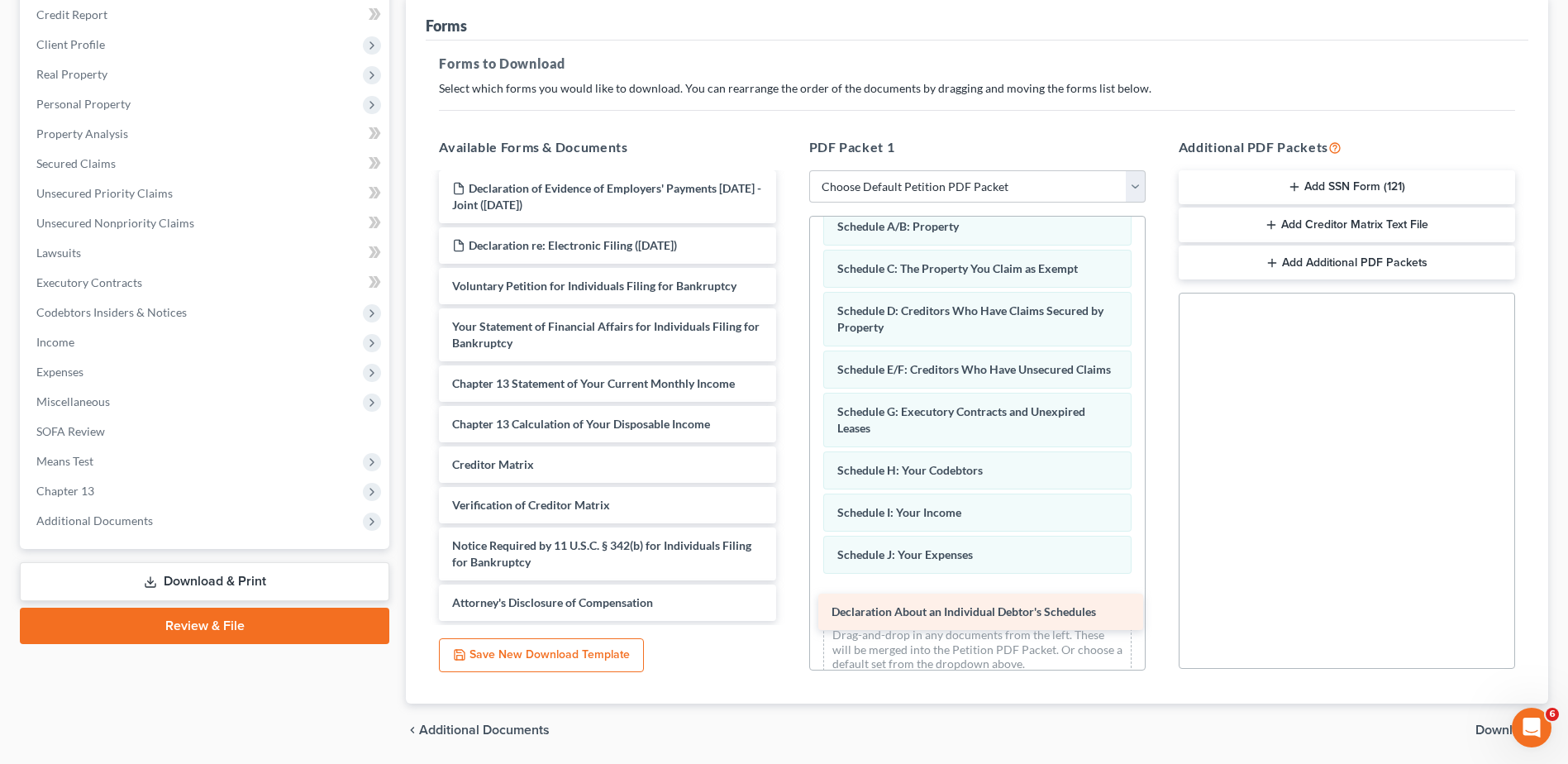
drag, startPoint x: 617, startPoint y: 286, endPoint x: 996, endPoint y: 612, distance: 499.9
click at [788, 612] on div "Declaration About an Individual Debtor's Schedules Declaration of Evidence of E…" at bounding box center [606, 338] width 363 height 565
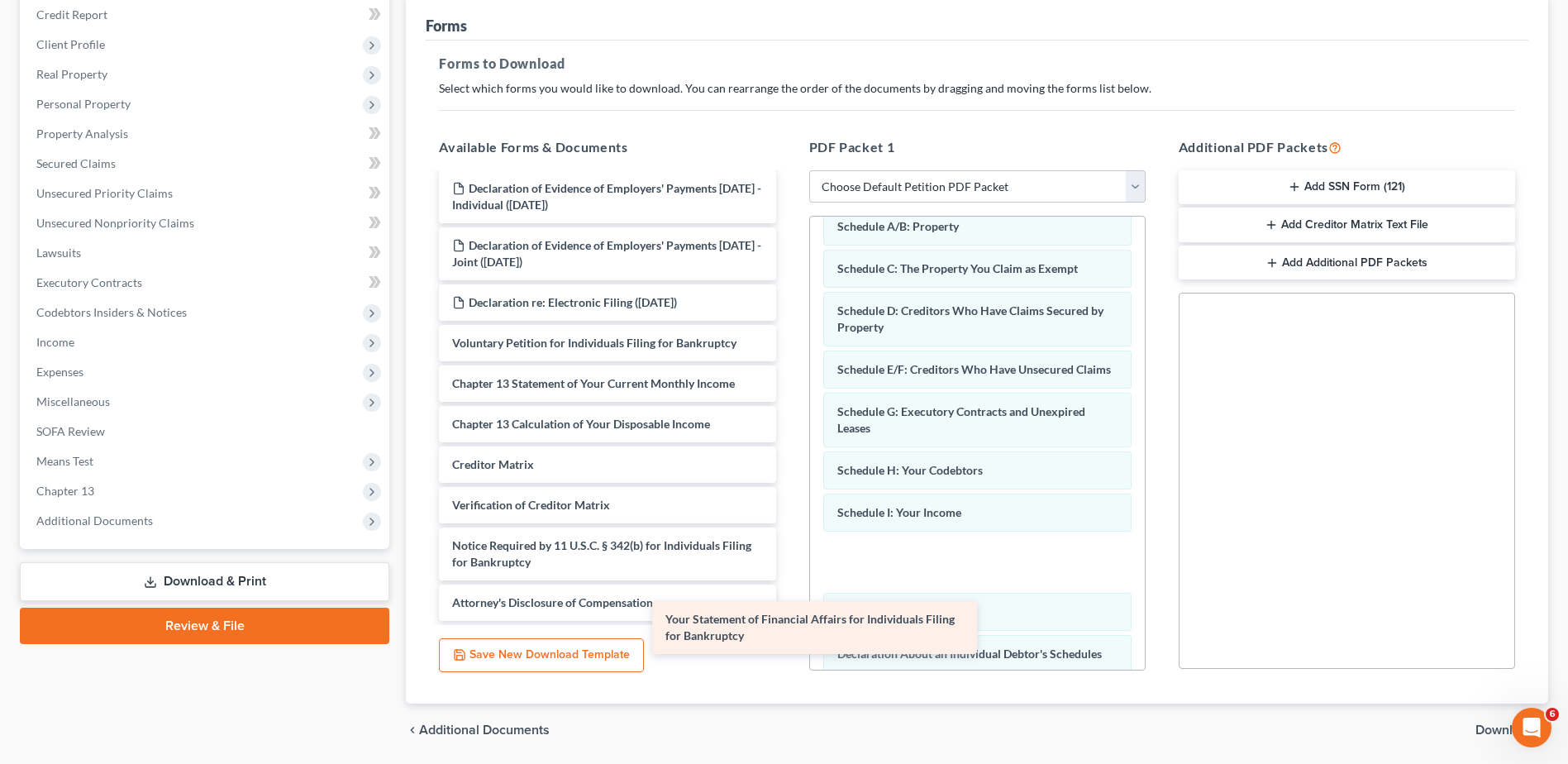
scroll to position [62, 0]
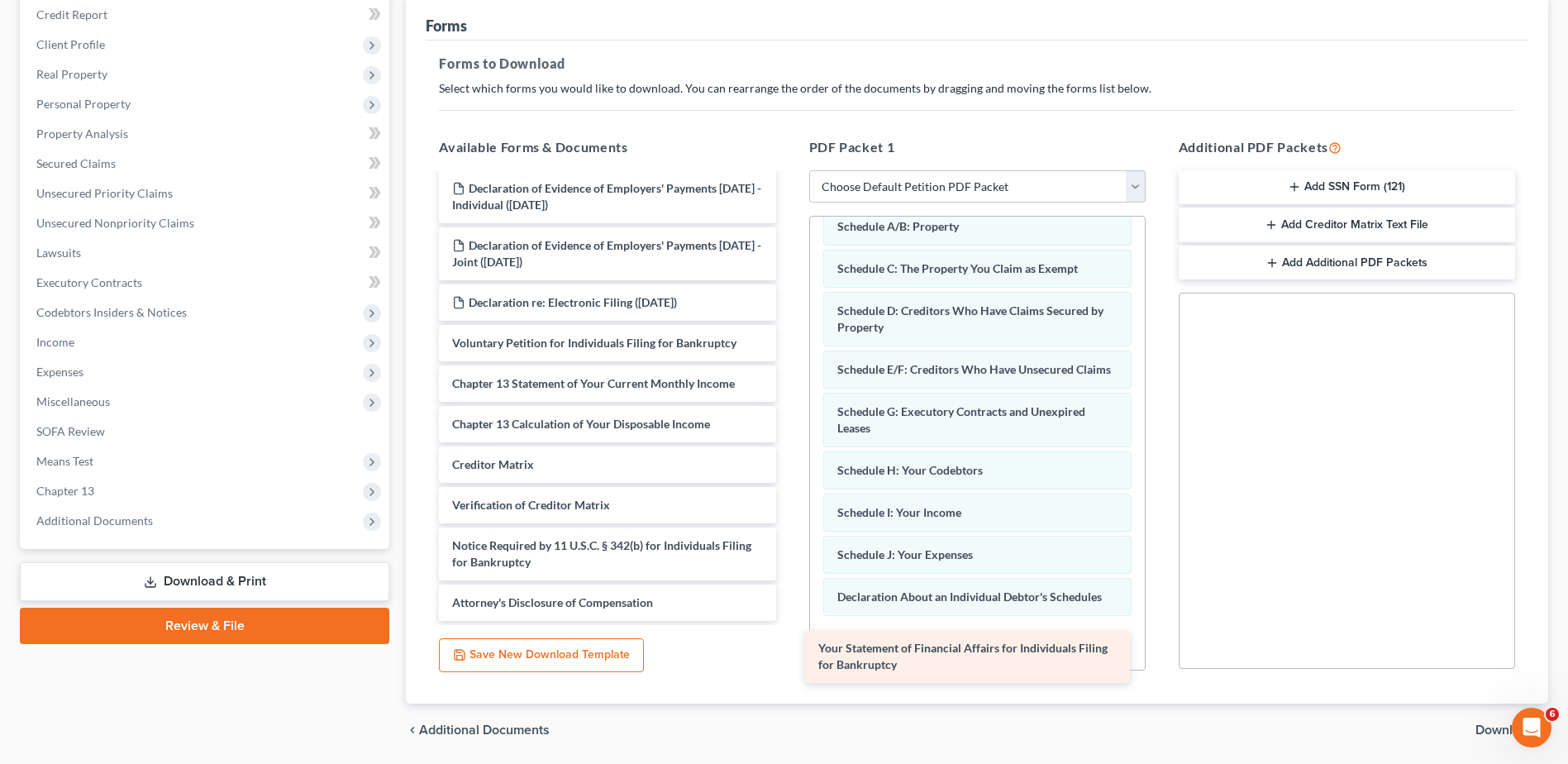
drag, startPoint x: 645, startPoint y: 329, endPoint x: 1012, endPoint y: 650, distance: 487.6
click at [788, 621] on div "Your Statement of Financial Affairs for Individuals Filing for Bankruptcy Decla…" at bounding box center [606, 368] width 363 height 508
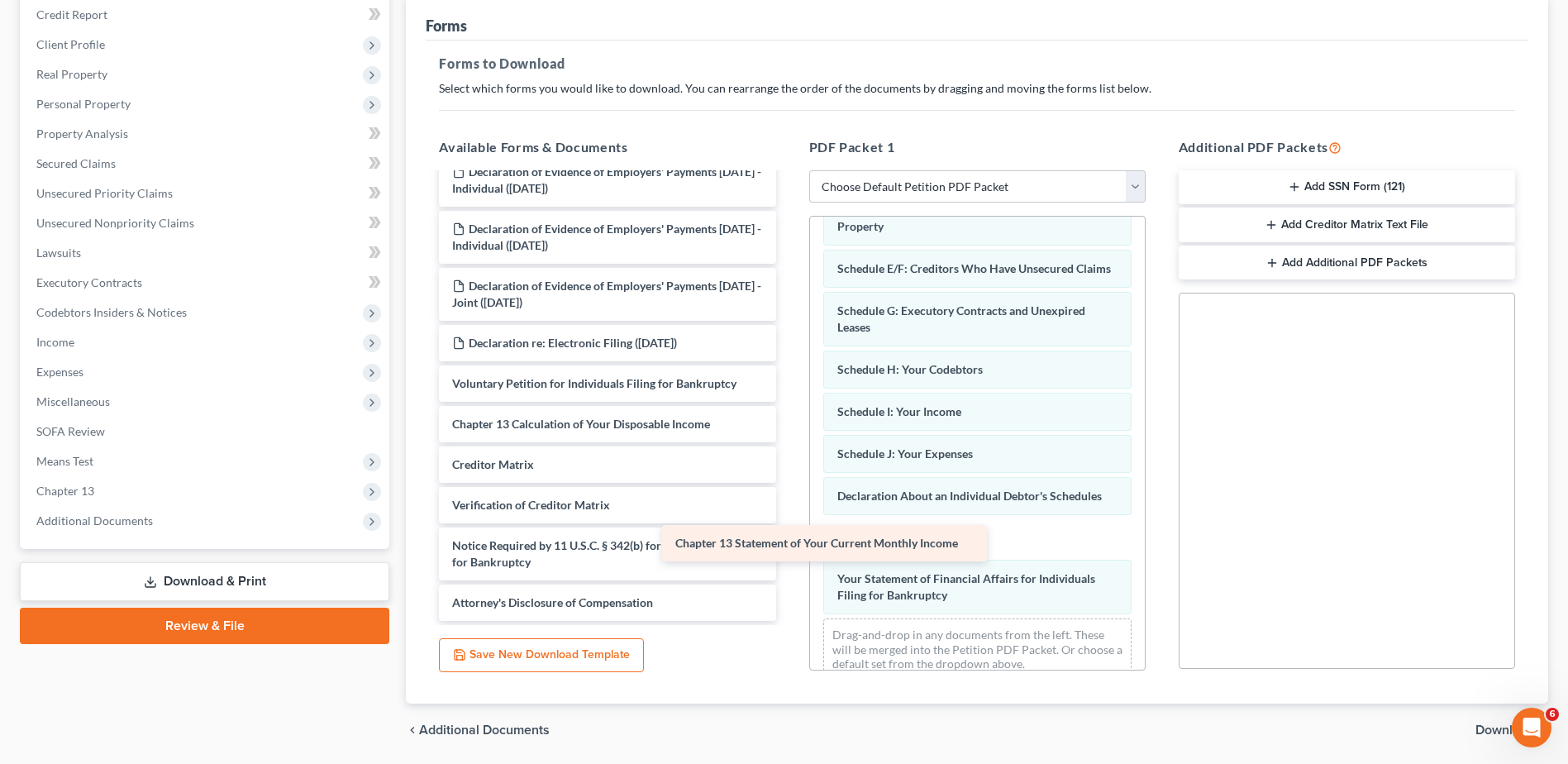
scroll to position [21, 0]
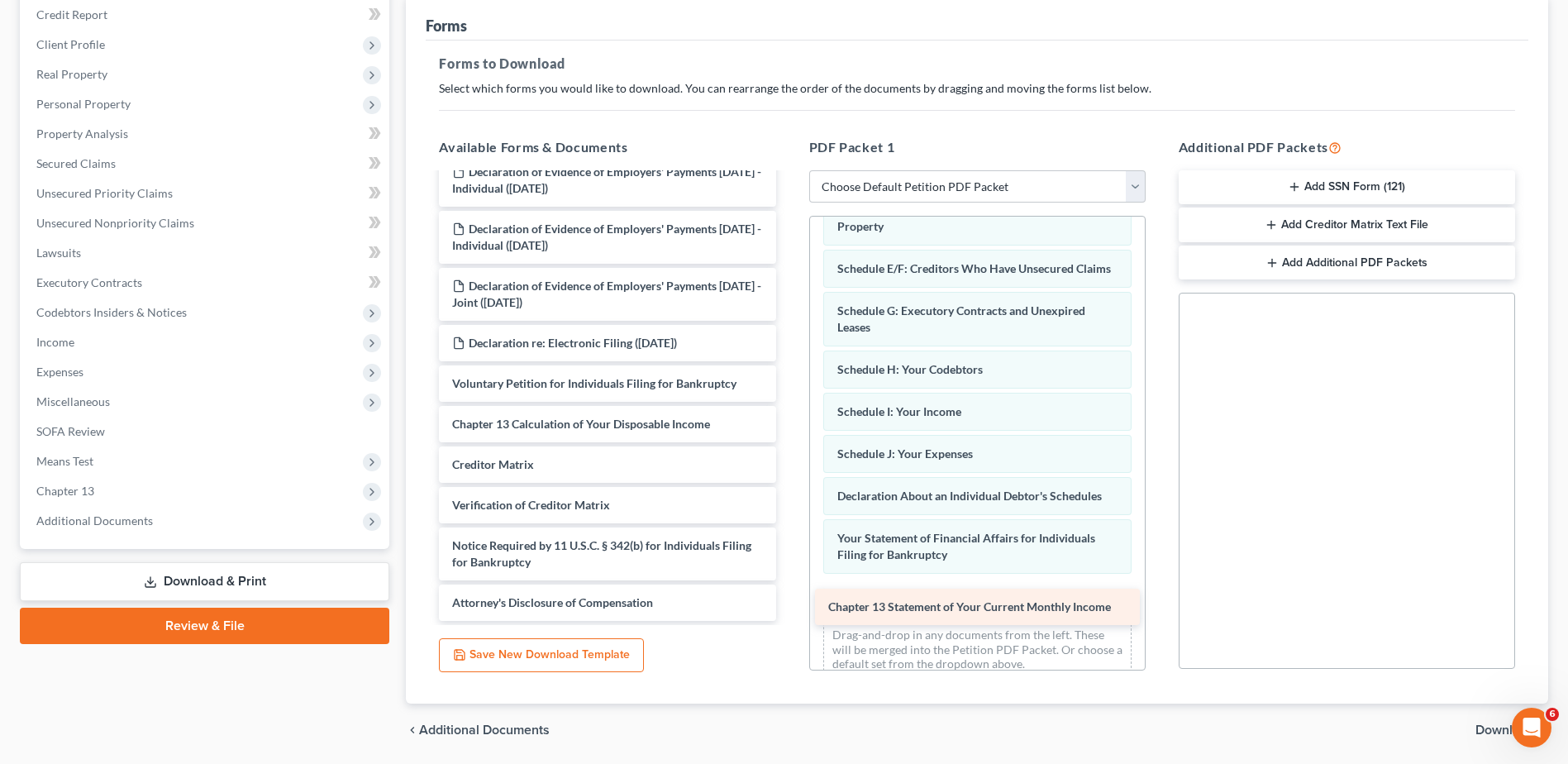
drag, startPoint x: 601, startPoint y: 382, endPoint x: 977, endPoint y: 606, distance: 437.7
click at [788, 606] on div "Chapter 13 Statement of Your Current Monthly Income Declaration of Evidence of …" at bounding box center [606, 387] width 363 height 467
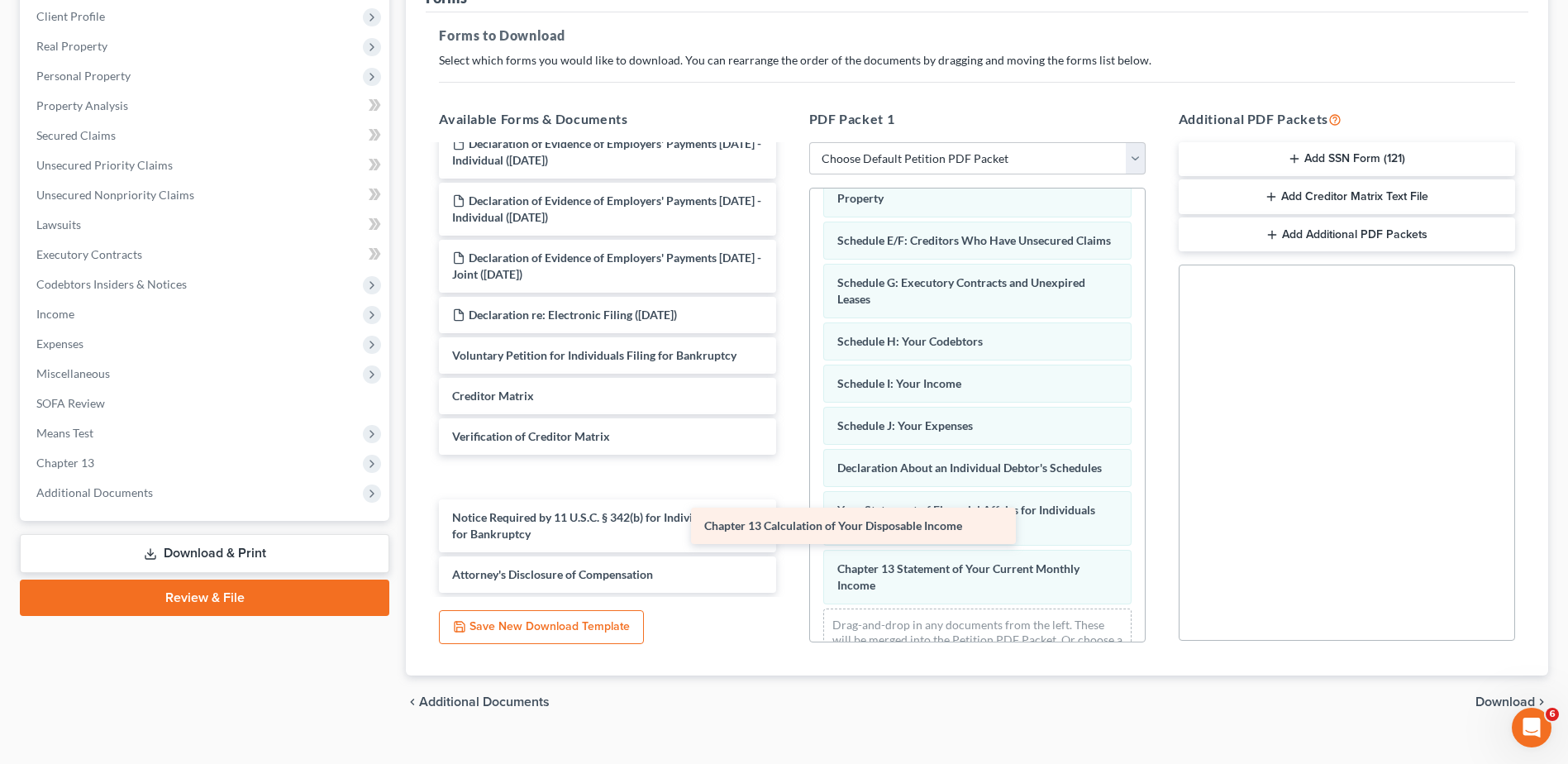
scroll to position [0, 0]
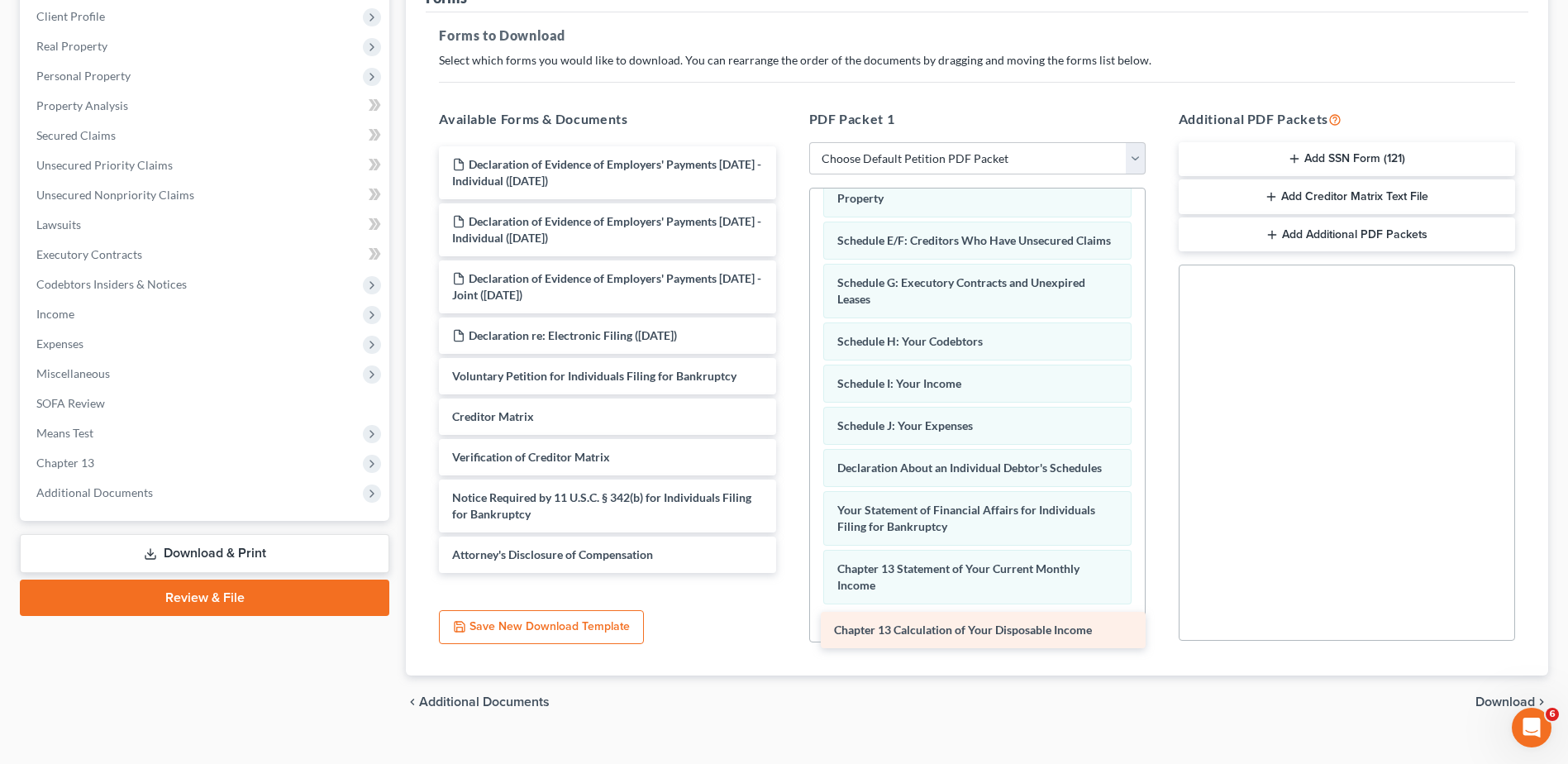
drag, startPoint x: 501, startPoint y: 391, endPoint x: 883, endPoint y: 626, distance: 448.5
click at [788, 573] on div "Chapter 13 Calculation of Your Disposable Income Declaration of Evidence of Emp…" at bounding box center [606, 359] width 363 height 427
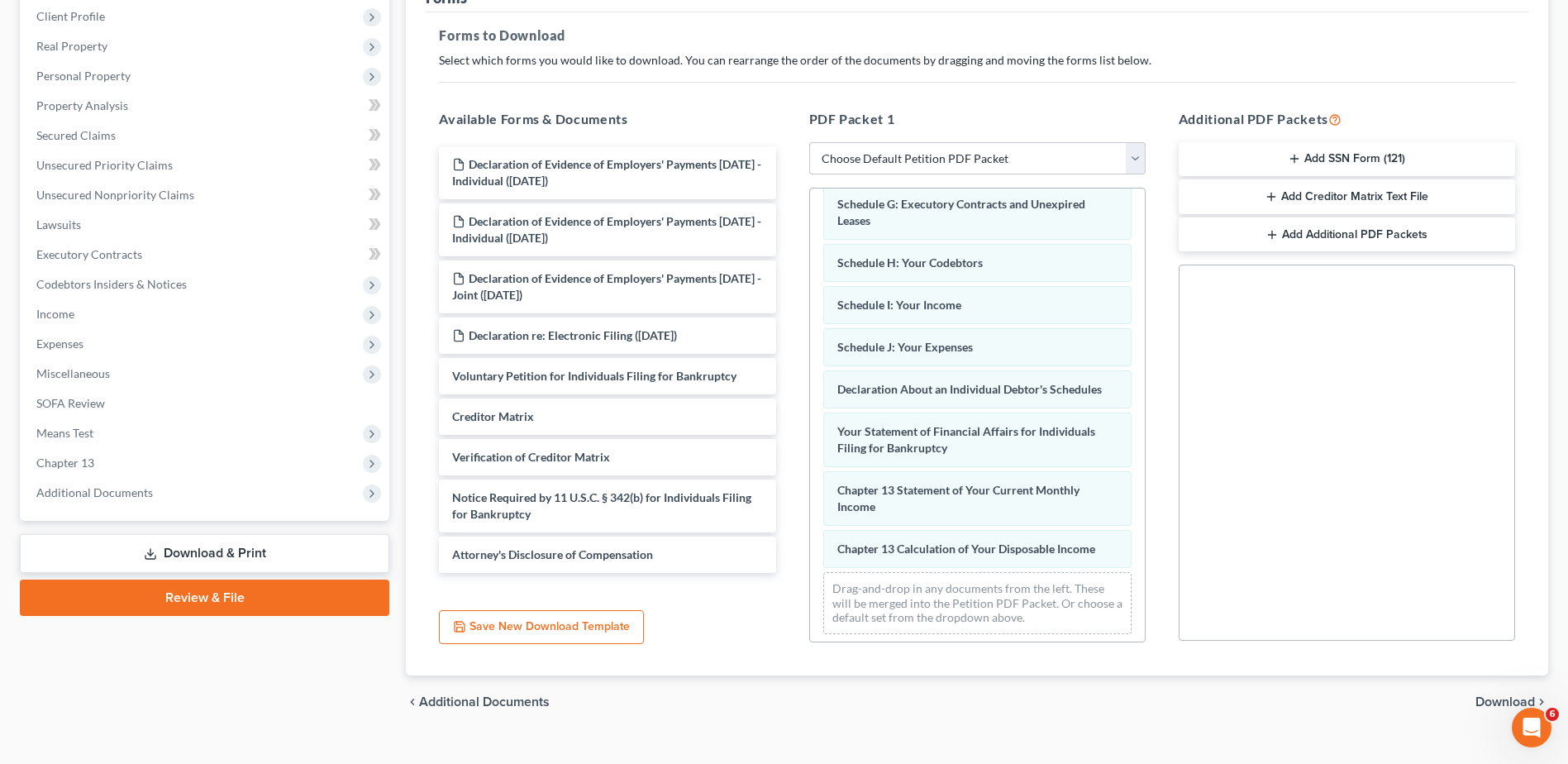
scroll to position [298, 0]
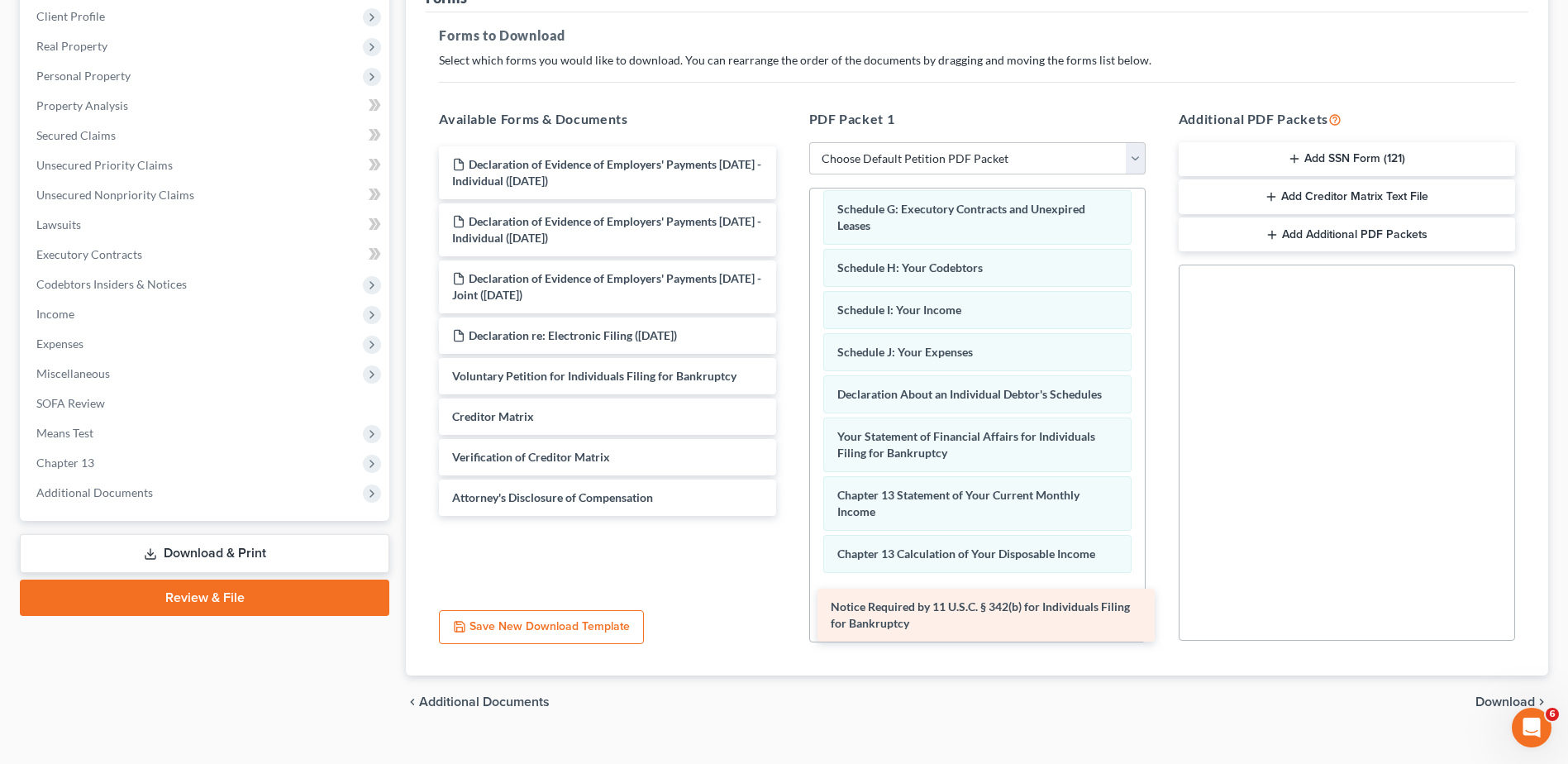
drag, startPoint x: 525, startPoint y: 499, endPoint x: 903, endPoint y: 608, distance: 393.4
click at [788, 516] on div "Notice Required by 11 U.S.C. § 342(b) for Individuals Filing for Bankruptcy Dec…" at bounding box center [606, 331] width 363 height 370
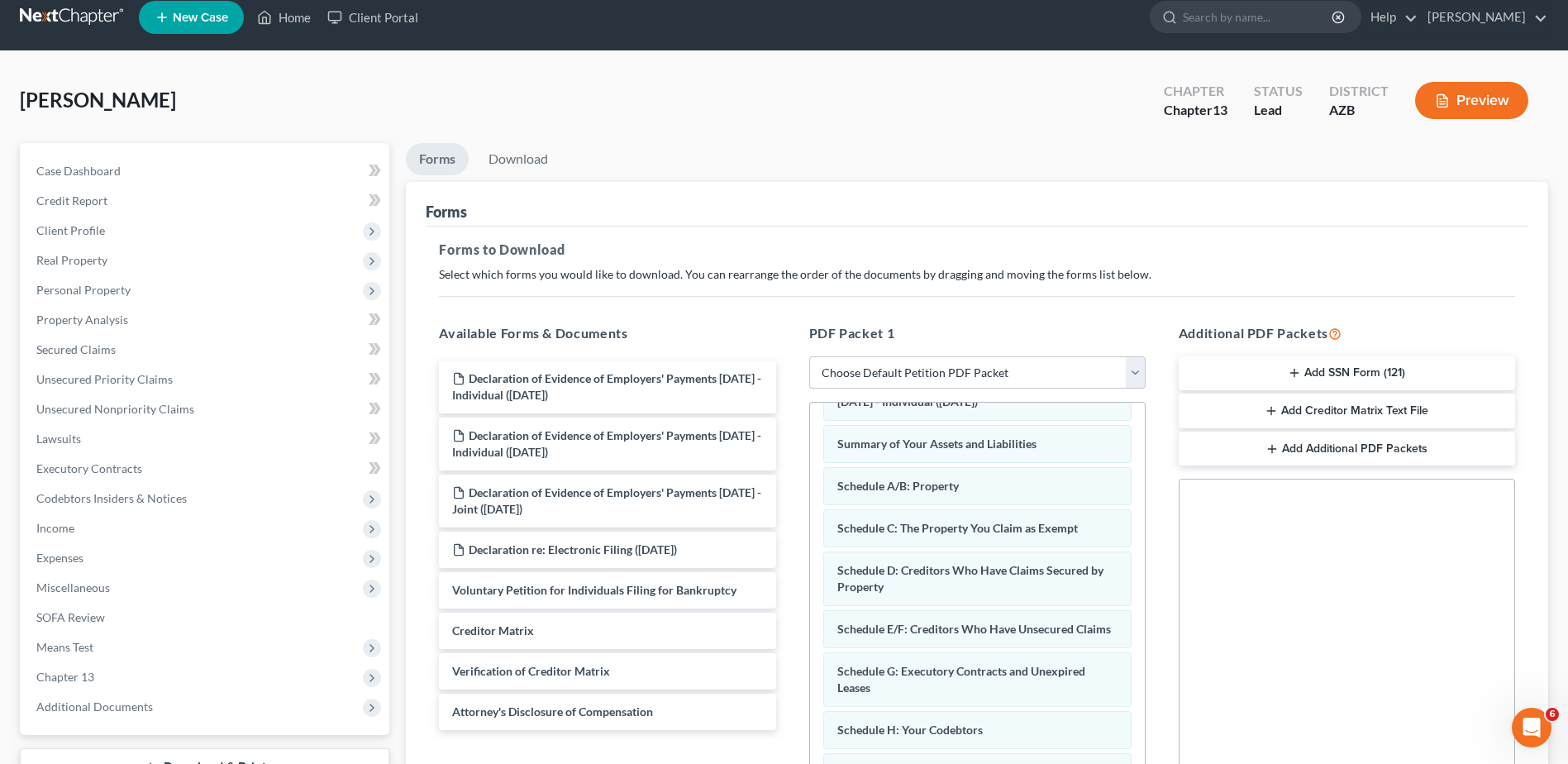
scroll to position [9, 0]
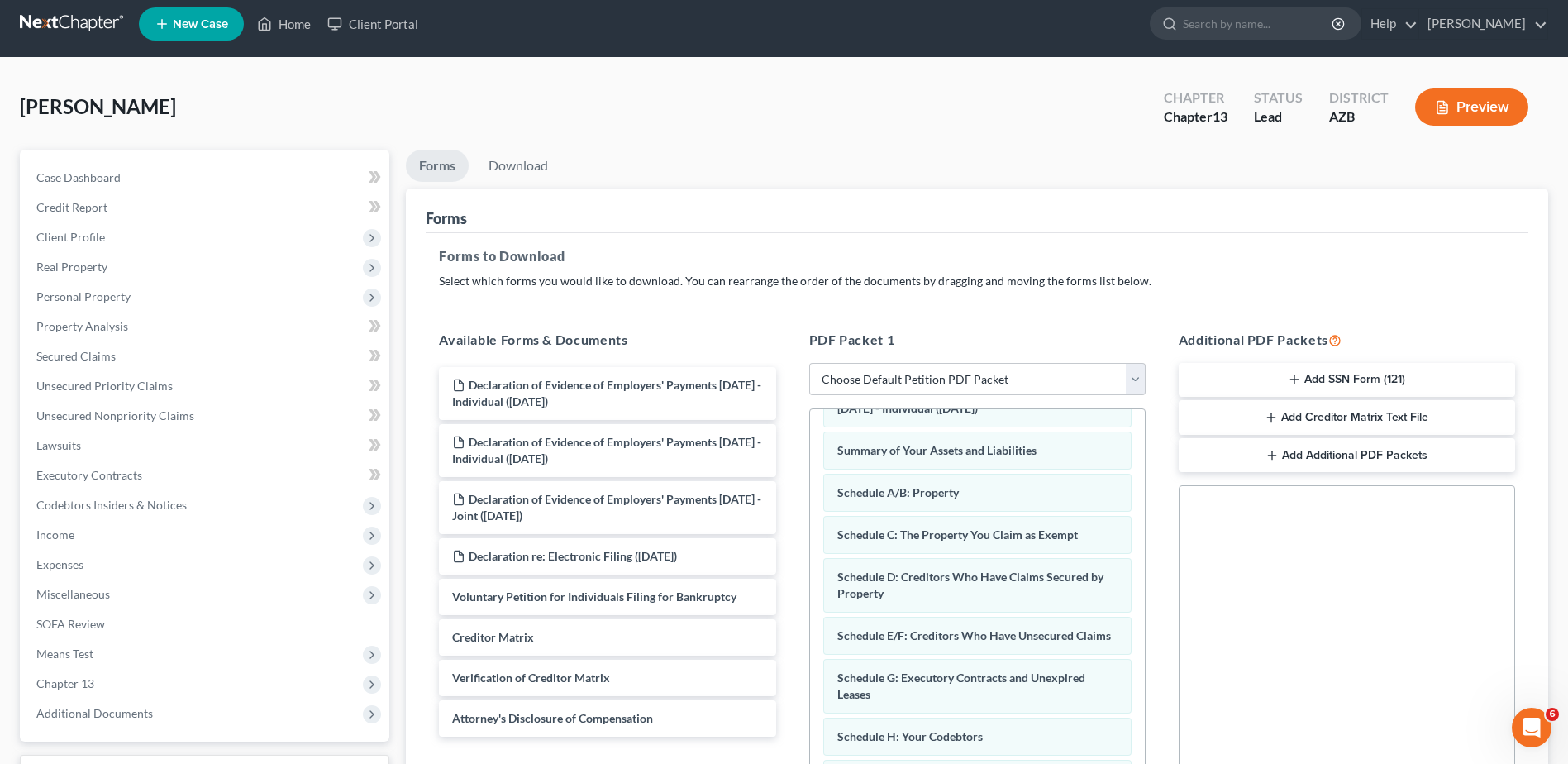
click at [524, 130] on div "[PERSON_NAME] Upgraded Chapter Chapter 13 Status Lead District AZB Preview" at bounding box center [784, 114] width 1528 height 72
click at [508, 168] on link "Download" at bounding box center [518, 166] width 86 height 32
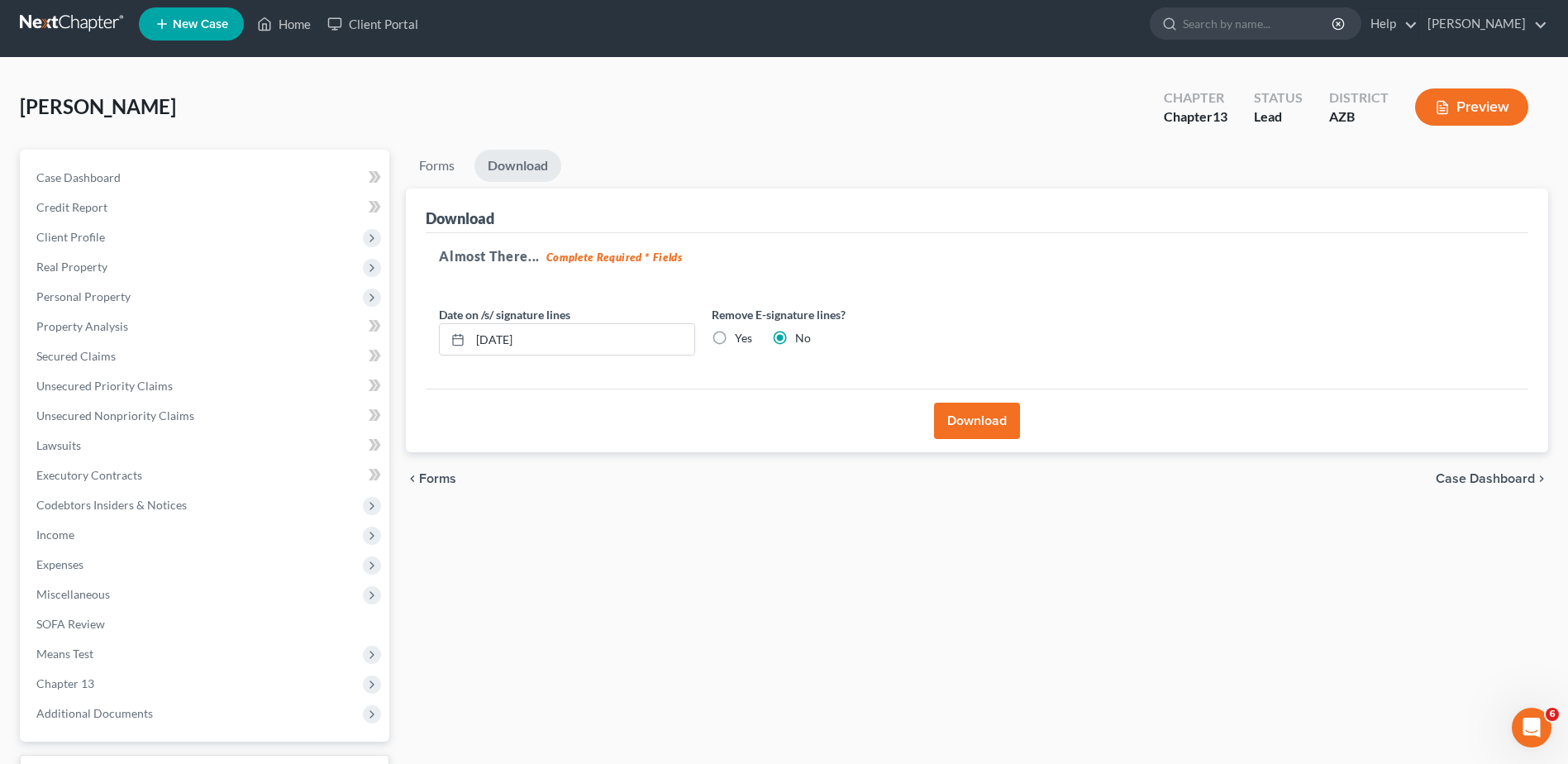
click at [974, 414] on button "Download" at bounding box center [977, 421] width 86 height 36
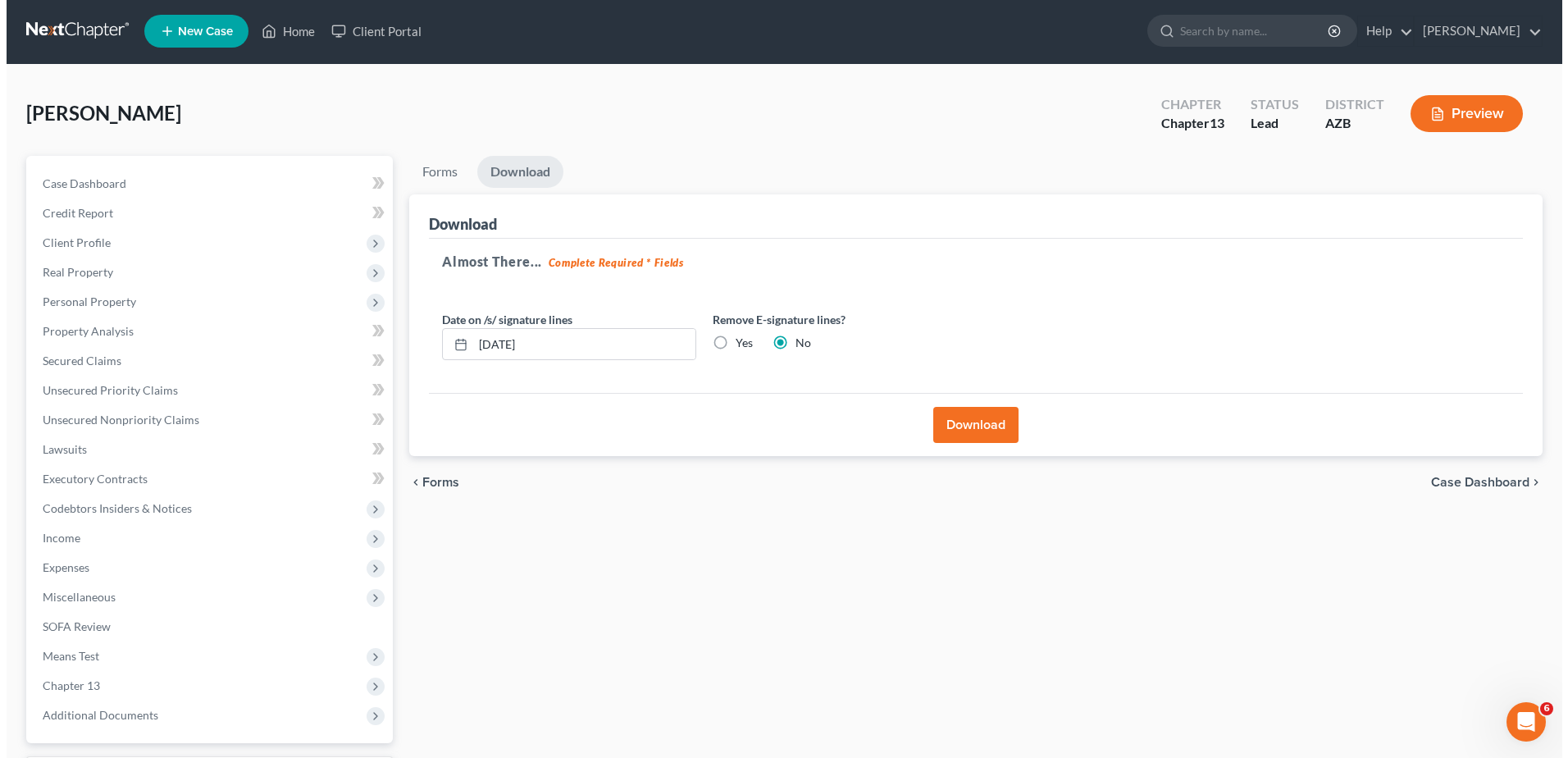
scroll to position [0, 0]
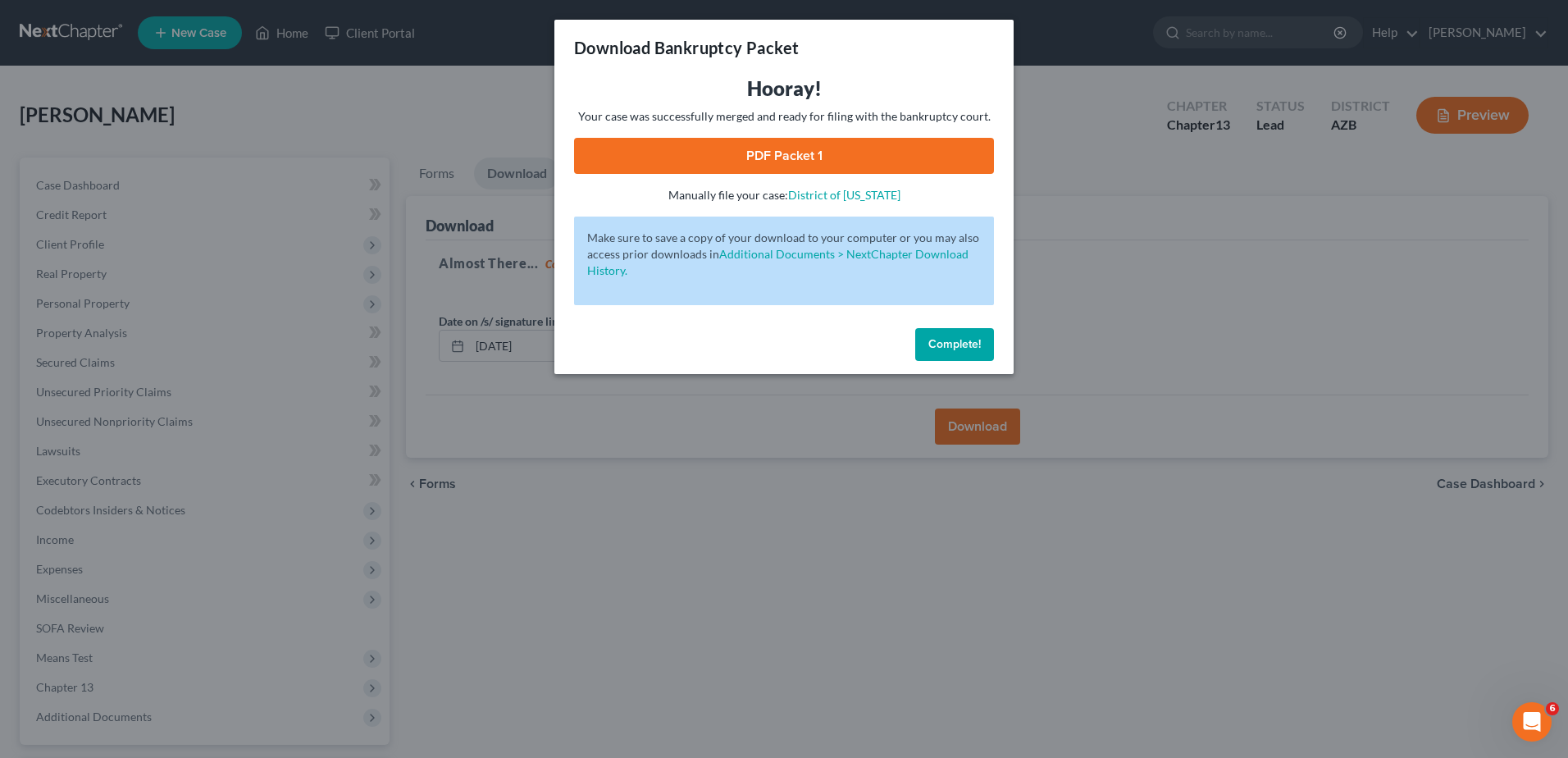
click at [784, 150] on link "PDF Packet 1" at bounding box center [784, 156] width 420 height 36
drag, startPoint x: 158, startPoint y: 324, endPoint x: 40, endPoint y: 334, distance: 118.4
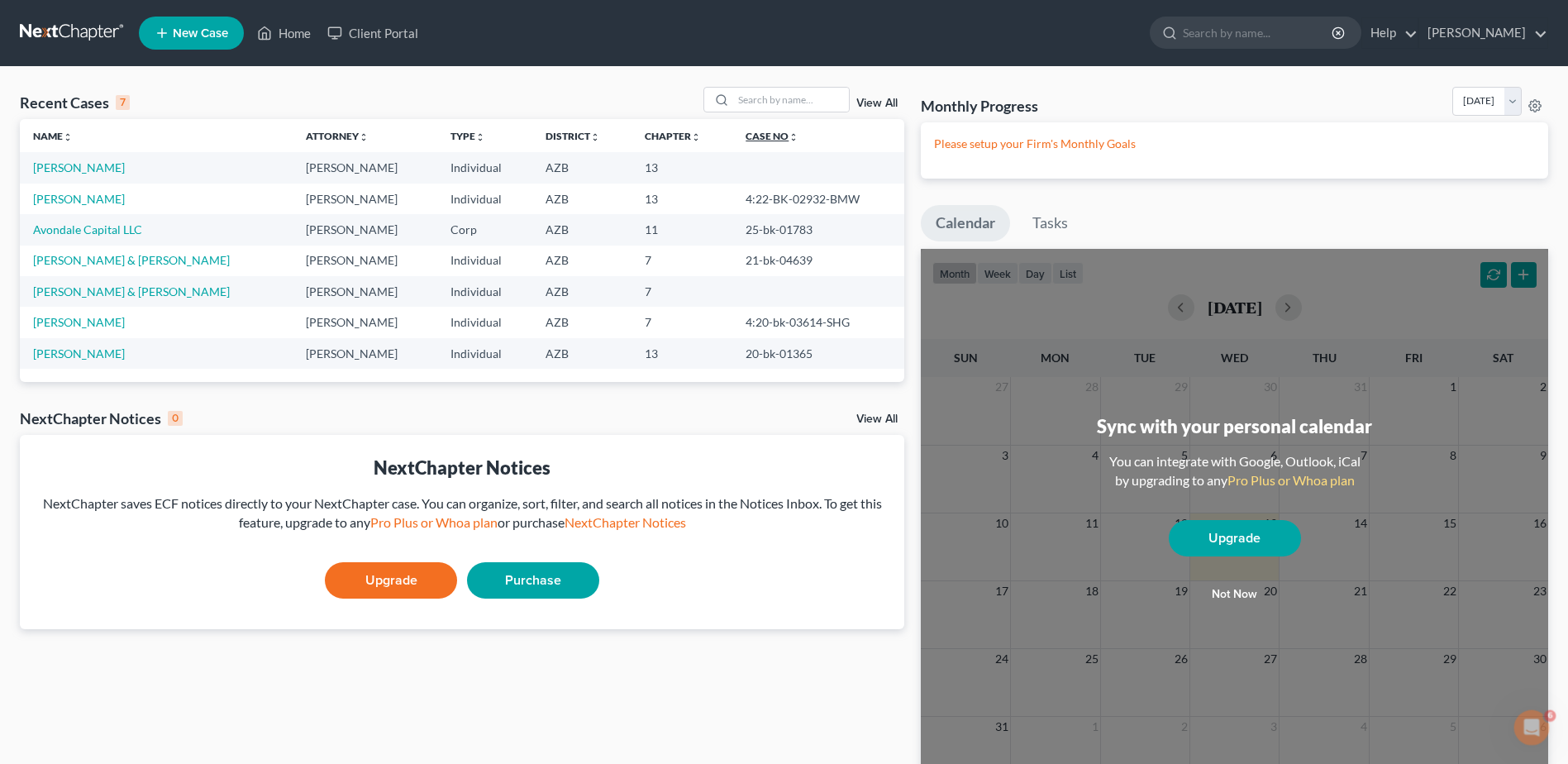
click at [754, 132] on link "Case No unfold_more expand_more expand_less" at bounding box center [772, 136] width 53 height 12
click at [78, 165] on link "[PERSON_NAME]" at bounding box center [79, 167] width 92 height 14
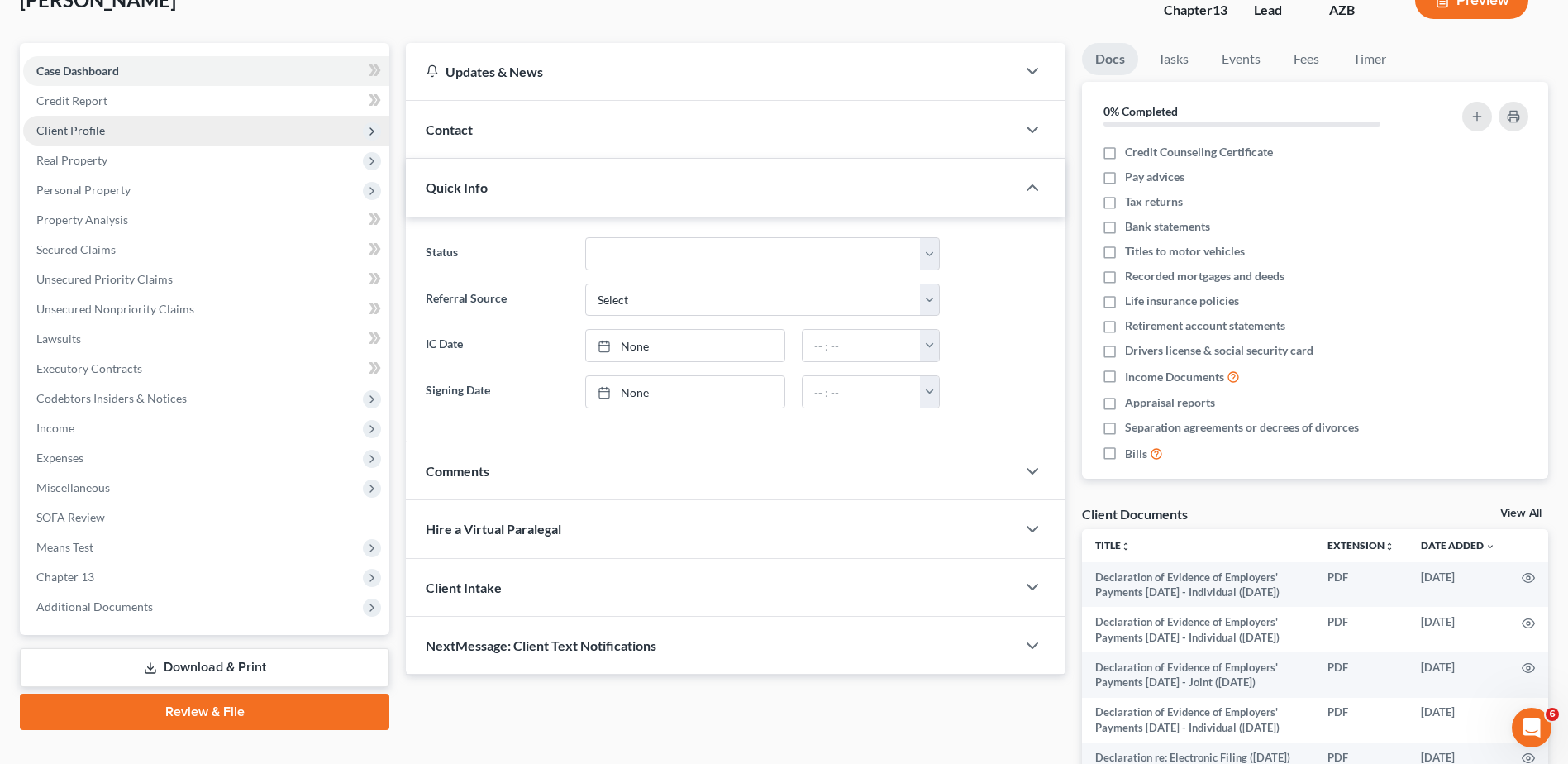
scroll to position [138, 0]
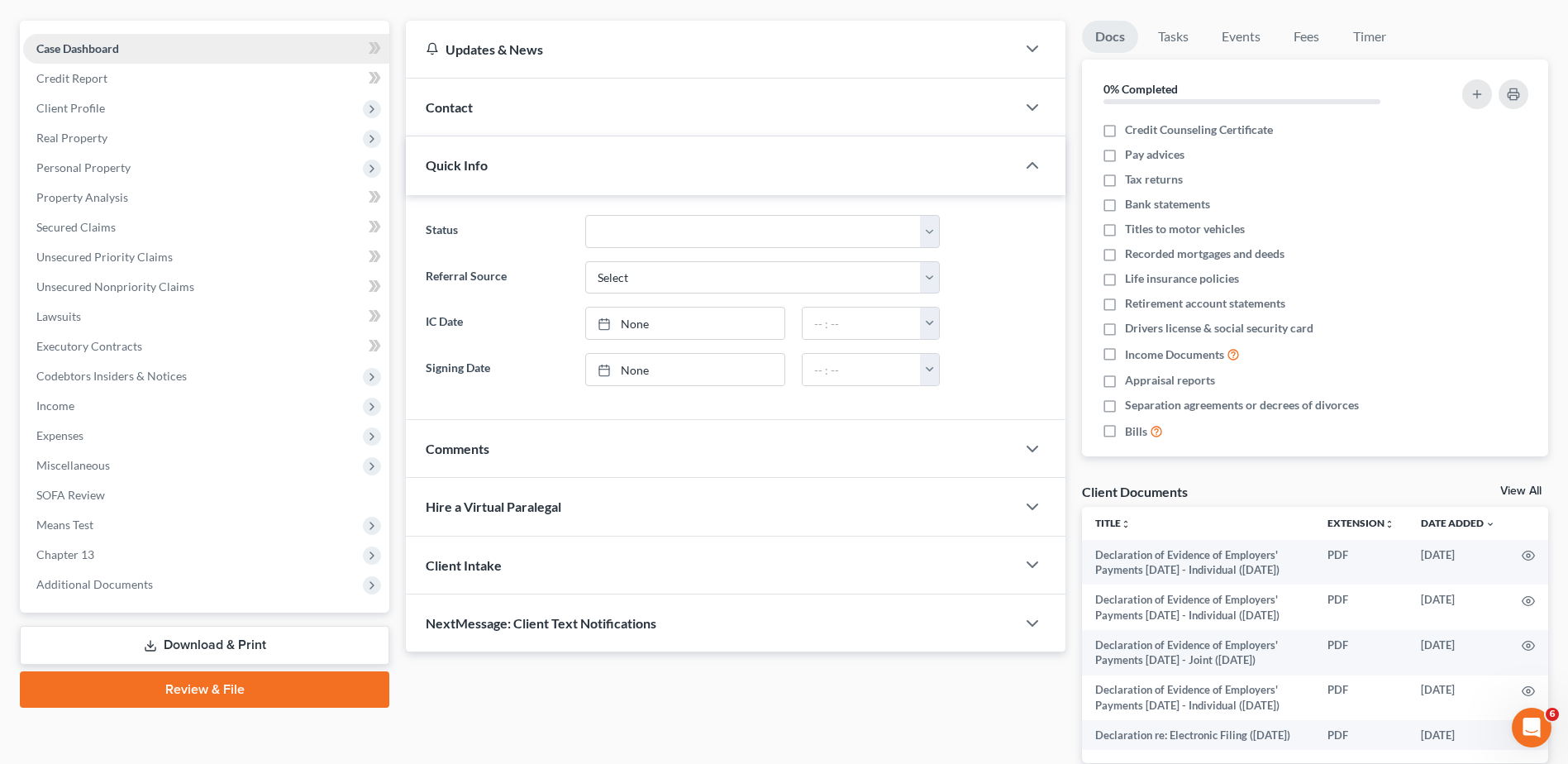
click at [87, 36] on link "Case Dashboard" at bounding box center [206, 48] width 366 height 29
click at [89, 42] on span "Case Dashboard" at bounding box center [77, 48] width 82 height 14
click at [83, 100] on span "Client Profile" at bounding box center [70, 107] width 68 height 14
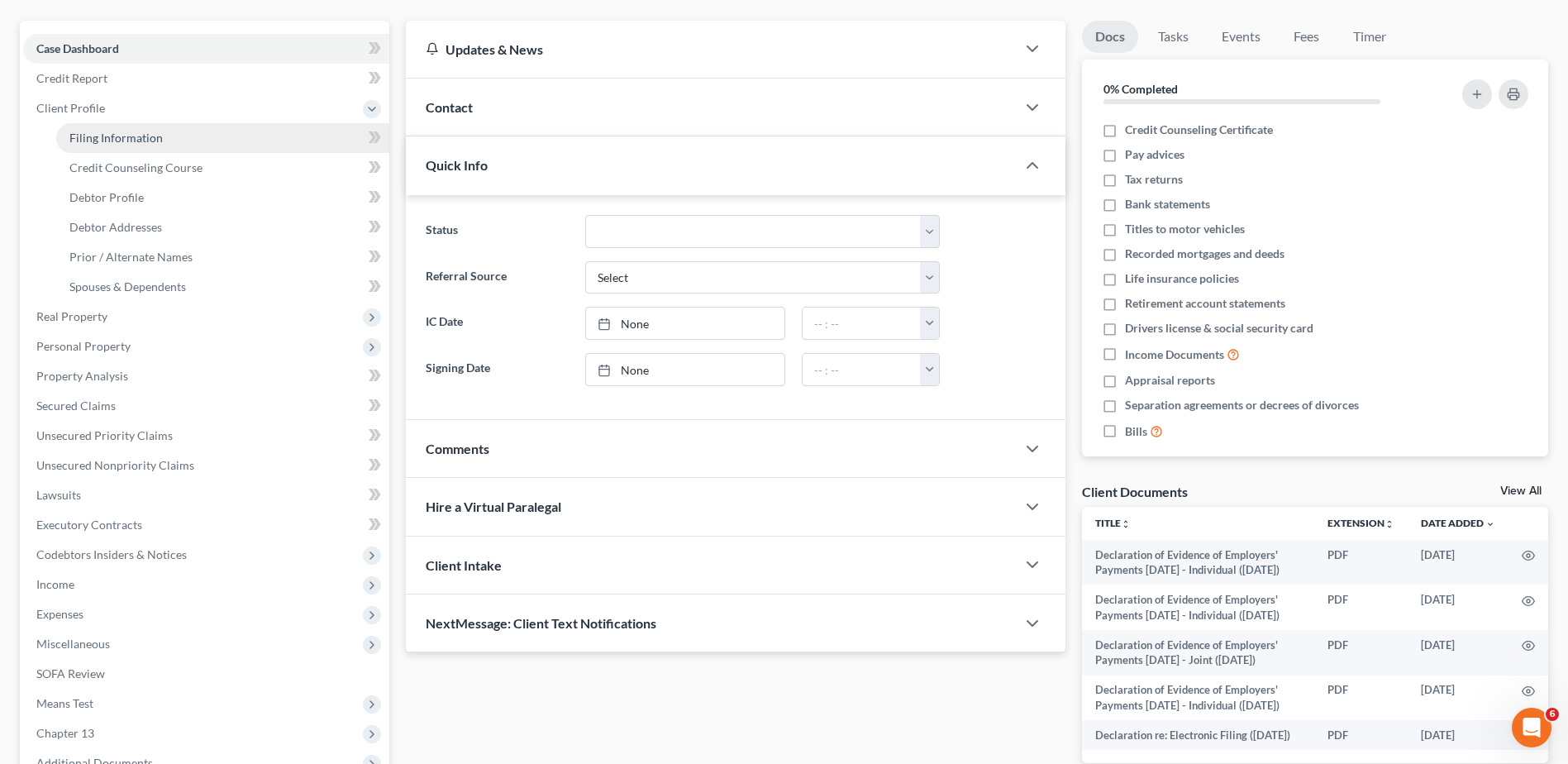
click at [143, 123] on link "Filing Information" at bounding box center [223, 137] width 333 height 29
select select "1"
select select "0"
select select "3"
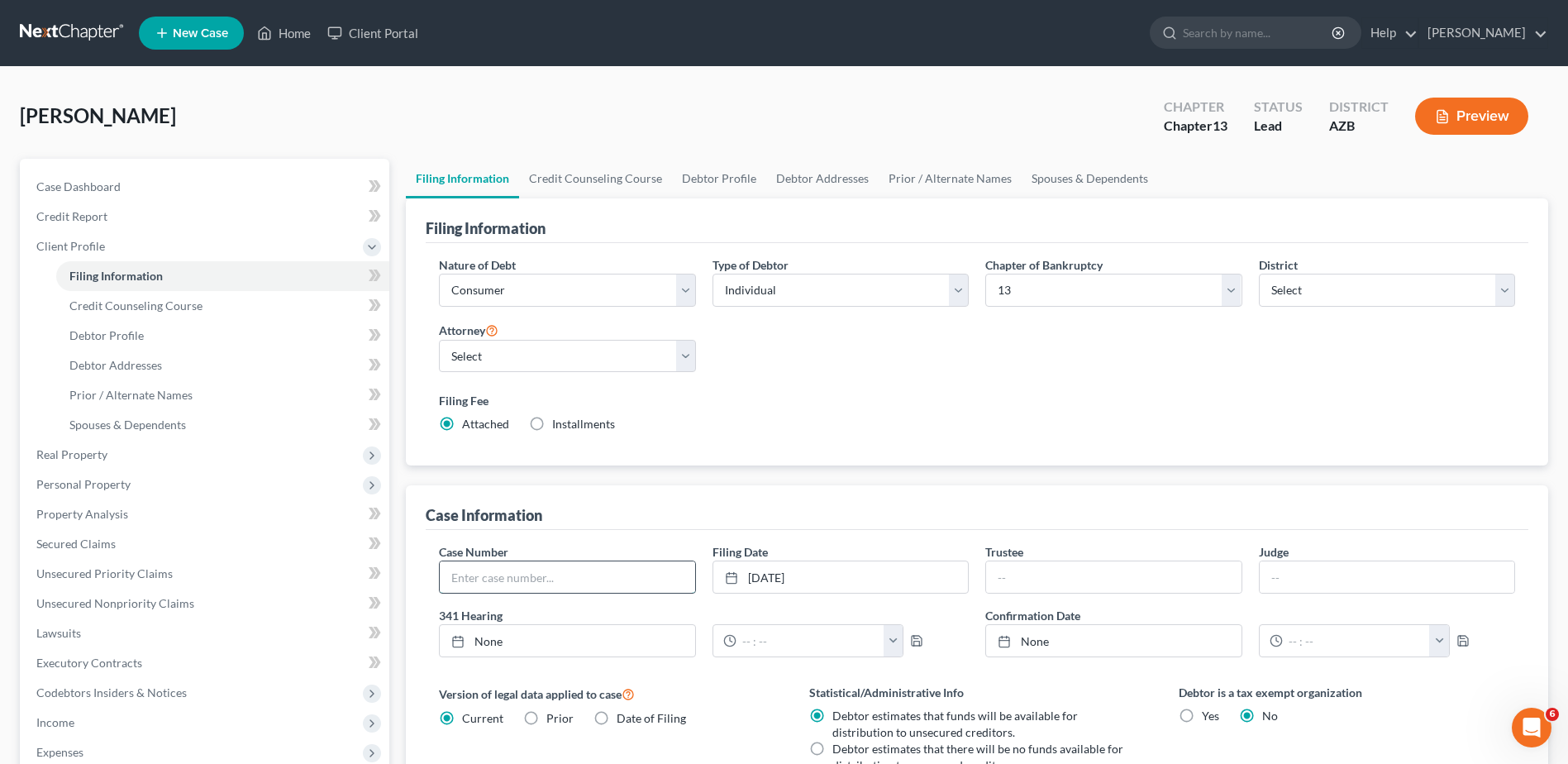
click at [450, 577] on input "text" at bounding box center [567, 576] width 255 height 31
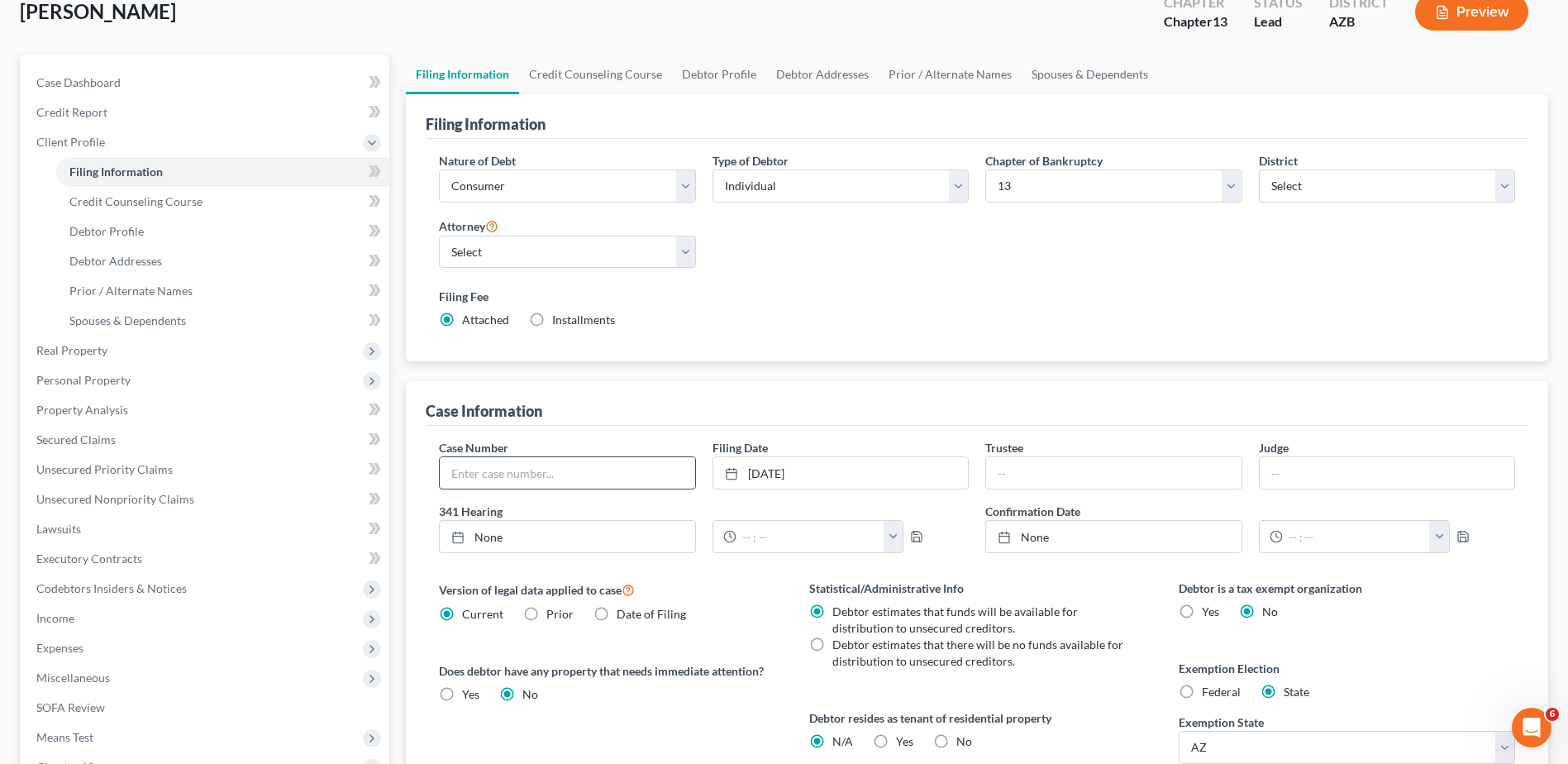
scroll to position [110, 0]
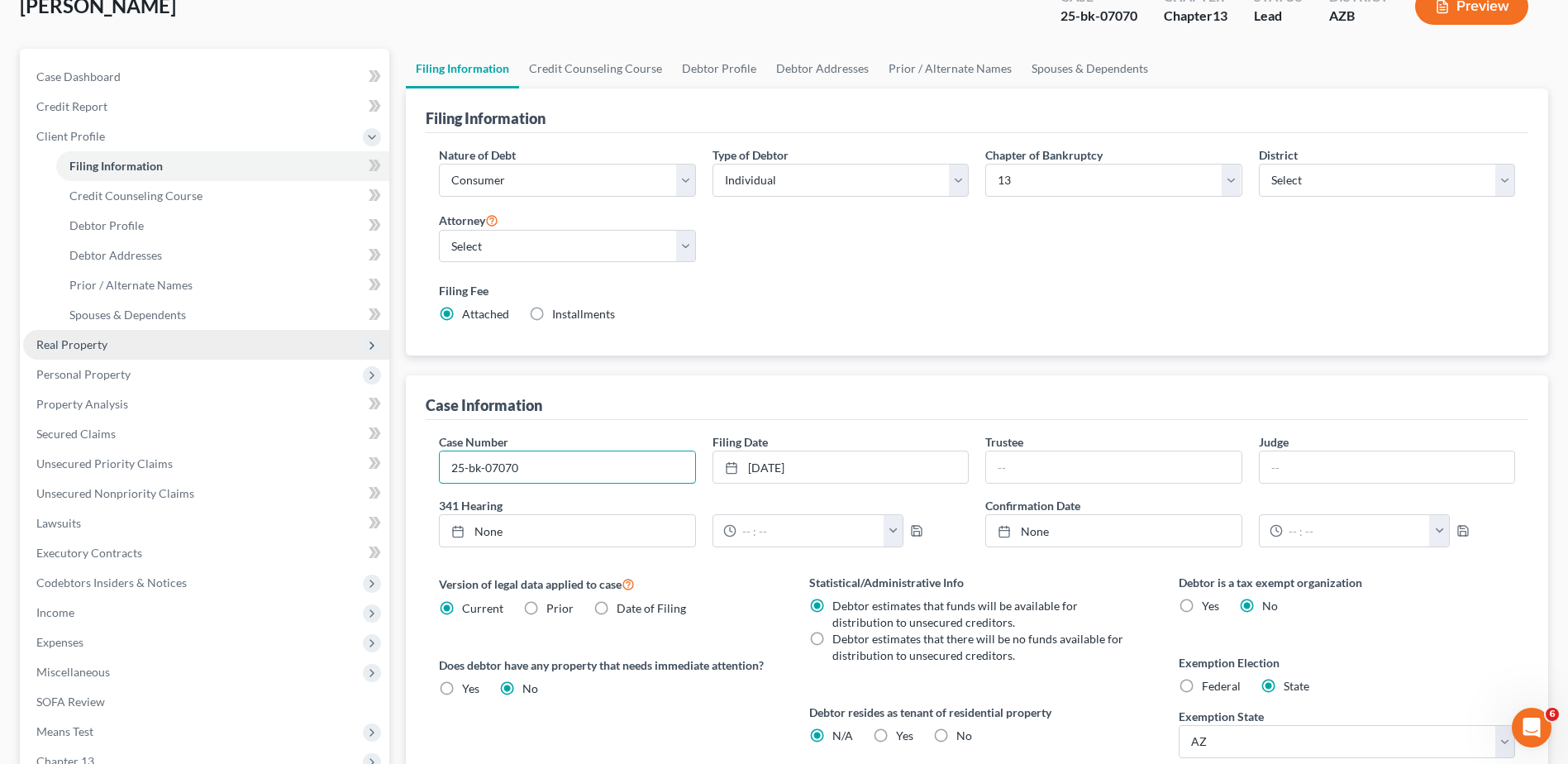
type input "25-bk-07070"
click at [286, 337] on span "Real Property" at bounding box center [206, 344] width 366 height 29
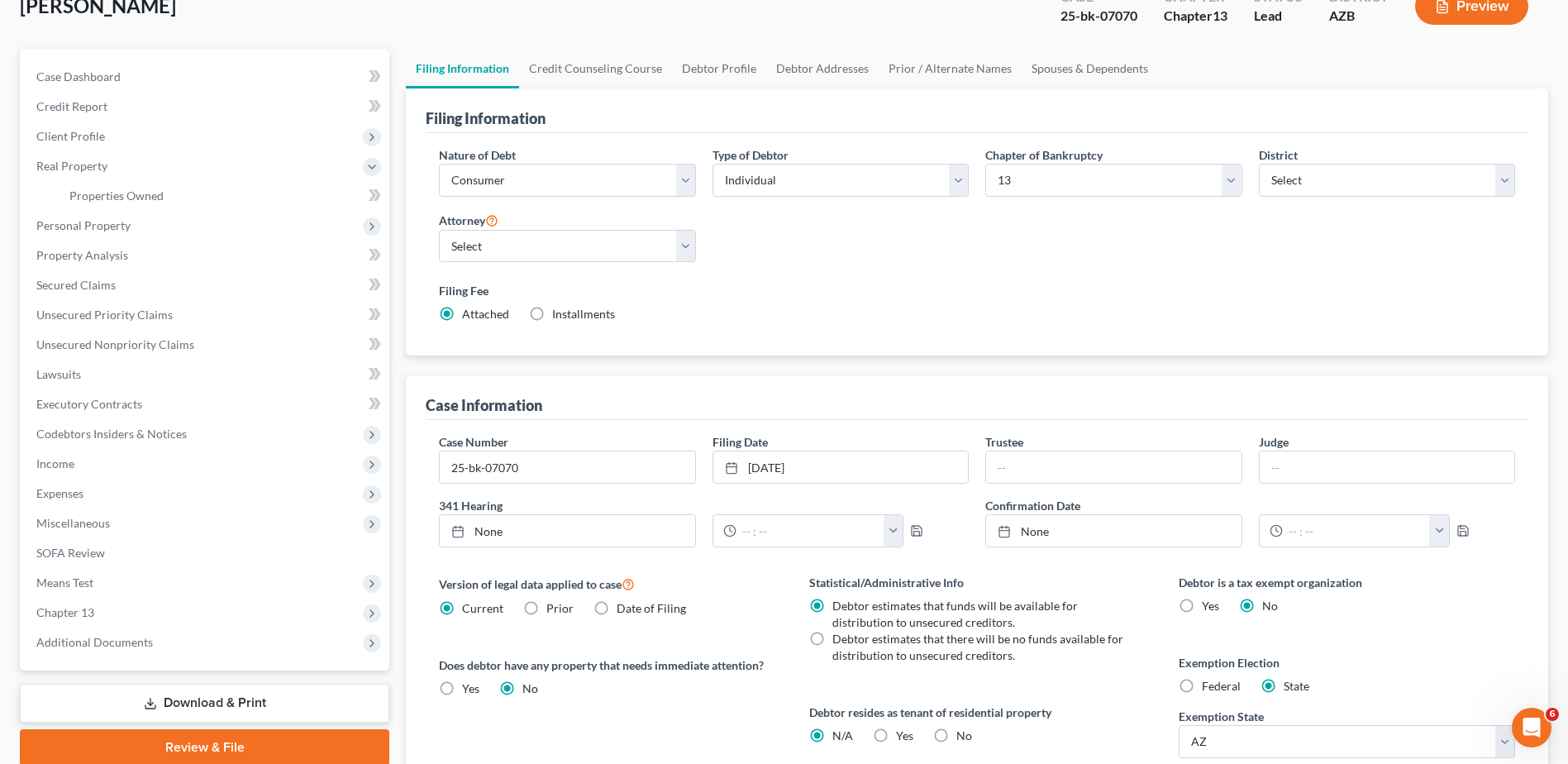
click at [594, 365] on div "Filing Information Nature of Debt Select Business Consumer Other Nature of Busi…" at bounding box center [977, 476] width 1143 height 775
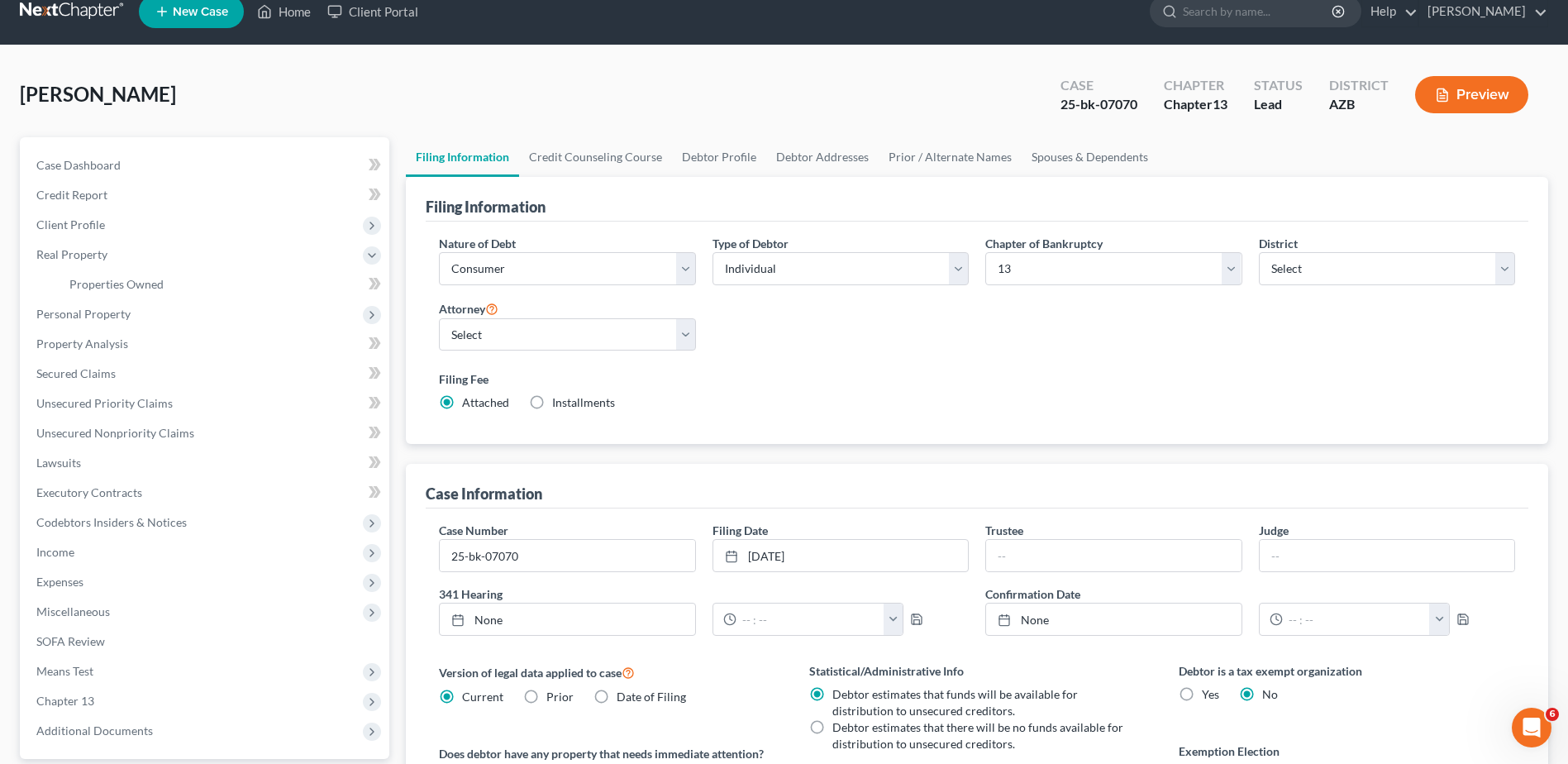
scroll to position [0, 0]
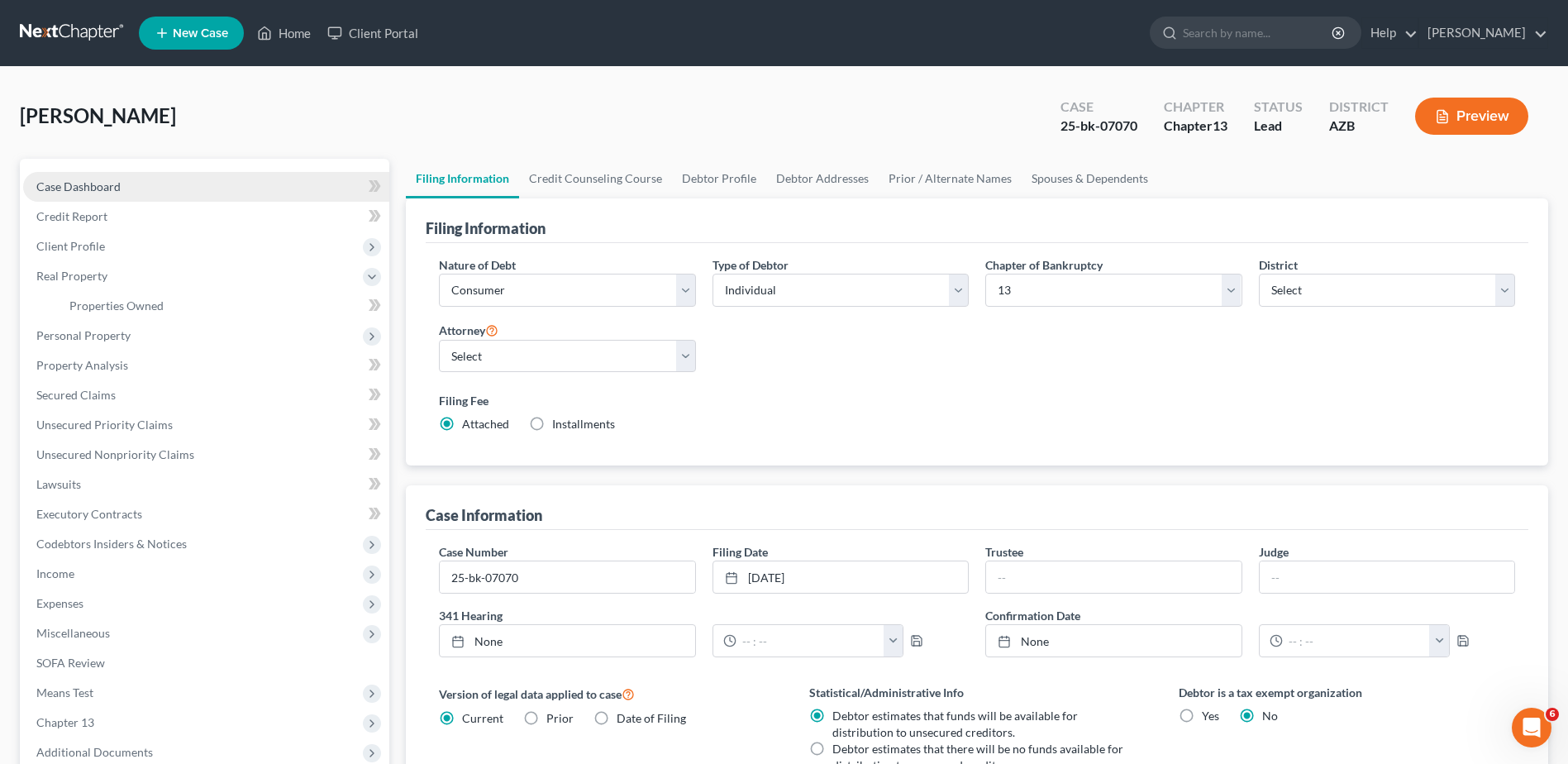
click at [77, 187] on span "Case Dashboard" at bounding box center [78, 186] width 84 height 14
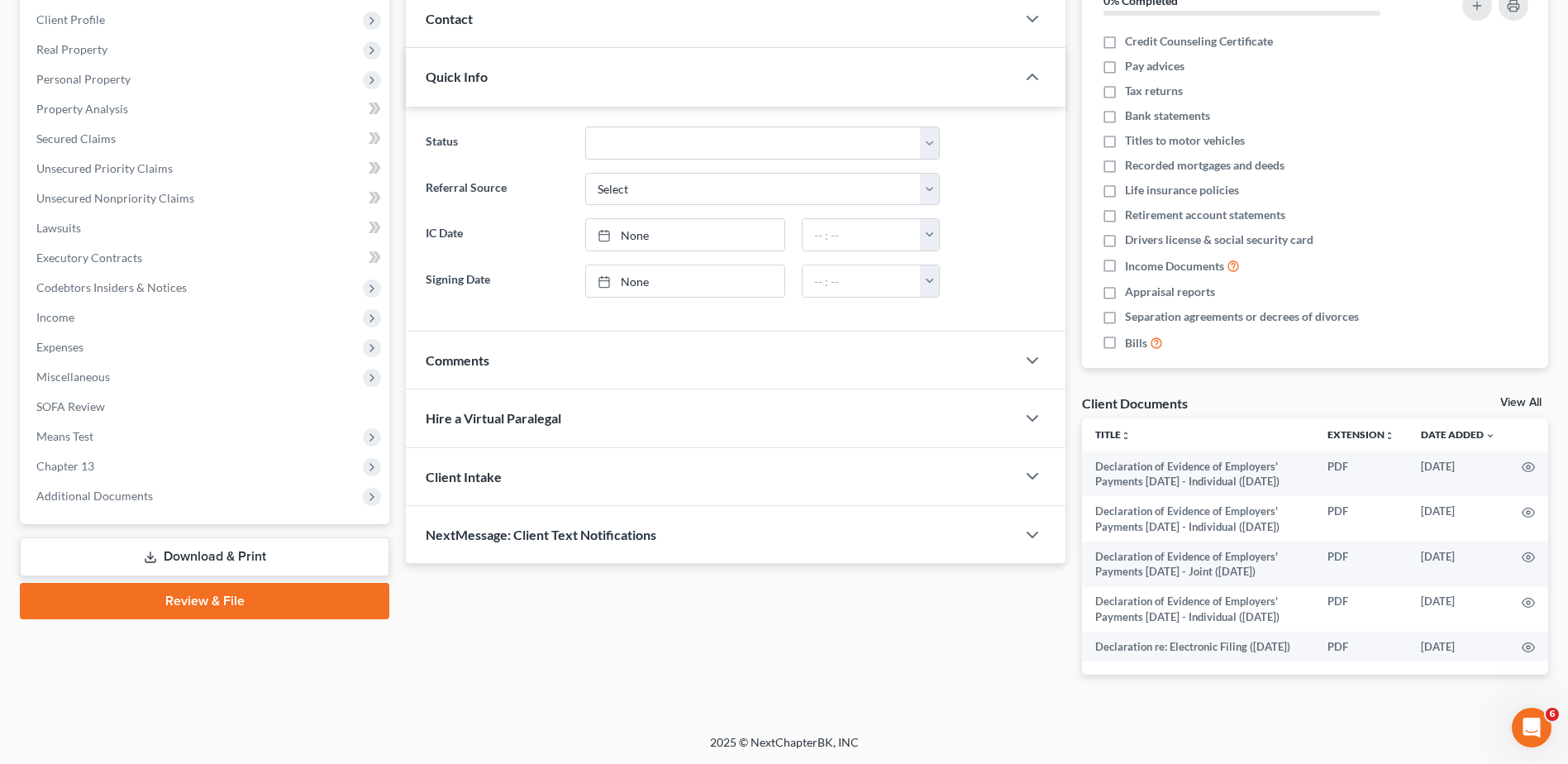
scroll to position [301, 0]
click at [232, 537] on link "Download & Print" at bounding box center [205, 556] width 369 height 39
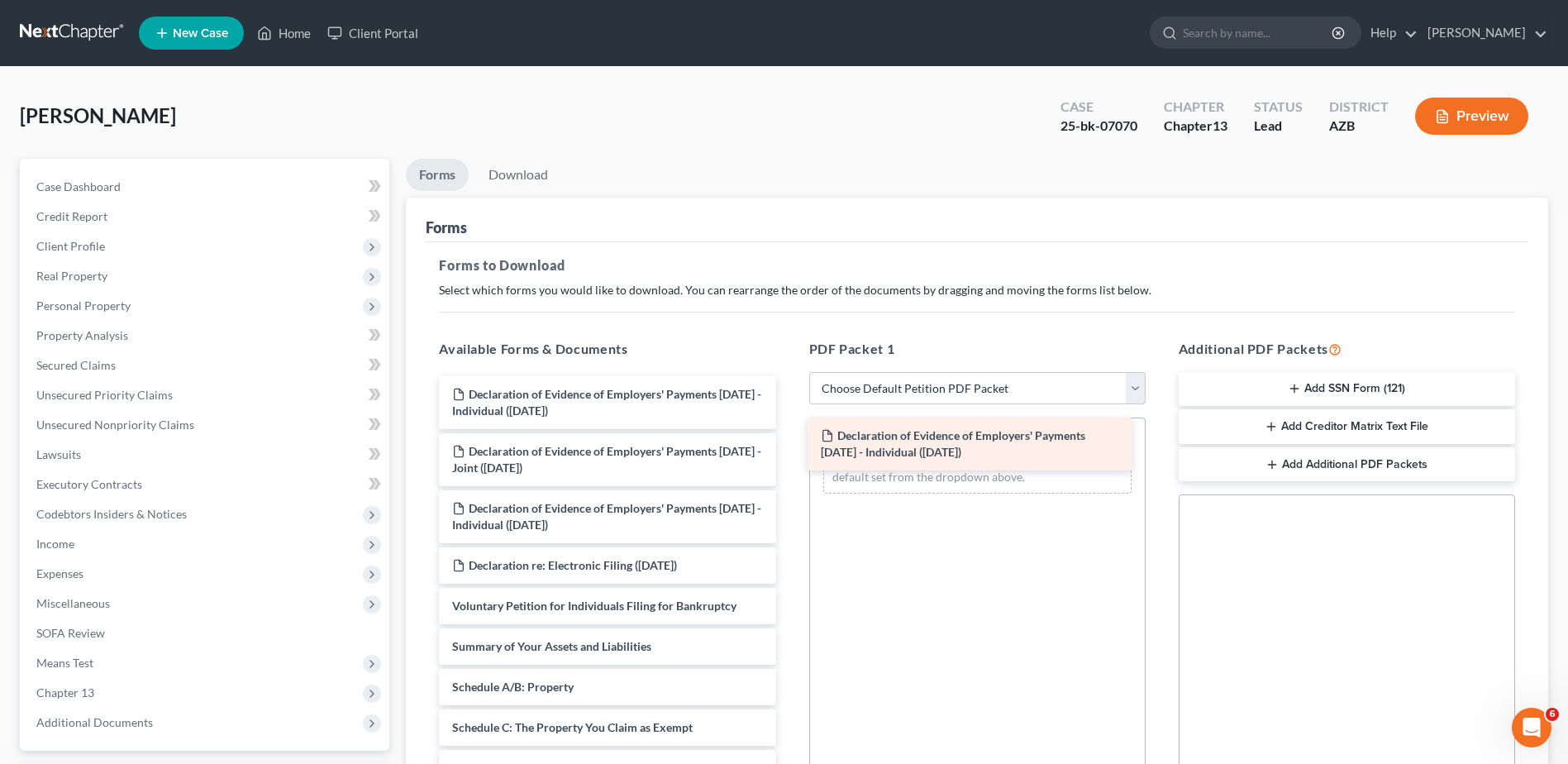
drag, startPoint x: 537, startPoint y: 394, endPoint x: 906, endPoint y: 436, distance: 371.4
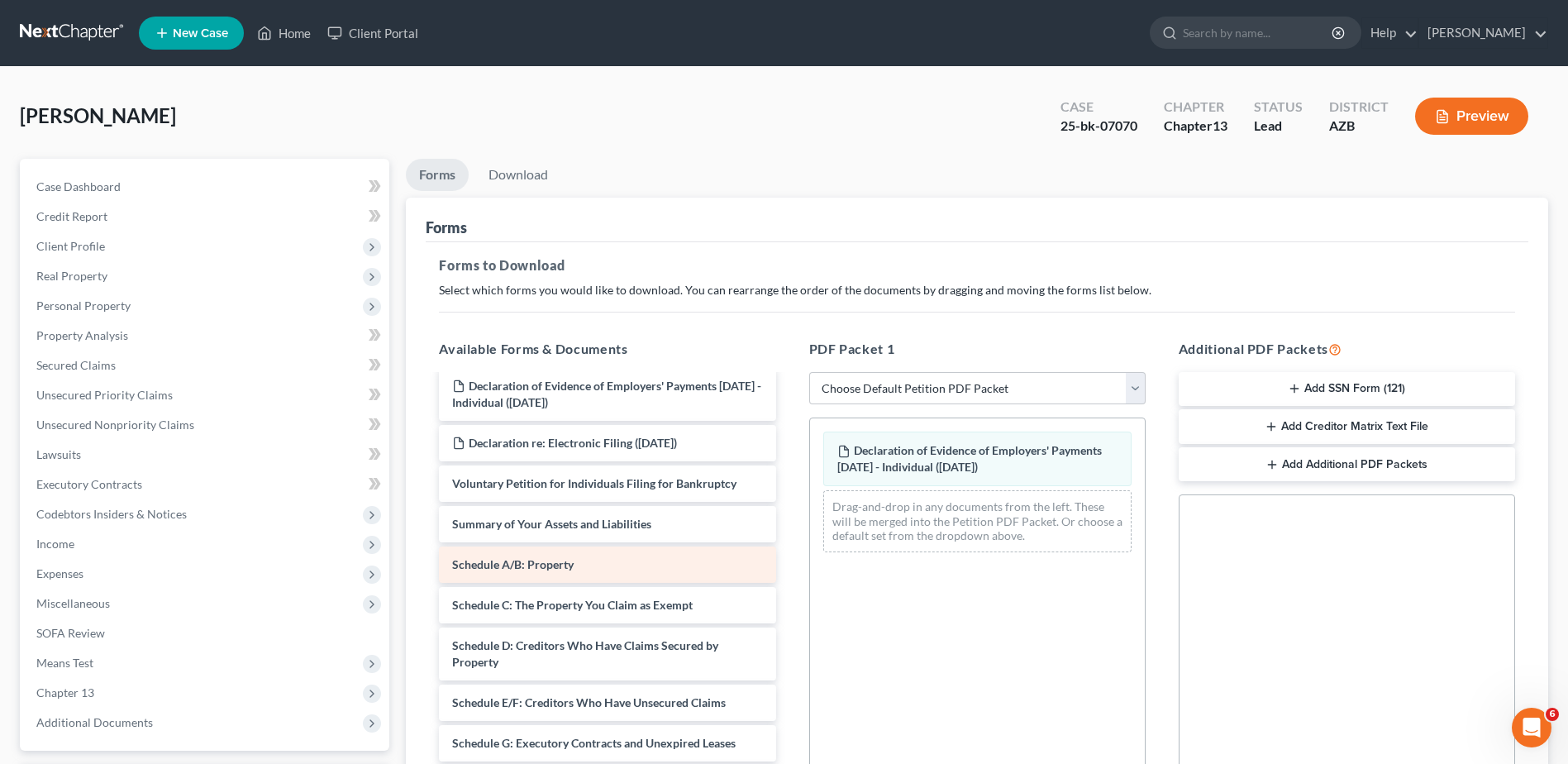
scroll to position [138, 0]
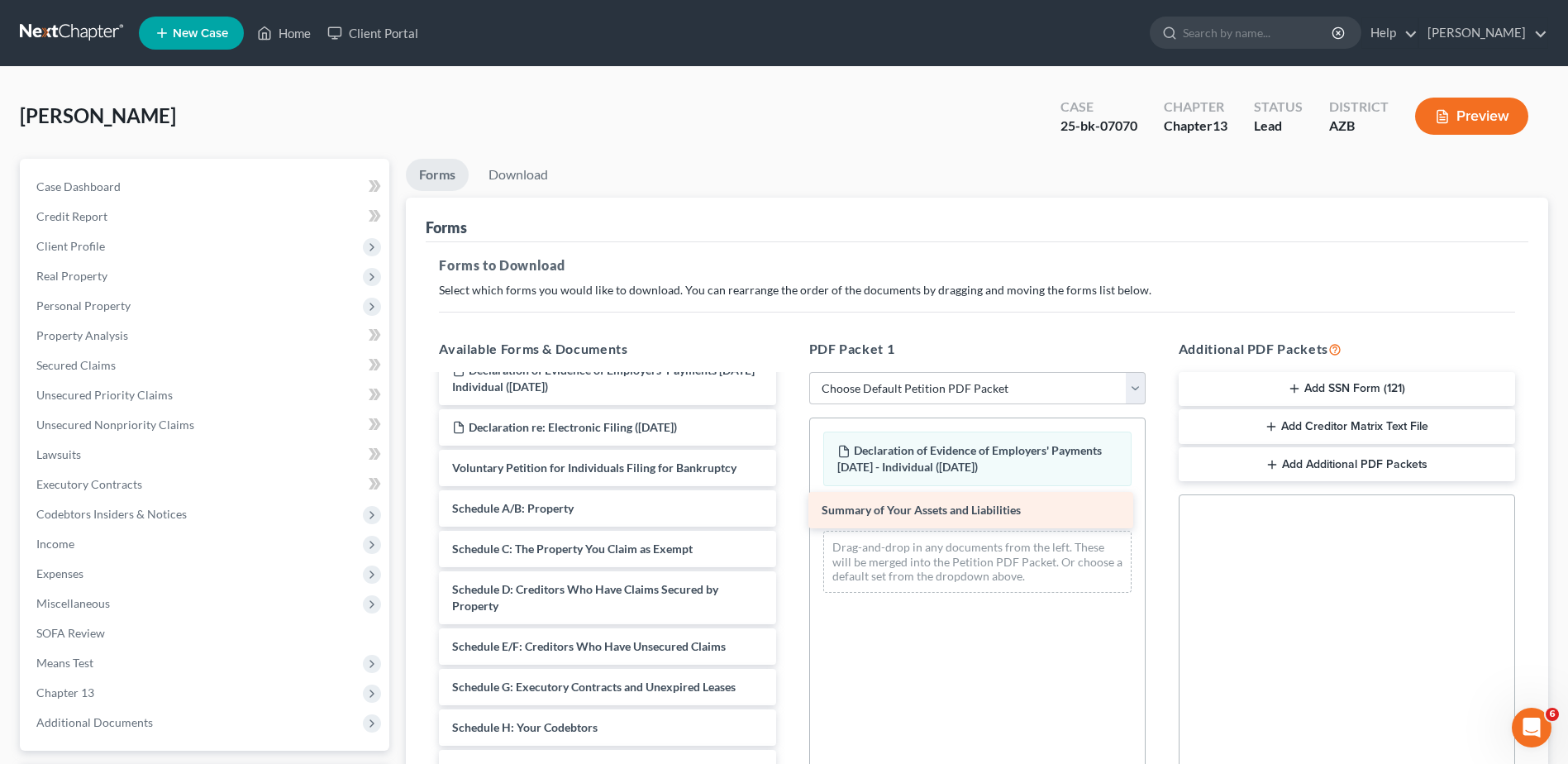
drag, startPoint x: 534, startPoint y: 510, endPoint x: 904, endPoint y: 512, distance: 370.0
click at [788, 512] on div "Summary of Your Assets and Liabilities Declaration of Evidence of Employers' Pa…" at bounding box center [606, 711] width 363 height 946
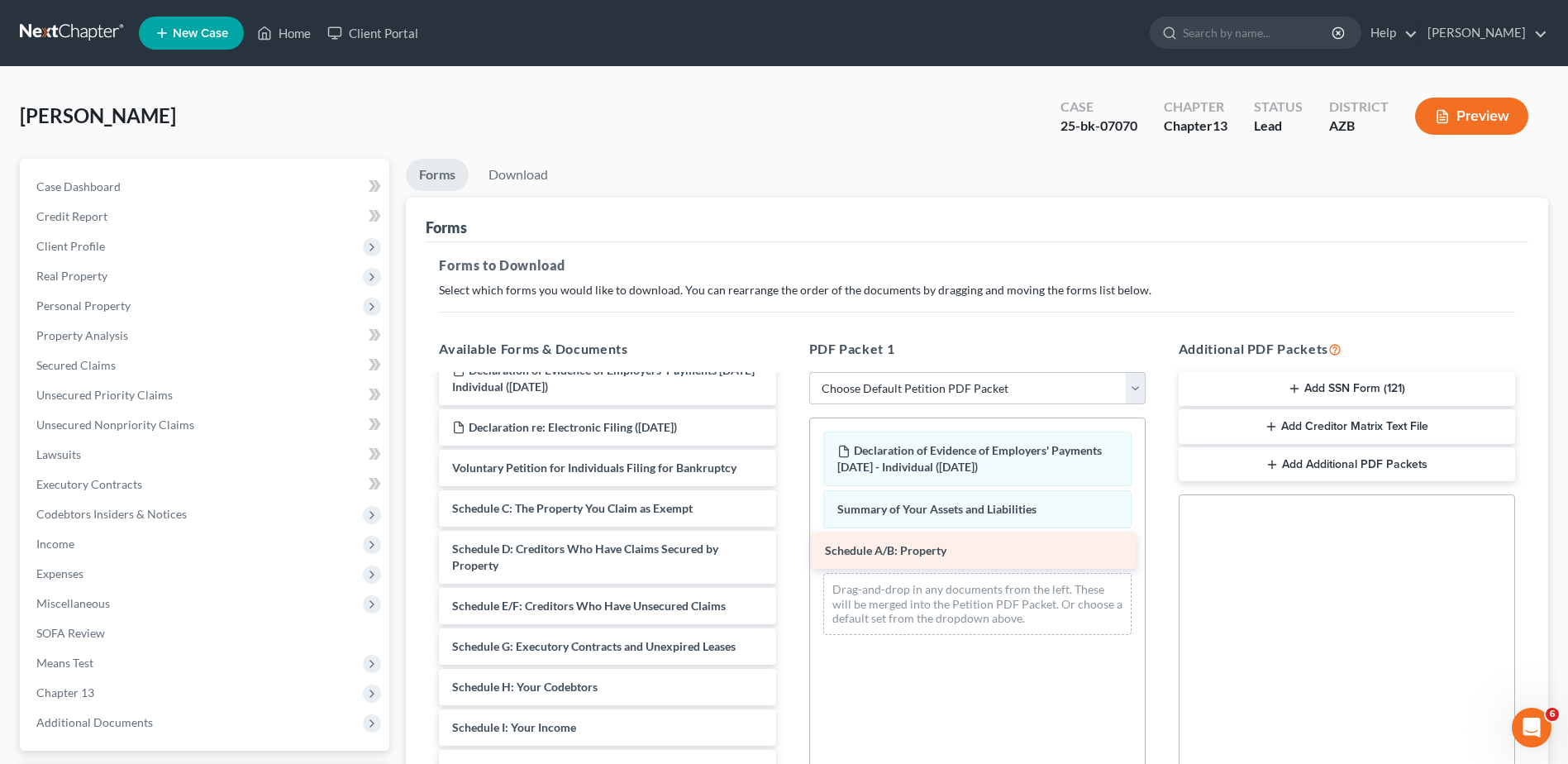
drag, startPoint x: 501, startPoint y: 499, endPoint x: 874, endPoint y: 540, distance: 375.2
click at [788, 540] on div "Schedule A/B: Property Declaration of Evidence of Employers' Payments Within 60…" at bounding box center [606, 690] width 363 height 905
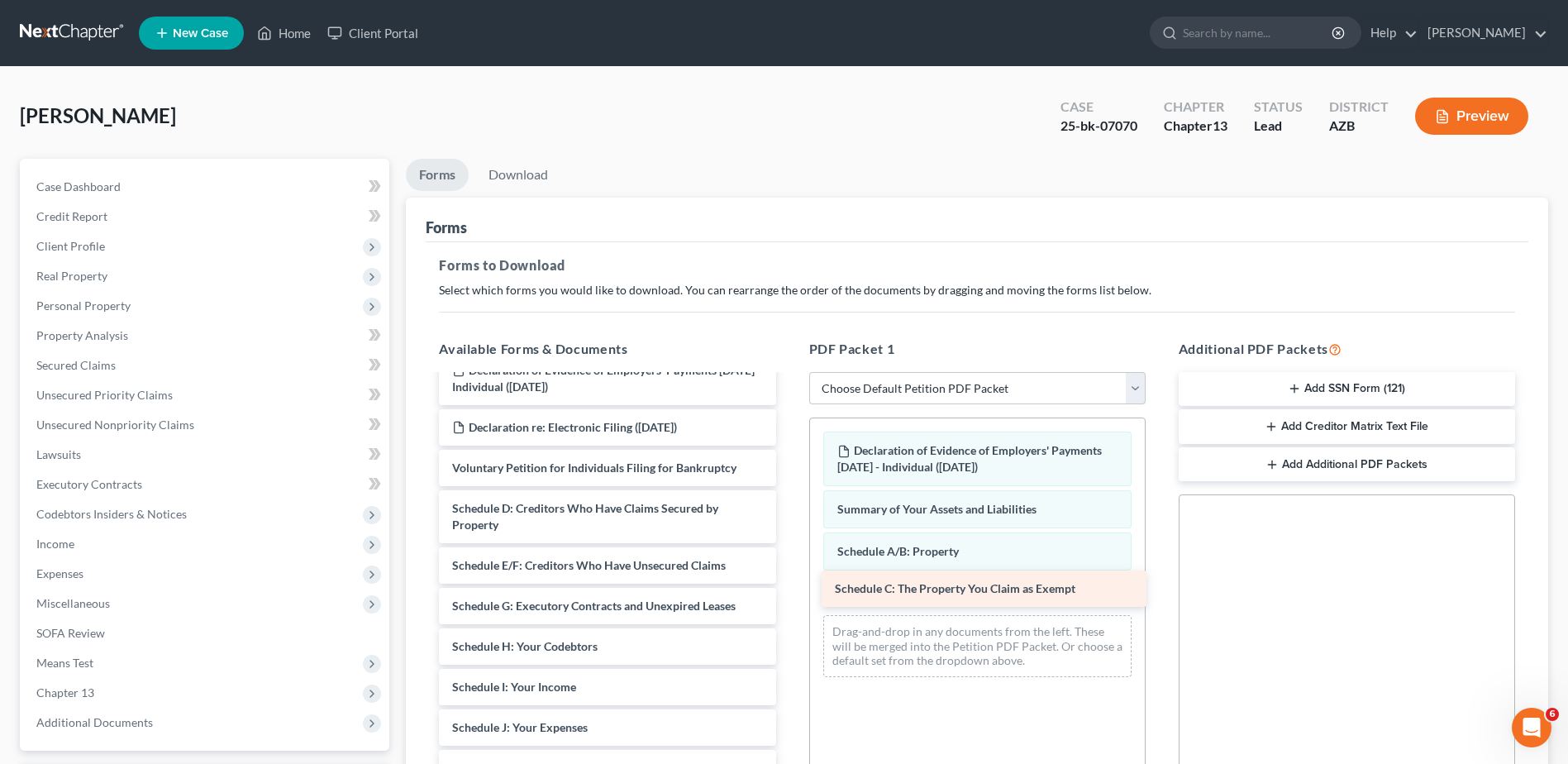
drag, startPoint x: 504, startPoint y: 496, endPoint x: 887, endPoint y: 576, distance: 391.3
click at [788, 576] on div "Schedule C: The Property You Claim as Exempt Declaration of Evidence of Employe…" at bounding box center [606, 670] width 363 height 864
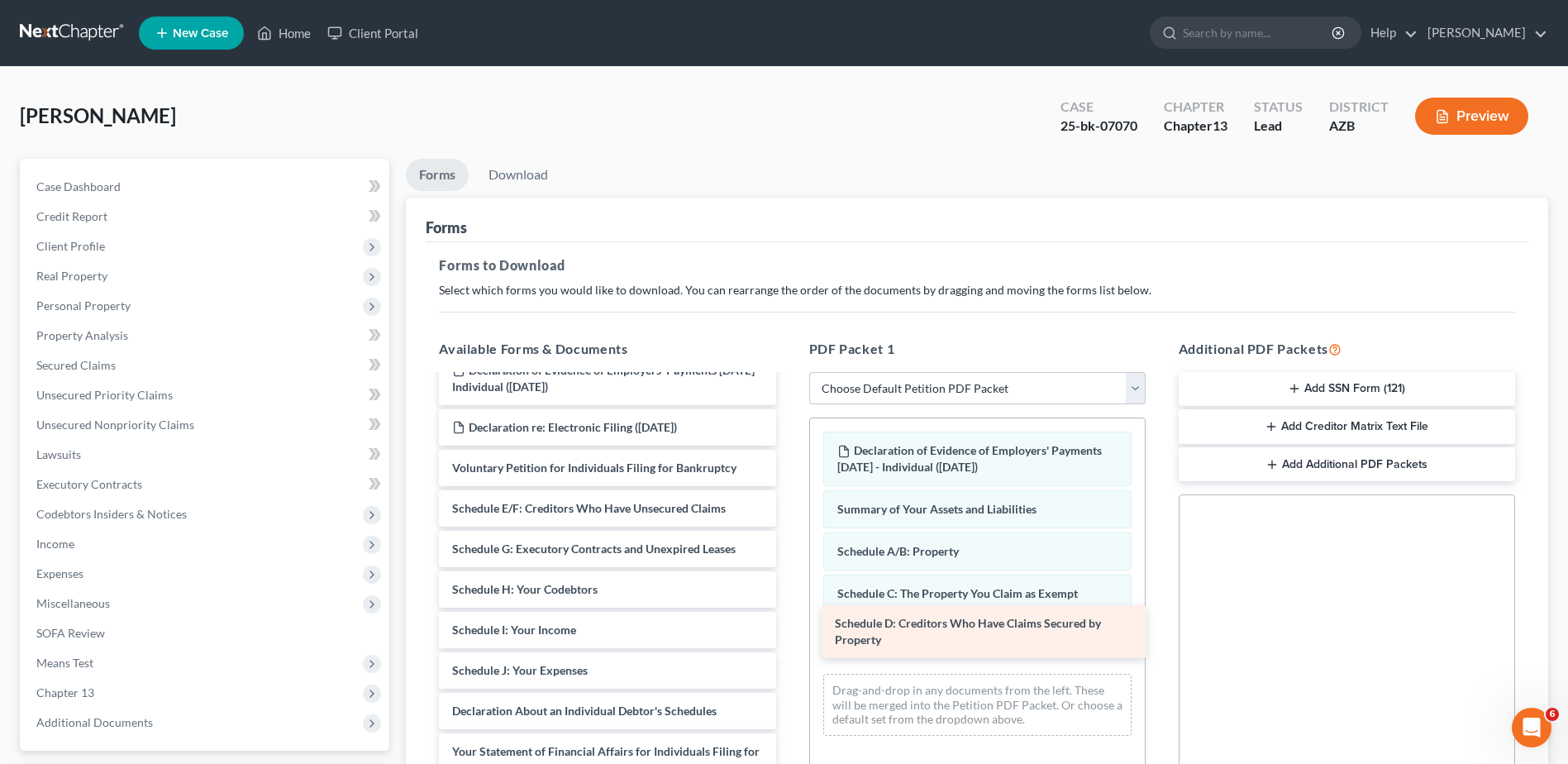
drag, startPoint x: 508, startPoint y: 496, endPoint x: 891, endPoint y: 611, distance: 399.9
click at [788, 611] on div "Schedule D: Creditors Who Have Claims Secured by Property Declaration of Eviden…" at bounding box center [606, 642] width 363 height 808
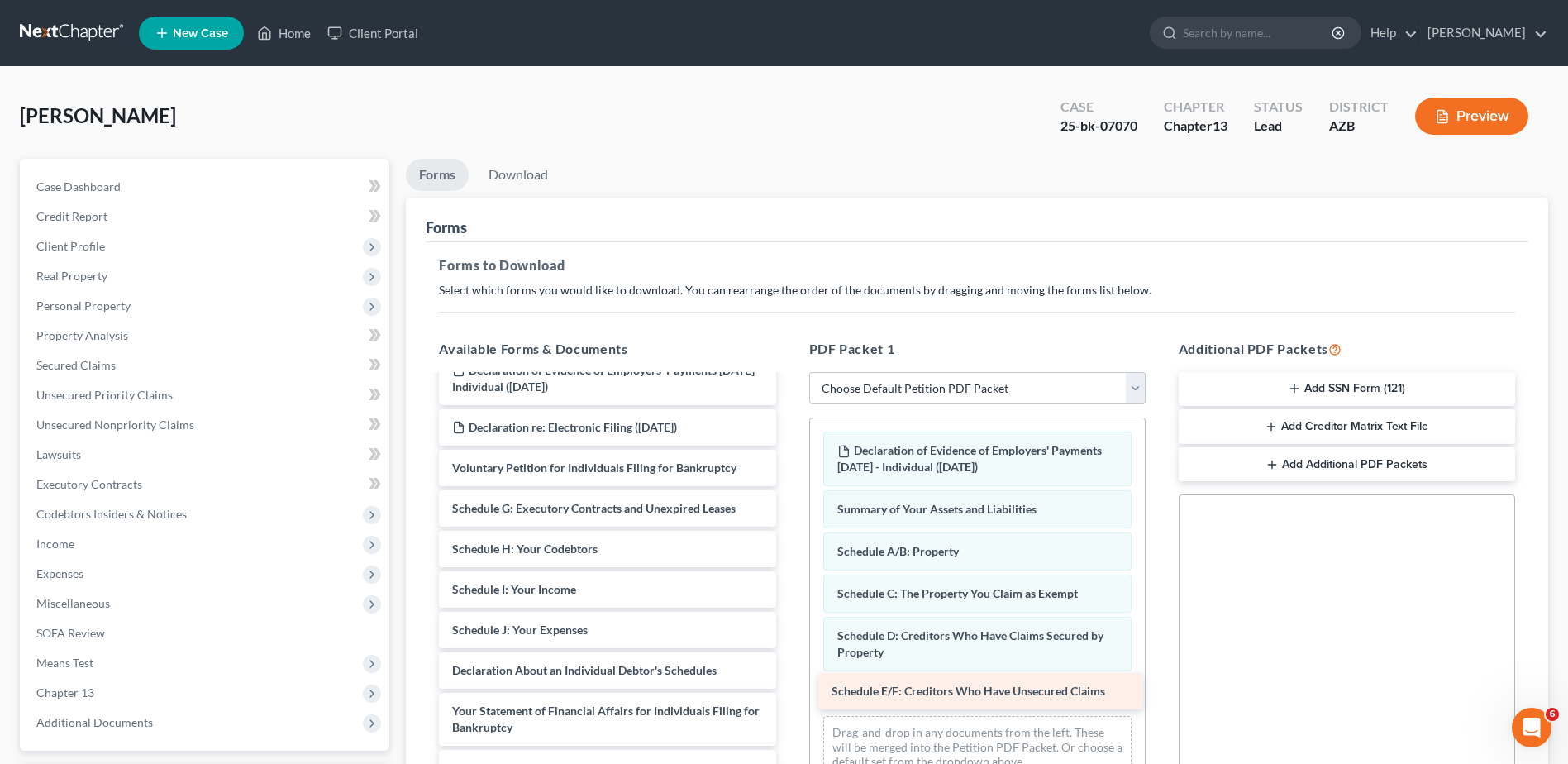
drag, startPoint x: 513, startPoint y: 501, endPoint x: 892, endPoint y: 683, distance: 420.4
click at [788, 683] on div "Schedule E/F: Creditors Who Have Unsecured Claims Declaration of Evidence of Em…" at bounding box center [606, 621] width 363 height 767
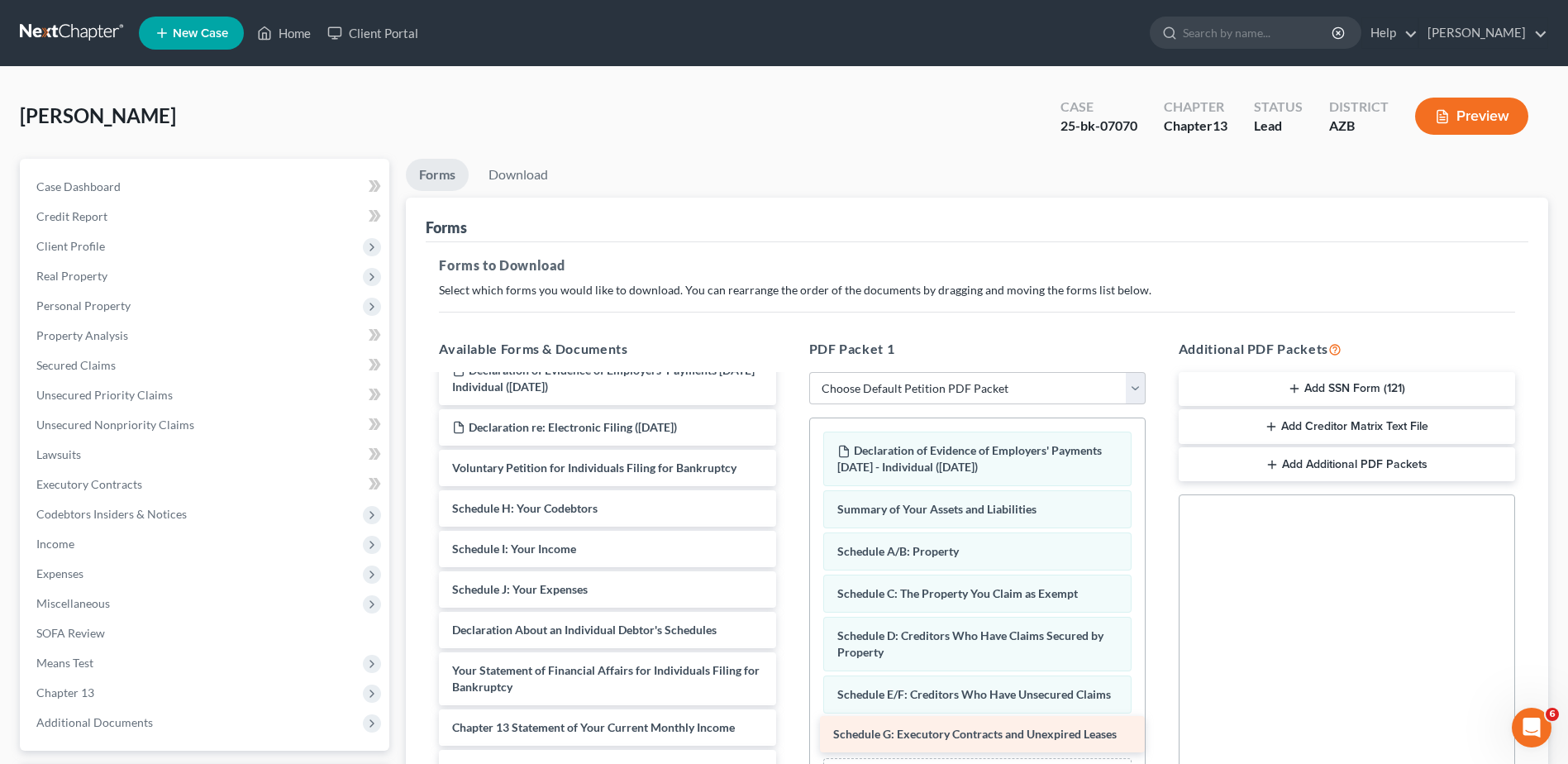
drag, startPoint x: 547, startPoint y: 500, endPoint x: 928, endPoint y: 725, distance: 442.5
click at [788, 725] on div "Schedule G: Executory Contracts and Unexpired Leases Declaration of Evidence of…" at bounding box center [606, 601] width 363 height 727
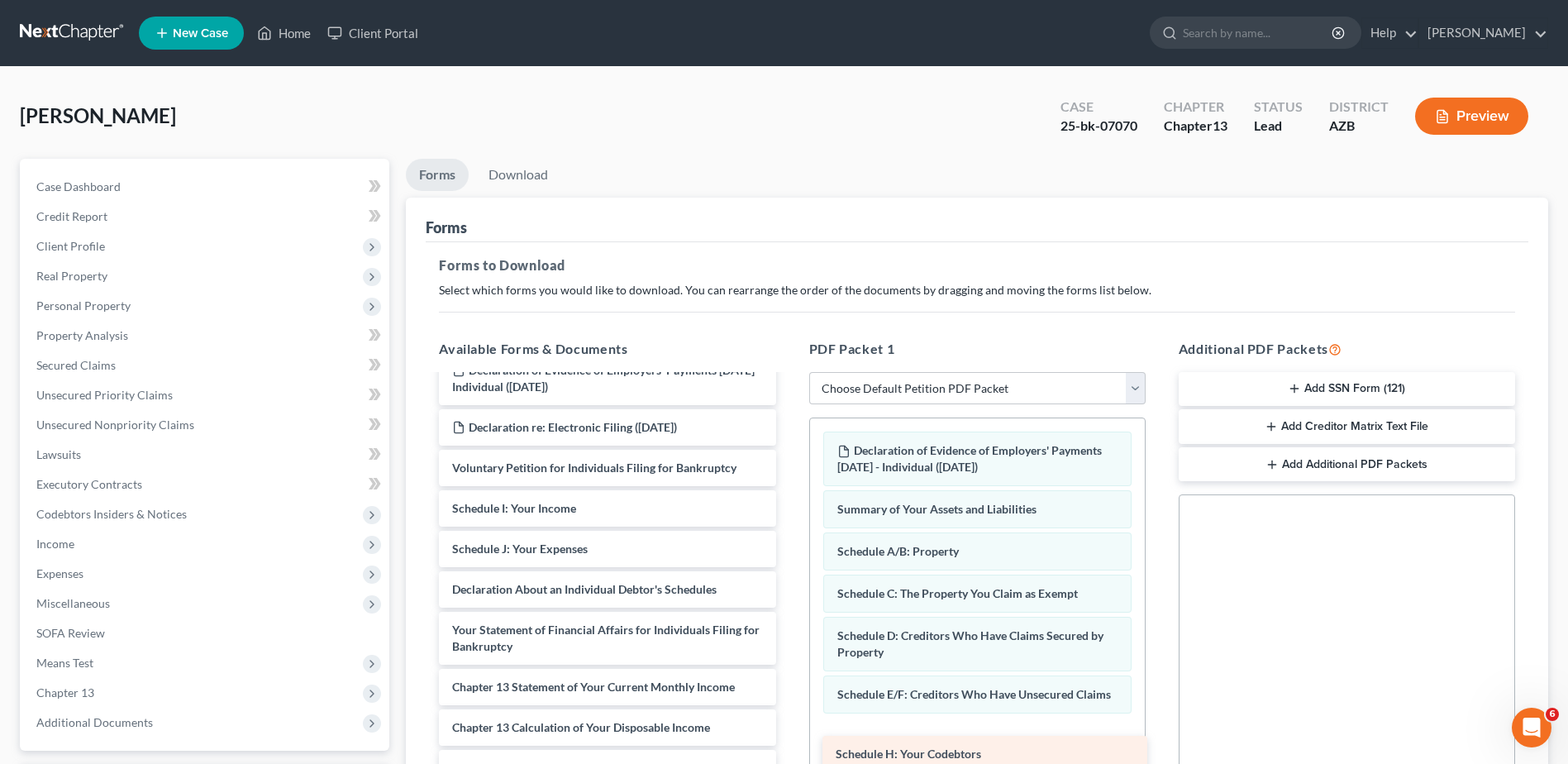
drag, startPoint x: 550, startPoint y: 508, endPoint x: 933, endPoint y: 752, distance: 454.1
click at [788, 752] on div "Schedule H: Your Codebtors Declaration of Evidence of Employers' Payments Withi…" at bounding box center [606, 581] width 363 height 686
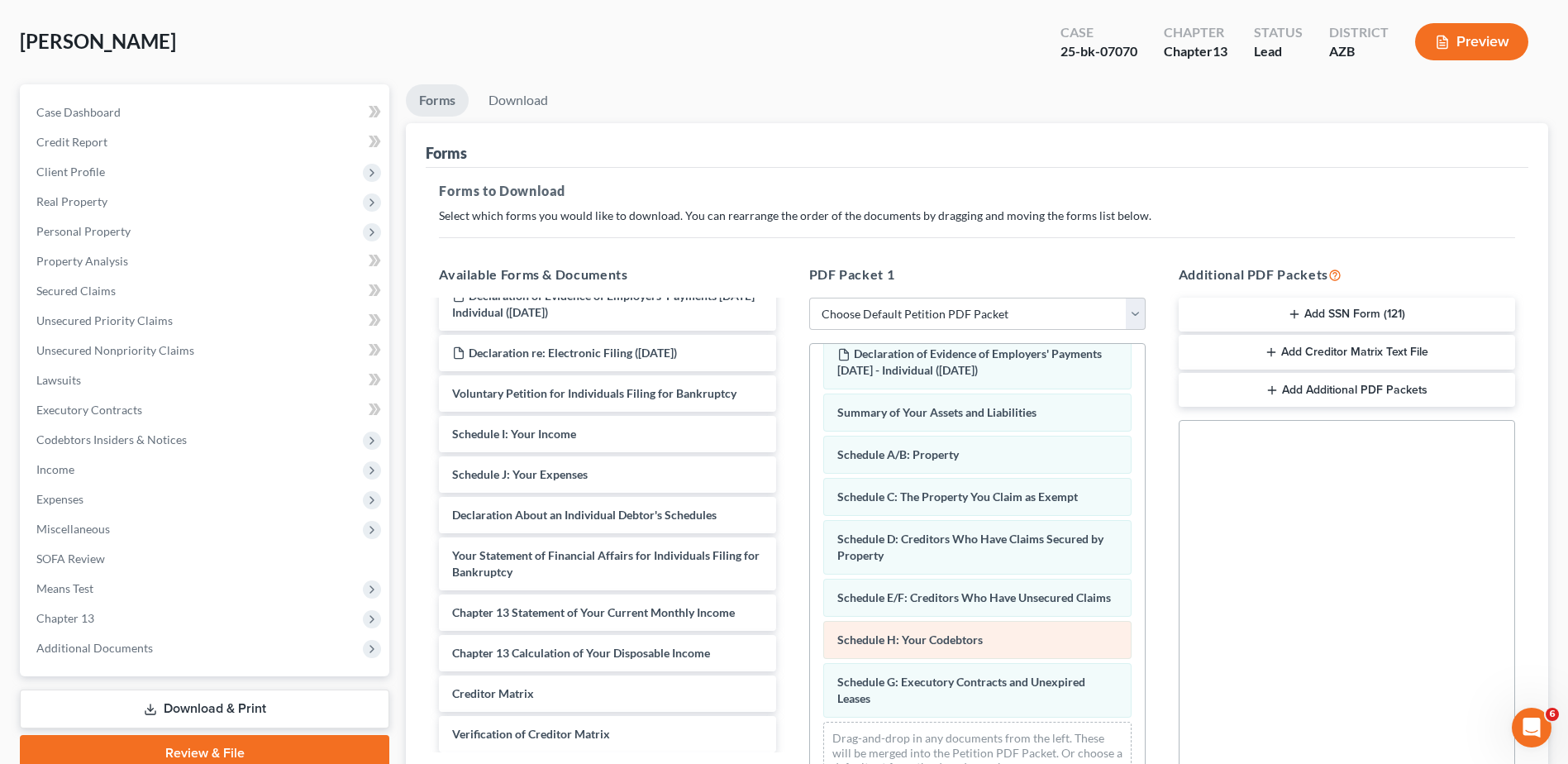
scroll to position [110, 0]
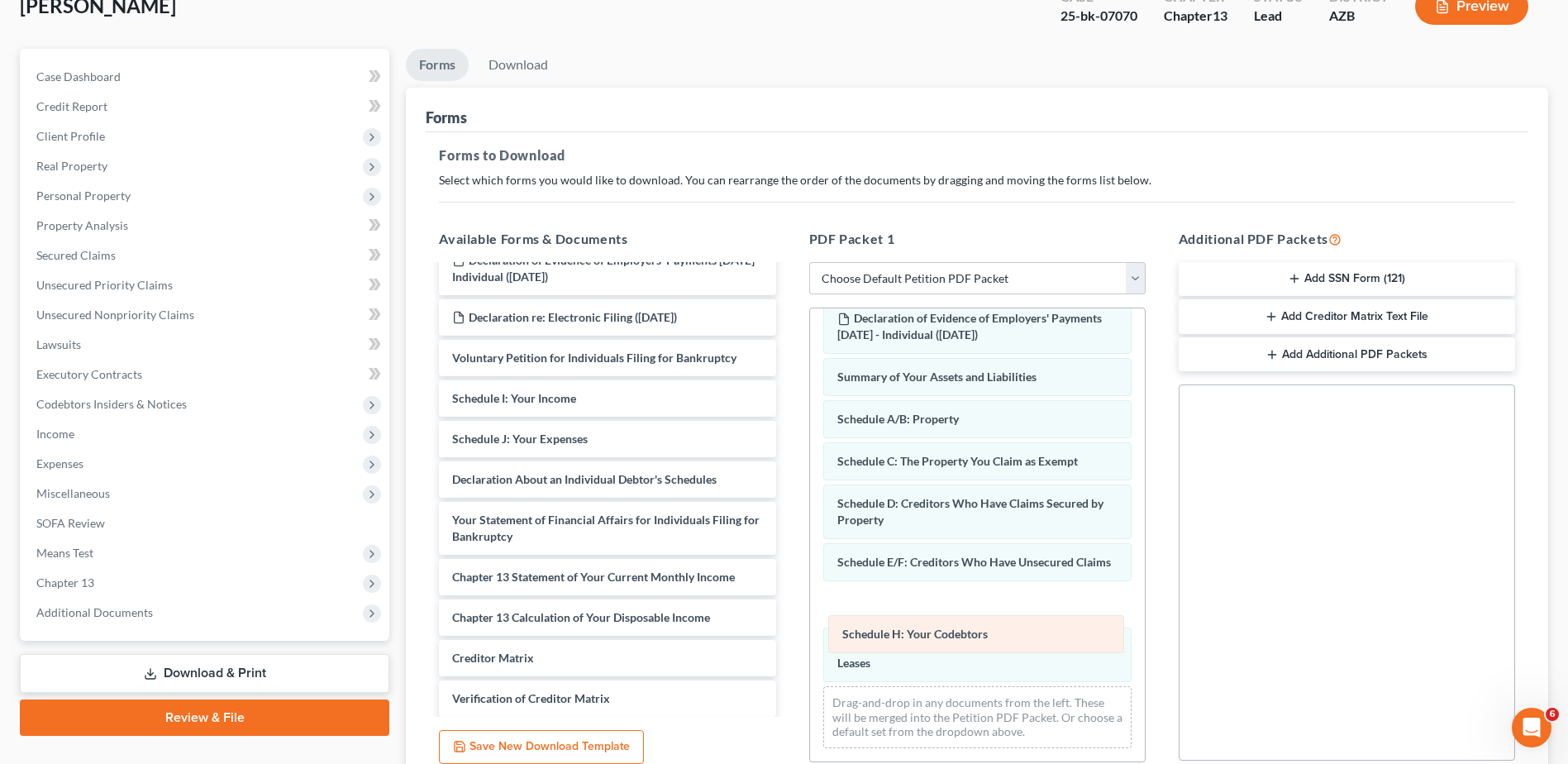
drag, startPoint x: 910, startPoint y: 606, endPoint x: 916, endPoint y: 644, distance: 38.5
click at [916, 644] on div "Schedule H: Your Codebtors Declaration of Evidence of Employers' Payments Withi…" at bounding box center [977, 524] width 334 height 476
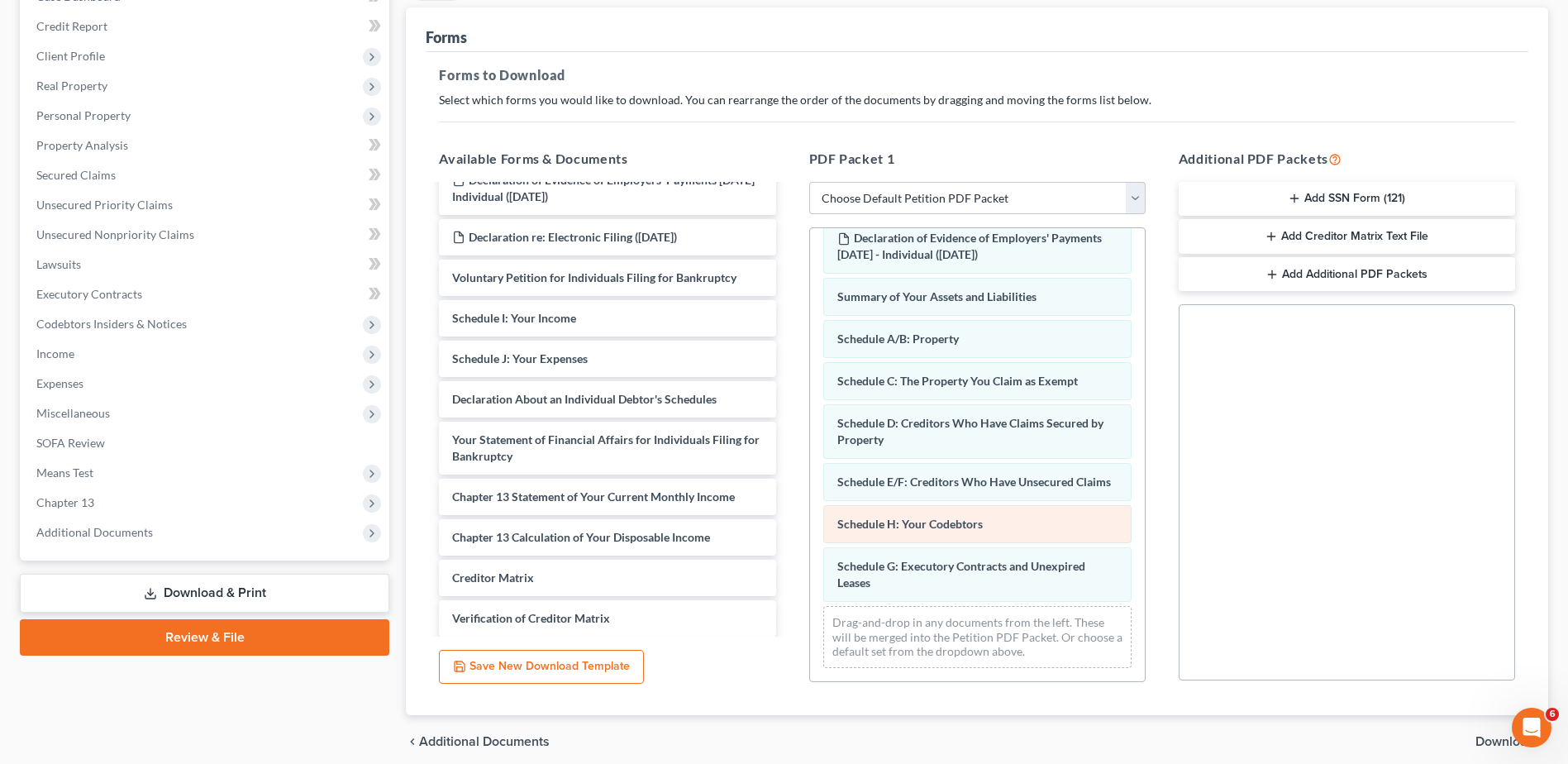
scroll to position [192, 0]
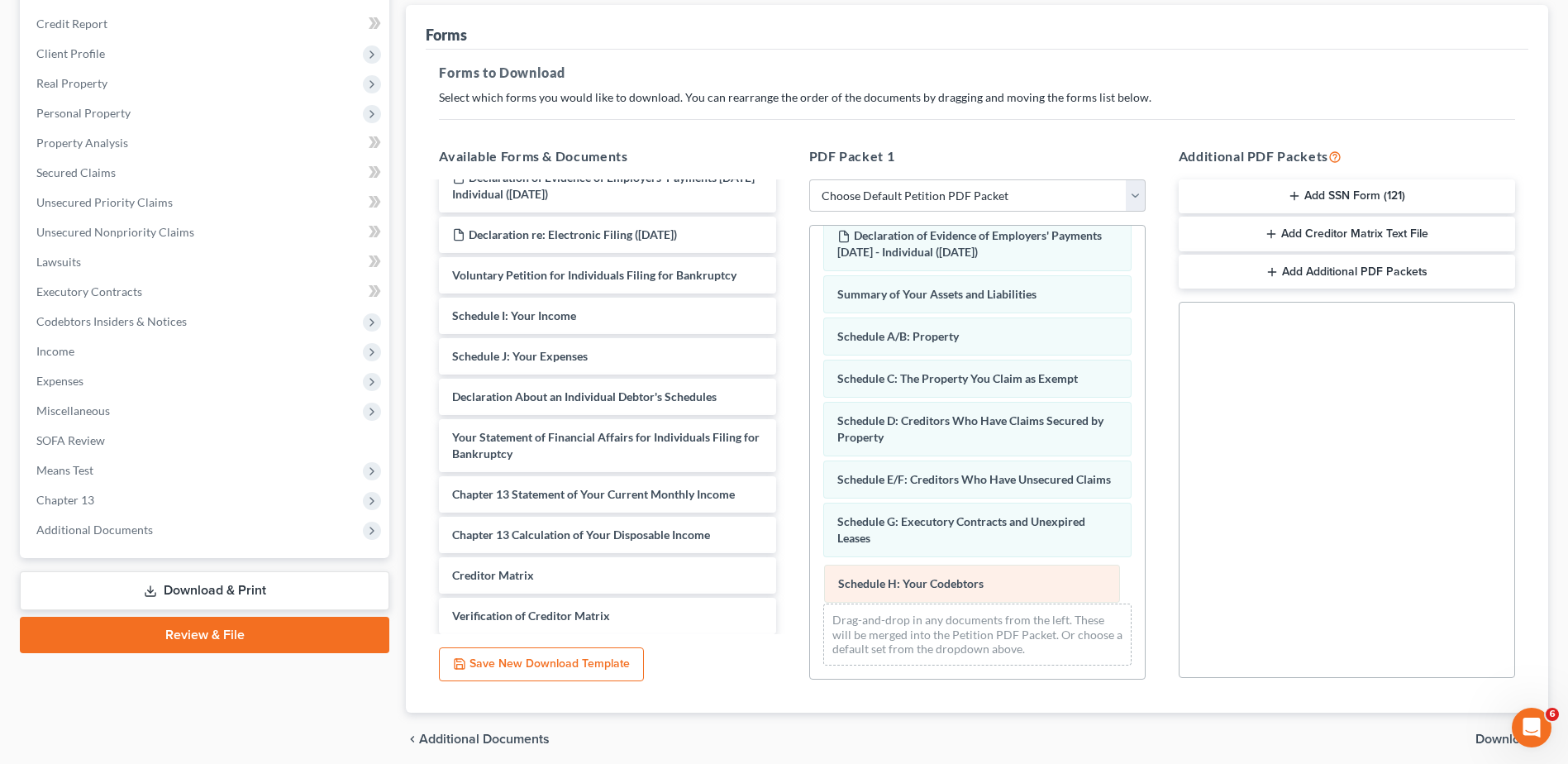
drag, startPoint x: 901, startPoint y: 512, endPoint x: 902, endPoint y: 573, distance: 61.0
click at [902, 573] on div "Schedule H: Your Codebtors Declaration of Evidence of Employers' Payments Withi…" at bounding box center [977, 442] width 334 height 476
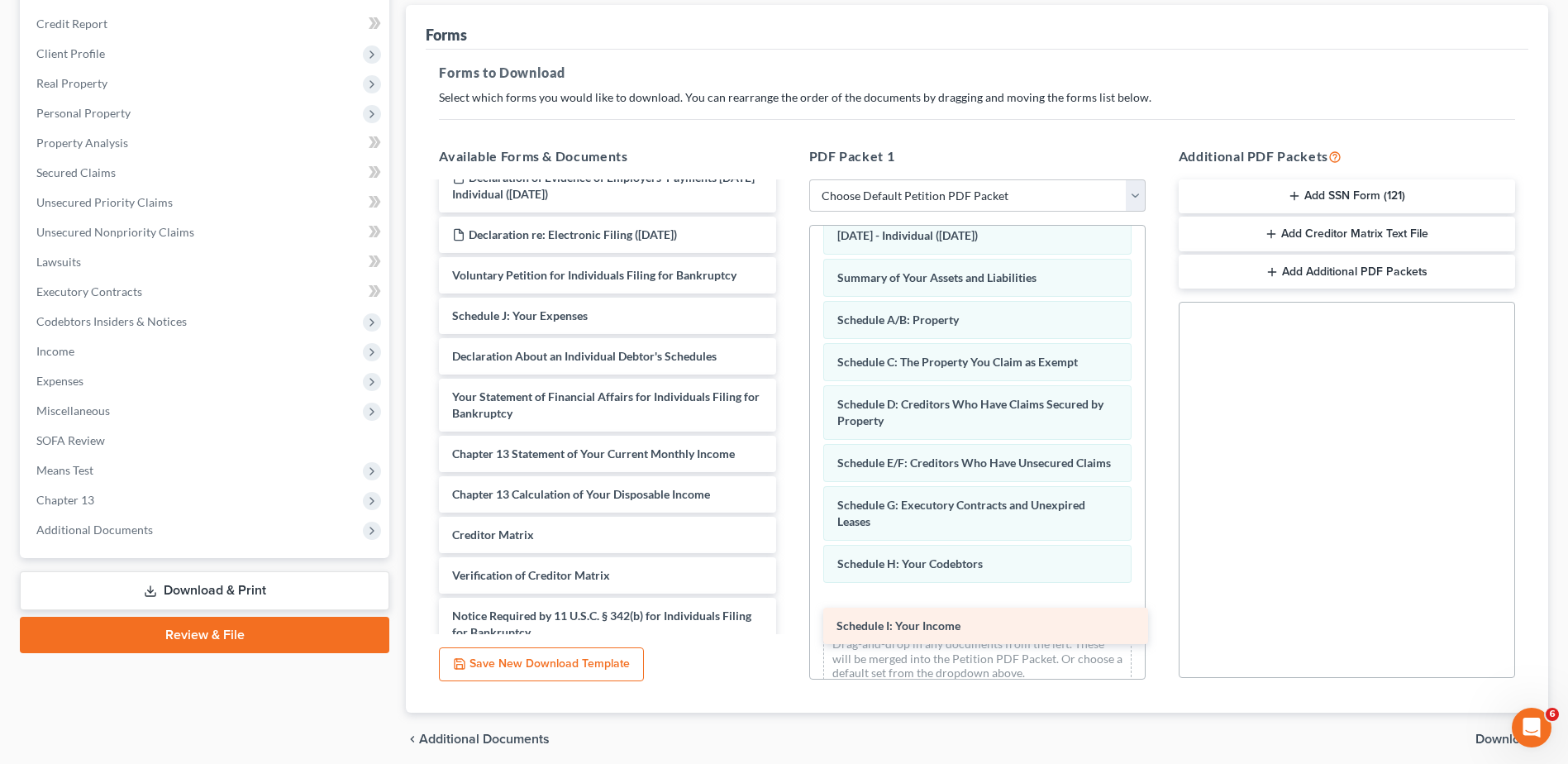
drag, startPoint x: 542, startPoint y: 314, endPoint x: 919, endPoint y: 618, distance: 484.3
click at [788, 618] on div "Schedule I: Your Income Declaration of Evidence of Employers' Payments Within 6…" at bounding box center [606, 368] width 363 height 646
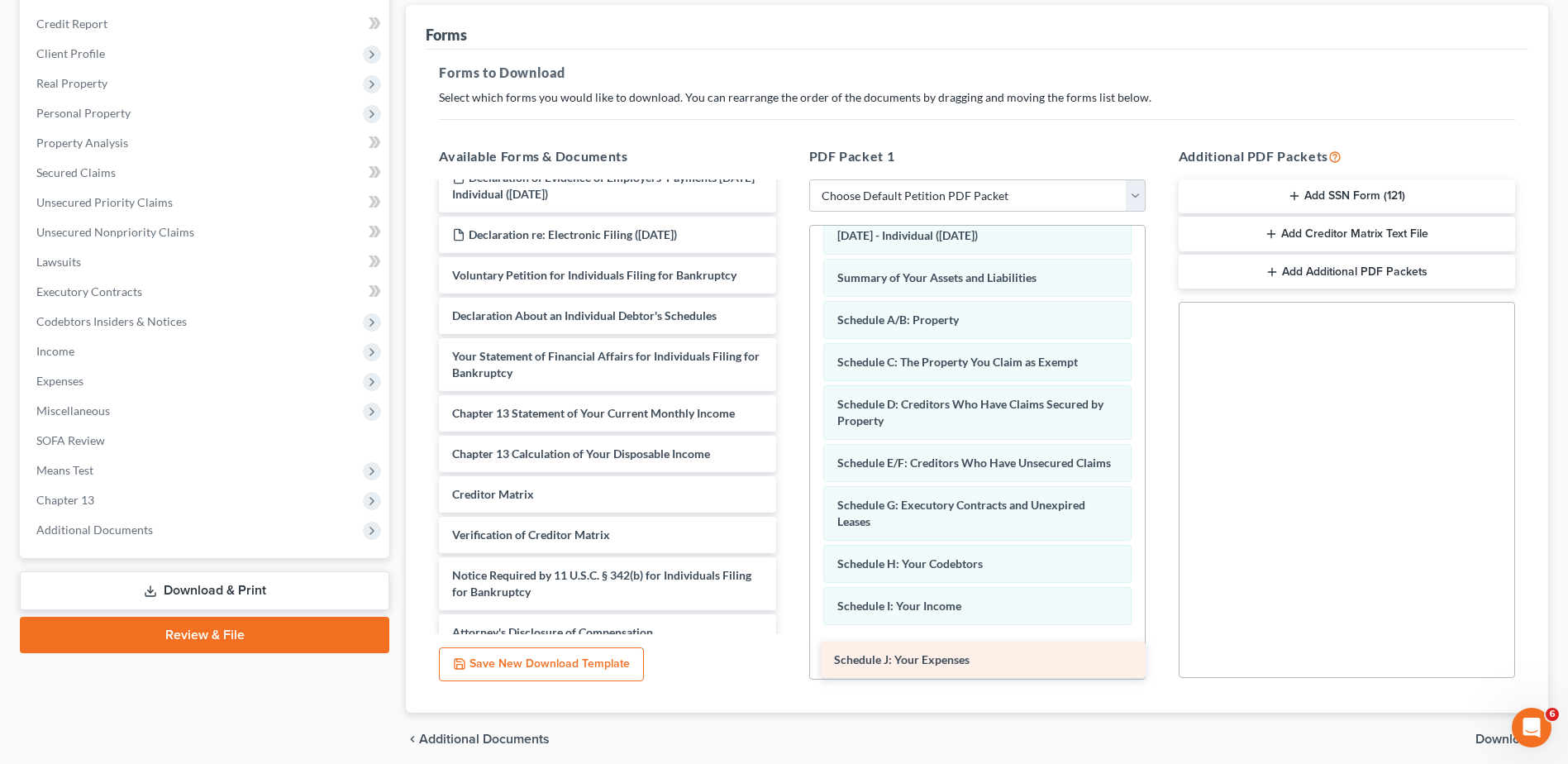
drag, startPoint x: 519, startPoint y: 312, endPoint x: 901, endPoint y: 656, distance: 514.1
click at [788, 650] on div "Schedule J: Your Expenses Declaration of Evidence of Employers' Payments Within…" at bounding box center [606, 348] width 363 height 606
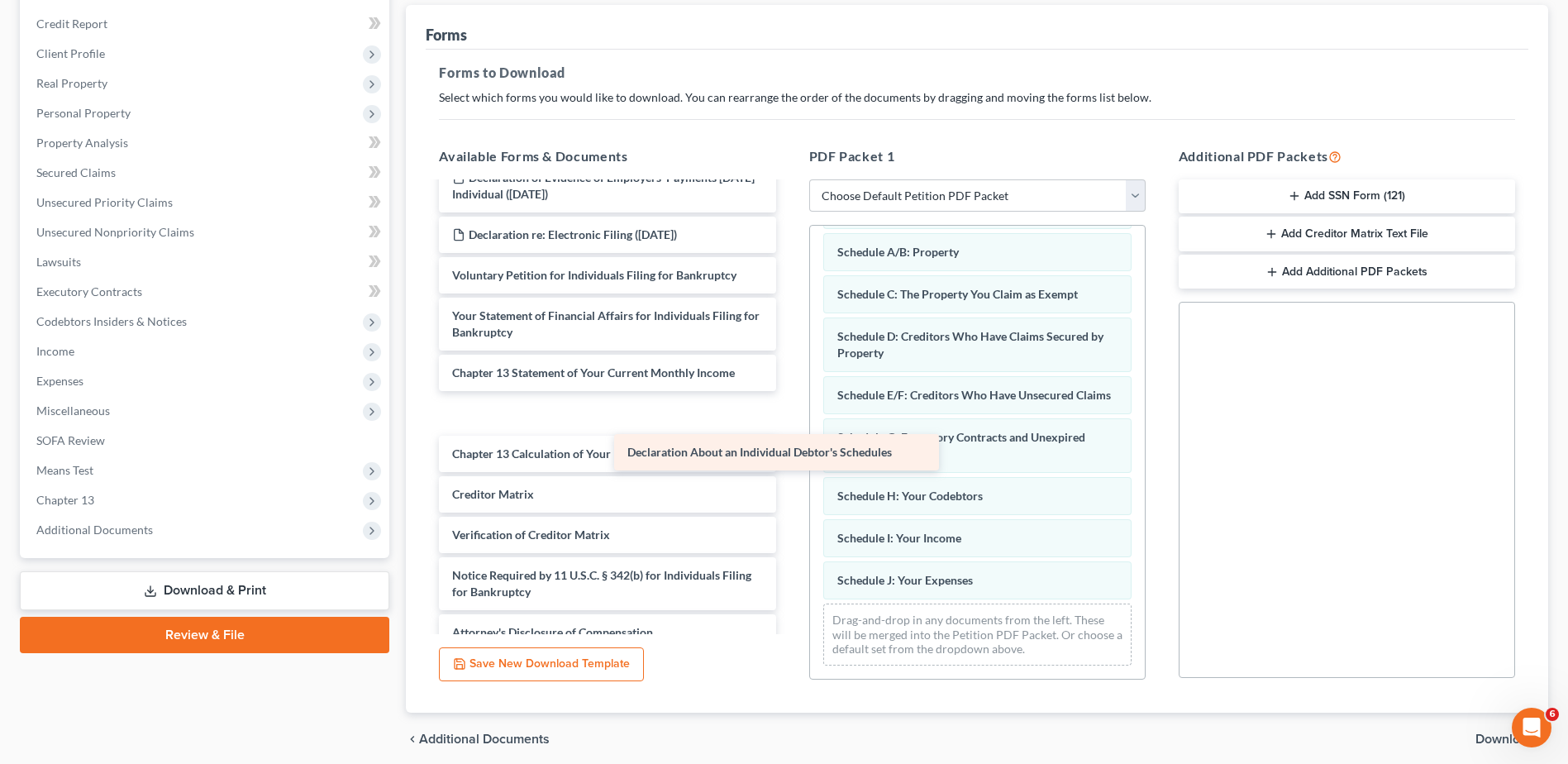
scroll to position [118, 0]
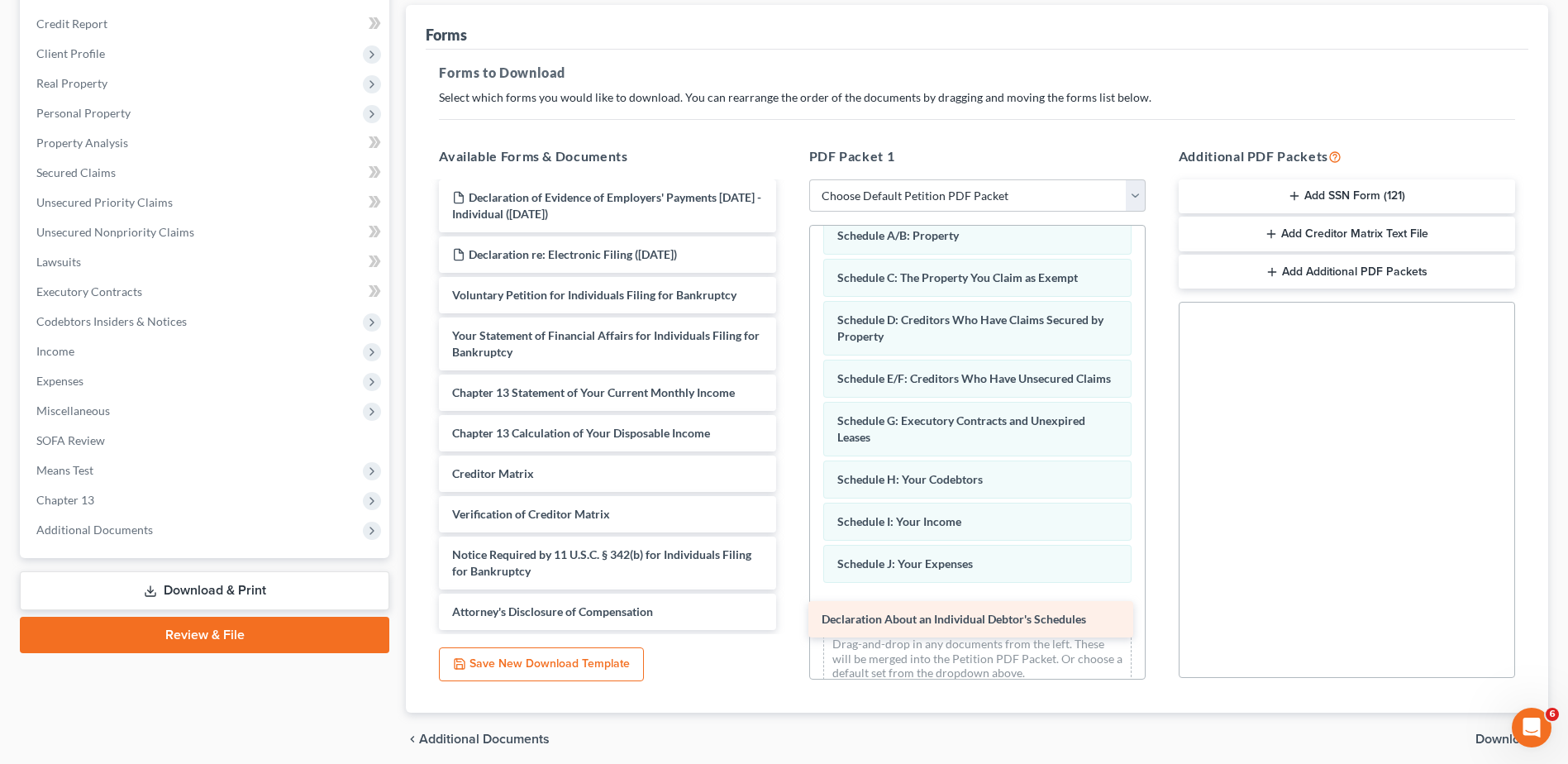
drag, startPoint x: 604, startPoint y: 310, endPoint x: 974, endPoint y: 613, distance: 478.2
click at [788, 613] on div "Declaration About an Individual Debtor's Schedules Declaration of Evidence of E…" at bounding box center [606, 348] width 363 height 565
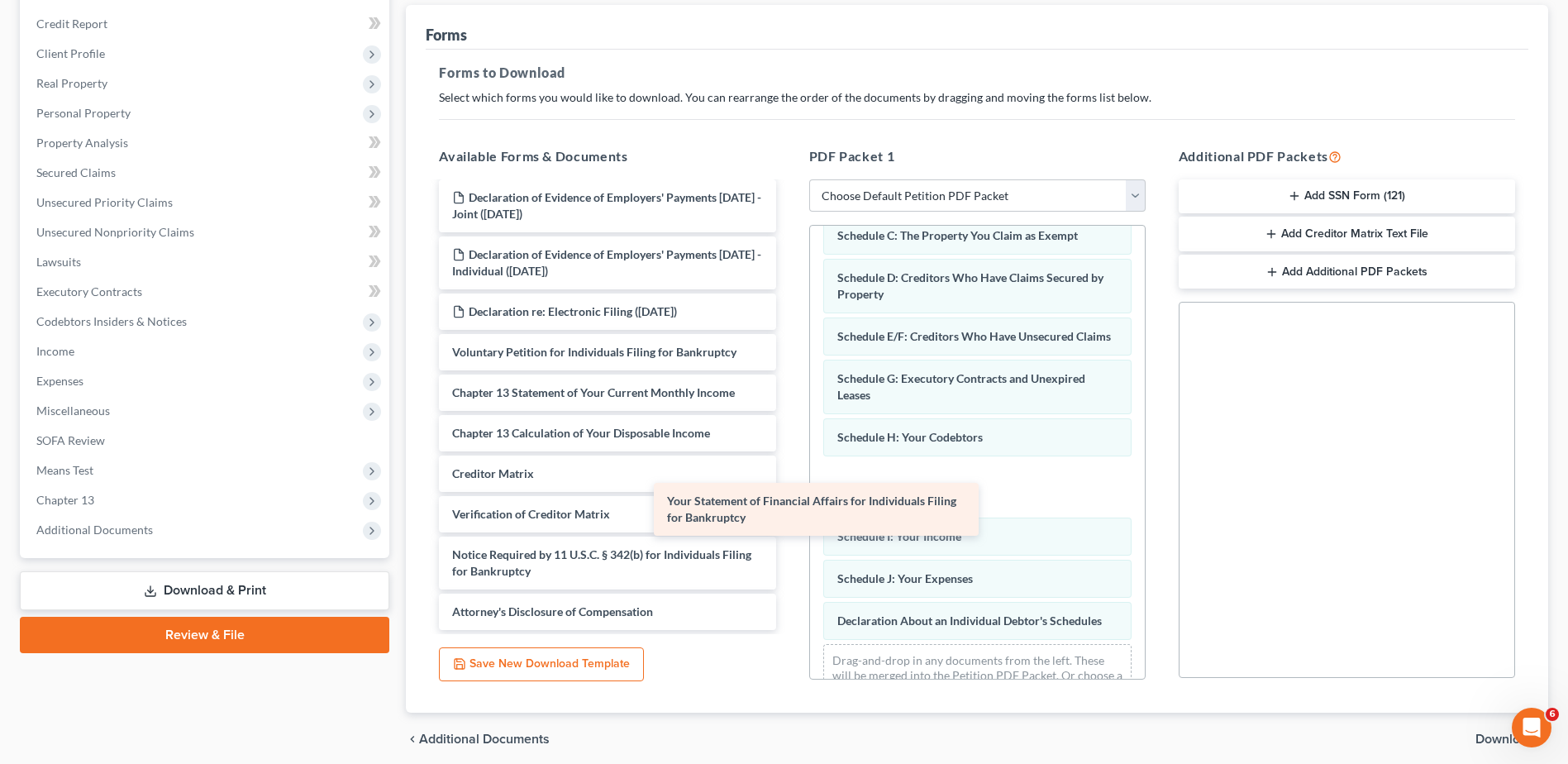
scroll to position [62, 0]
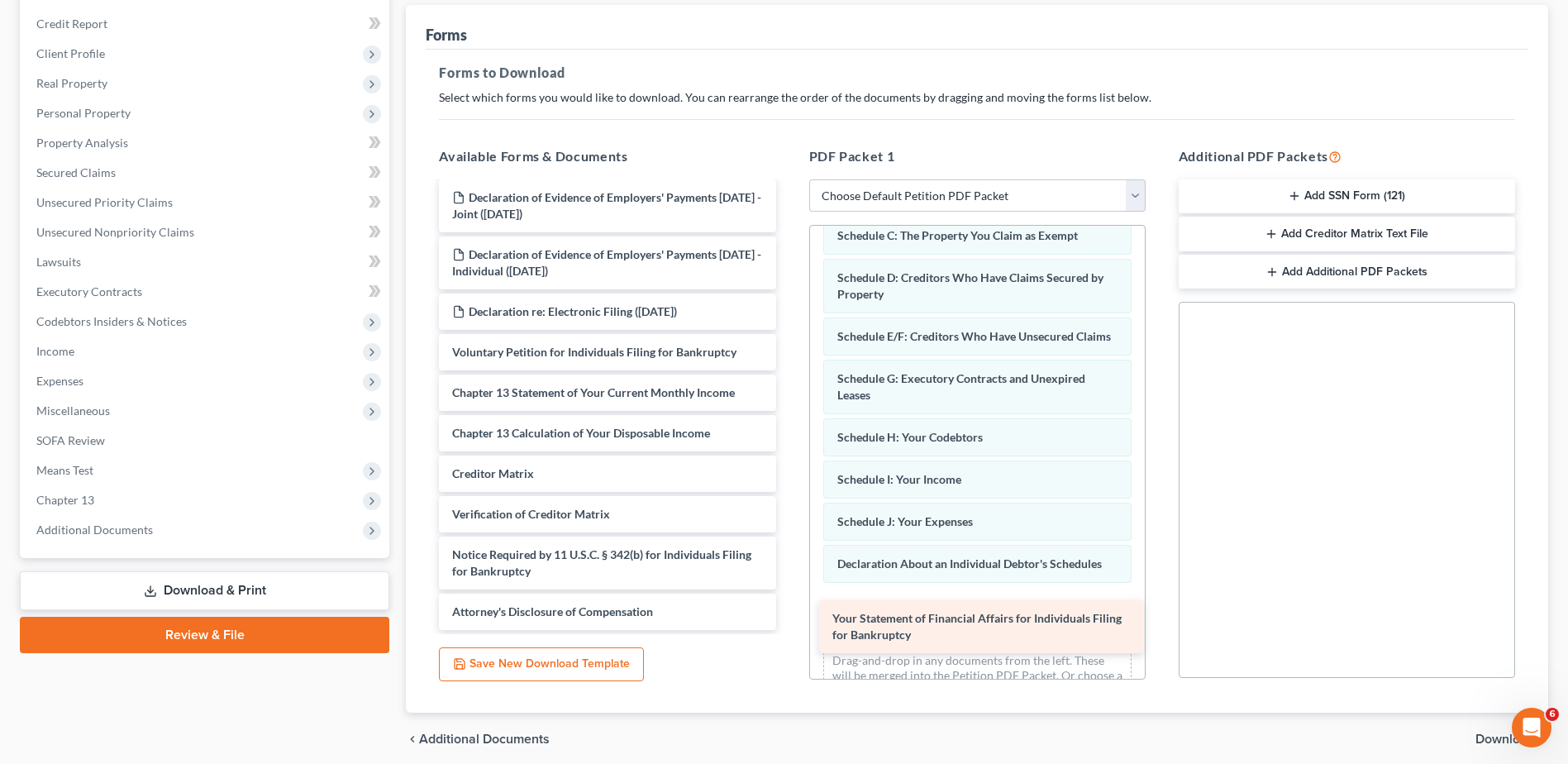
drag, startPoint x: 578, startPoint y: 333, endPoint x: 958, endPoint y: 615, distance: 473.2
click at [788, 615] on div "Your Statement of Financial Affairs for Individuals Filing for Bankruptcy Decla…" at bounding box center [606, 376] width 363 height 508
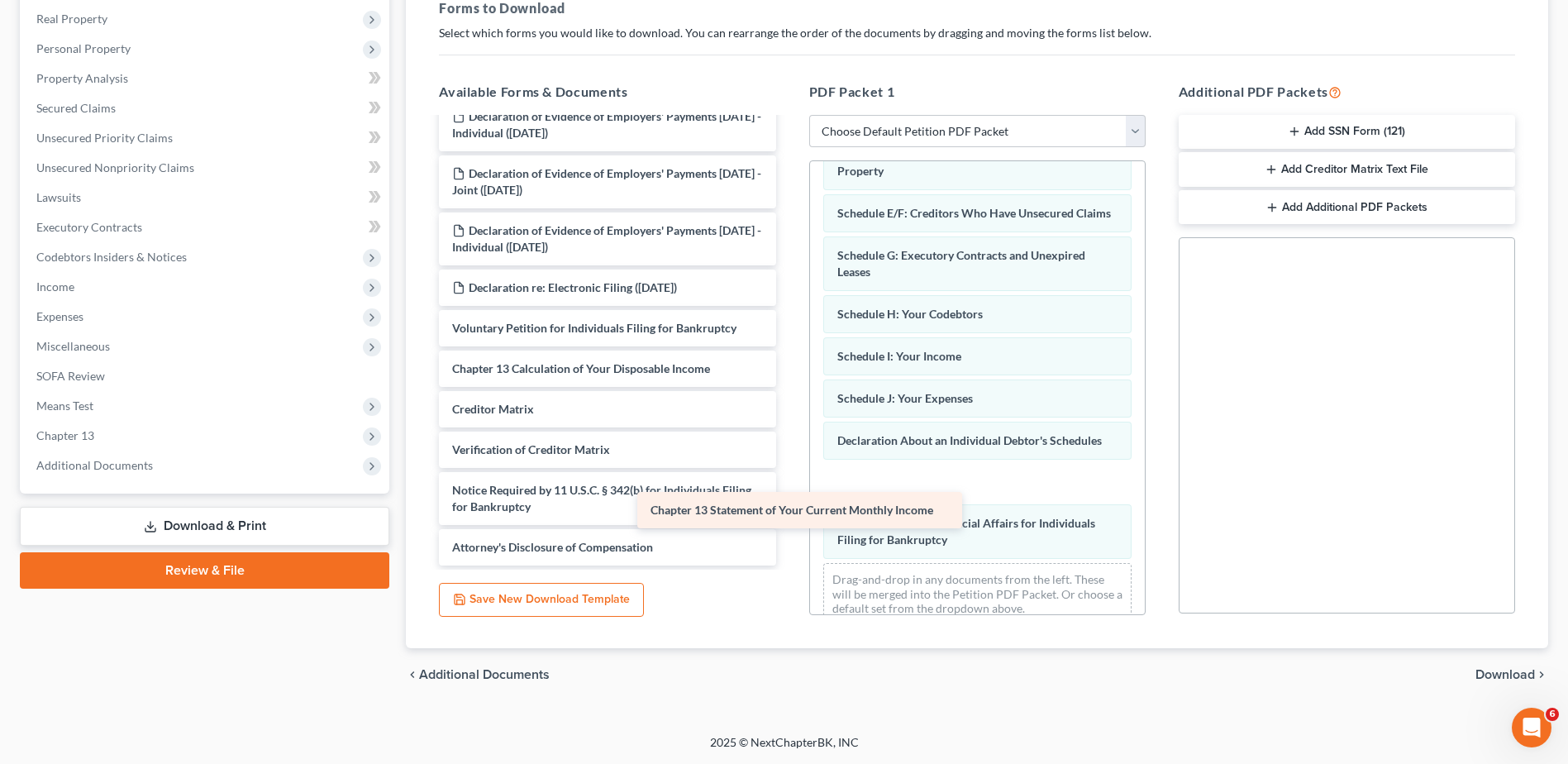
scroll to position [21, 0]
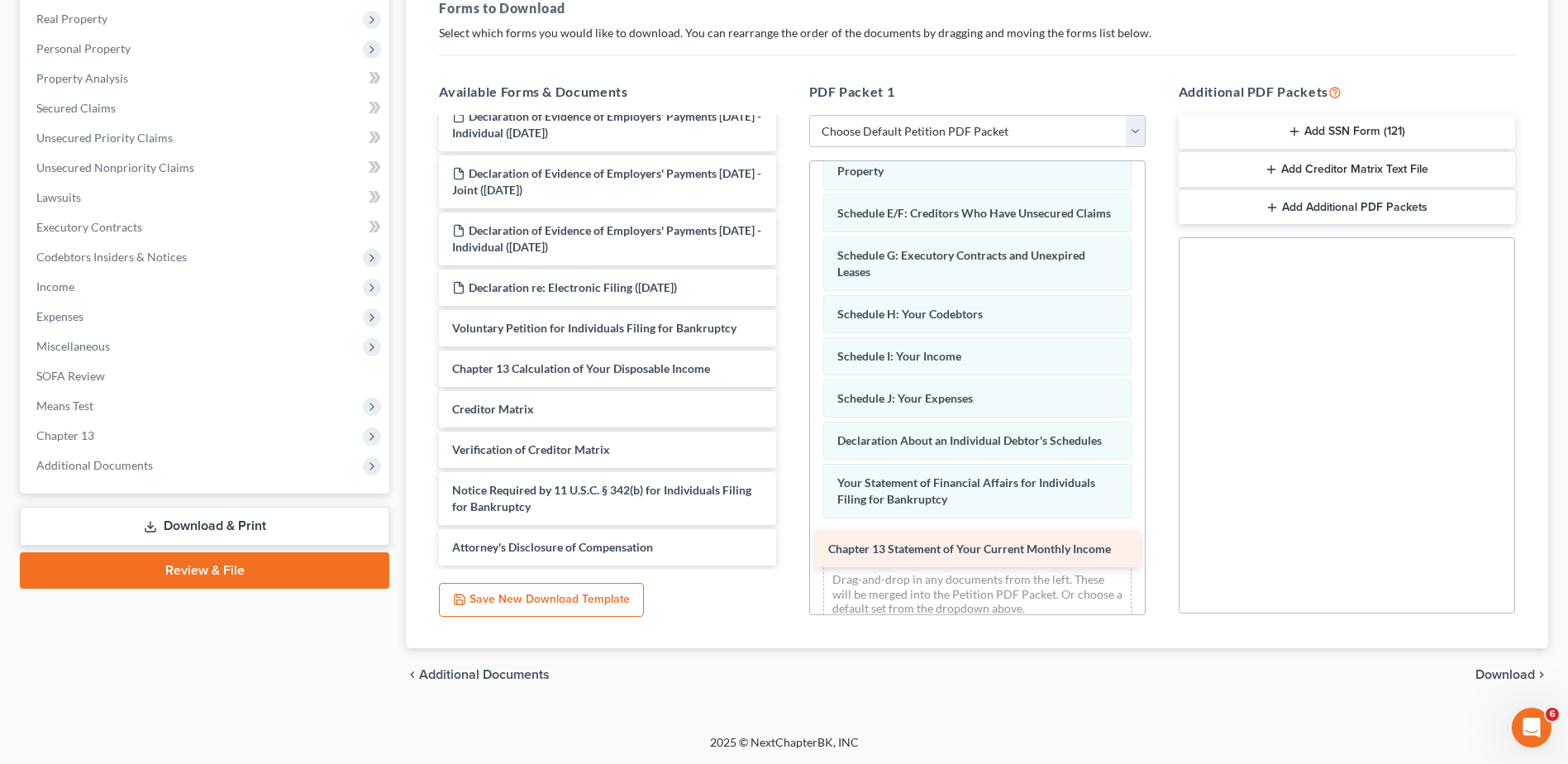
drag, startPoint x: 613, startPoint y: 351, endPoint x: 989, endPoint y: 544, distance: 422.6
click at [788, 544] on div "Chapter 13 Statement of Your Current Monthly Income Declaration of Evidence of …" at bounding box center [606, 332] width 363 height 467
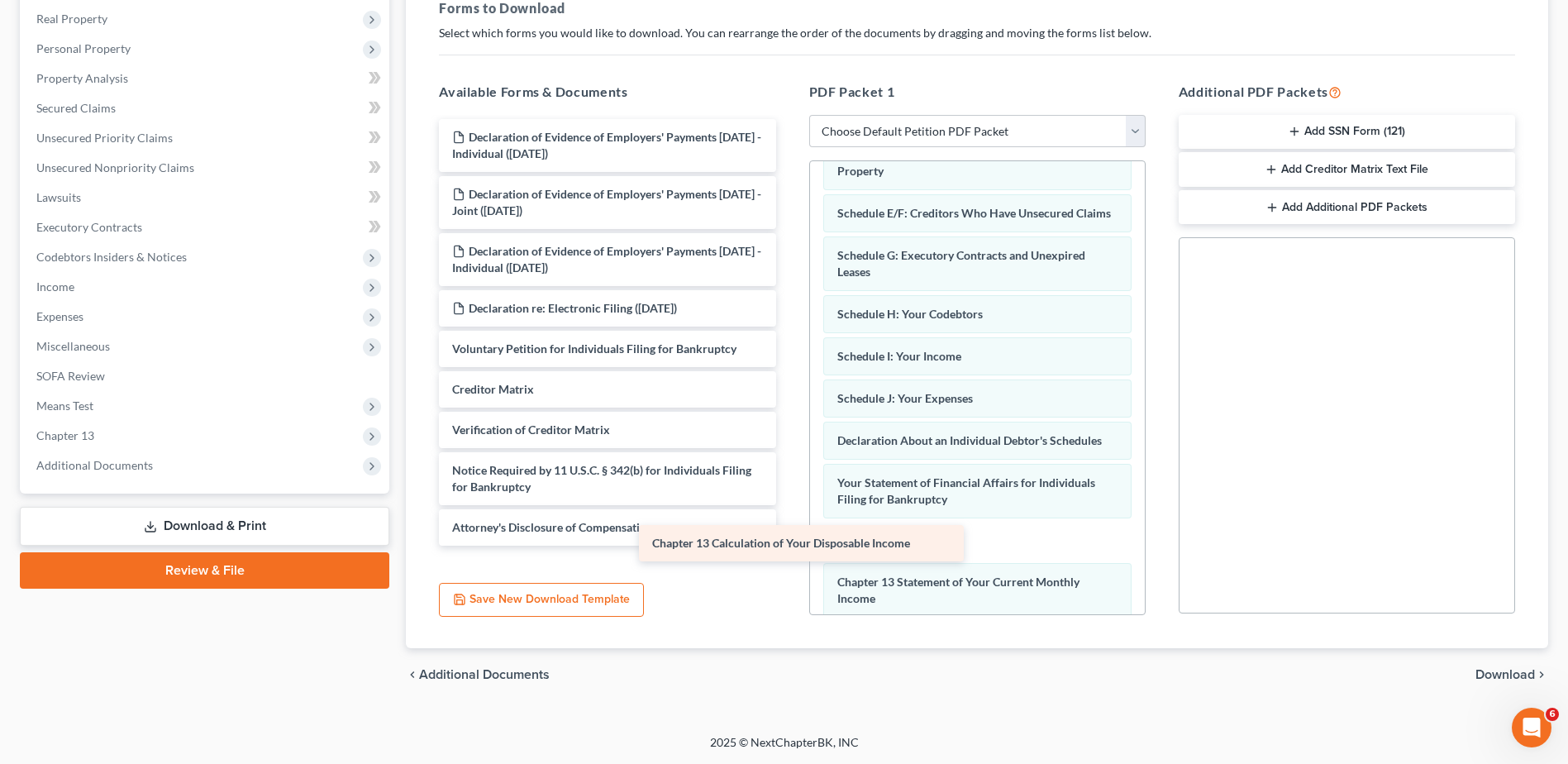
scroll to position [0, 0]
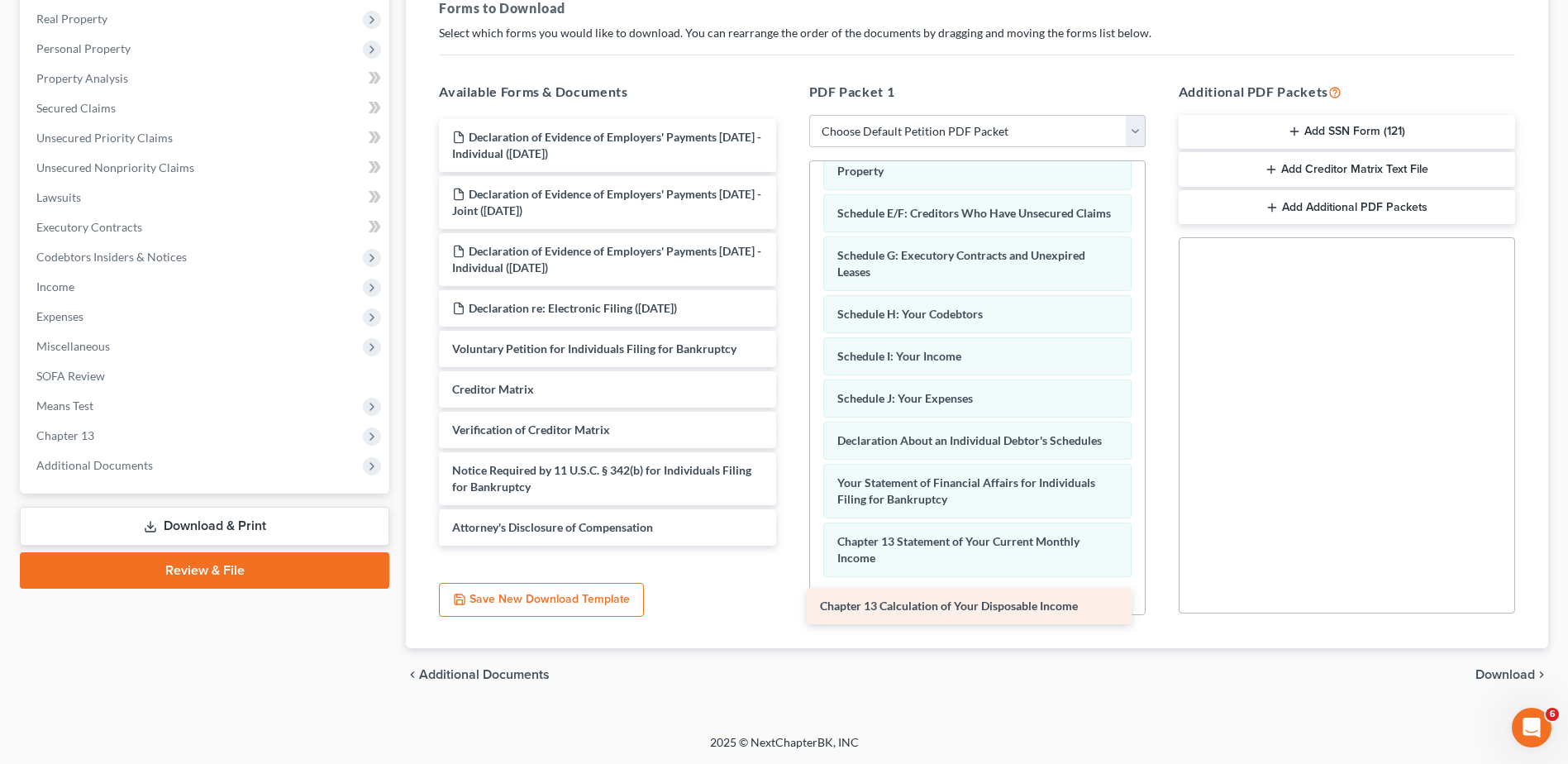
drag, startPoint x: 594, startPoint y: 368, endPoint x: 964, endPoint y: 606, distance: 439.9
click at [788, 546] on div "Chapter 13 Calculation of Your Disposable Income Declaration of Evidence of Emp…" at bounding box center [606, 333] width 363 height 427
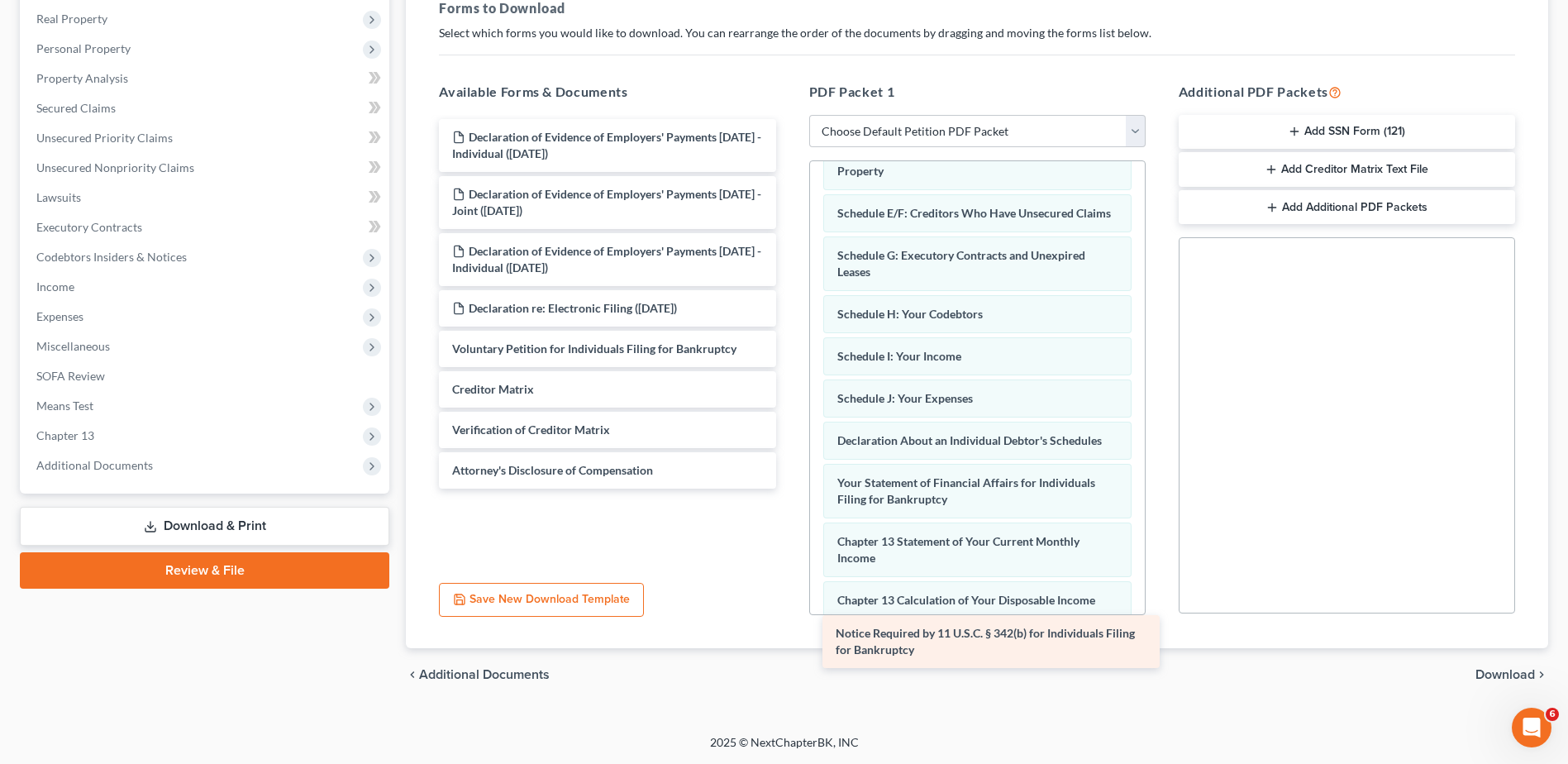
drag, startPoint x: 533, startPoint y: 472, endPoint x: 916, endPoint y: 635, distance: 416.2
click at [788, 489] on div "Notice Required by 11 U.S.C. § 342(b) for Individuals Filing for Bankruptcy Dec…" at bounding box center [606, 304] width 363 height 370
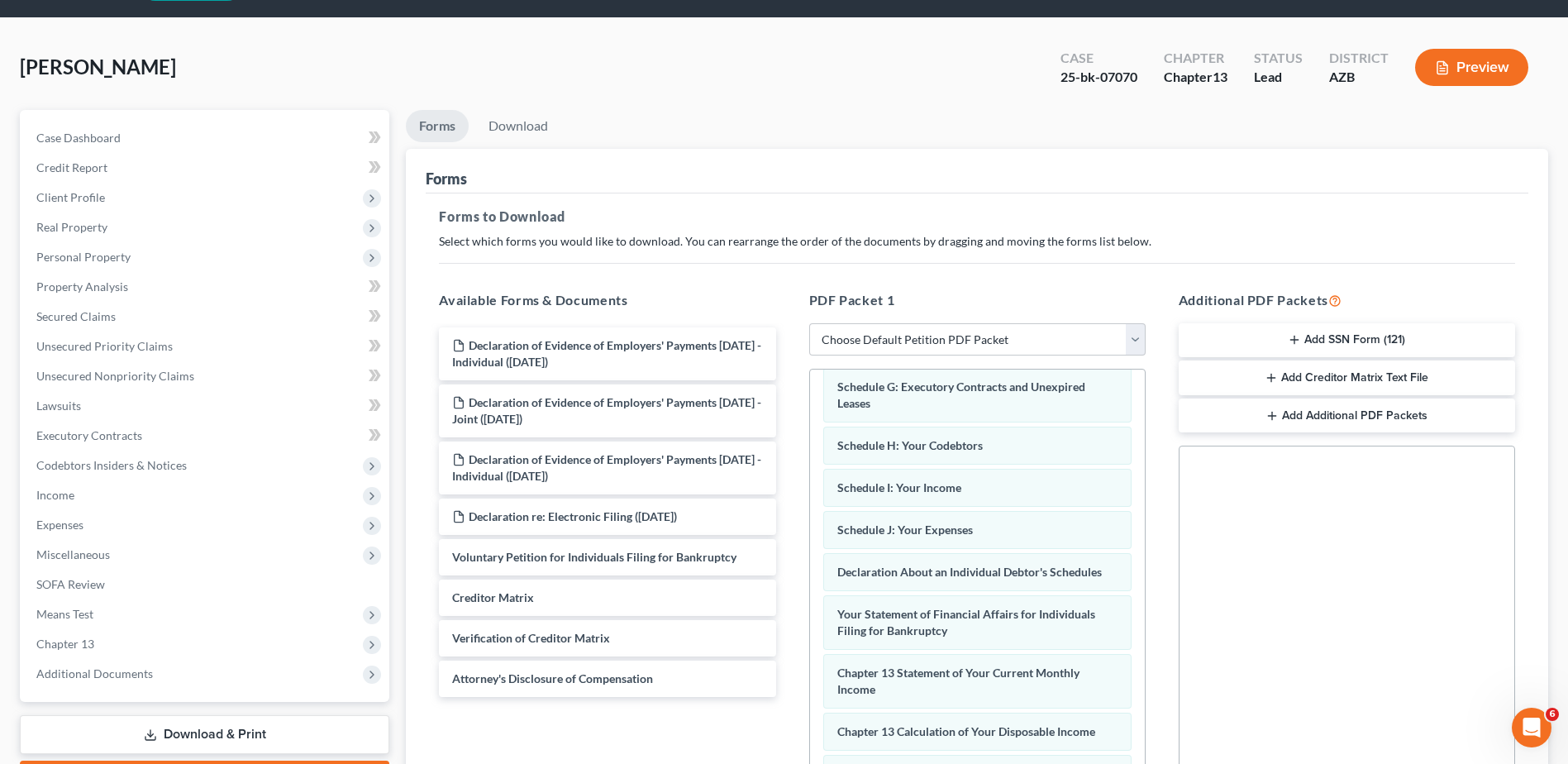
scroll to position [36, 0]
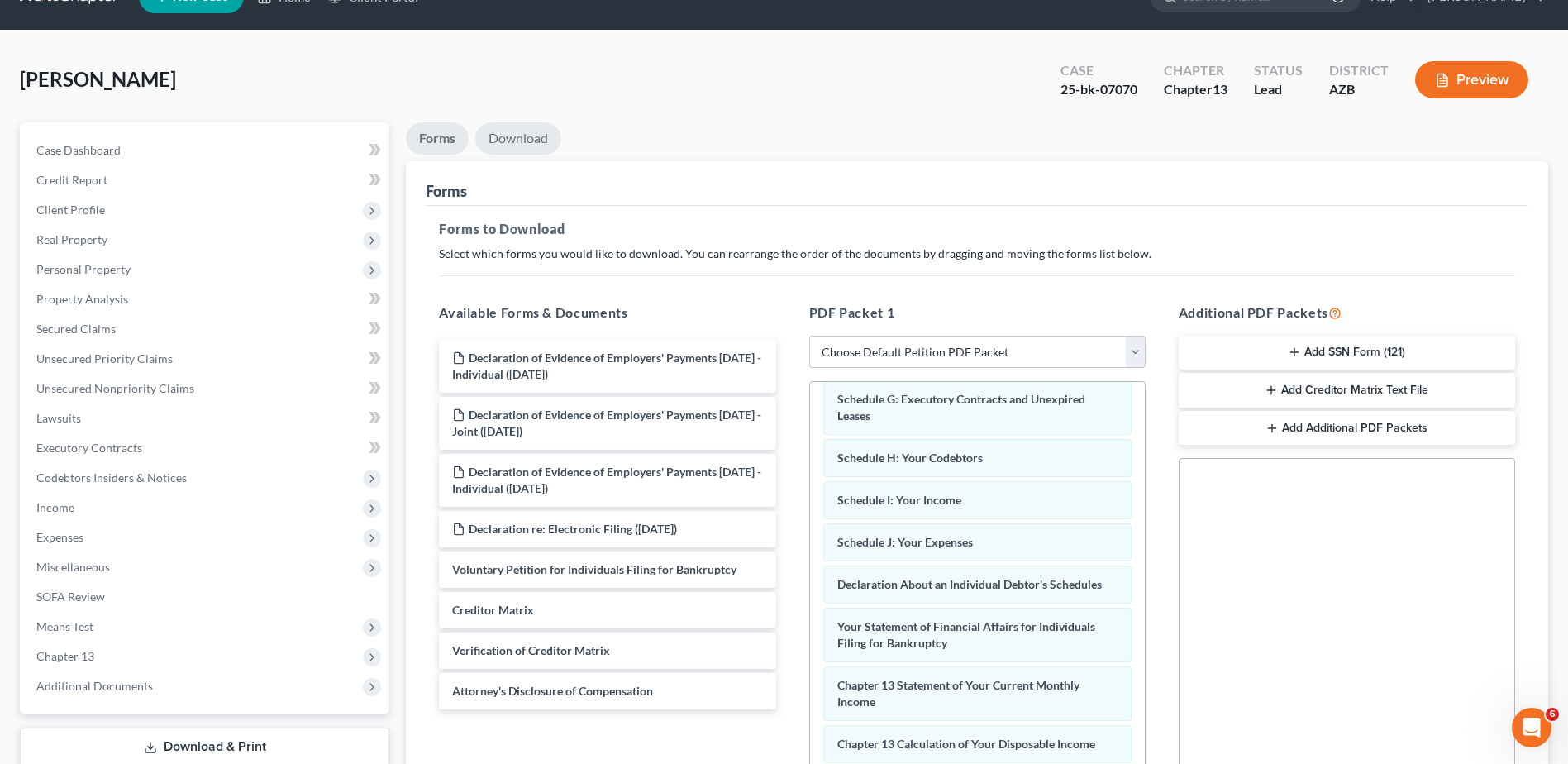
click at [520, 133] on link "Download" at bounding box center [518, 138] width 86 height 32
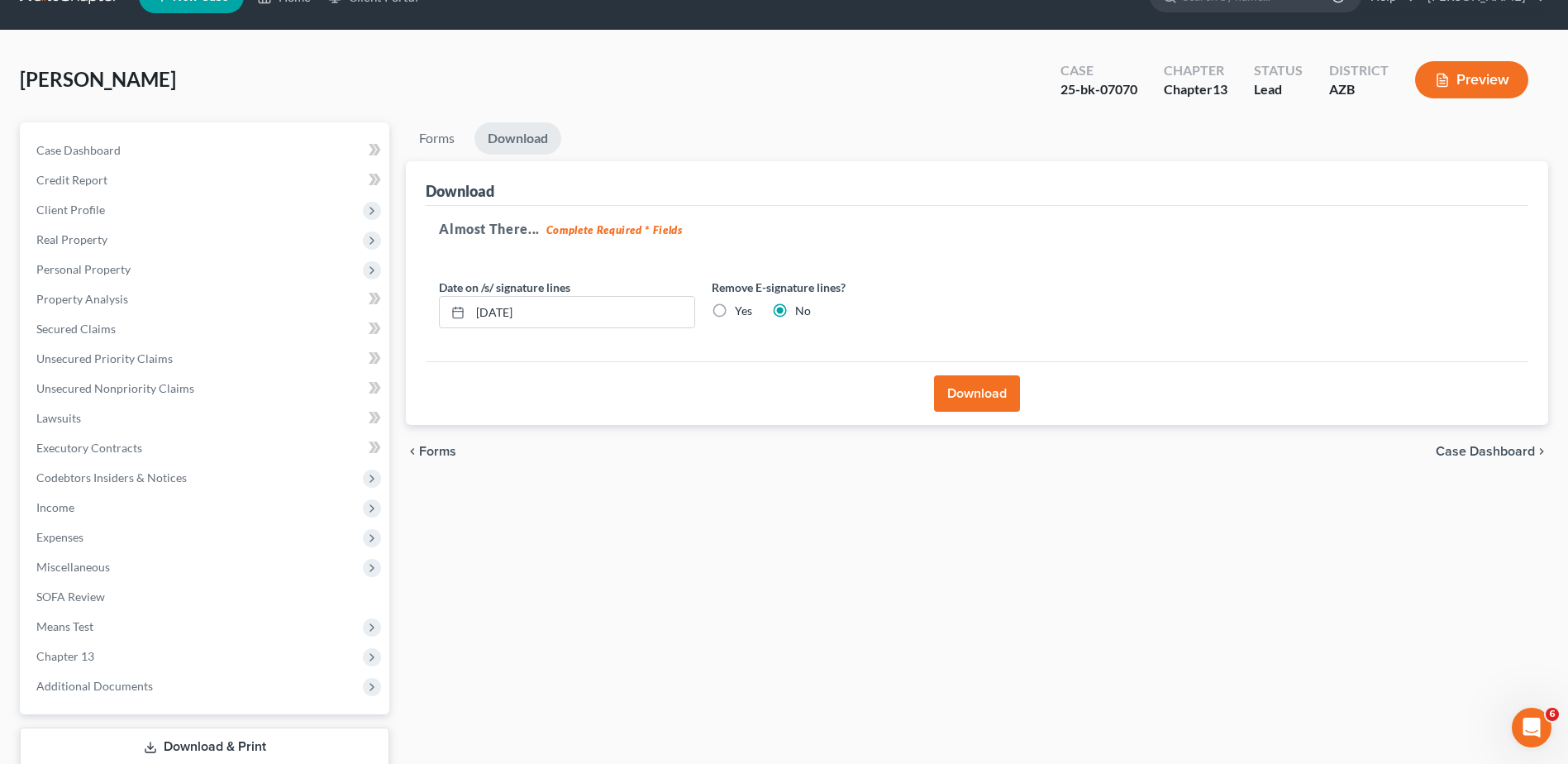
click at [987, 385] on button "Download" at bounding box center [977, 393] width 86 height 36
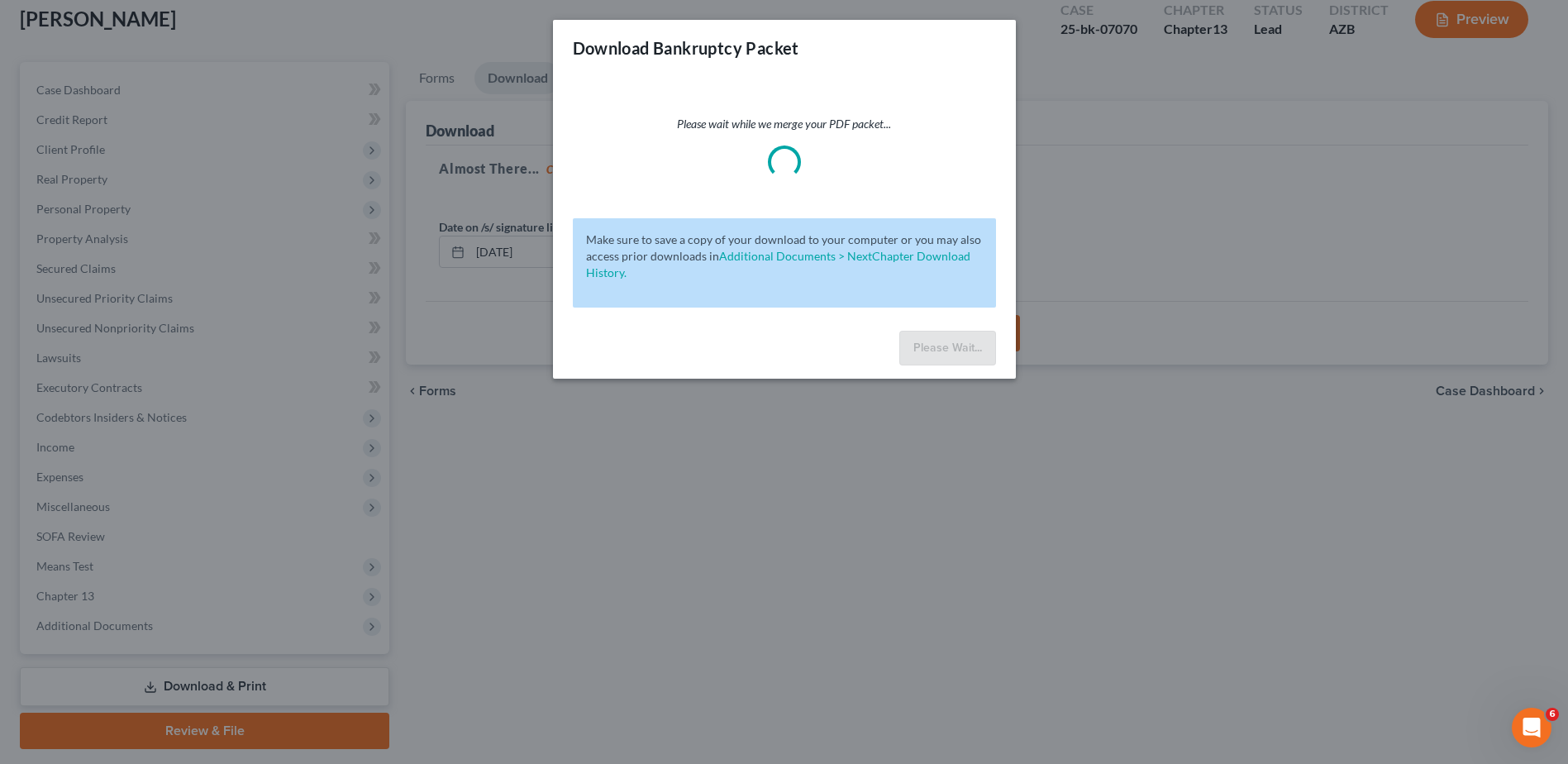
scroll to position [119, 0]
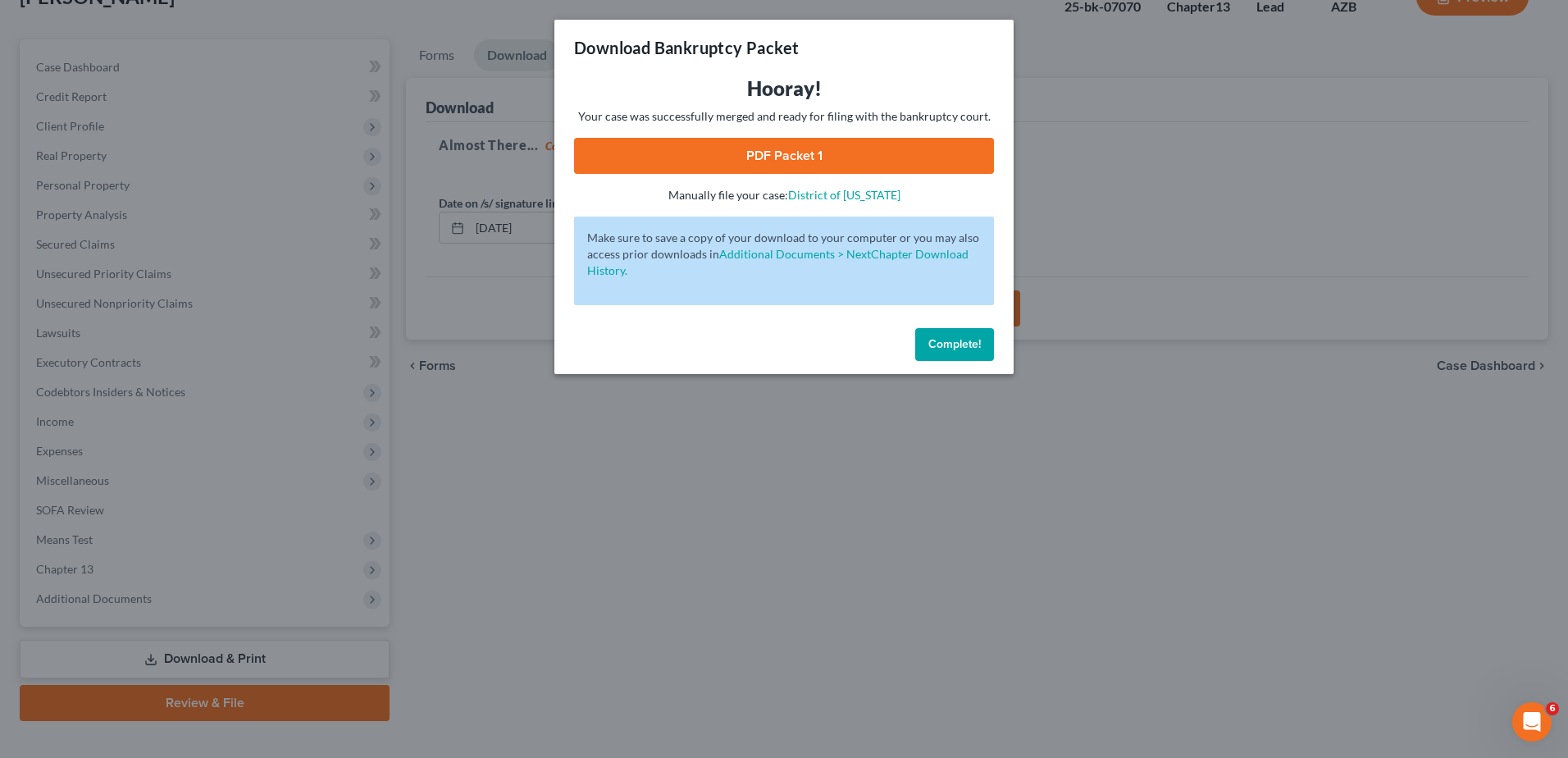
click at [765, 146] on link "PDF Packet 1" at bounding box center [784, 156] width 420 height 36
click at [93, 299] on div "Download Bankruptcy Packet Hooray! Your case was successfully merged and ready …" at bounding box center [784, 379] width 1568 height 758
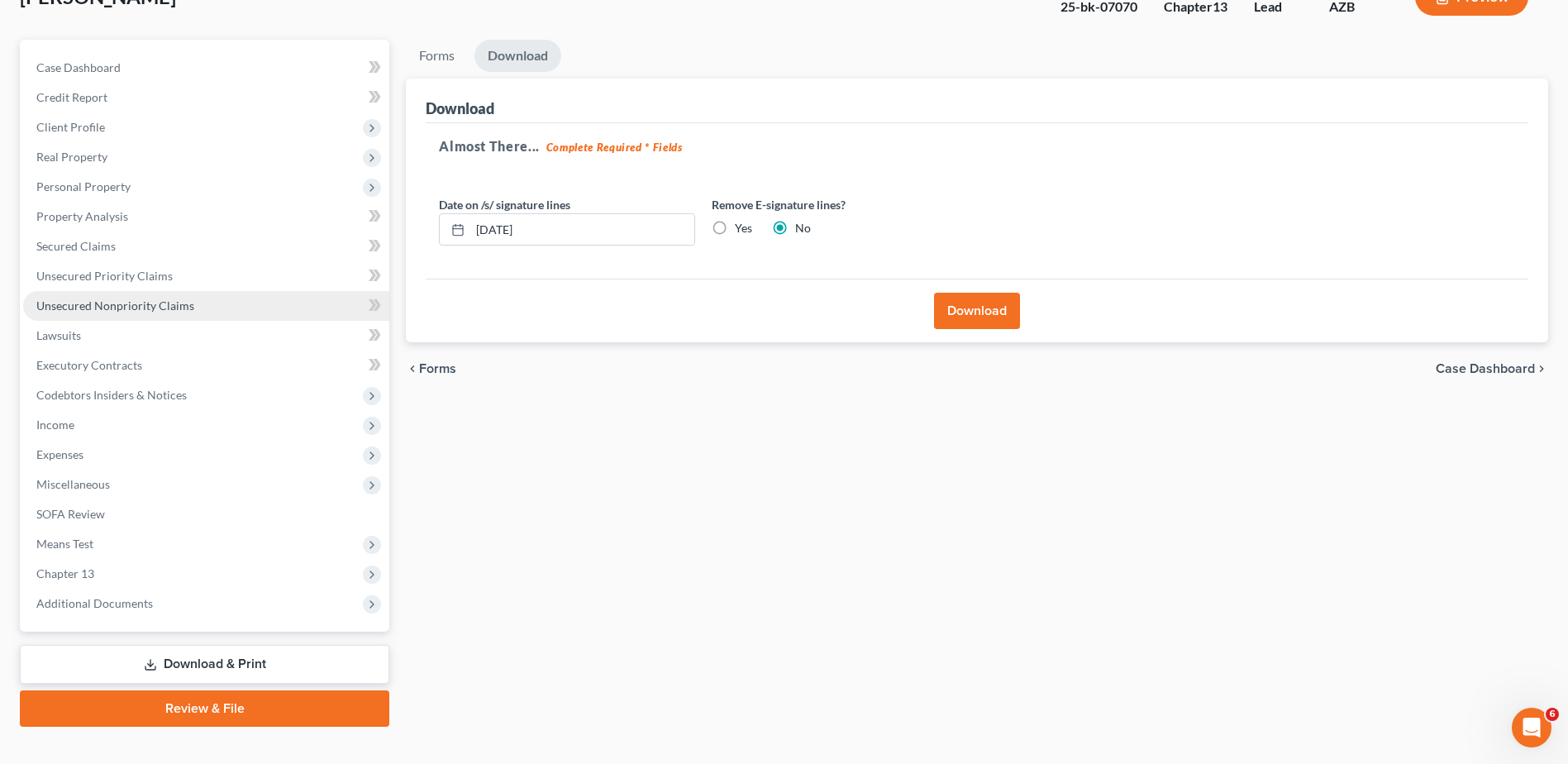
click at [72, 299] on span "Unsecured Nonpriority Claims" at bounding box center [115, 305] width 158 height 14
